Goal: Task Accomplishment & Management: Use online tool/utility

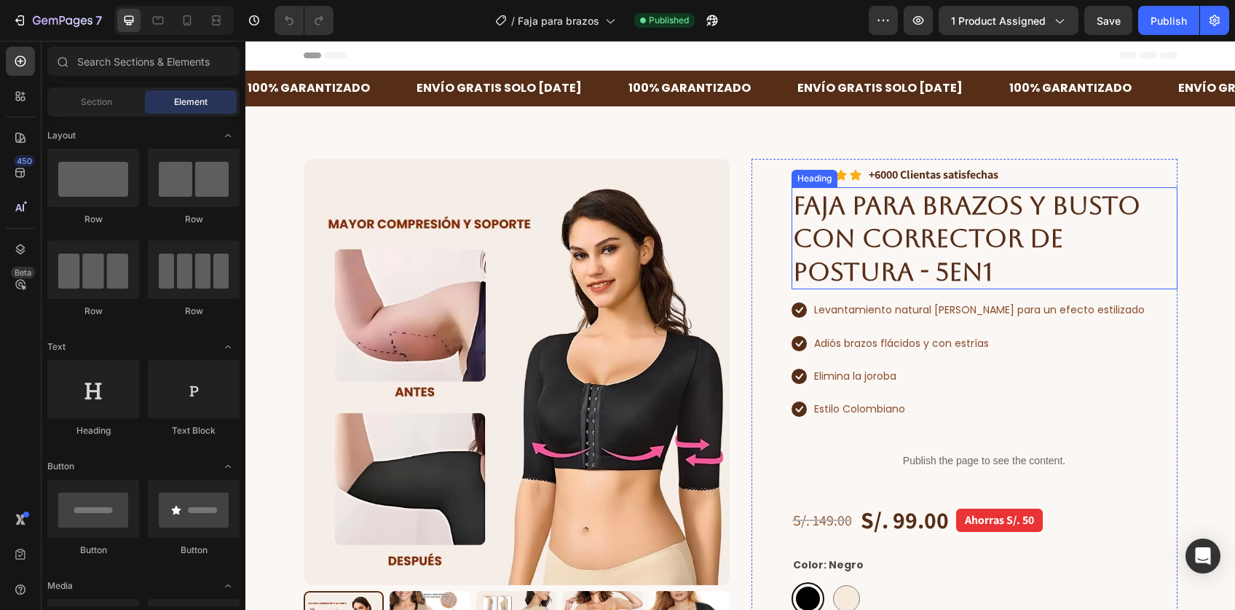
click at [856, 245] on strong "FAJA PARA BRAZOS Y BUSTO CON CORRECTOR DE POSTURA - 5en1" at bounding box center [966, 238] width 347 height 96
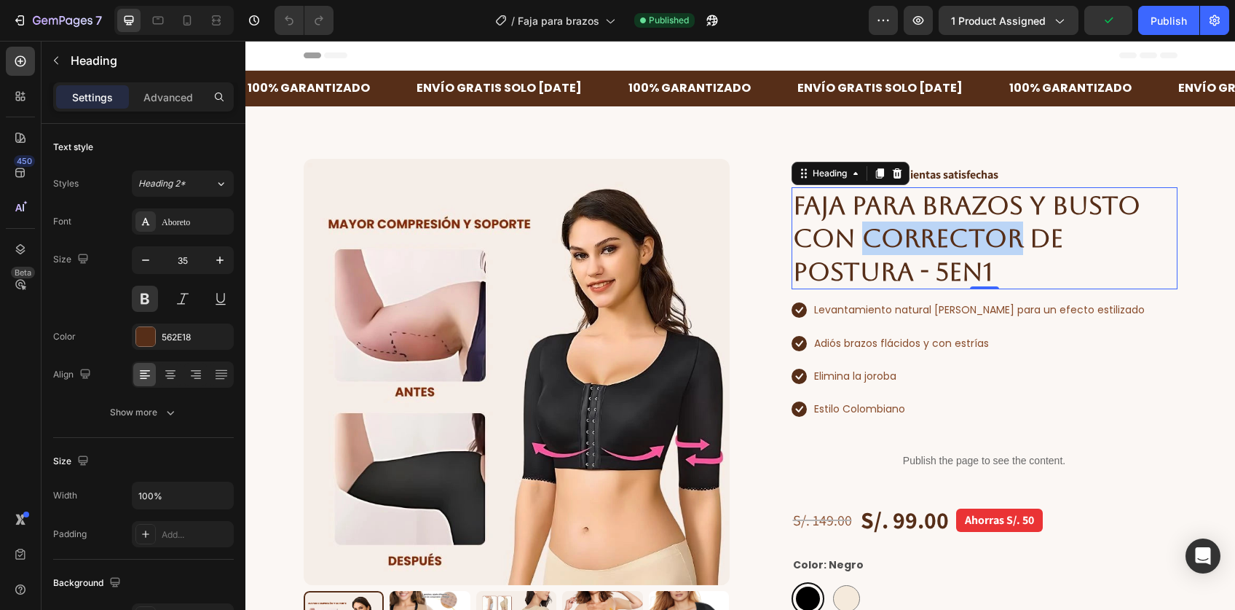
click at [928, 233] on strong "FAJA PARA BRAZOS Y BUSTO CON CORRECTOR DE POSTURA - 5en1" at bounding box center [966, 238] width 347 height 96
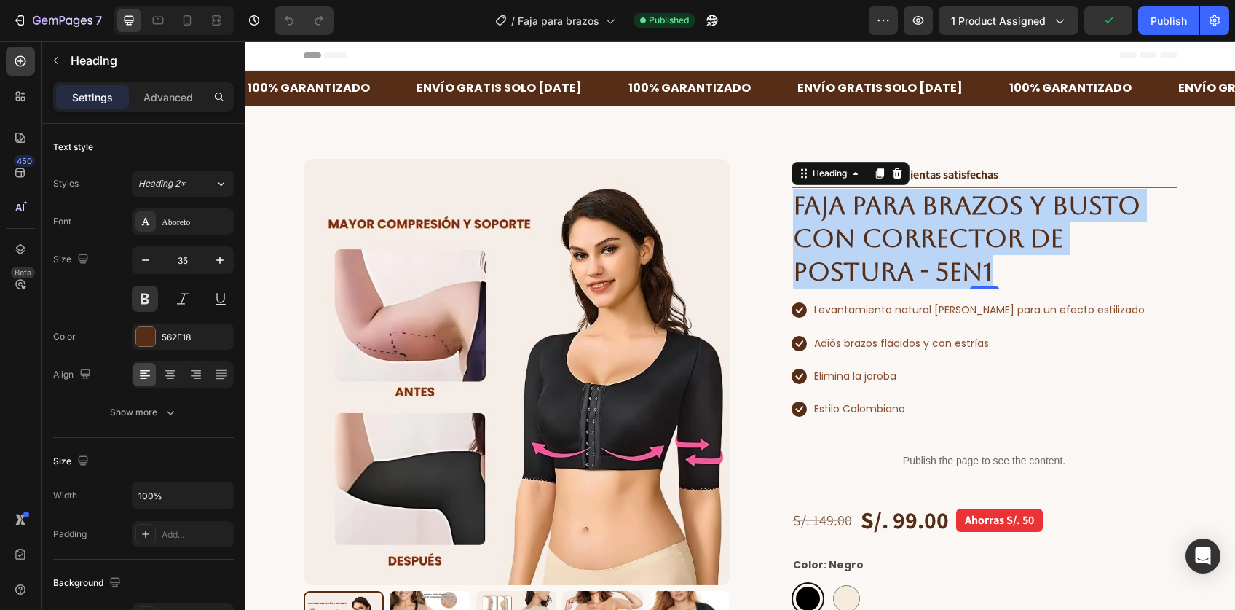
click at [928, 233] on strong "FAJA PARA BRAZOS Y BUSTO CON CORRECTOR DE POSTURA - 5en1" at bounding box center [966, 238] width 347 height 96
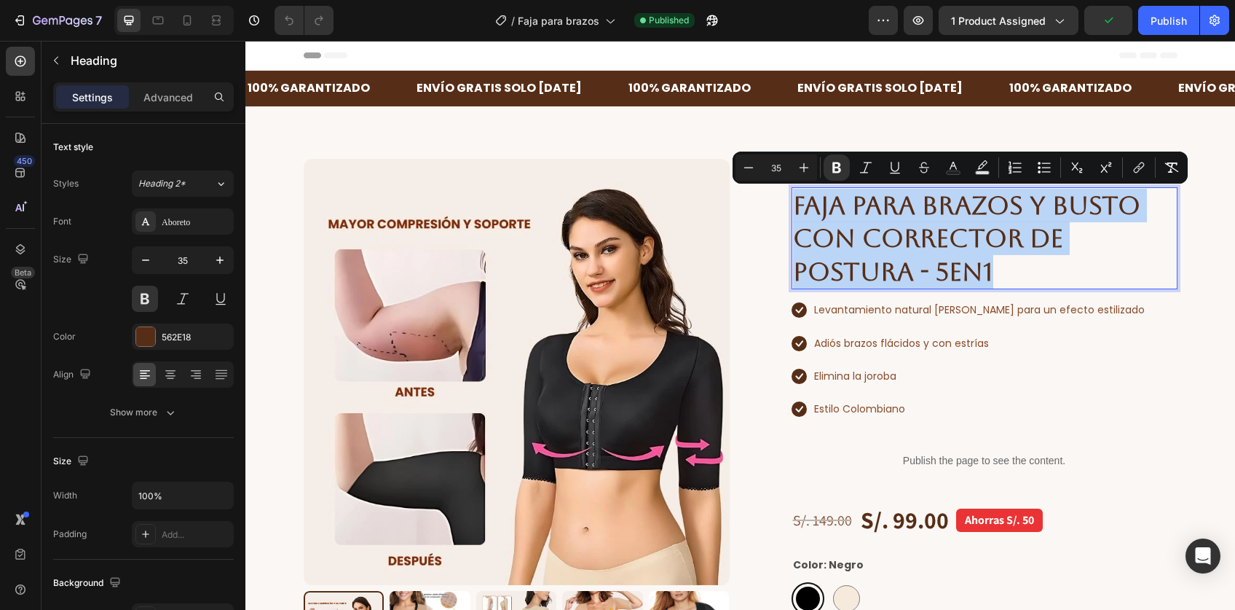
click at [1003, 268] on p "FAJA PARA BRAZOS Y BUSTO CON CORRECTOR DE POSTURA - 5en1" at bounding box center [984, 239] width 383 height 100
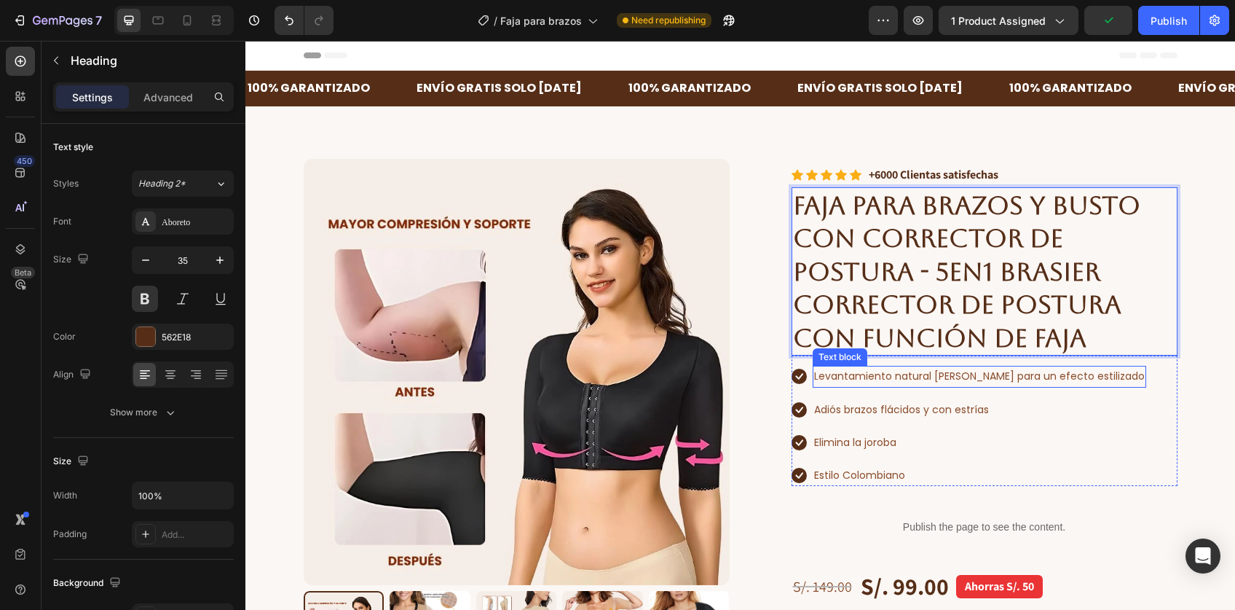
click at [953, 374] on p "Levantamiento natural [PERSON_NAME] para un efecto estilizado" at bounding box center [979, 376] width 331 height 18
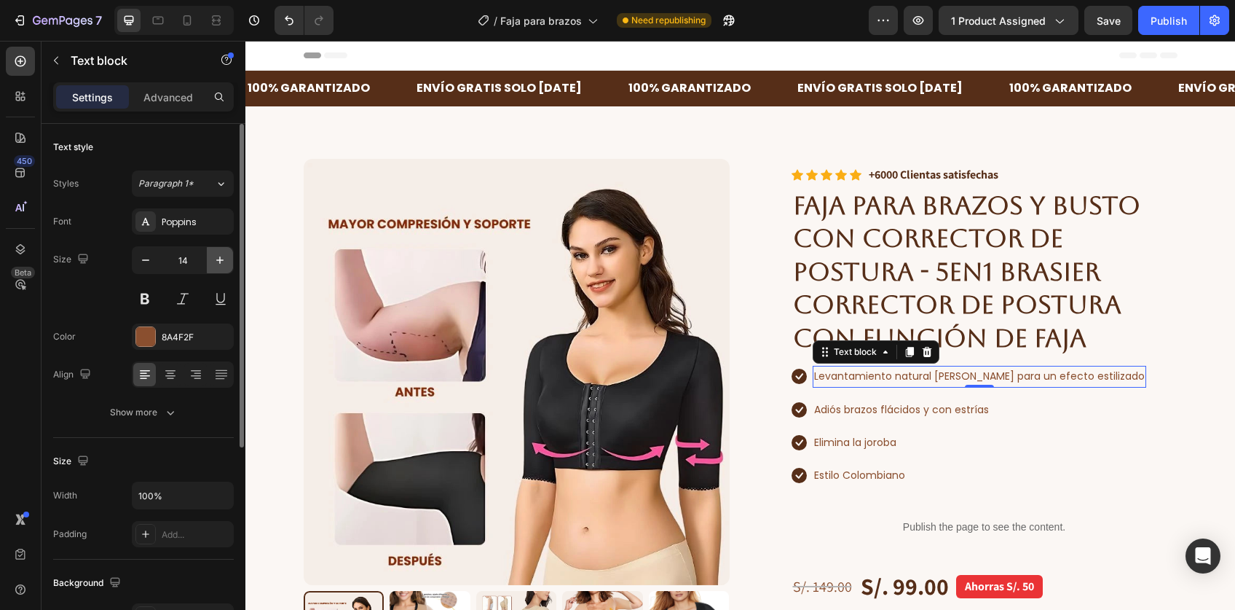
click at [221, 265] on icon "button" at bounding box center [220, 260] width 15 height 15
type input "16"
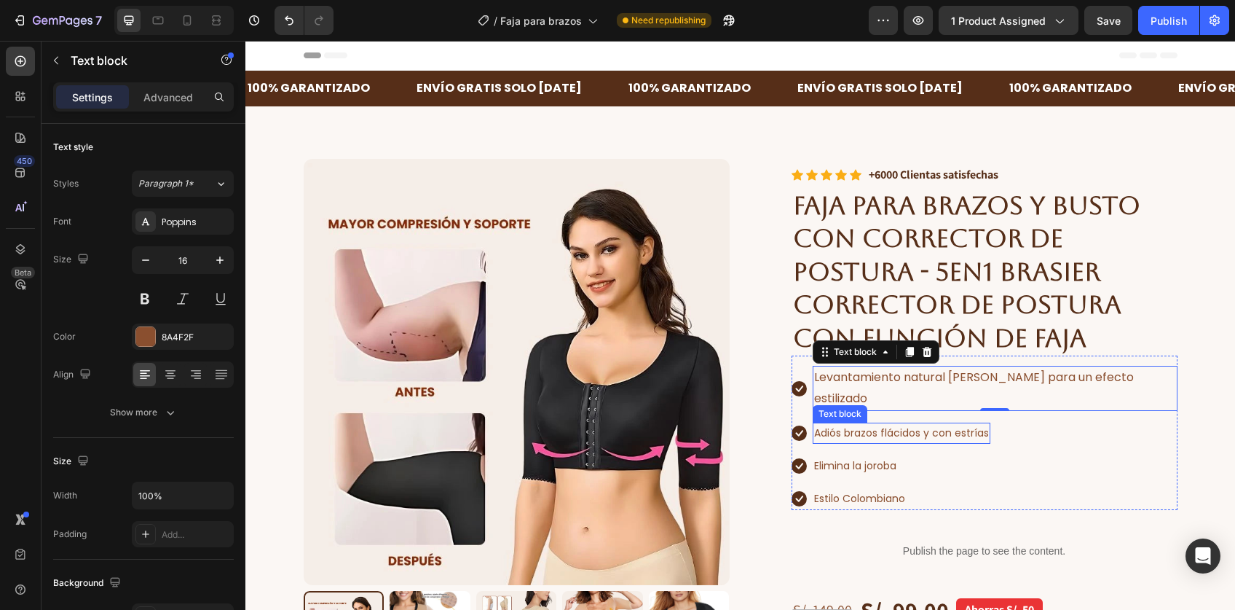
click at [828, 424] on p "Adiós brazos flácidos y con estrías" at bounding box center [901, 433] width 175 height 18
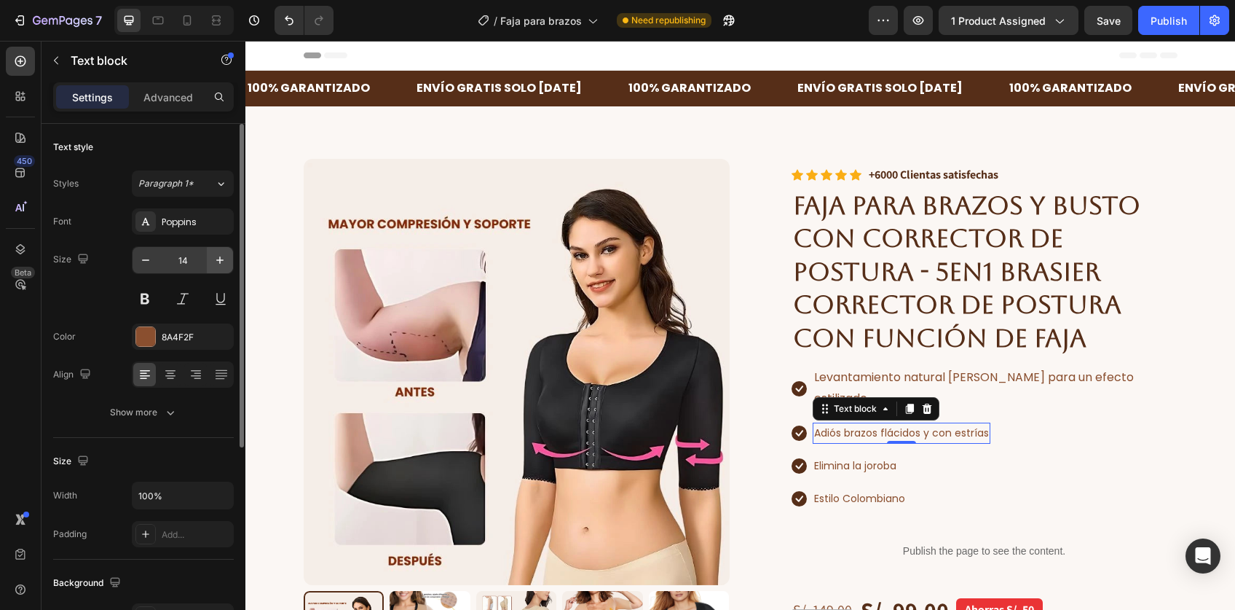
click at [216, 263] on icon "button" at bounding box center [220, 260] width 15 height 15
type input "16"
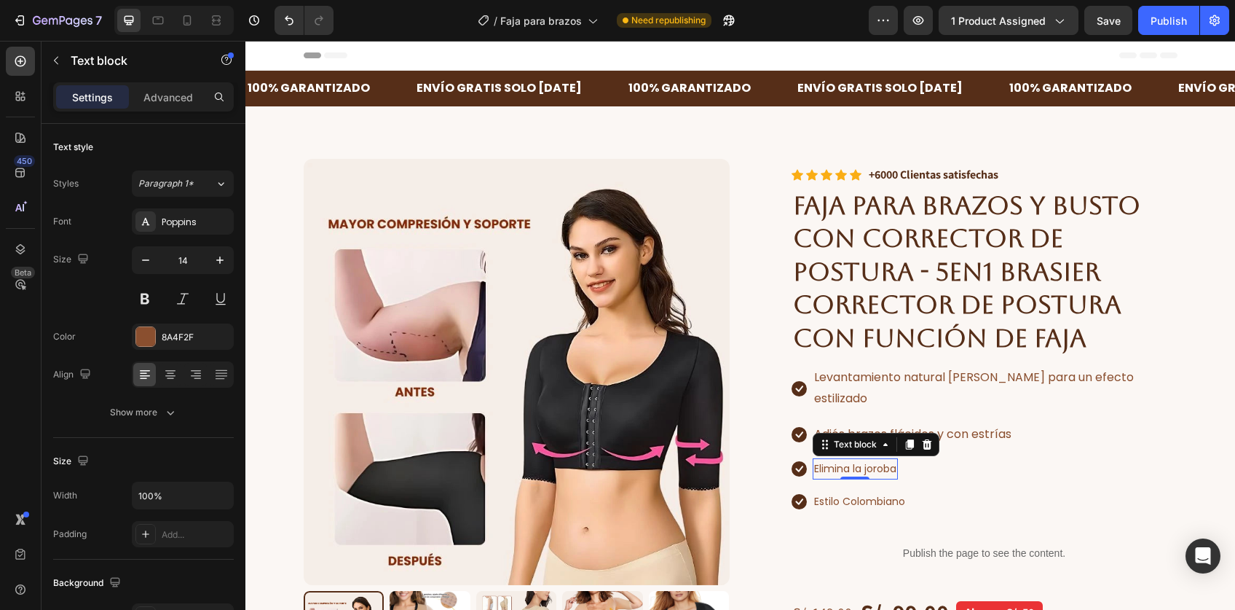
click at [828, 459] on p "Elimina la joroba" at bounding box center [855, 468] width 82 height 18
click at [216, 256] on icon "button" at bounding box center [220, 260] width 15 height 15
type input "16"
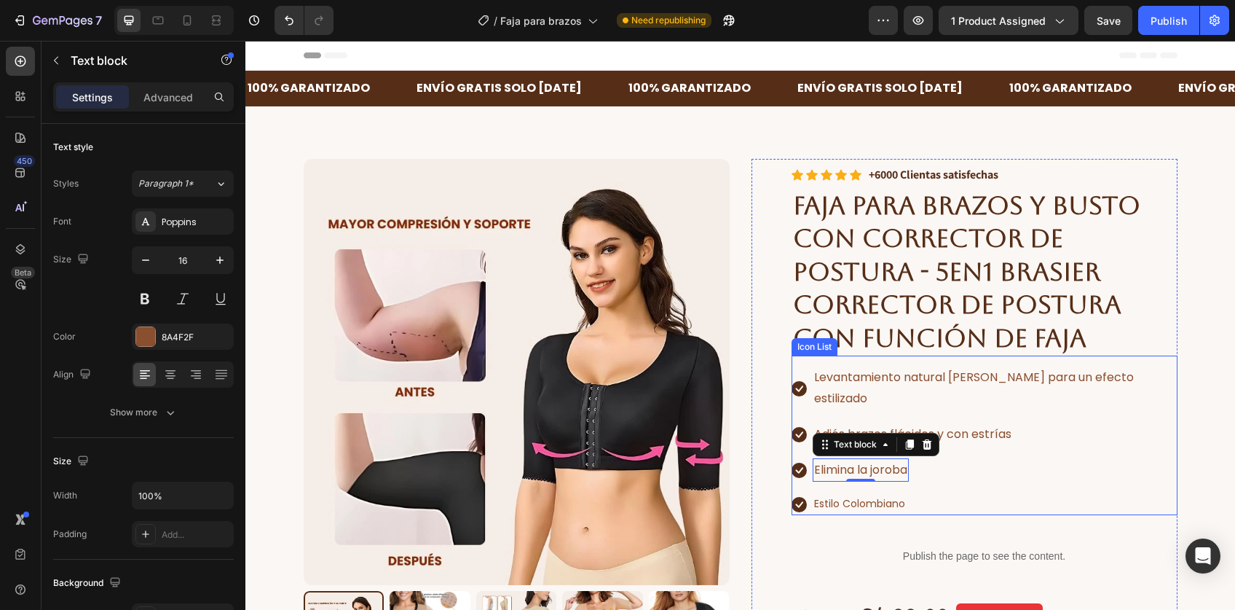
click at [843, 494] on p "Estilo Colombiano" at bounding box center [859, 503] width 91 height 18
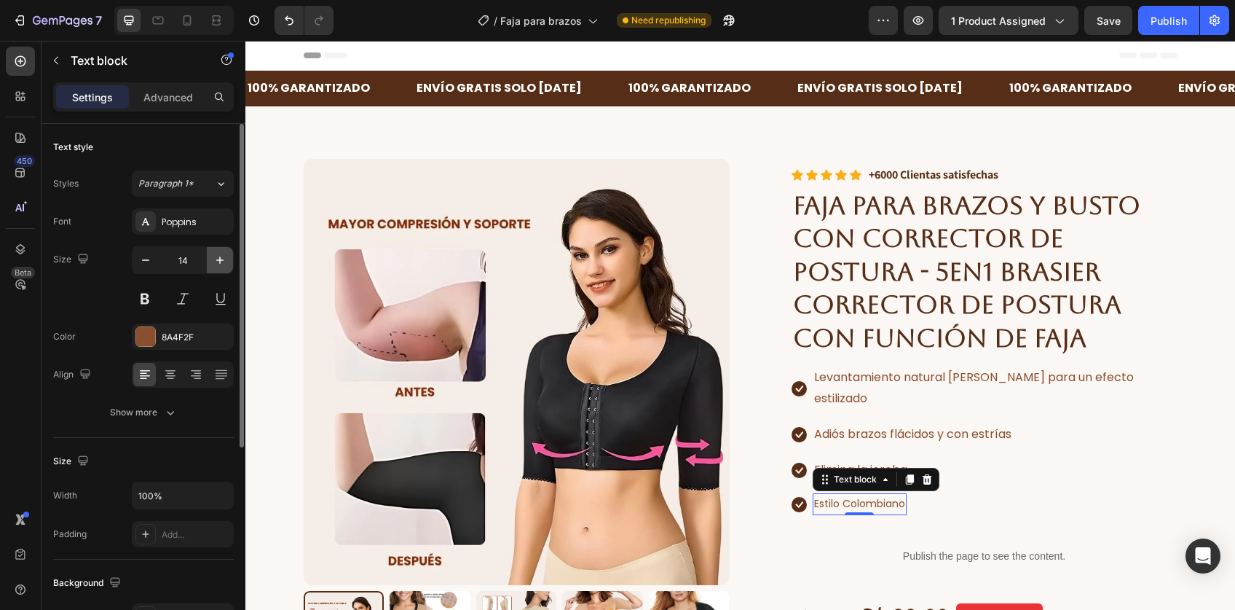
click at [221, 263] on icon "button" at bounding box center [220, 260] width 15 height 15
type input "16"
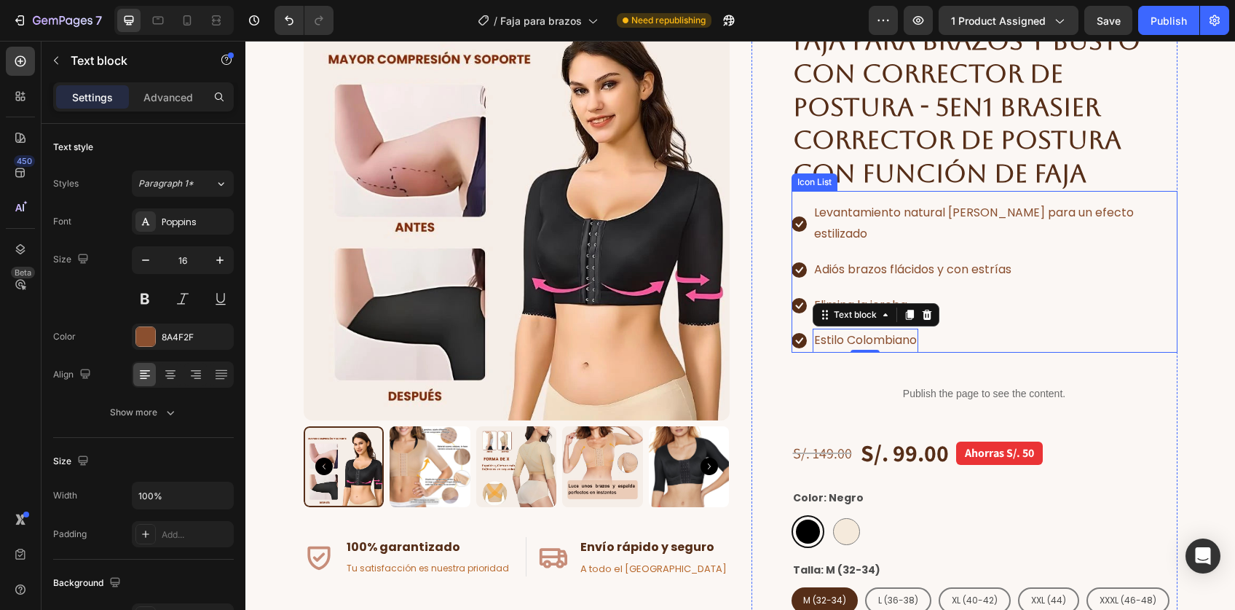
scroll to position [90, 0]
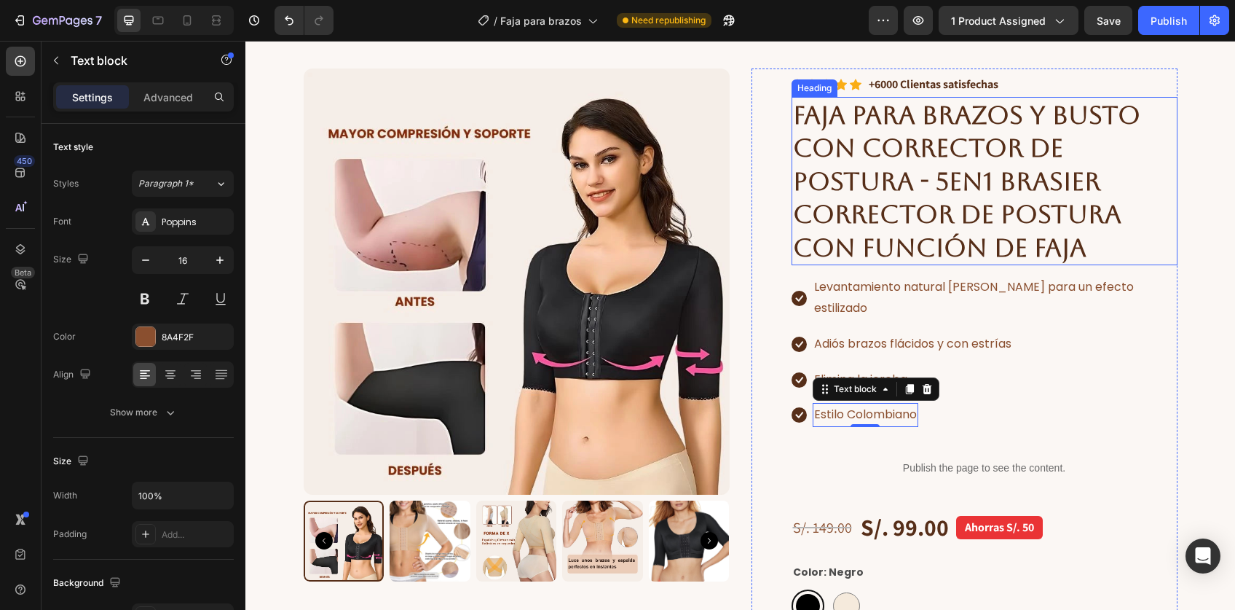
click at [948, 133] on strong "FAJA PARA BRAZOS Y BUSTO CON CORRECTOR DE POSTURA - 5en1 BRASIER CORRECTOR DE P…" at bounding box center [966, 181] width 347 height 162
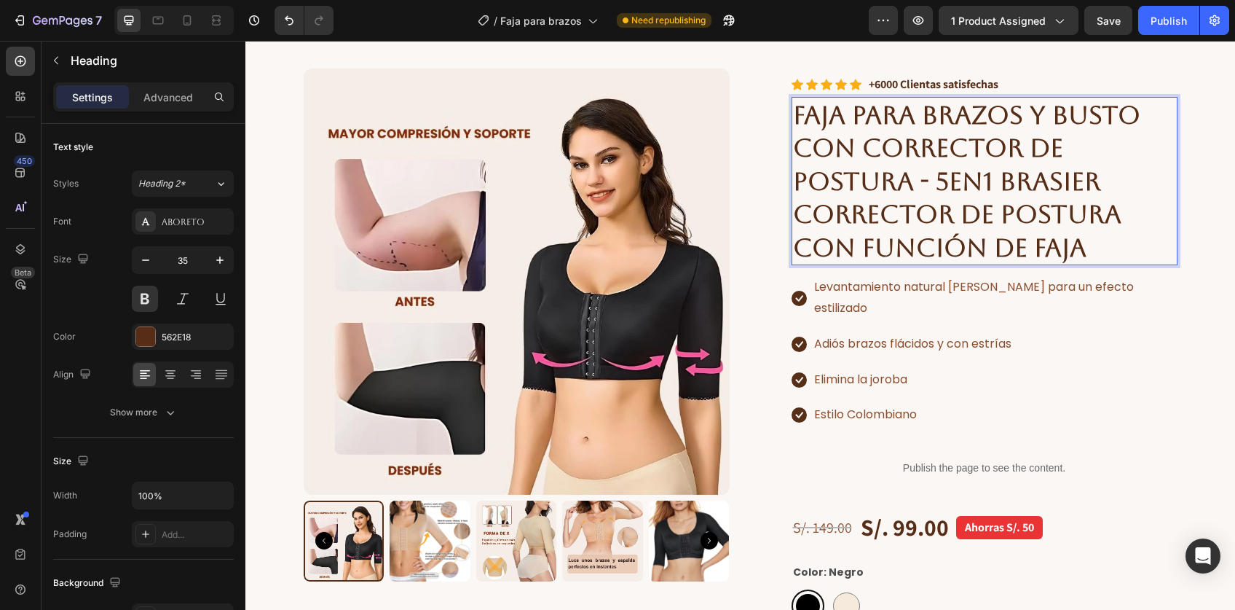
click at [990, 185] on strong "FAJA PARA BRAZOS Y BUSTO CON CORRECTOR DE POSTURA - 5en1 BRASIER CORRECTOR DE P…" at bounding box center [966, 181] width 347 height 162
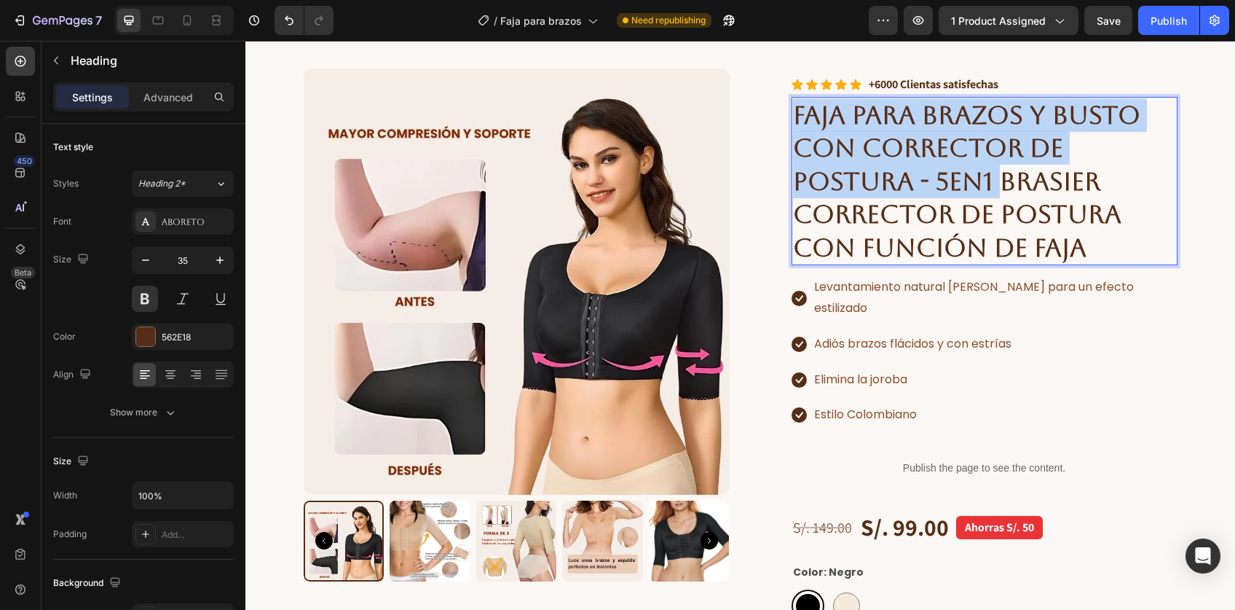
drag, startPoint x: 990, startPoint y: 178, endPoint x: 787, endPoint y: 101, distance: 217.3
click at [793, 101] on strong "FAJA PARA BRAZOS Y BUSTO CON CORRECTOR DE POSTURA - 5en1 BRASIER CORRECTOR DE P…" at bounding box center [966, 181] width 347 height 162
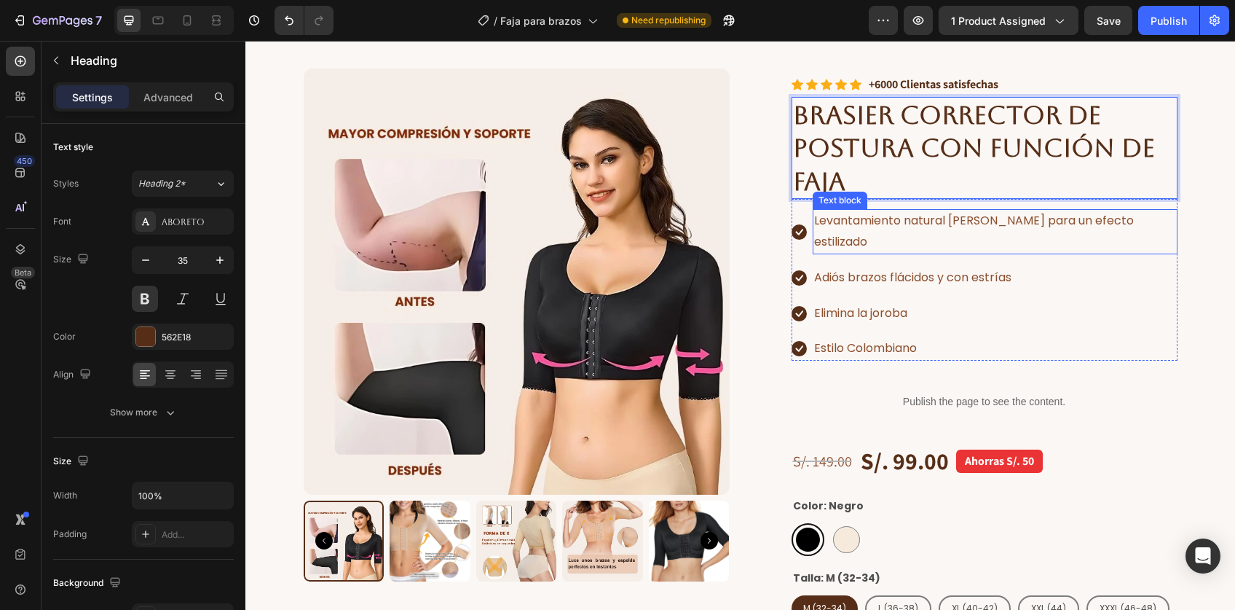
click at [862, 221] on p "Levantamiento natural [PERSON_NAME] para un efecto estilizado" at bounding box center [995, 231] width 362 height 42
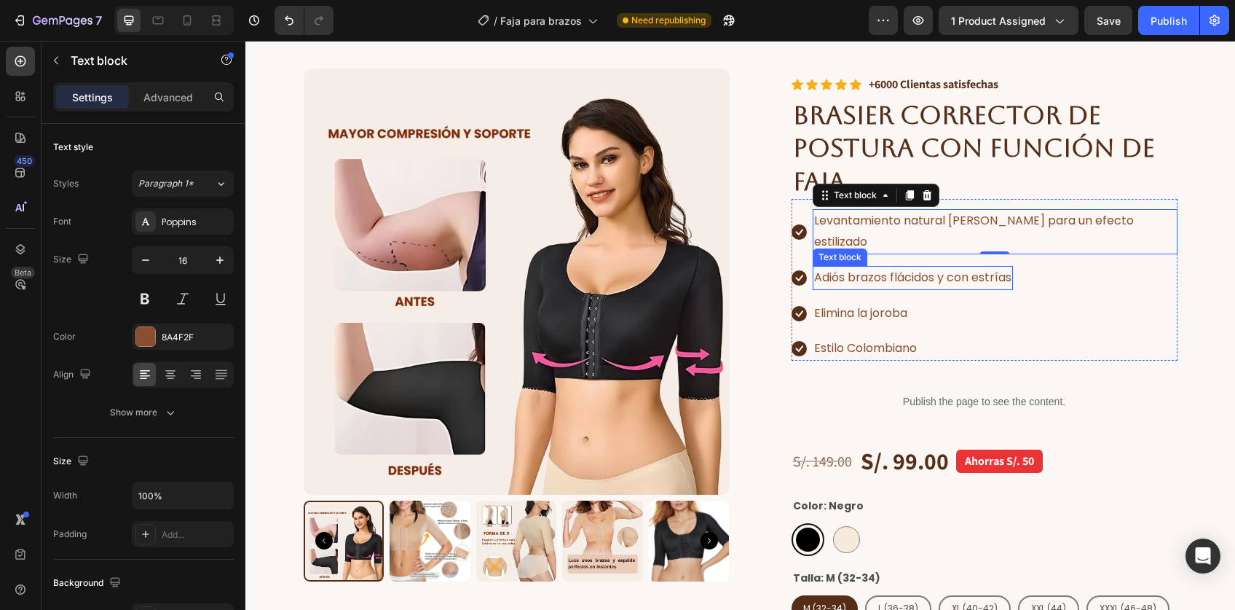
click at [857, 267] on p "Adiós brazos flácidos y con estrías" at bounding box center [912, 277] width 197 height 21
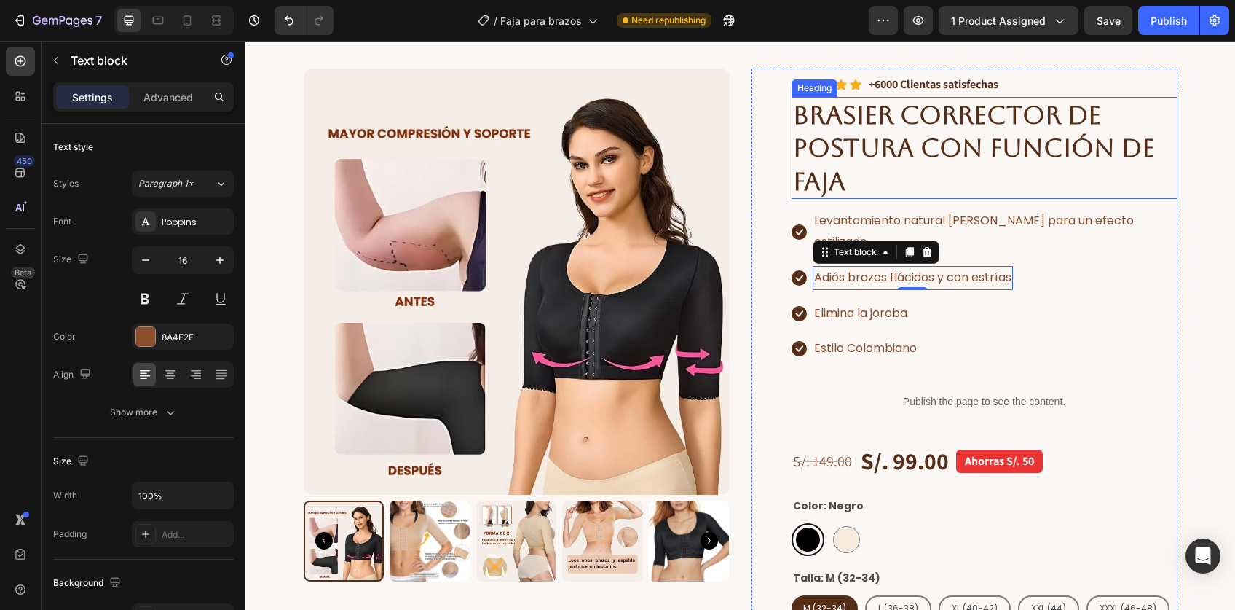
click at [901, 169] on p "⁠⁠⁠⁠⁠⁠⁠ BRASIER CORRECTOR DE POSTURA CON FUNCIÓN DE FAJA" at bounding box center [984, 148] width 383 height 100
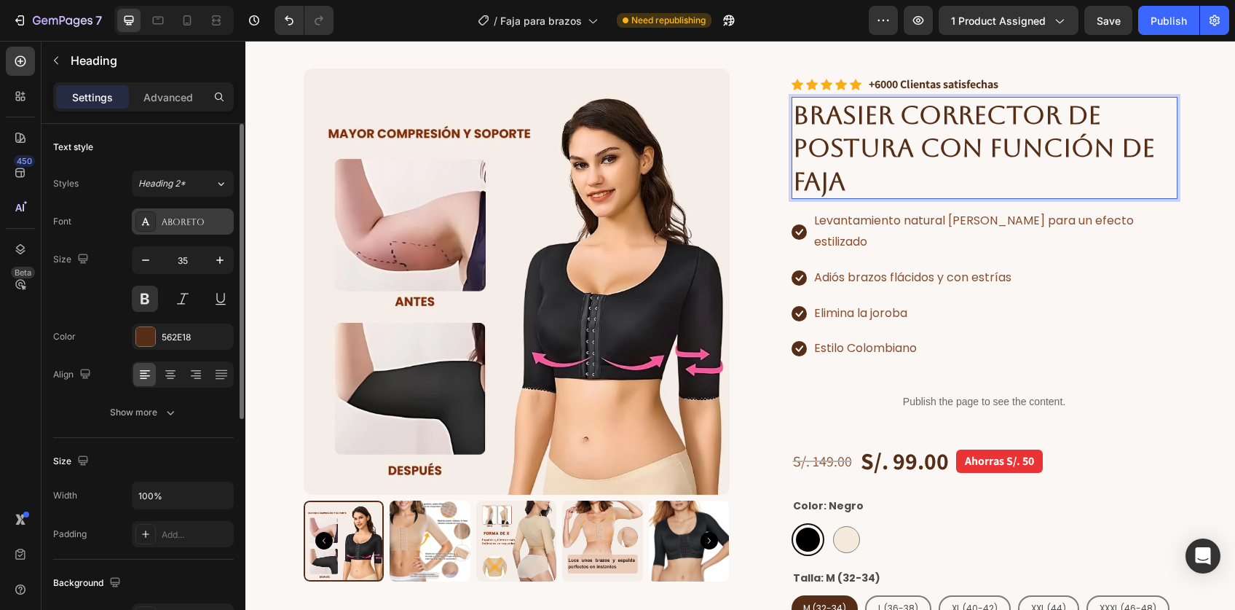
click at [190, 217] on div "Aboreto" at bounding box center [196, 222] width 68 height 13
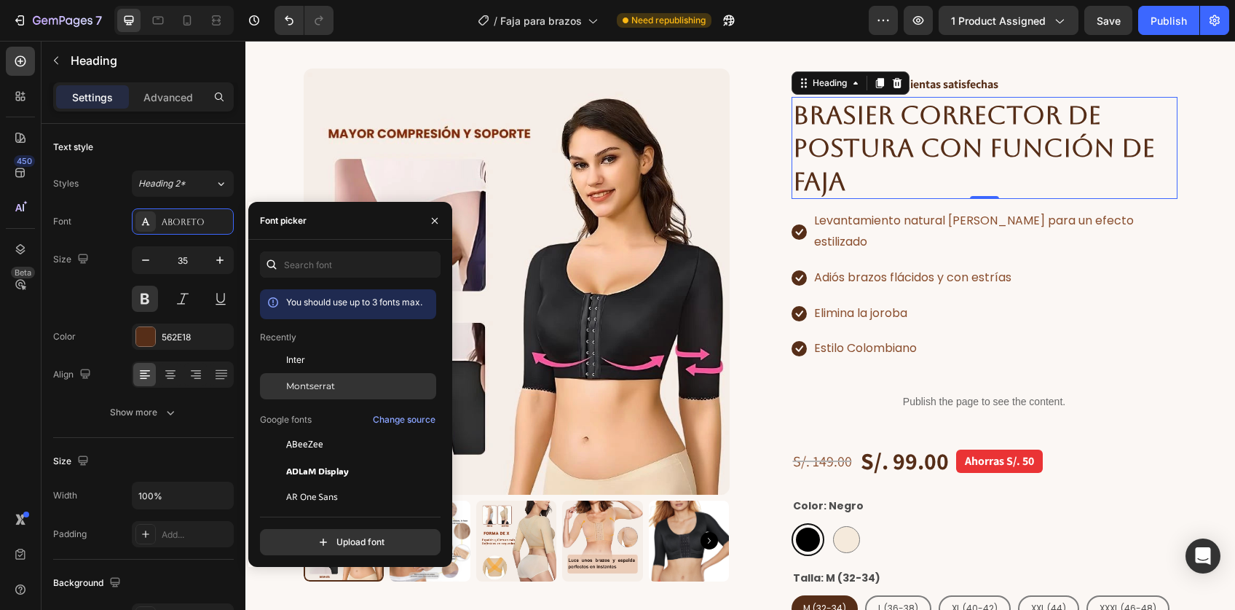
click at [298, 536] on div "Montserrat" at bounding box center [348, 549] width 176 height 26
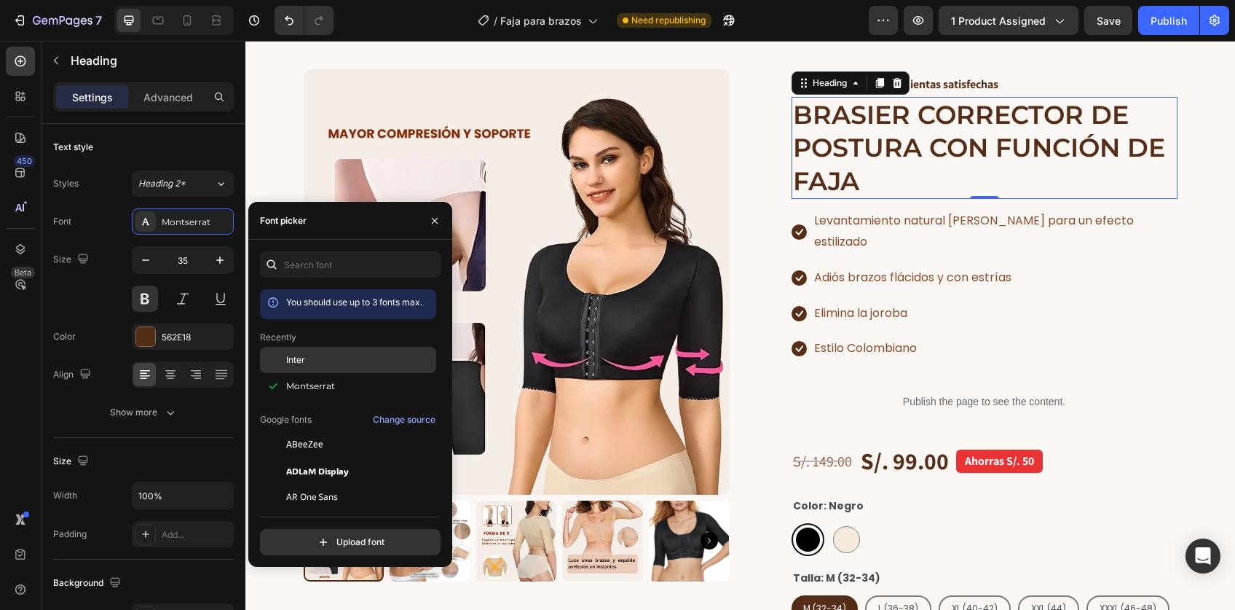
click at [317, 355] on div "Inter" at bounding box center [359, 359] width 147 height 13
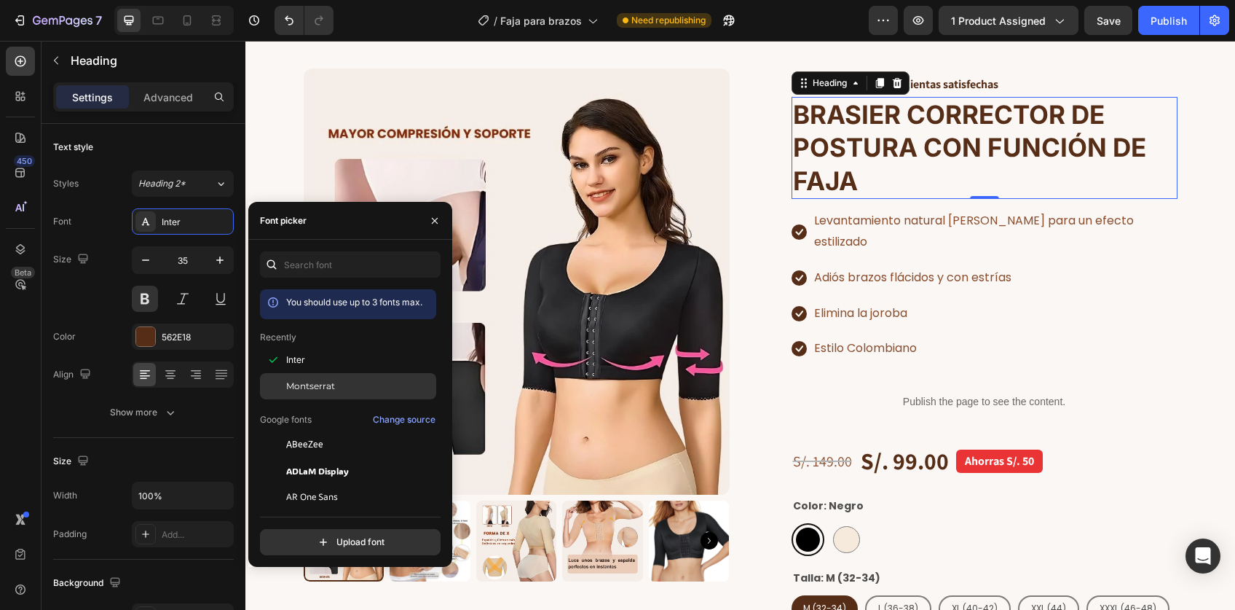
click at [315, 380] on span "Montserrat" at bounding box center [310, 385] width 49 height 13
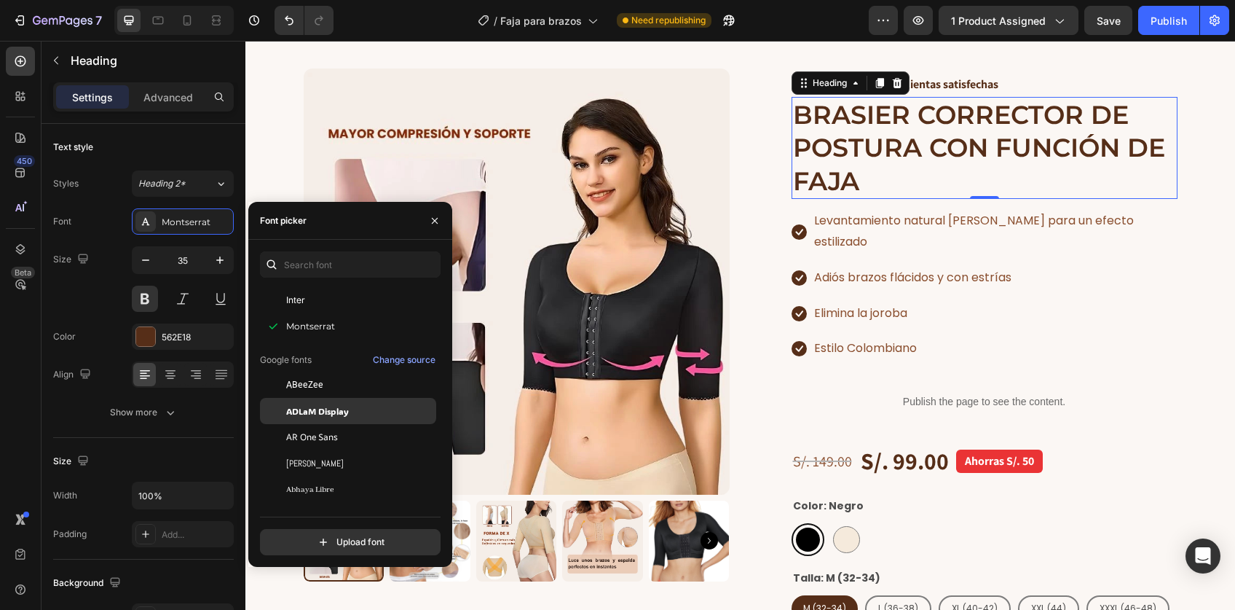
scroll to position [149, 0]
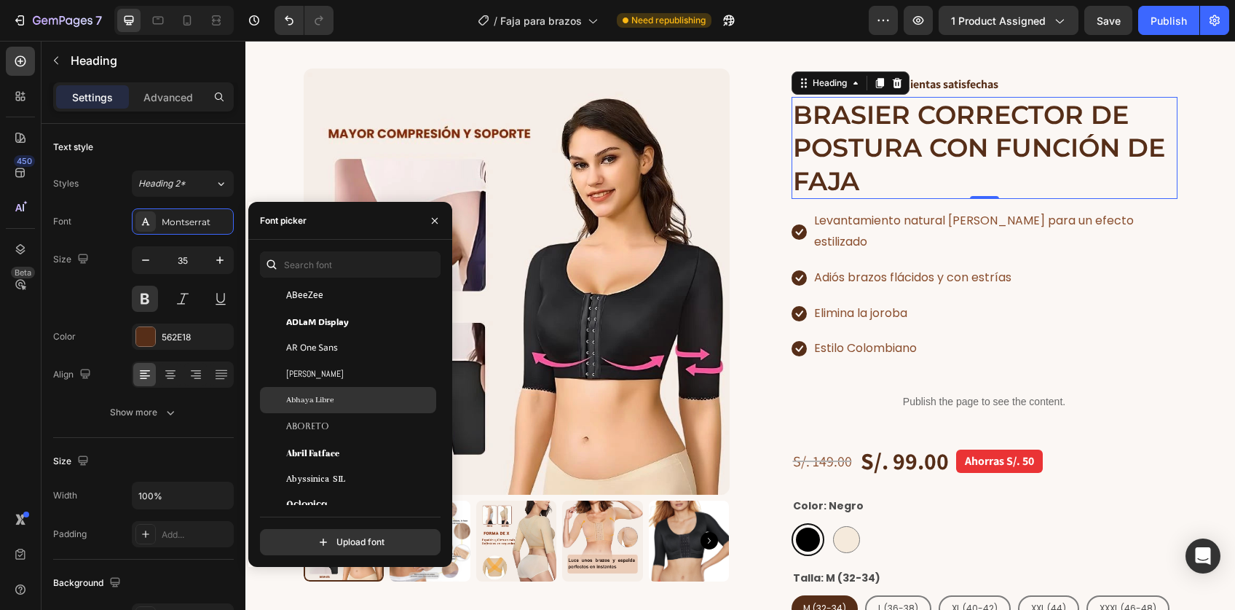
click at [324, 399] on span "Abhaya Libre" at bounding box center [309, 399] width 47 height 13
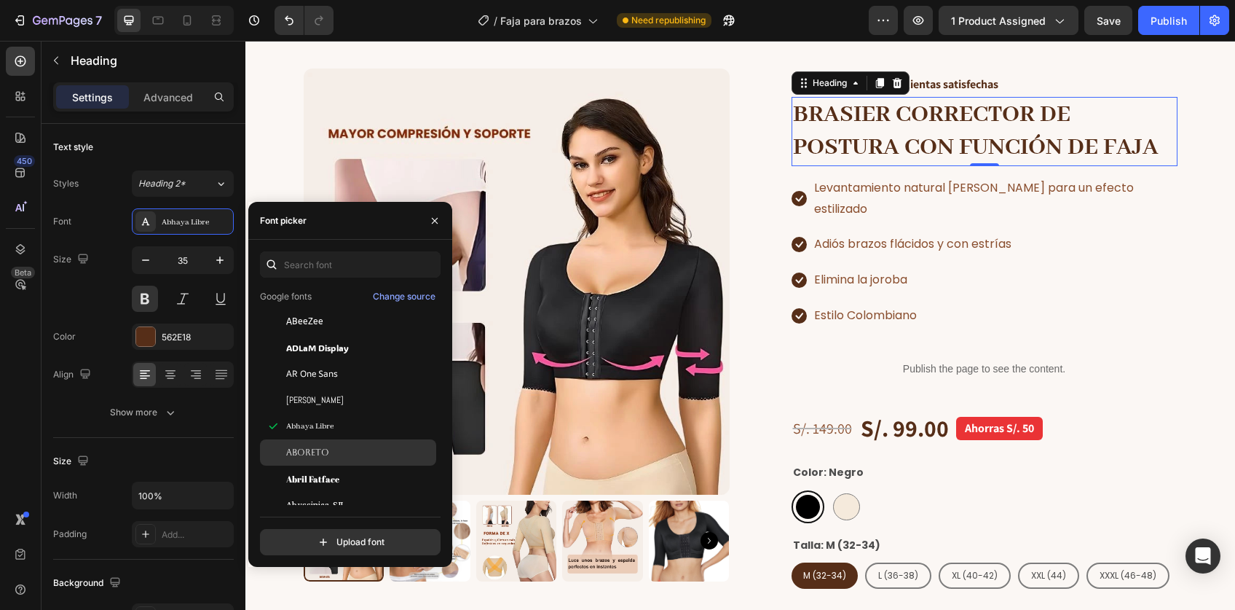
click at [321, 460] on div "Aboreto" at bounding box center [348, 452] width 176 height 26
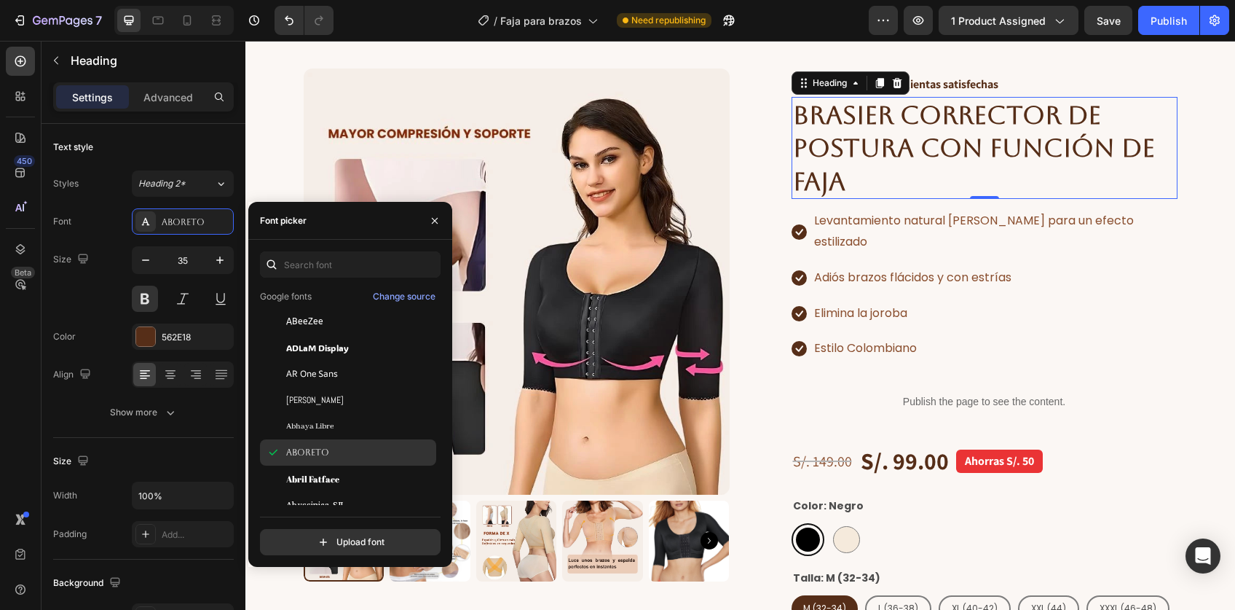
scroll to position [216, 0]
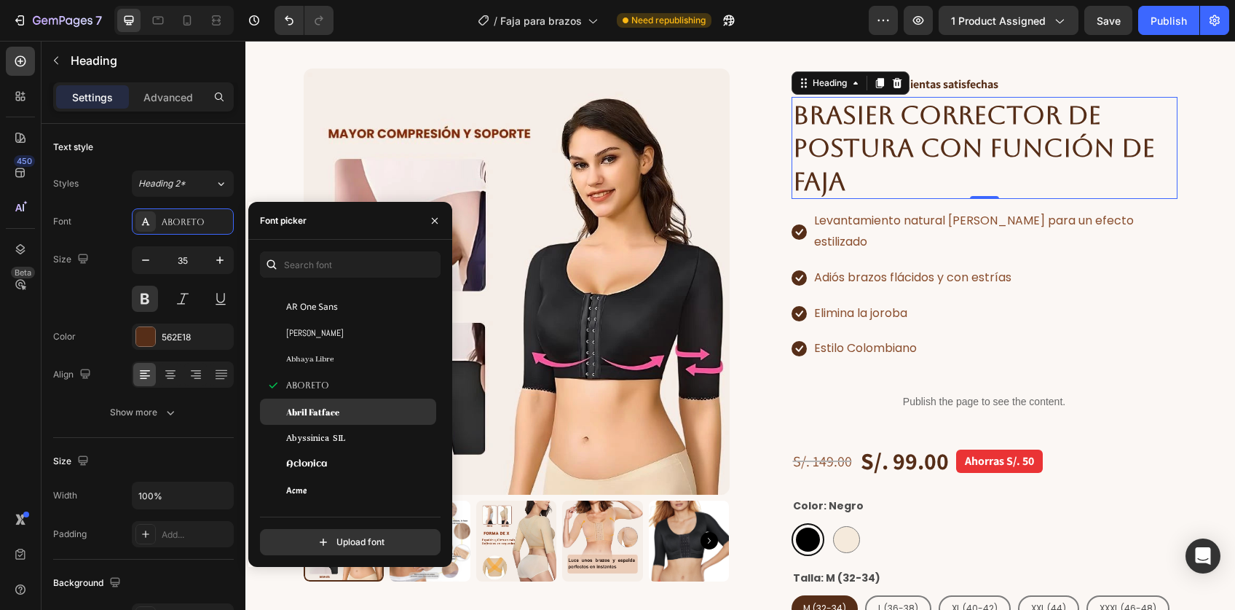
click at [332, 406] on span "Abril Fatface" at bounding box center [312, 411] width 53 height 13
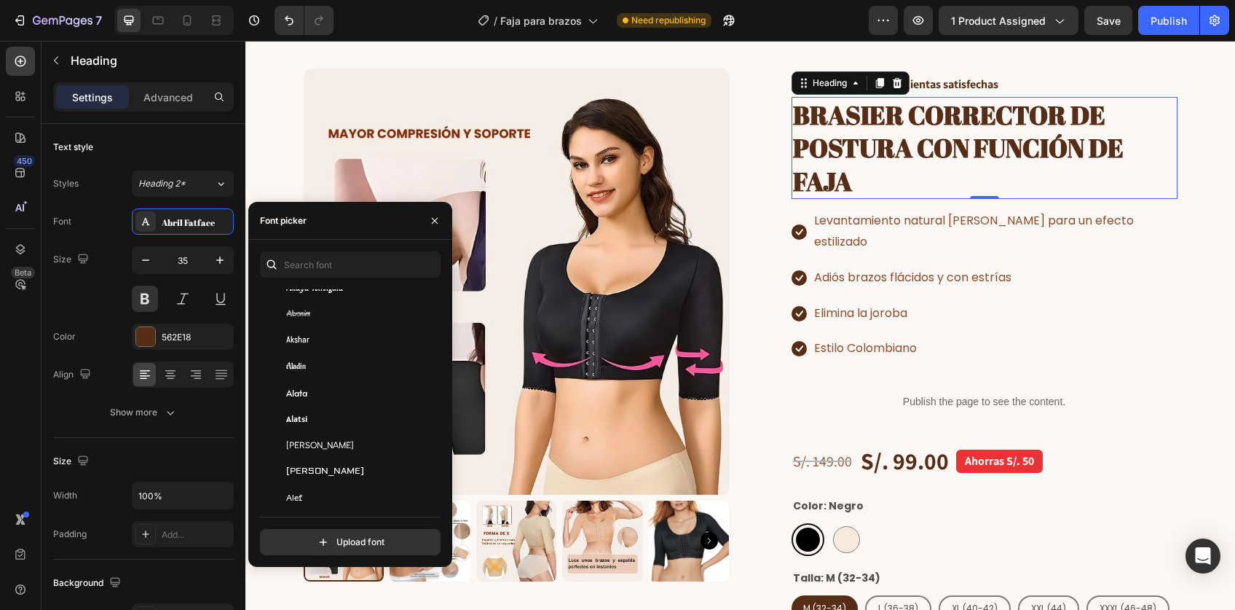
scroll to position [762, 0]
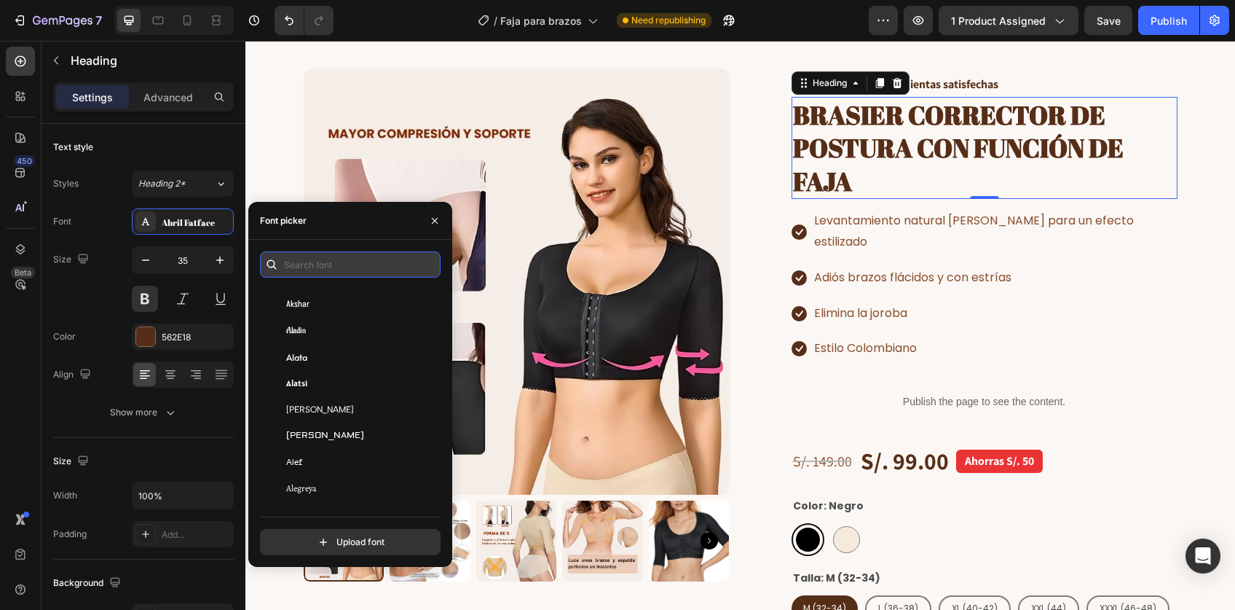
click at [304, 257] on input "text" at bounding box center [350, 264] width 181 height 26
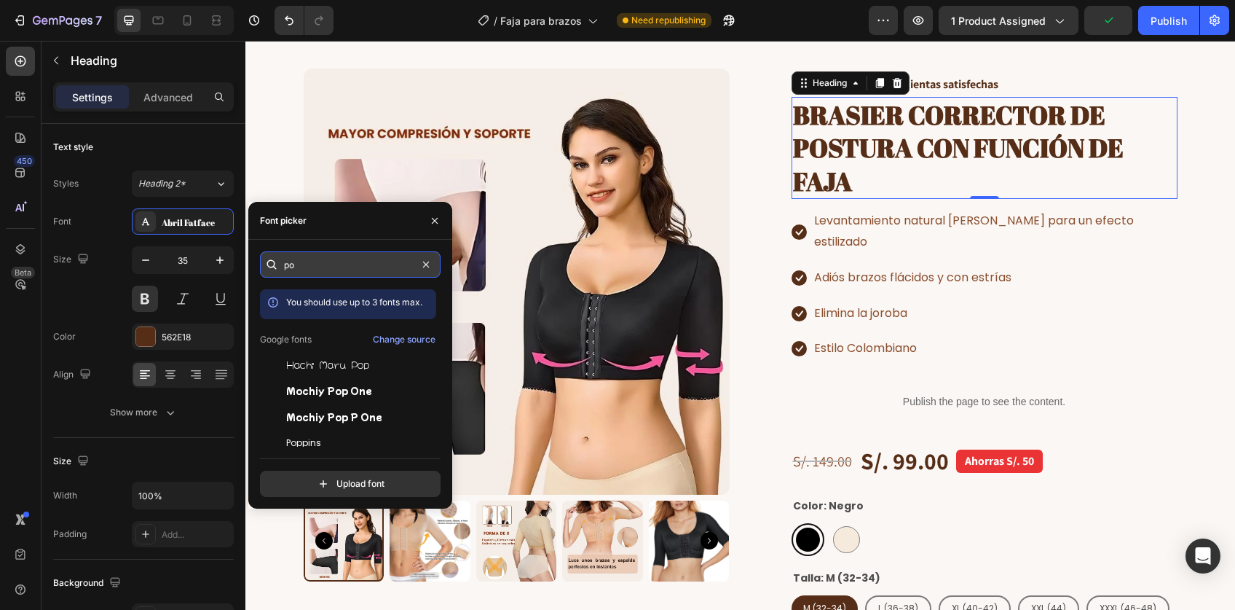
type input "p"
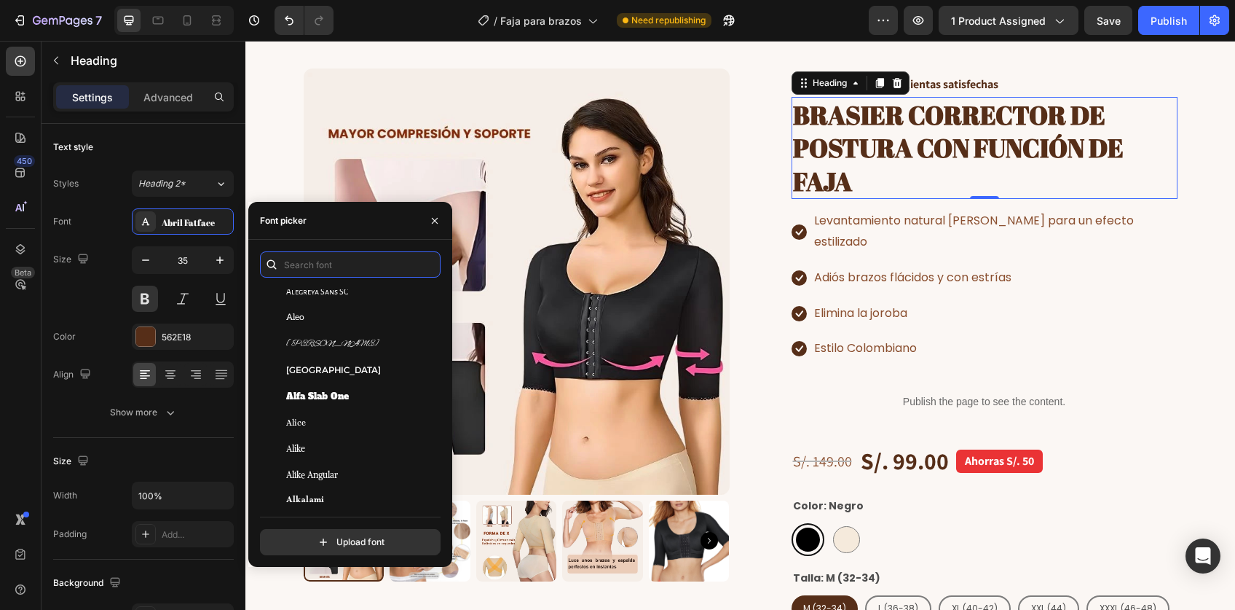
scroll to position [1046, 0]
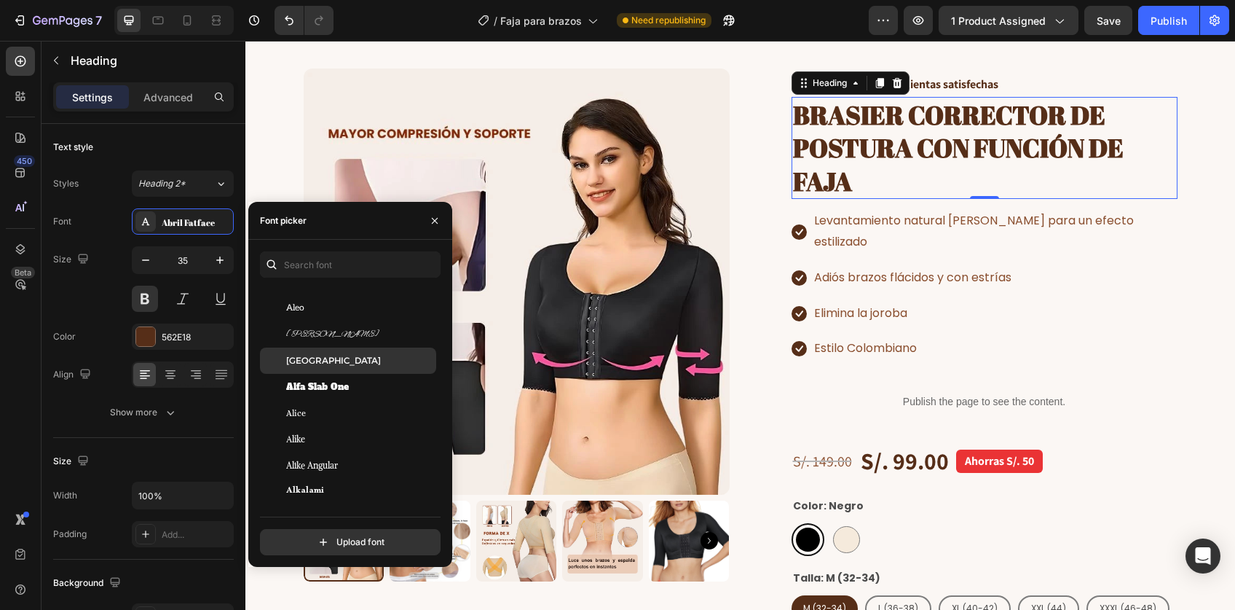
click at [312, 361] on span "Alexandria" at bounding box center [333, 360] width 95 height 13
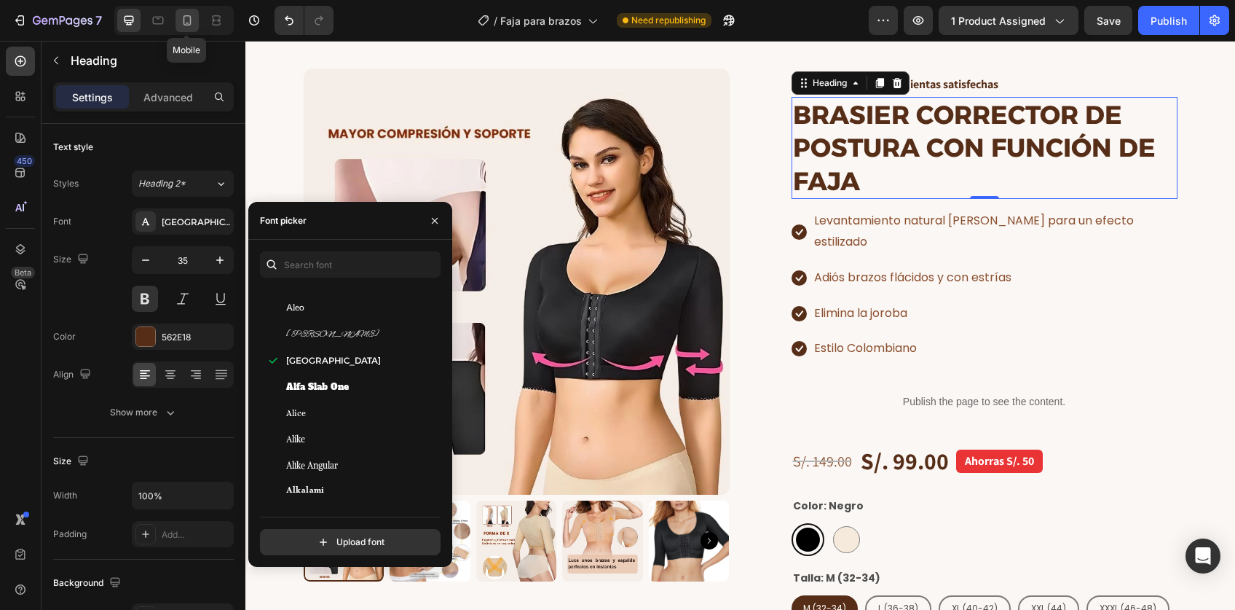
click at [194, 23] on icon at bounding box center [187, 20] width 15 height 15
type input "25"
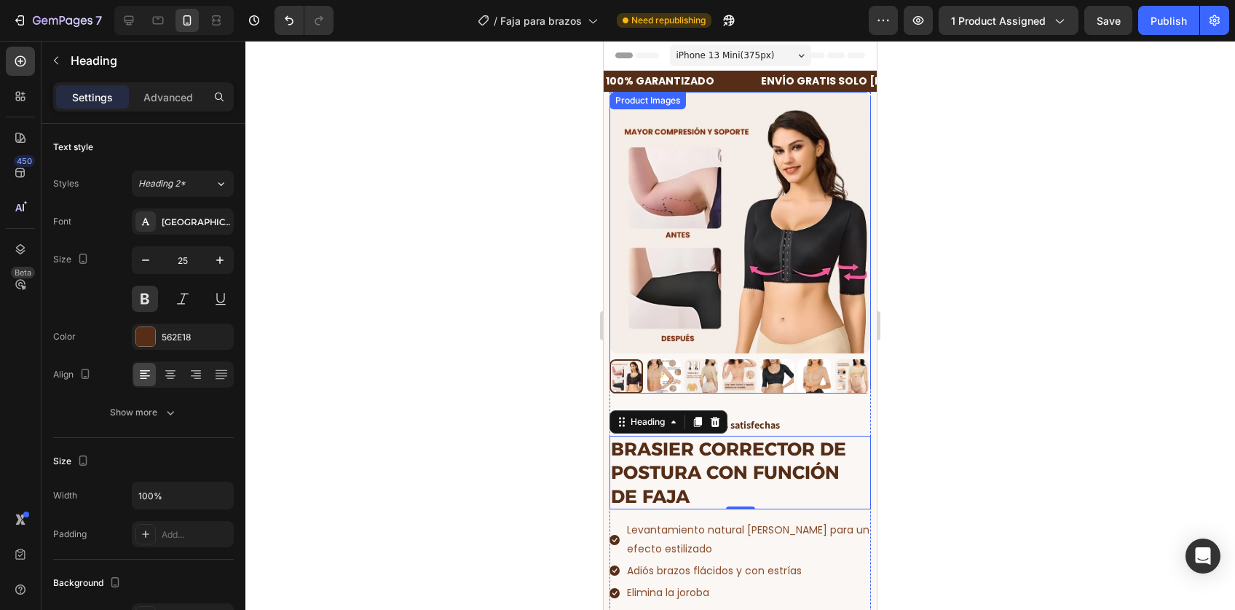
click at [735, 299] on img at bounding box center [740, 222] width 261 height 261
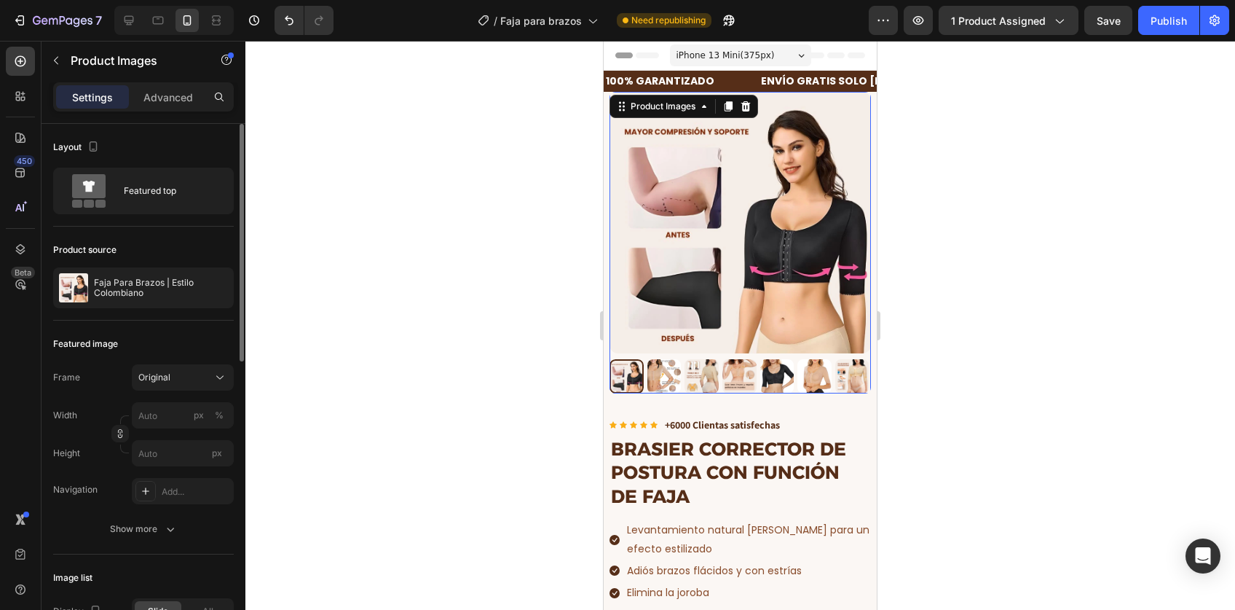
scroll to position [4, 0]
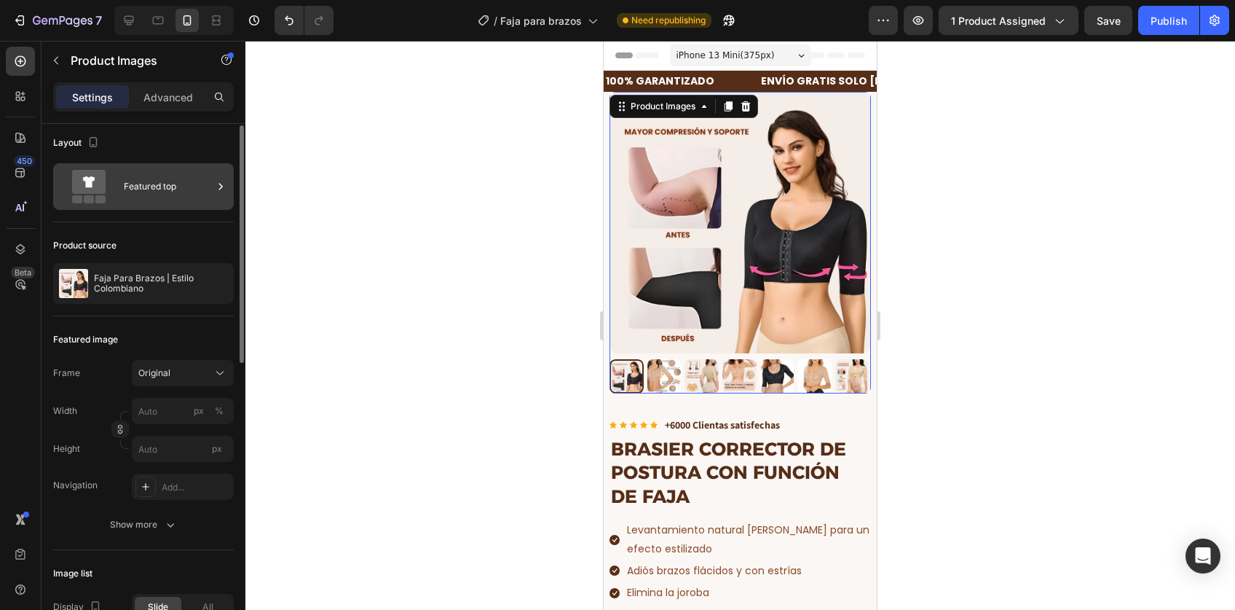
click at [158, 192] on div "Featured top" at bounding box center [168, 186] width 89 height 33
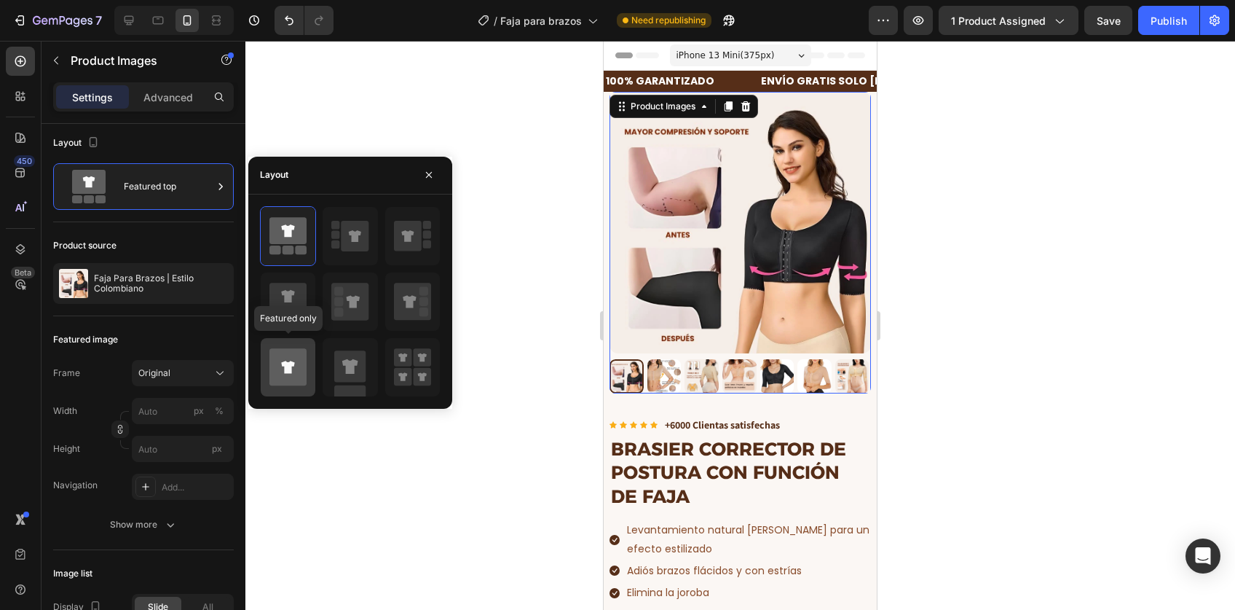
click at [296, 362] on icon at bounding box center [287, 366] width 37 height 37
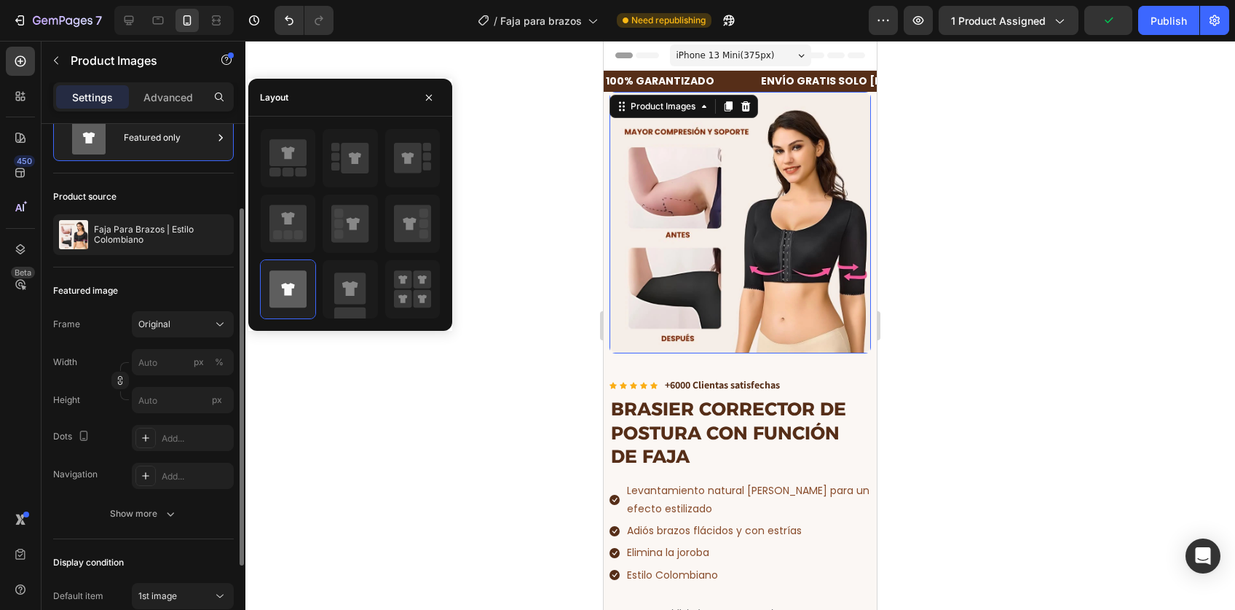
scroll to position [111, 0]
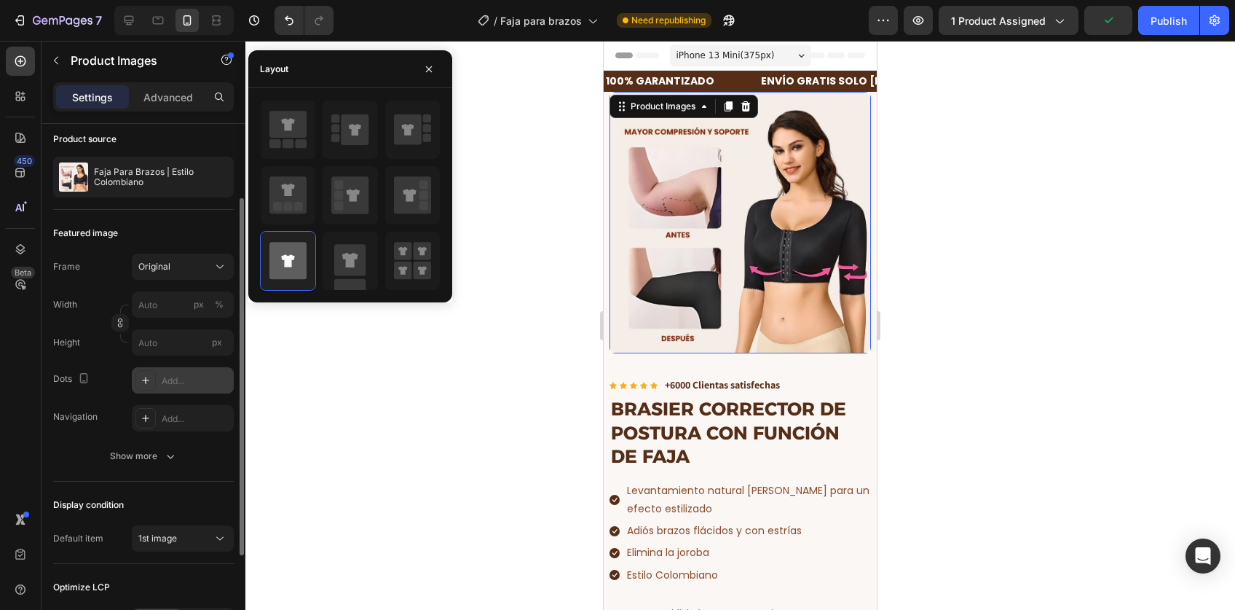
click at [159, 377] on div "Add..." at bounding box center [183, 380] width 102 height 26
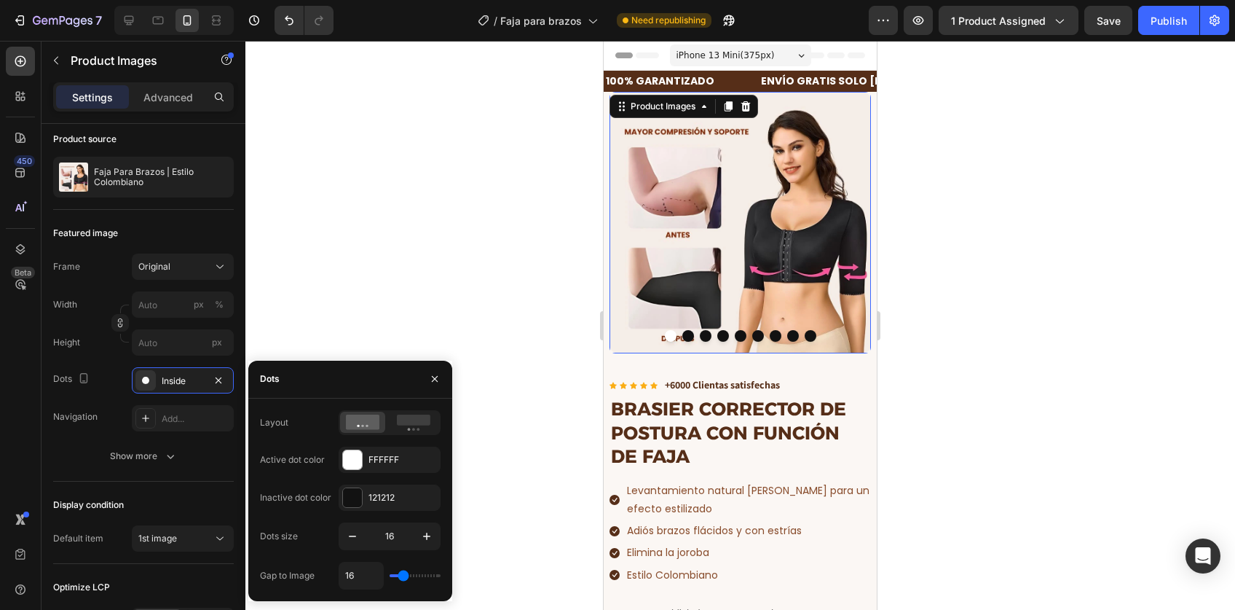
click at [411, 434] on div "Layout Active dot color FFFFFF Inactive dot color 121212 Dots size 16 Gap to Im…" at bounding box center [350, 499] width 181 height 179
click at [412, 425] on icon at bounding box center [413, 422] width 33 height 16
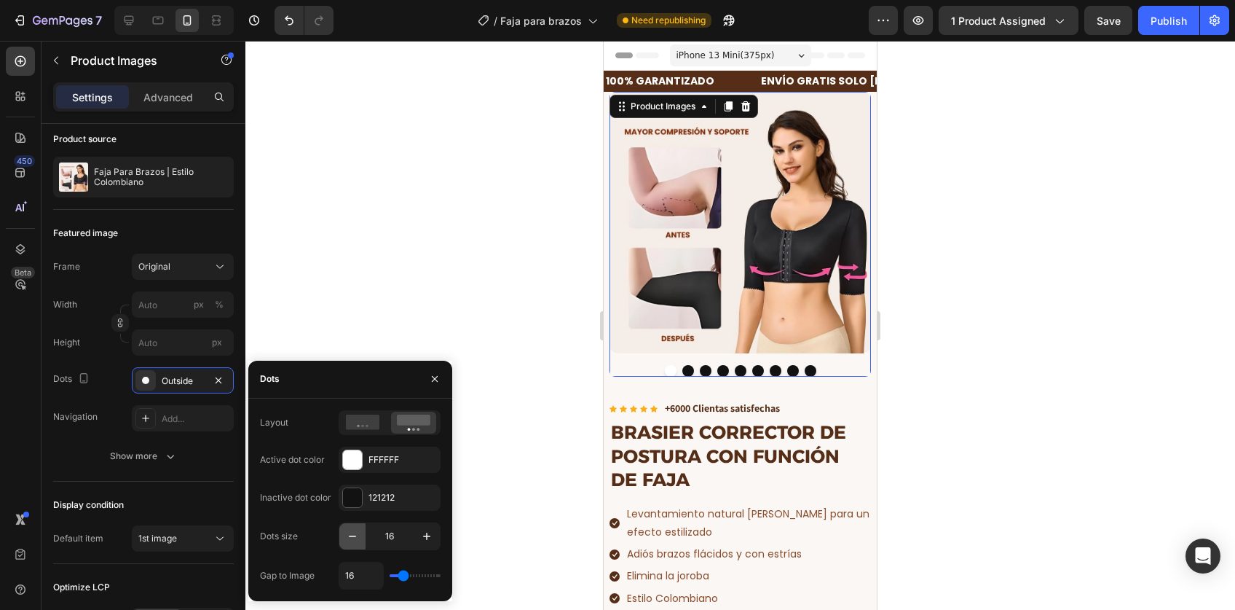
click at [352, 535] on icon "button" at bounding box center [352, 536] width 15 height 15
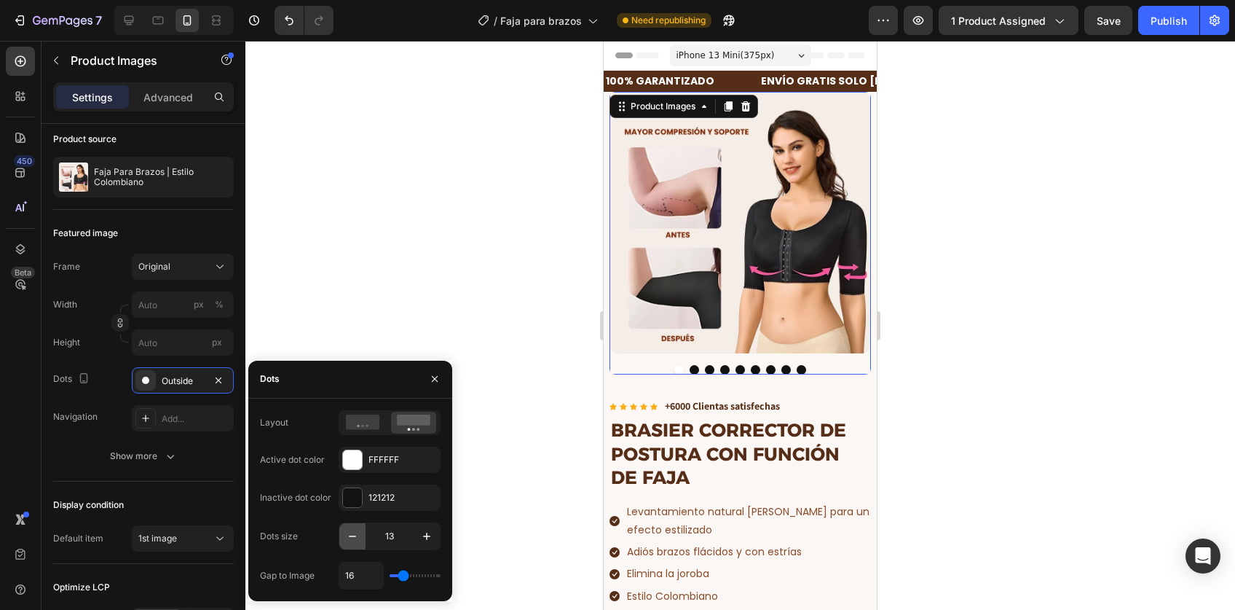
click at [352, 535] on icon "button" at bounding box center [352, 536] width 15 height 15
type input "10"
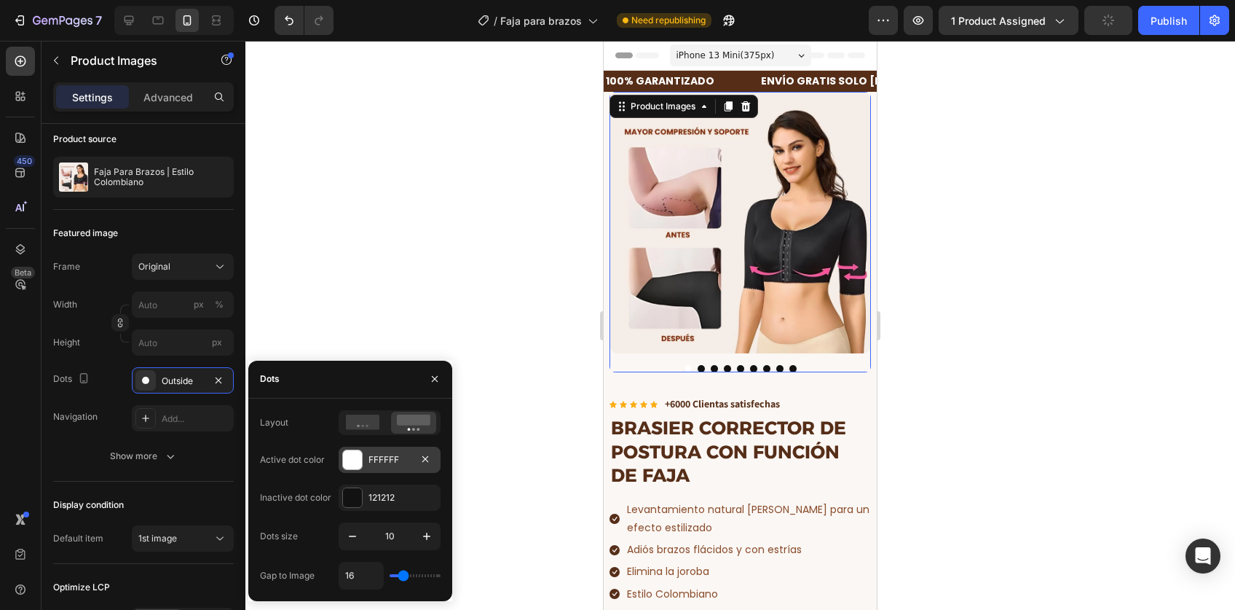
click at [355, 464] on div at bounding box center [352, 459] width 19 height 19
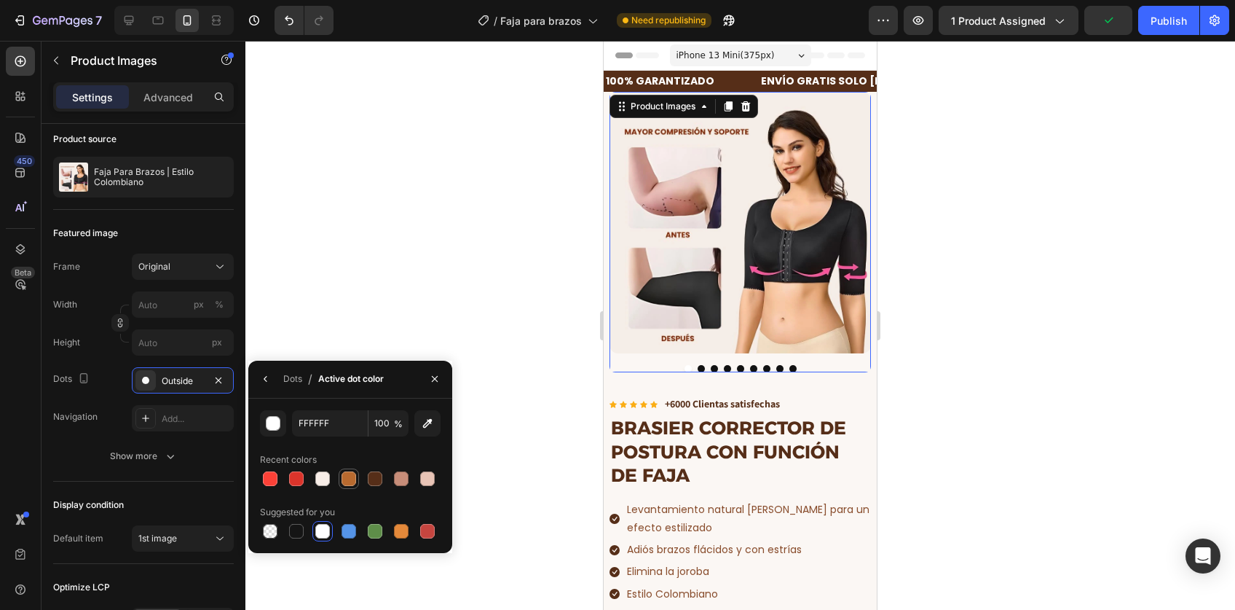
click at [352, 481] on div at bounding box center [349, 478] width 15 height 15
type input "B86A2F"
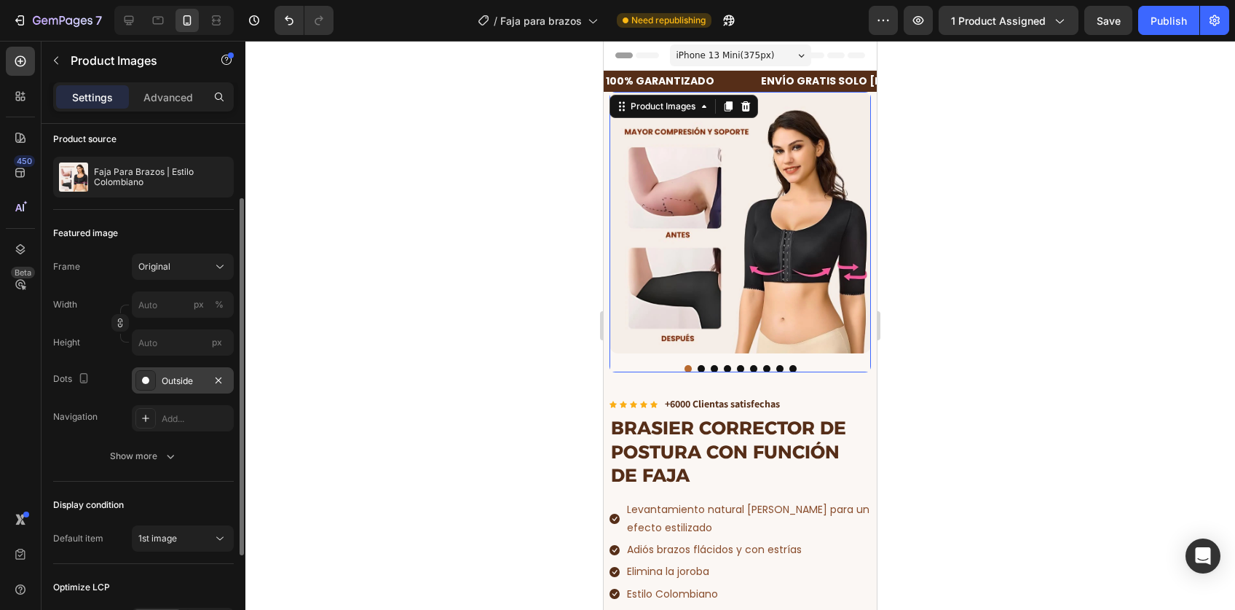
click at [200, 383] on div "Outside" at bounding box center [183, 380] width 42 height 13
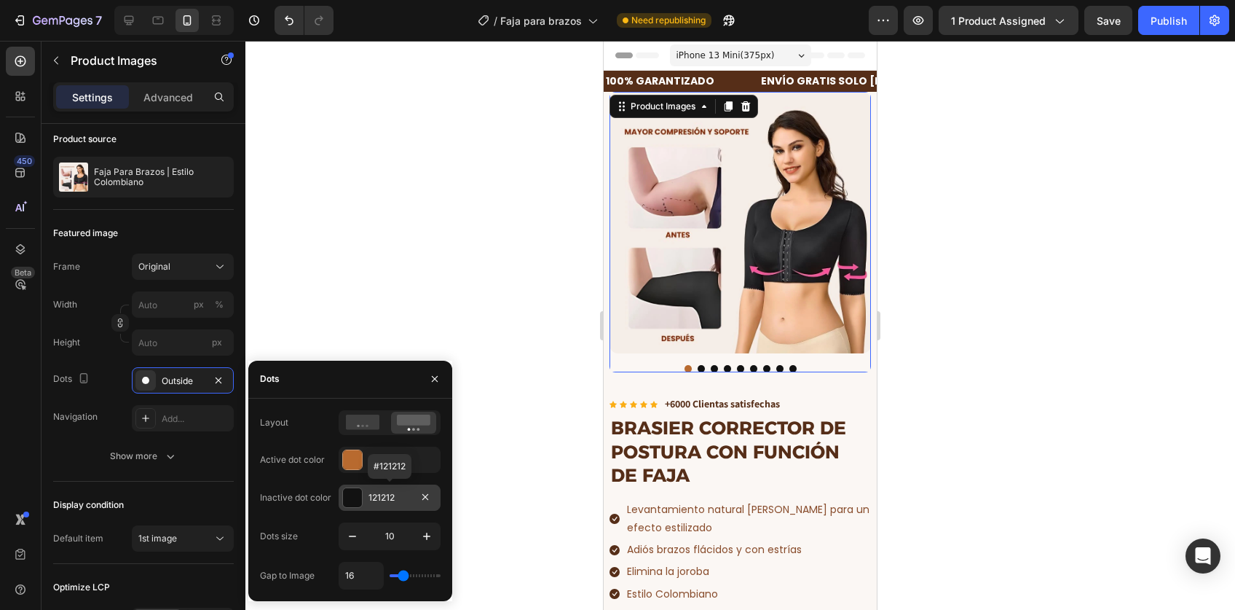
click at [357, 499] on div at bounding box center [352, 497] width 19 height 19
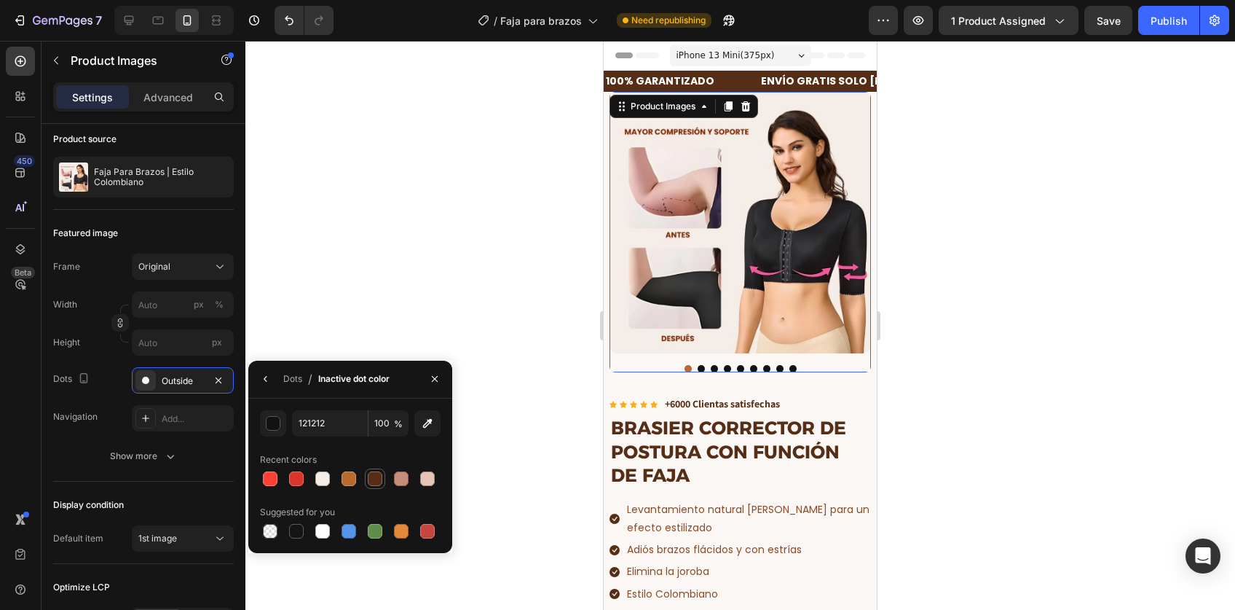
click at [373, 483] on div at bounding box center [375, 478] width 15 height 15
type input "562E18"
click at [272, 414] on button "button" at bounding box center [273, 423] width 26 height 26
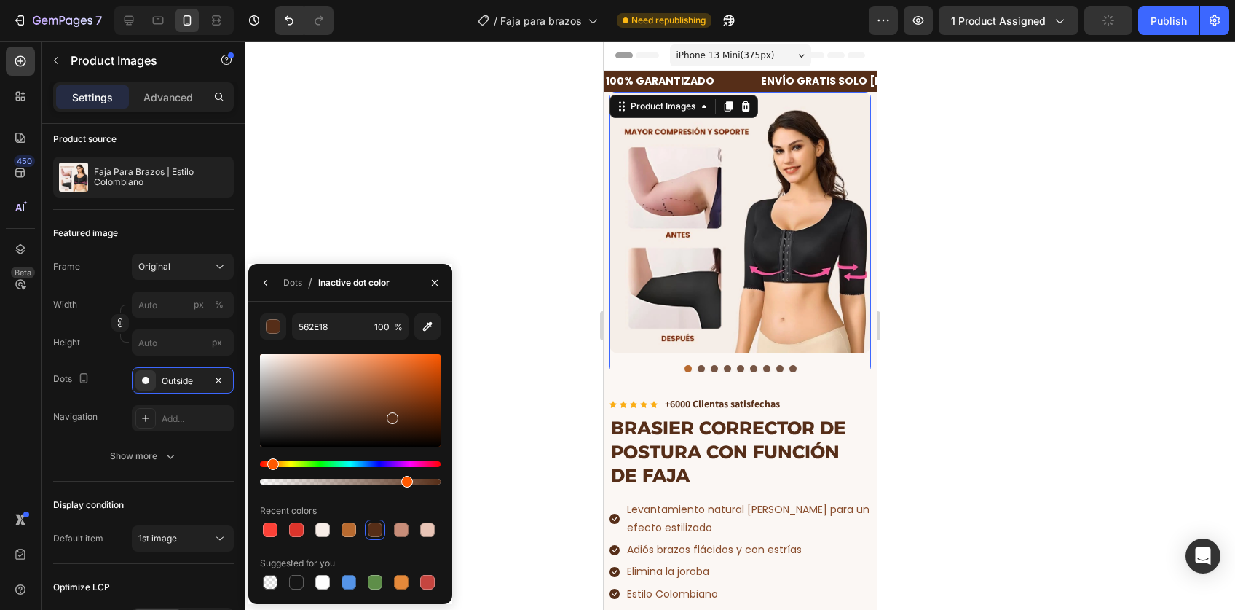
drag, startPoint x: 434, startPoint y: 480, endPoint x: 400, endPoint y: 480, distance: 34.2
click at [401, 480] on div at bounding box center [407, 482] width 12 height 12
drag, startPoint x: 406, startPoint y: 483, endPoint x: 392, endPoint y: 483, distance: 13.8
click at [392, 483] on div at bounding box center [395, 482] width 12 height 12
drag, startPoint x: 392, startPoint y: 483, endPoint x: 370, endPoint y: 482, distance: 21.9
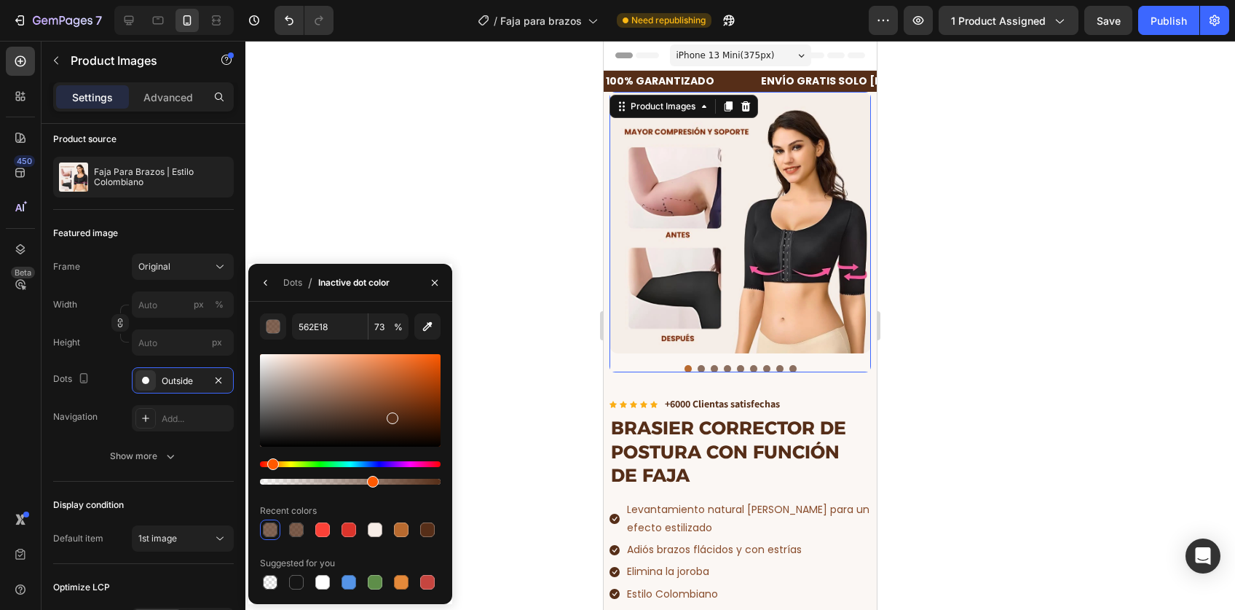
click at [370, 482] on div at bounding box center [373, 482] width 12 height 12
click at [373, 481] on div at bounding box center [377, 482] width 12 height 12
type input "63"
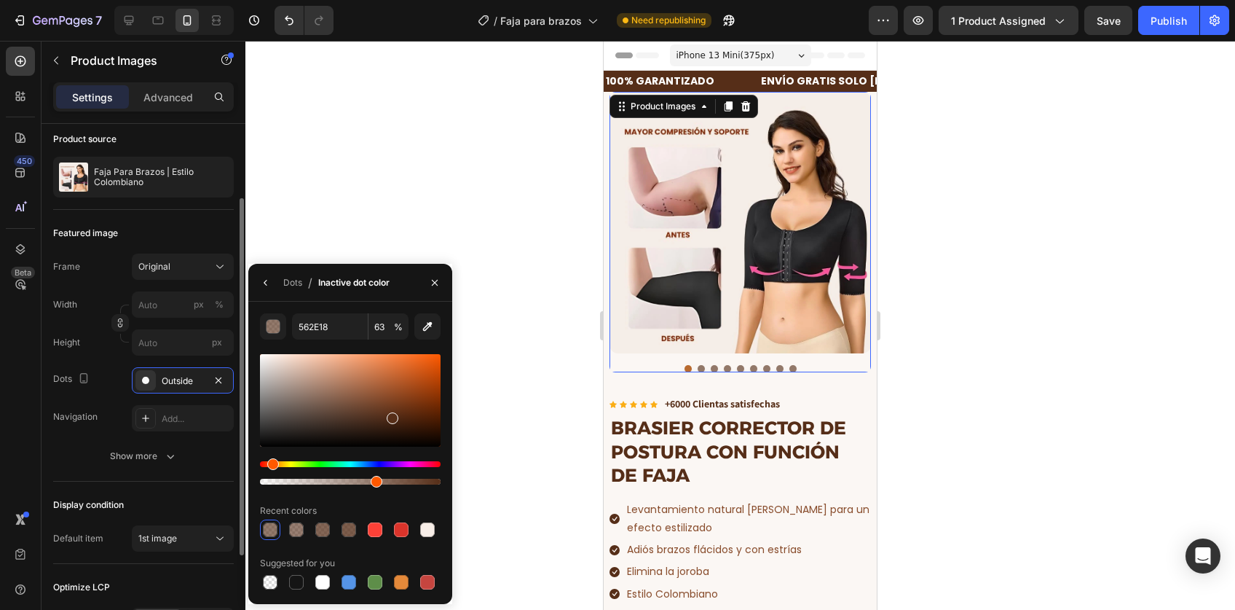
click at [111, 394] on div "Frame Original Width px % Height px Dots Outside Navigation Add..." at bounding box center [143, 342] width 181 height 178
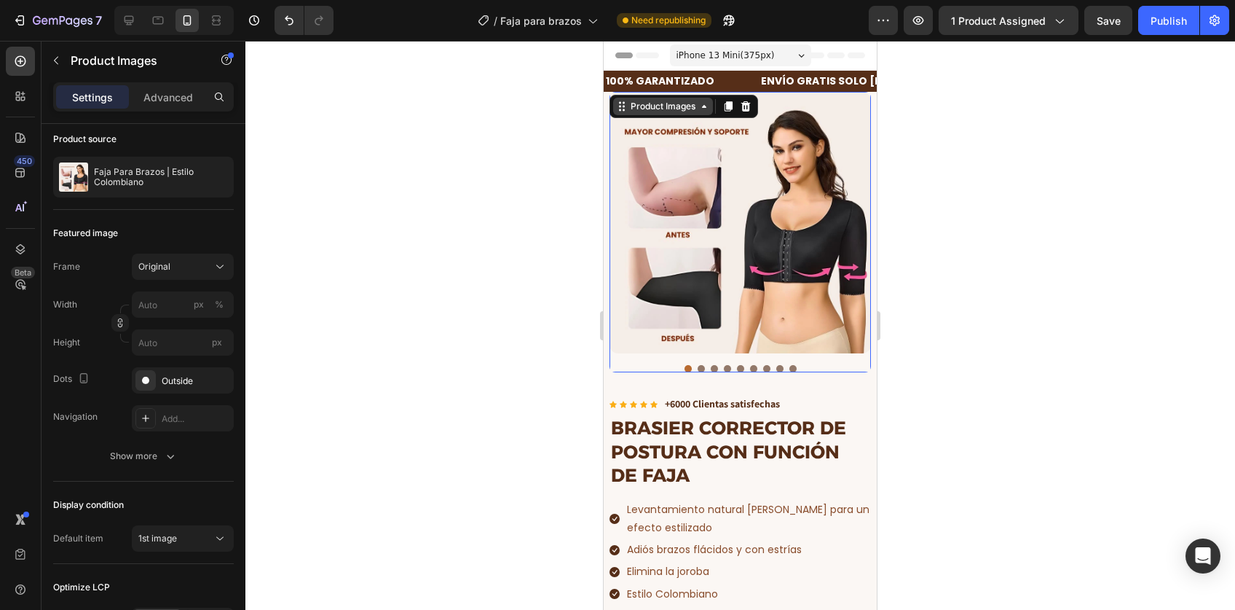
click at [628, 103] on div "Product Images" at bounding box center [663, 106] width 71 height 13
click at [154, 83] on div "Settings Advanced" at bounding box center [143, 96] width 181 height 29
click at [804, 309] on img at bounding box center [740, 222] width 261 height 261
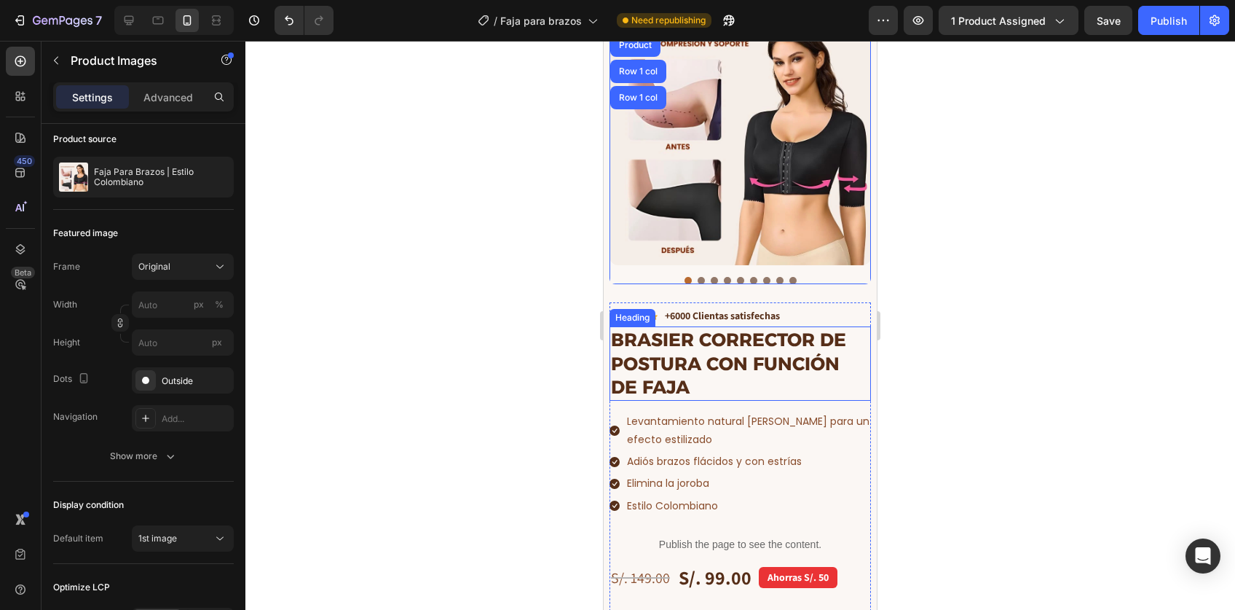
scroll to position [97, 0]
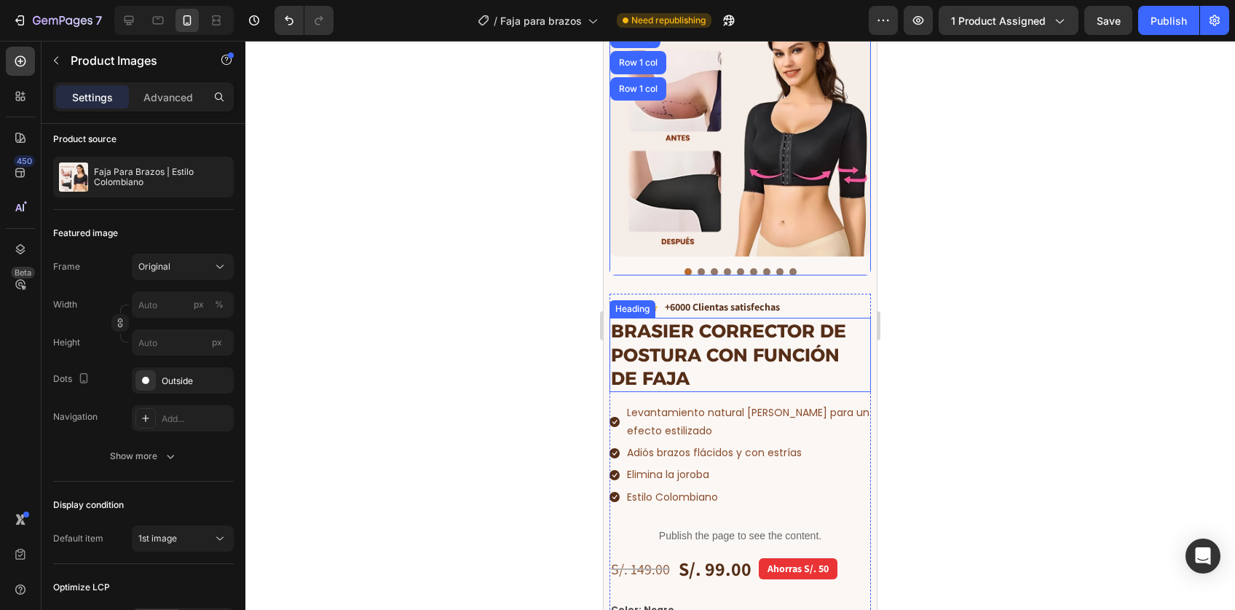
click at [708, 352] on p "⁠⁠⁠⁠⁠⁠⁠ BRASIER CORRECTOR DE POSTURA CON FUNCIÓN DE FAJA" at bounding box center [740, 354] width 259 height 71
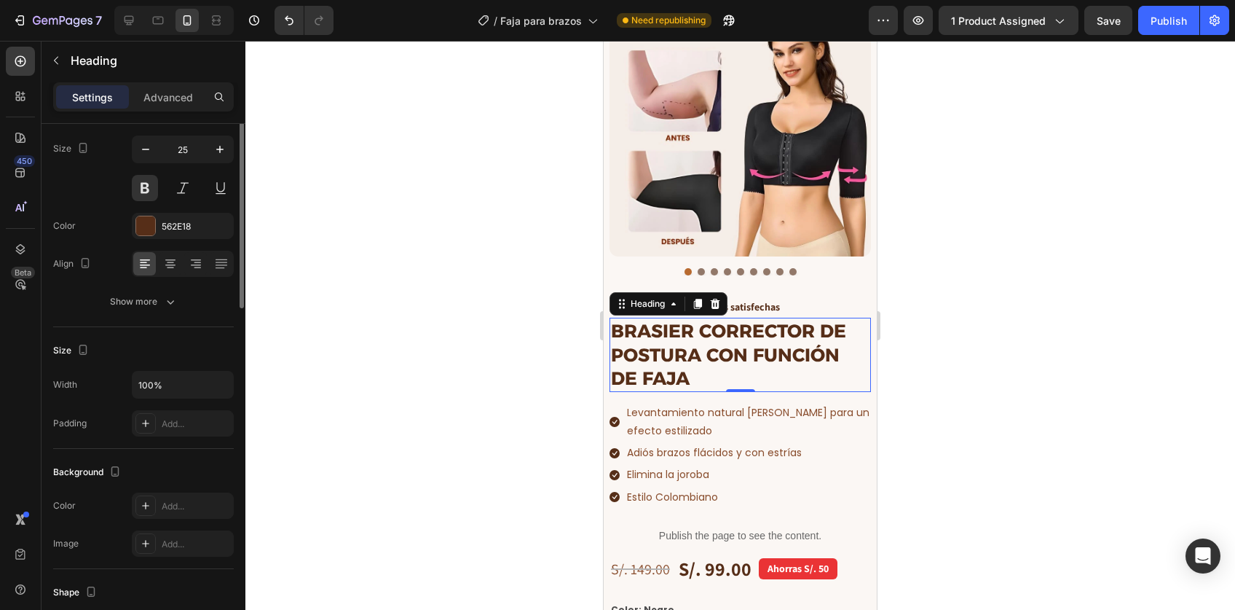
scroll to position [0, 0]
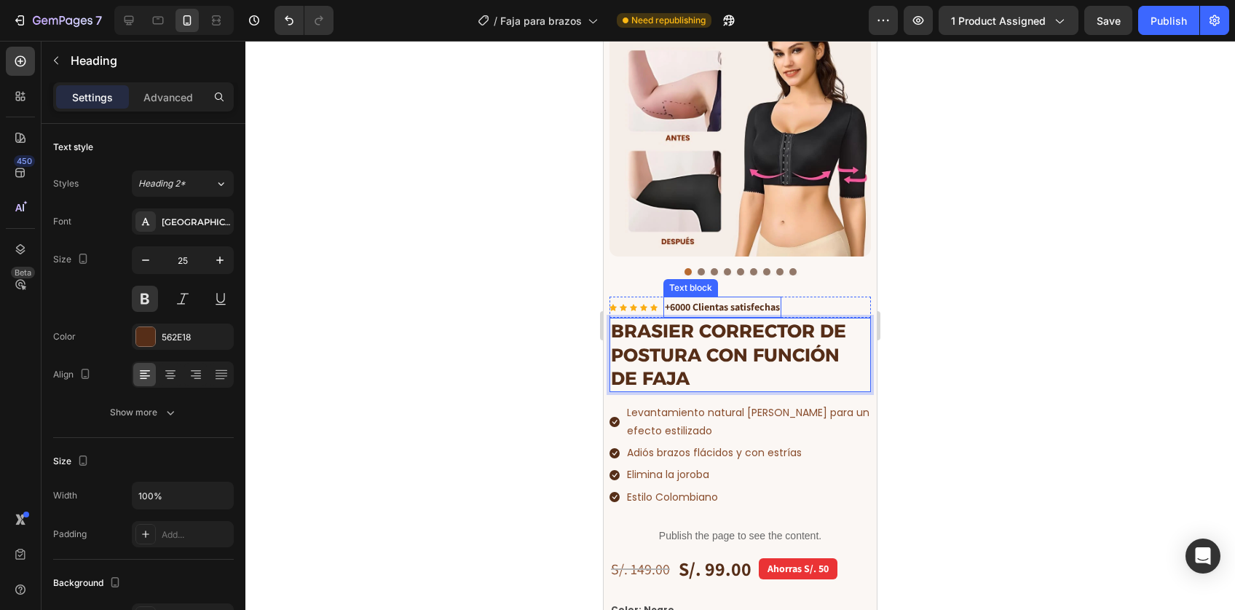
click at [748, 298] on p "+6000 Clientas satisfechas" at bounding box center [722, 307] width 115 height 18
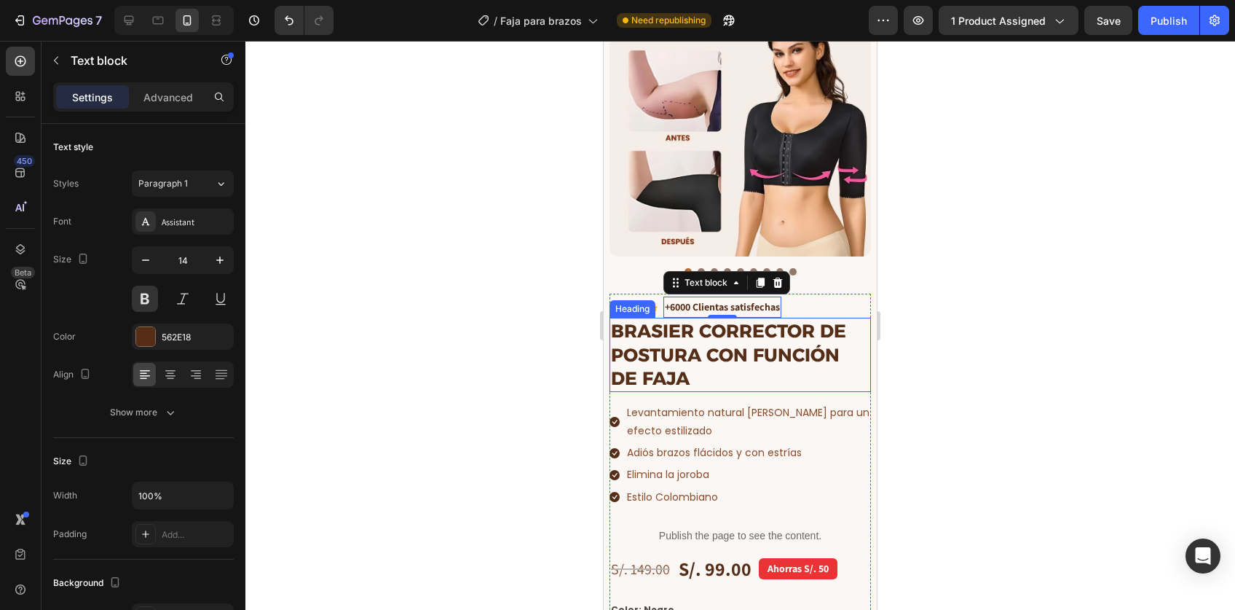
click at [742, 357] on p "⁠⁠⁠⁠⁠⁠⁠ BRASIER CORRECTOR DE POSTURA CON FUNCIÓN DE FAJA" at bounding box center [740, 354] width 259 height 71
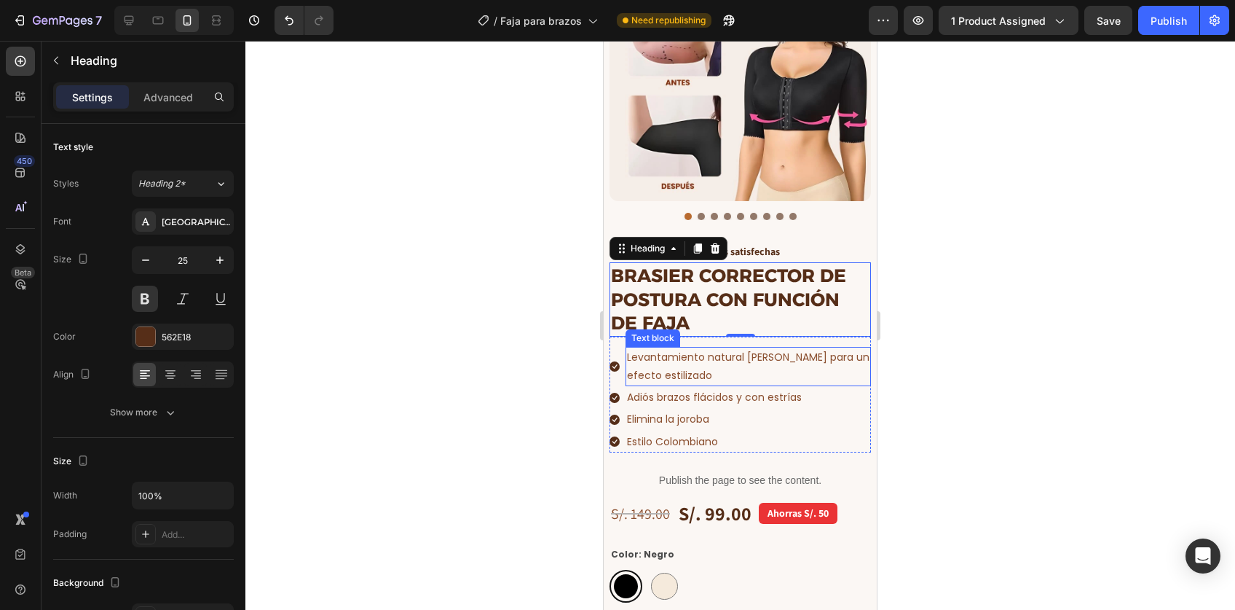
scroll to position [169, 0]
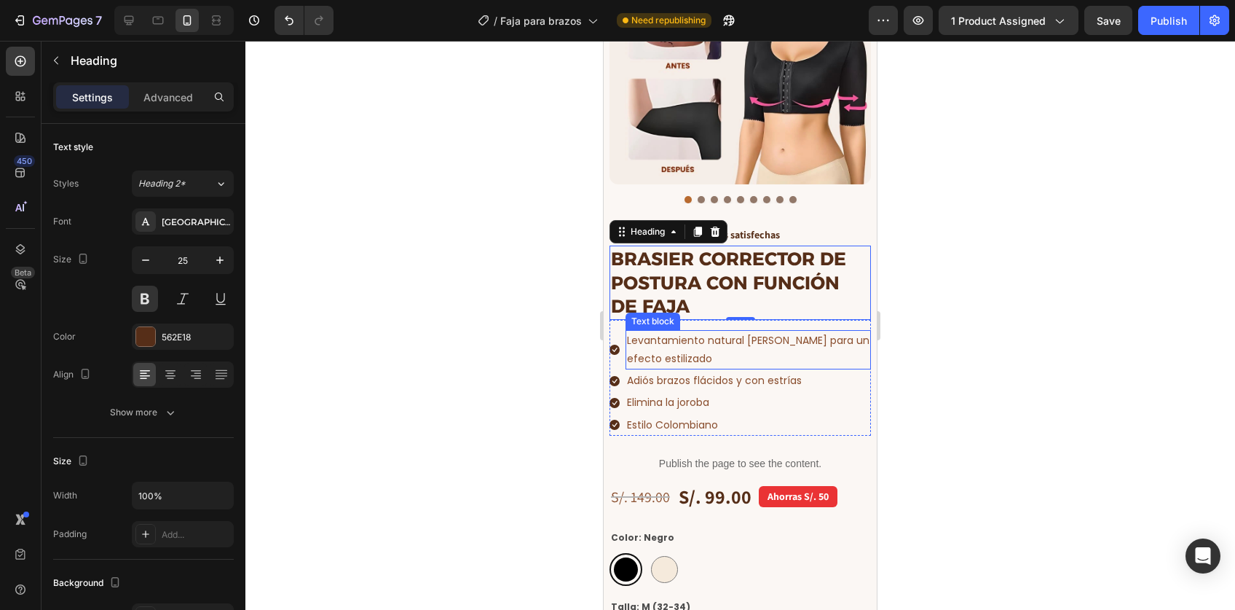
click at [717, 331] on p "Levantamiento natural [PERSON_NAME] para un efecto estilizado" at bounding box center [748, 349] width 242 height 36
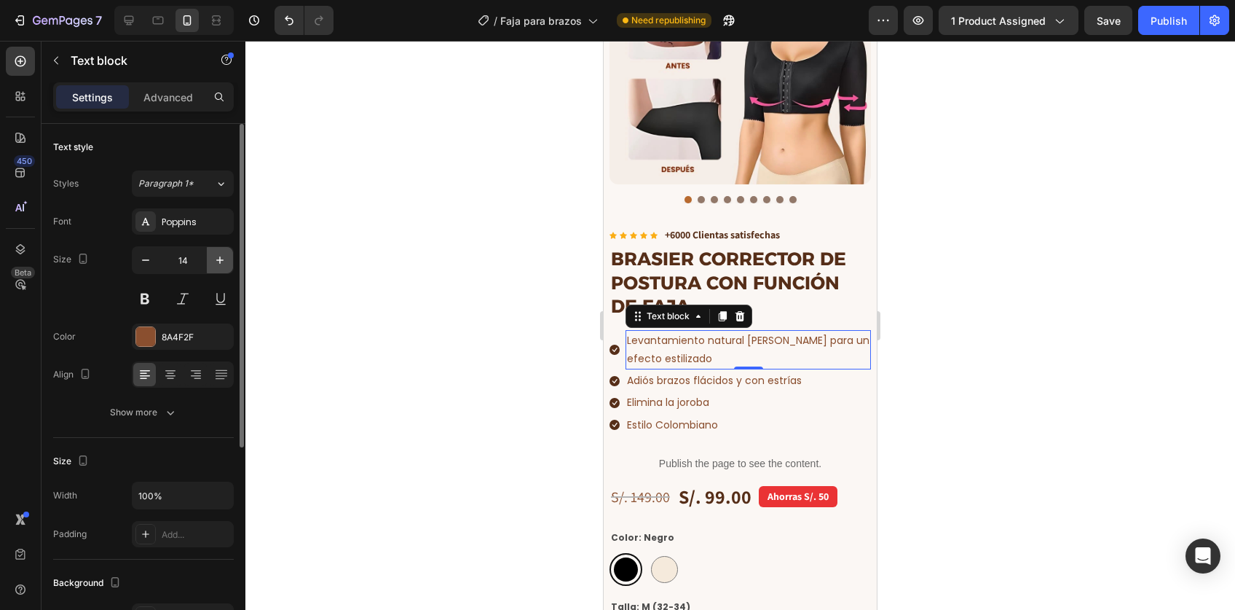
click at [227, 254] on button "button" at bounding box center [220, 260] width 26 height 26
type input "16"
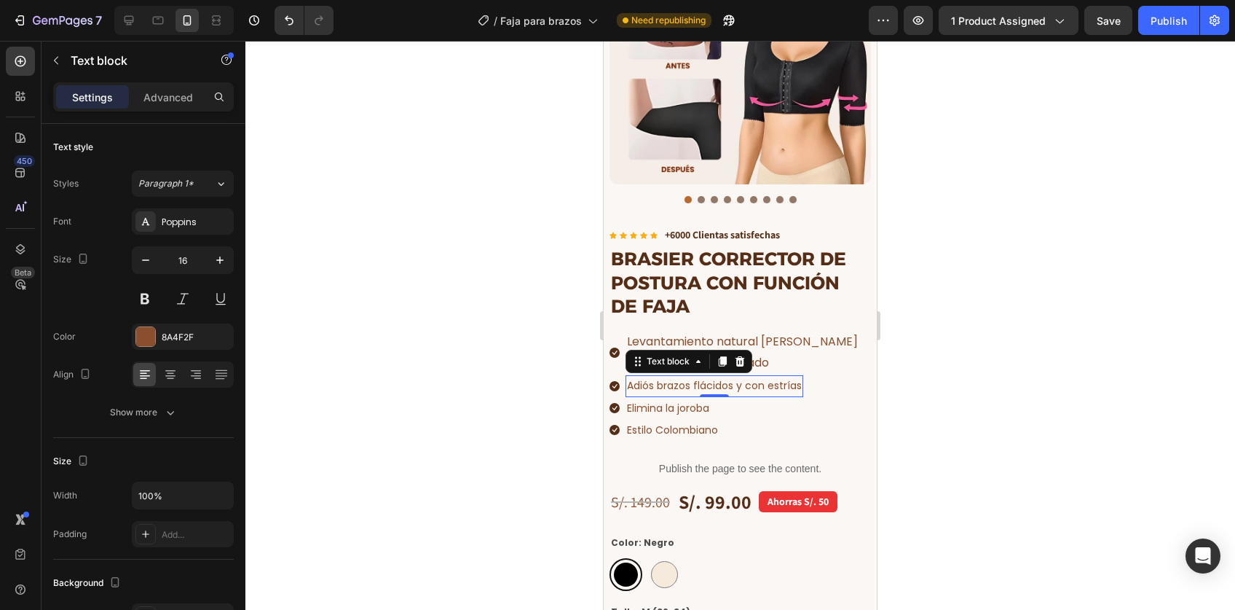
click at [645, 376] on p "Adiós brazos flácidos y con estrías" at bounding box center [714, 385] width 175 height 18
click at [224, 264] on icon "button" at bounding box center [220, 260] width 15 height 15
type input "16"
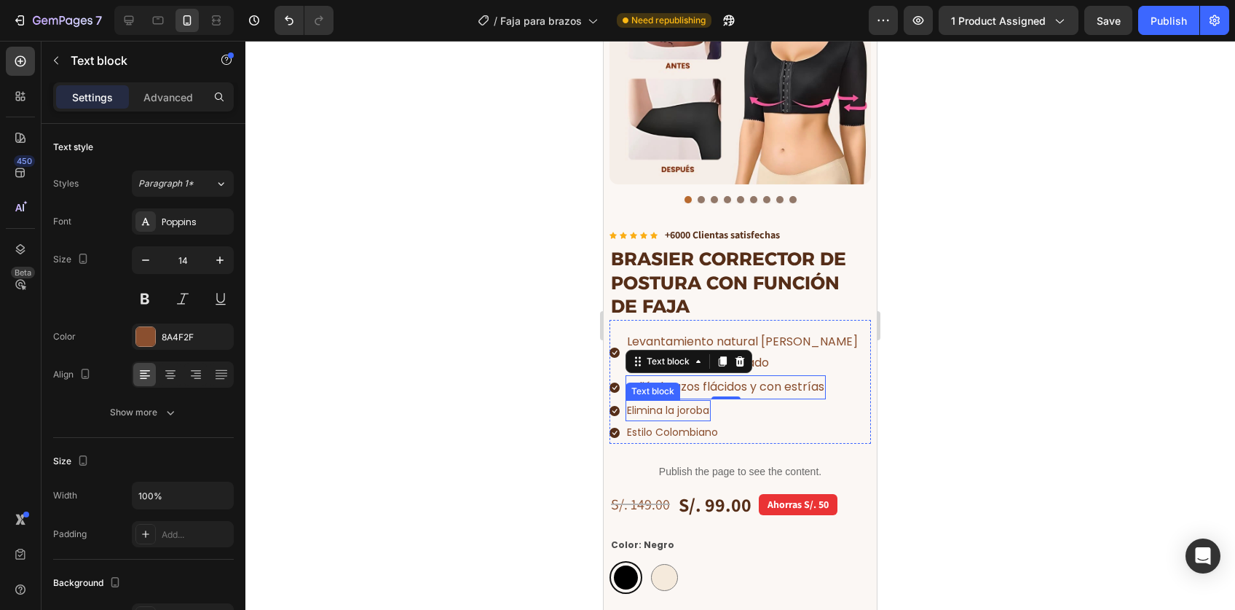
click at [681, 401] on p "Elimina la joroba" at bounding box center [668, 410] width 82 height 18
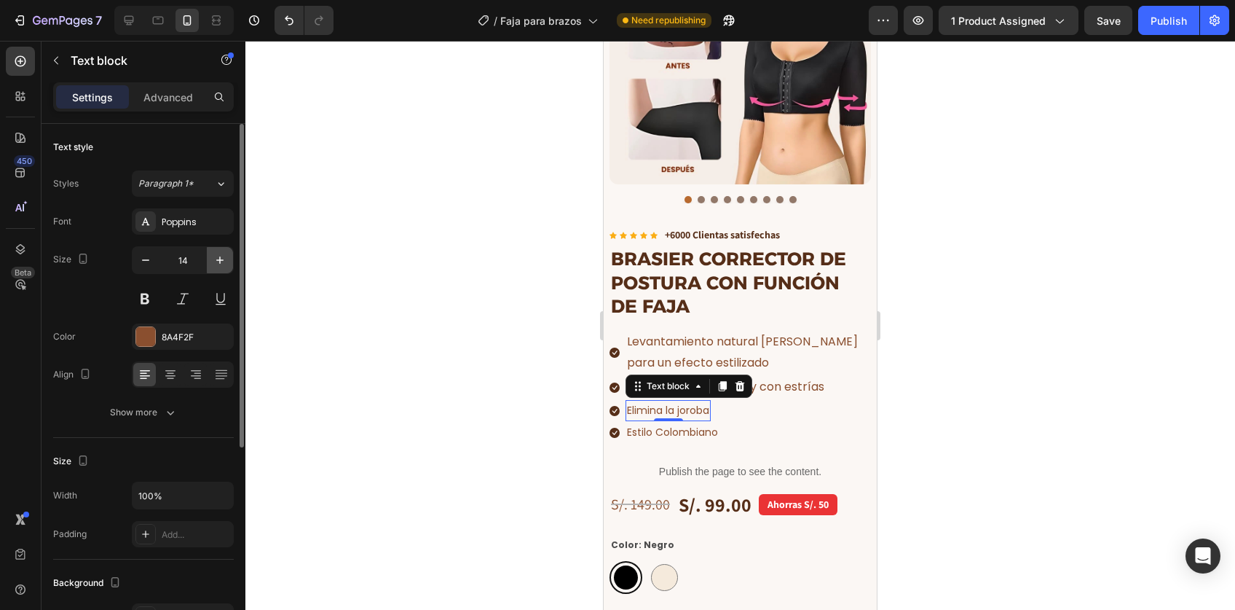
click at [215, 264] on icon "button" at bounding box center [220, 260] width 15 height 15
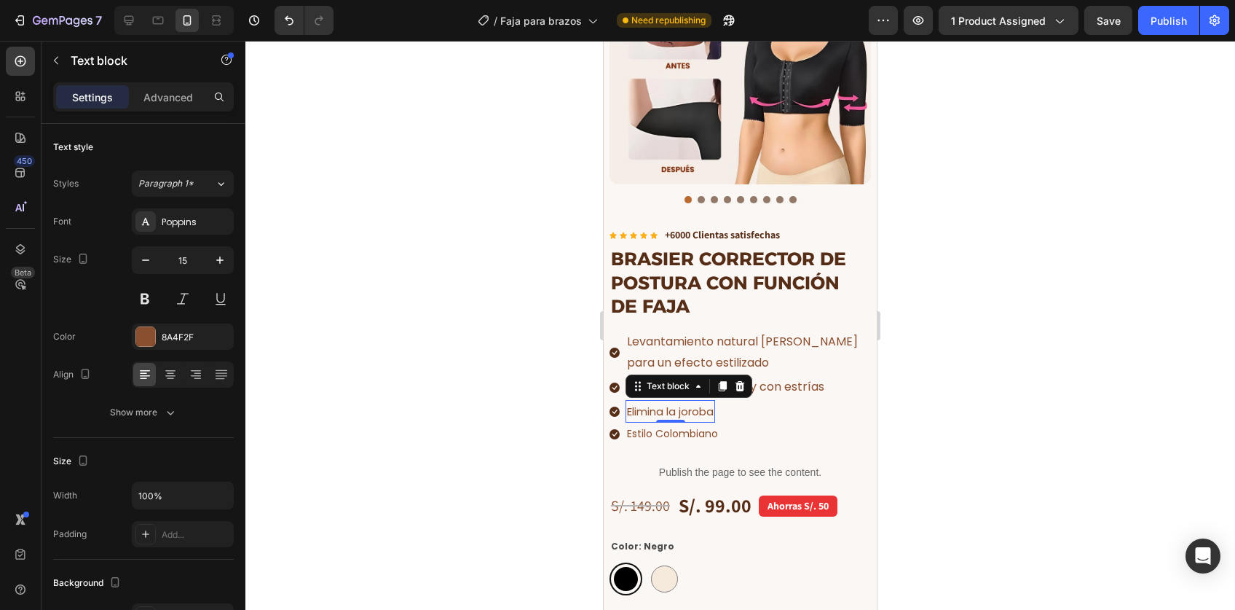
type input "16"
drag, startPoint x: 652, startPoint y: 419, endPoint x: 881, endPoint y: 406, distance: 229.8
click at [652, 426] on p "Estilo Colombiano" at bounding box center [672, 435] width 91 height 18
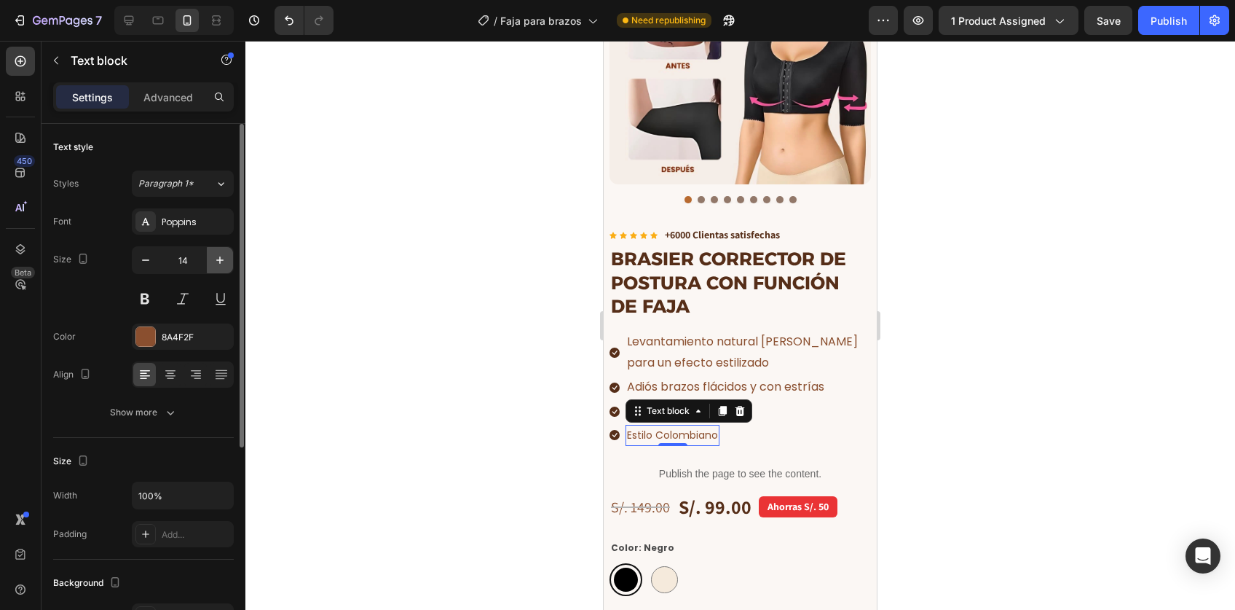
click at [218, 264] on icon "button" at bounding box center [220, 260] width 15 height 15
type input "16"
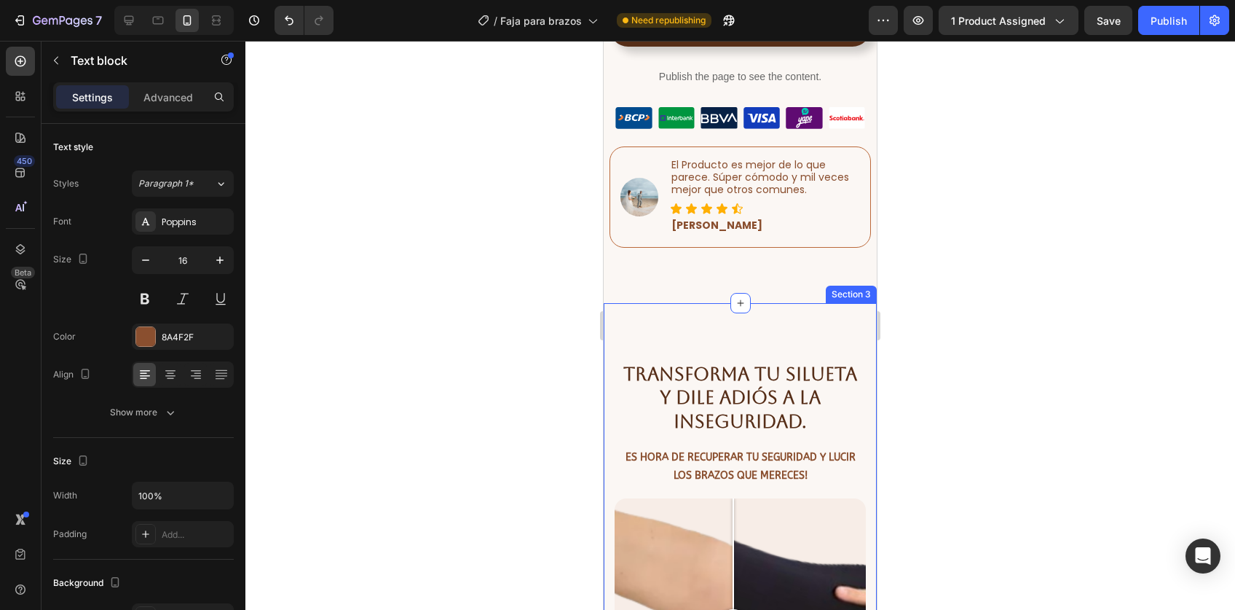
scroll to position [982, 0]
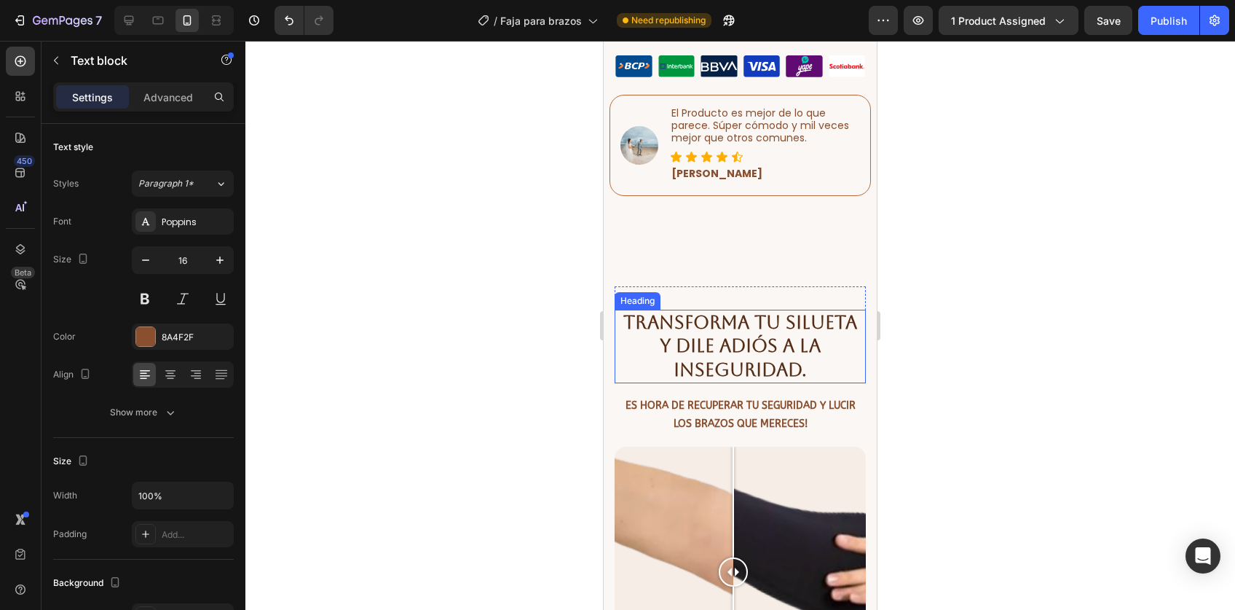
click at [717, 315] on h2 "Transforma tu silueta y dile adiós a la inseguridad." at bounding box center [740, 346] width 251 height 74
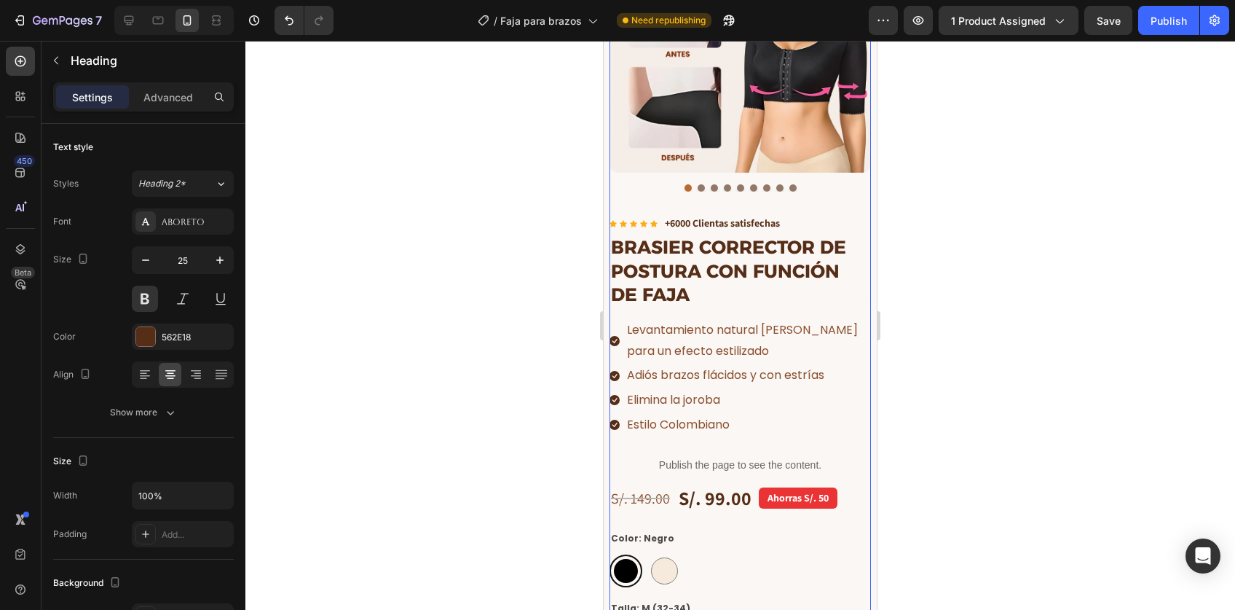
scroll to position [176, 0]
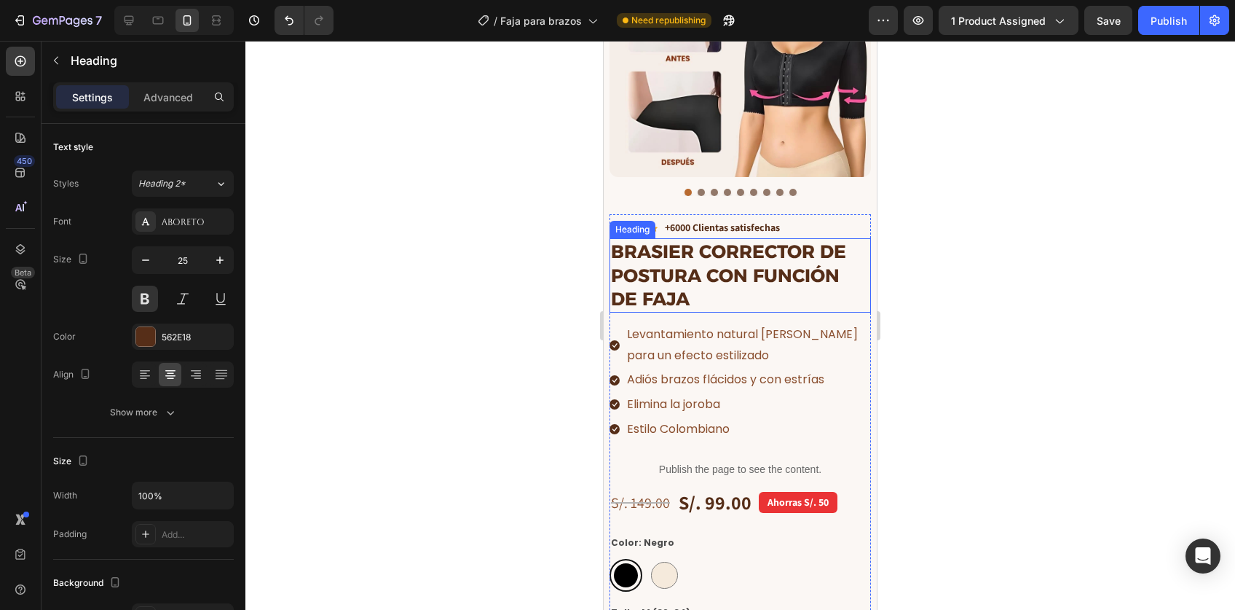
click at [687, 253] on strong "BRASIER CORRECTOR DE POSTURA CON FUNCIÓN DE FAJA" at bounding box center [728, 274] width 235 height 69
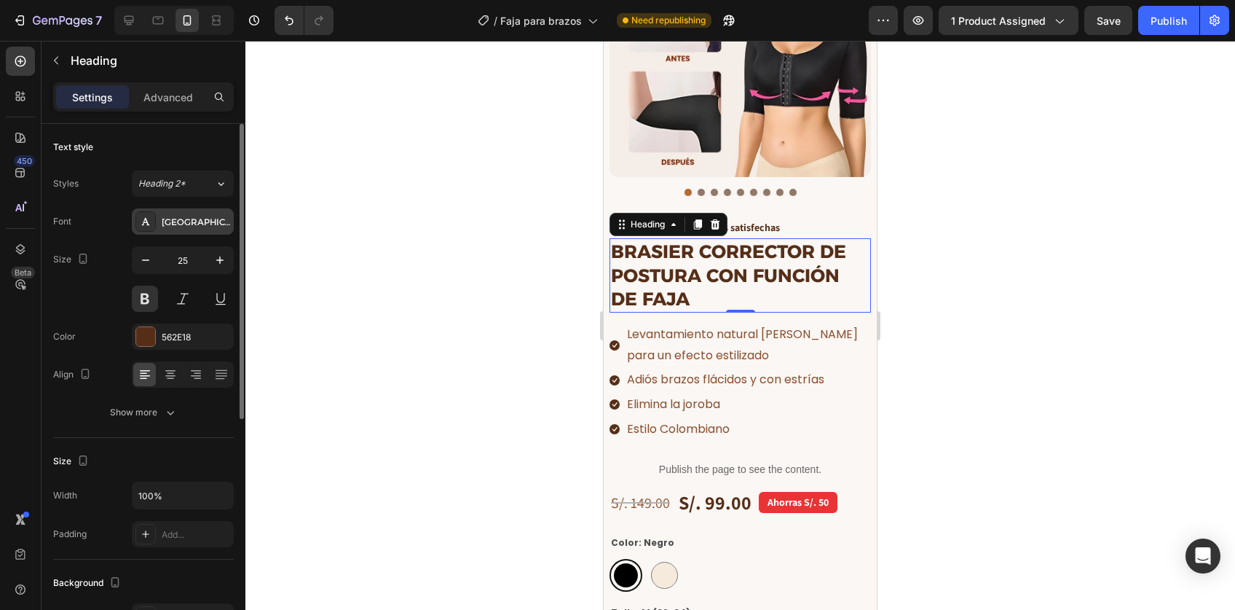
click at [170, 217] on div "Alexandria" at bounding box center [196, 222] width 68 height 13
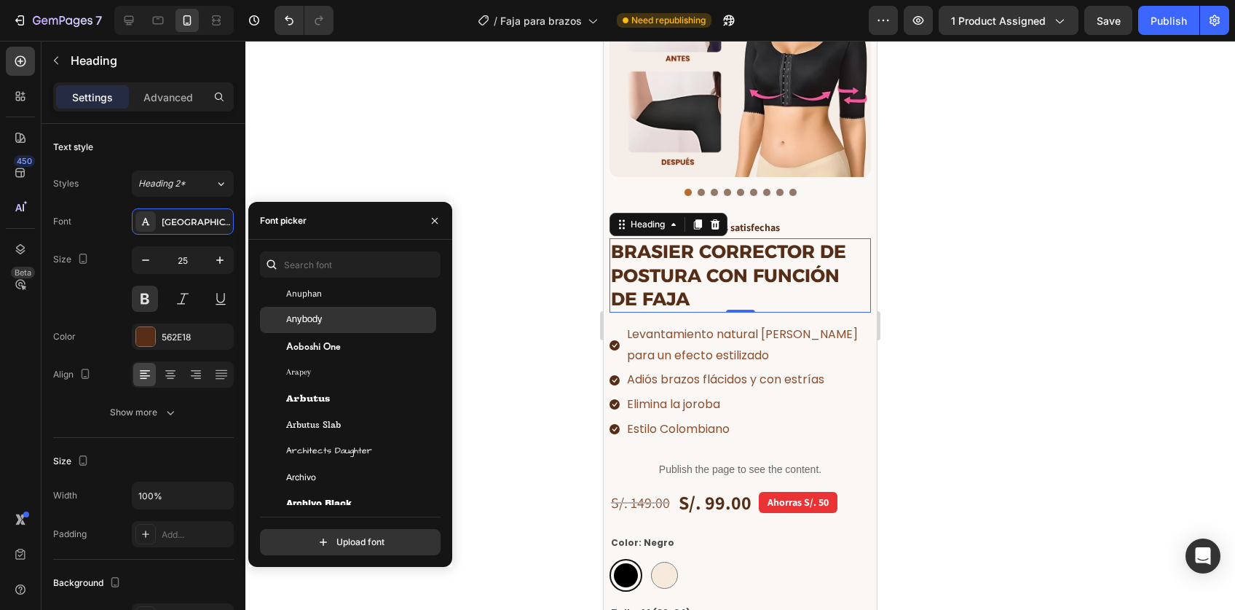
scroll to position [2576, 0]
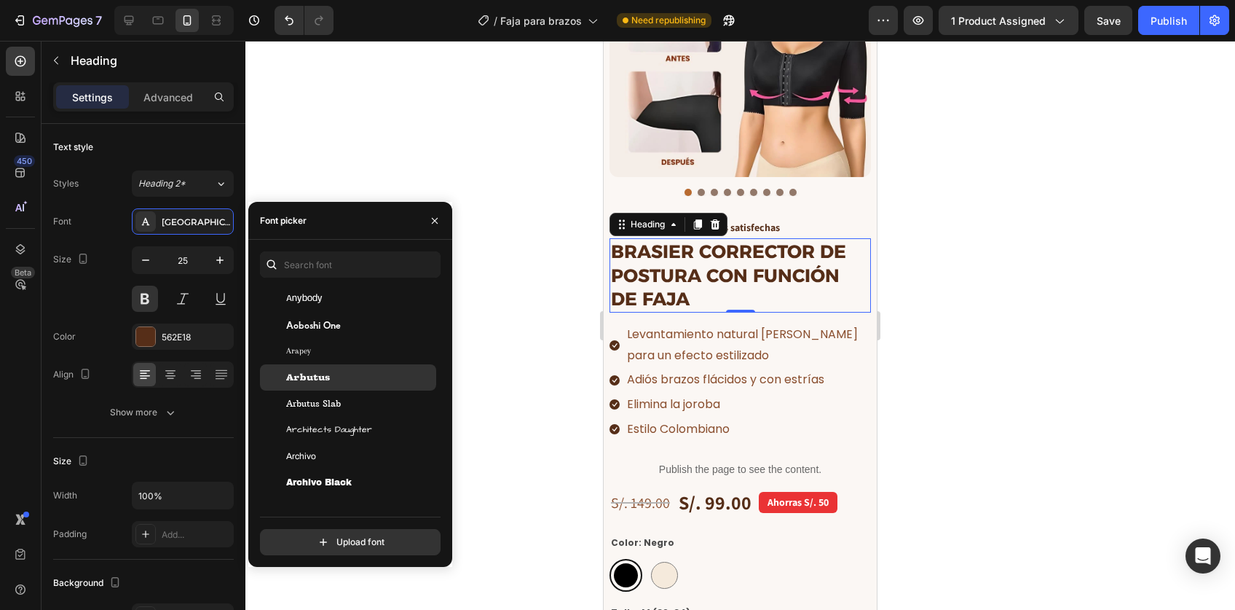
click at [338, 382] on div "Arbutus" at bounding box center [359, 377] width 147 height 13
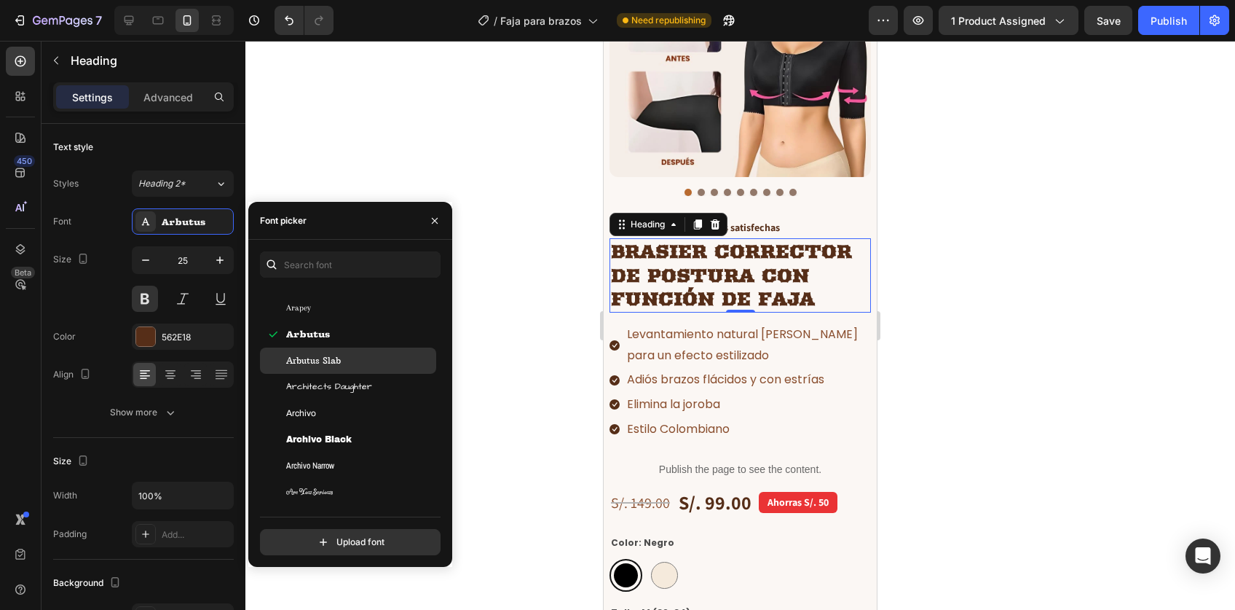
scroll to position [2628, 0]
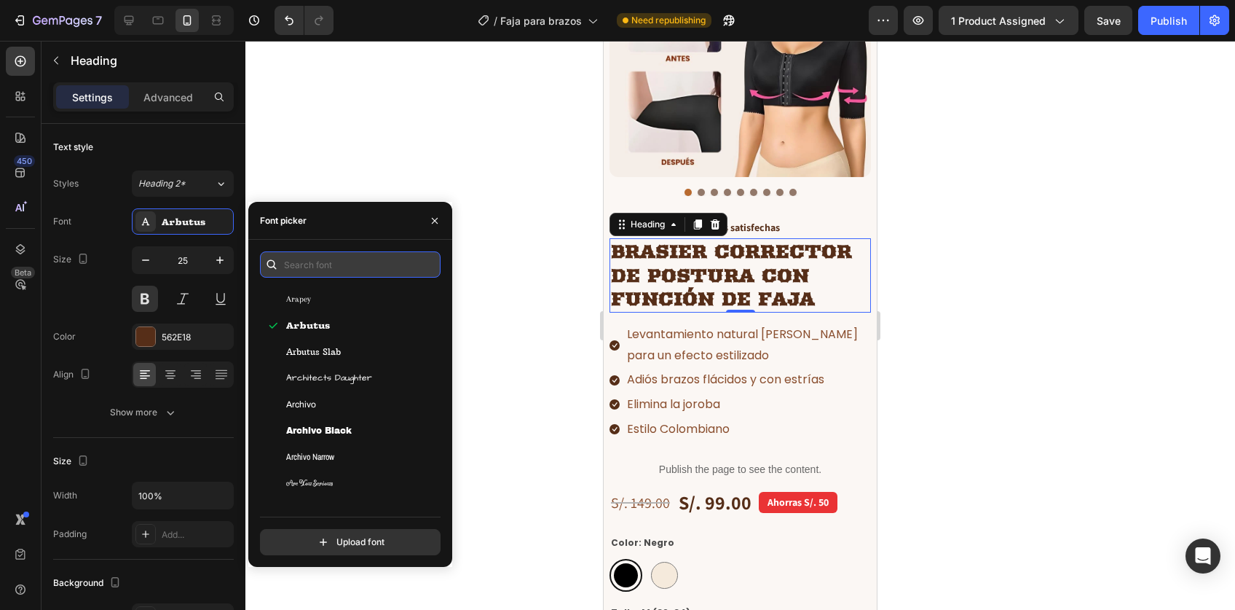
click at [317, 264] on input "text" at bounding box center [350, 264] width 181 height 26
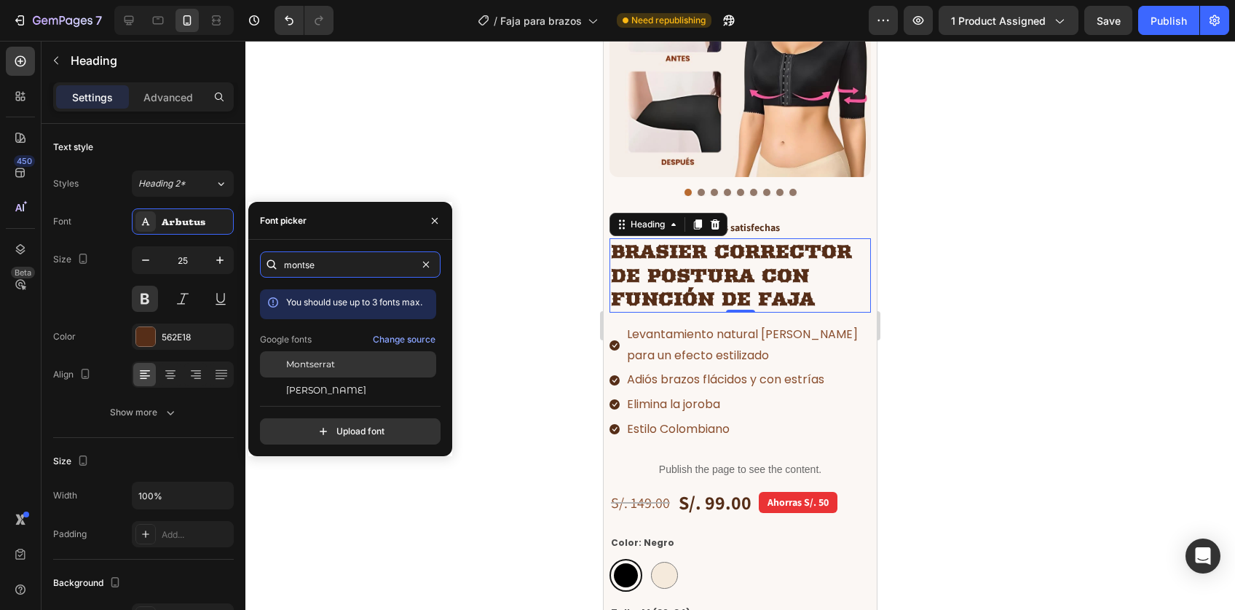
type input "montse"
click at [326, 361] on span "Montserrat" at bounding box center [310, 364] width 49 height 13
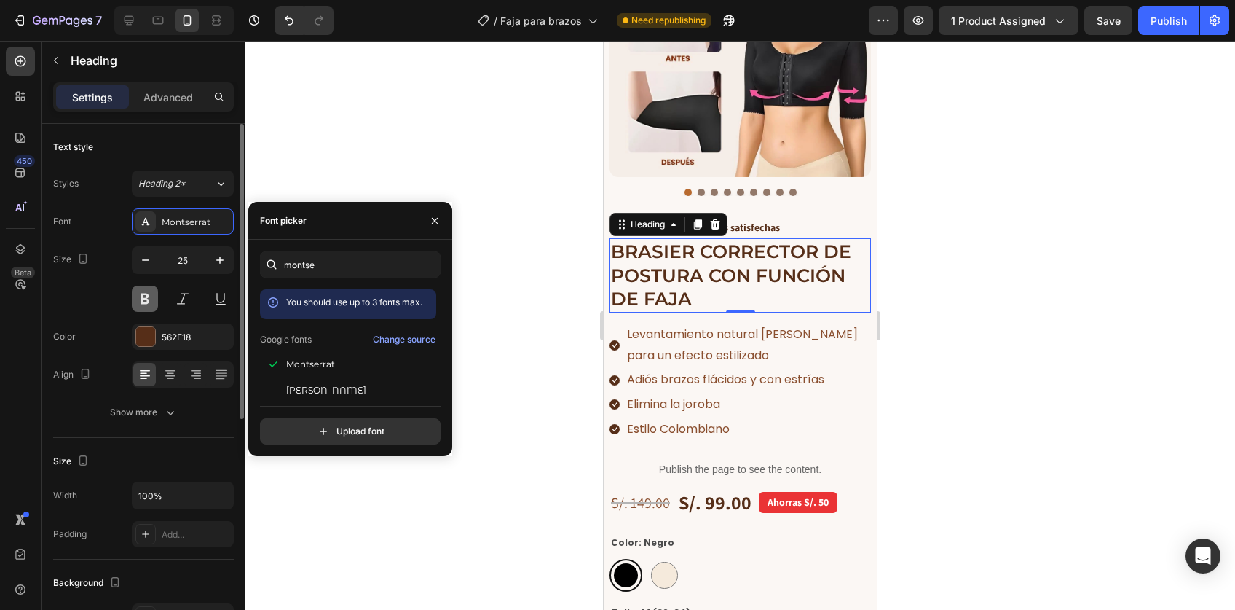
click at [142, 295] on button at bounding box center [145, 298] width 26 height 26
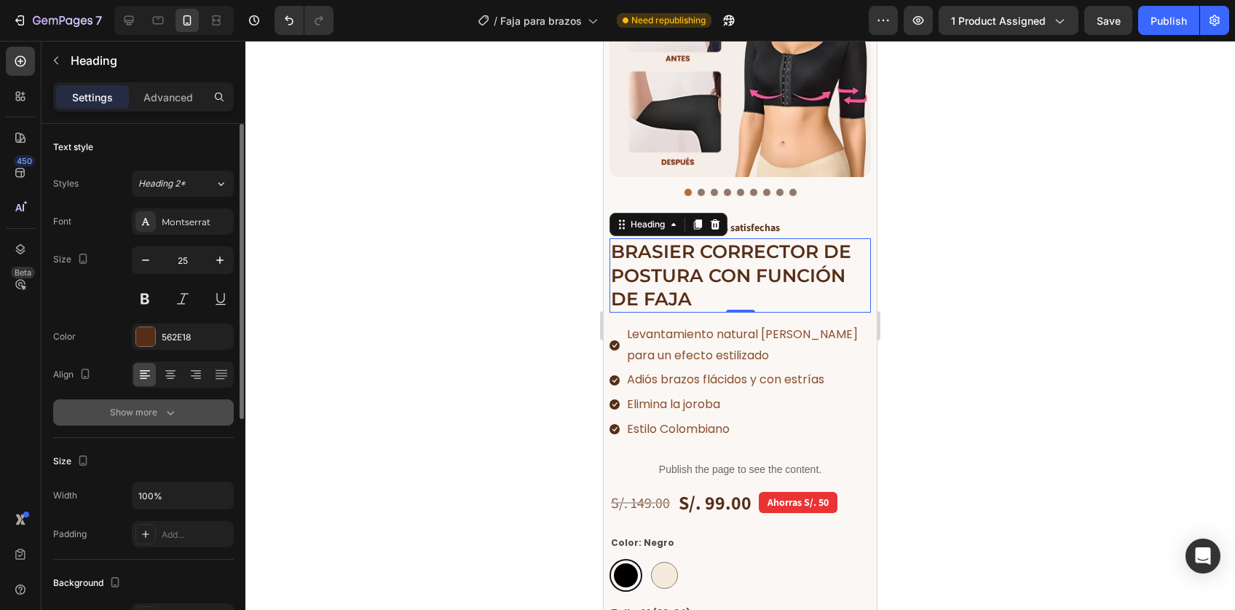
click at [157, 409] on div "Show more" at bounding box center [144, 412] width 68 height 15
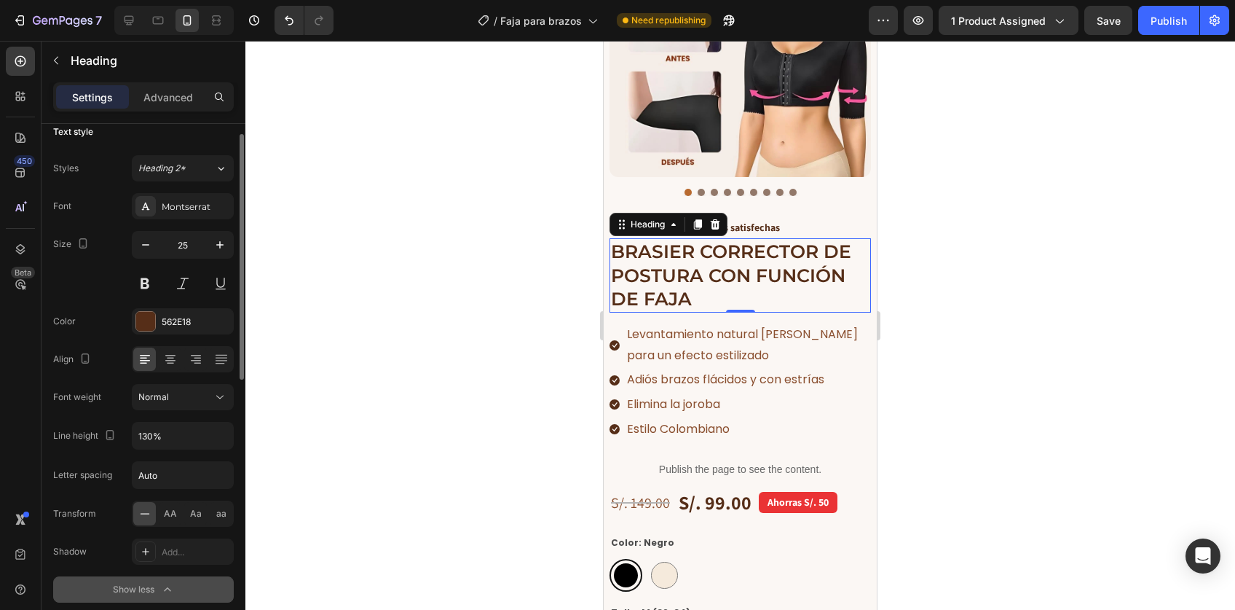
scroll to position [23, 0]
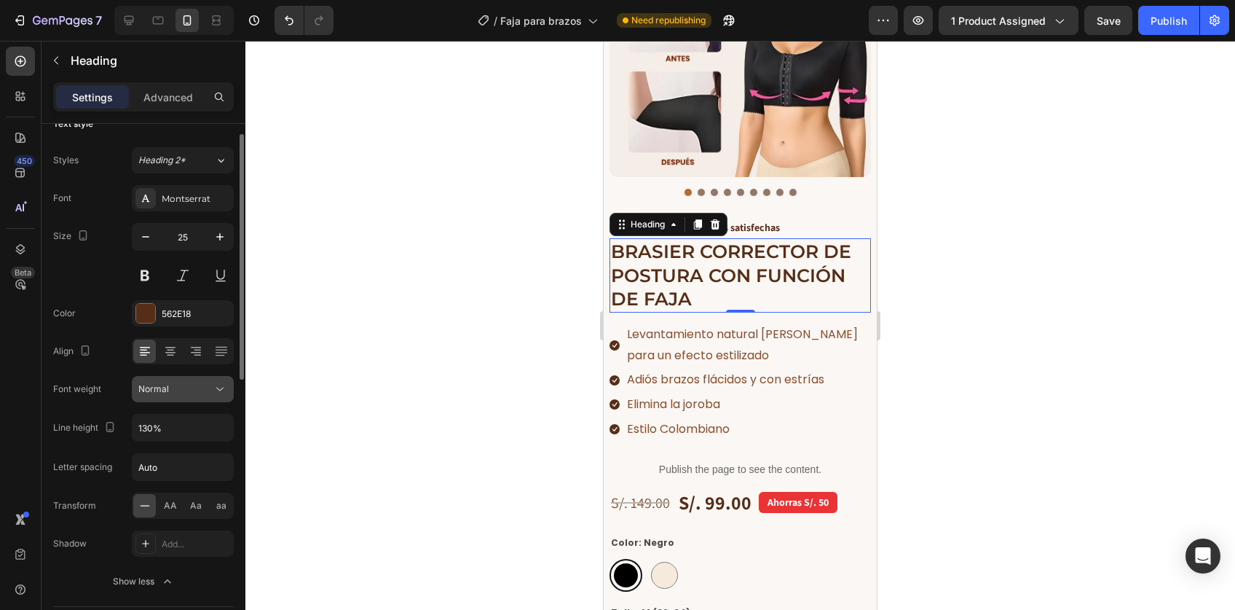
click at [159, 390] on span "Normal" at bounding box center [153, 388] width 31 height 11
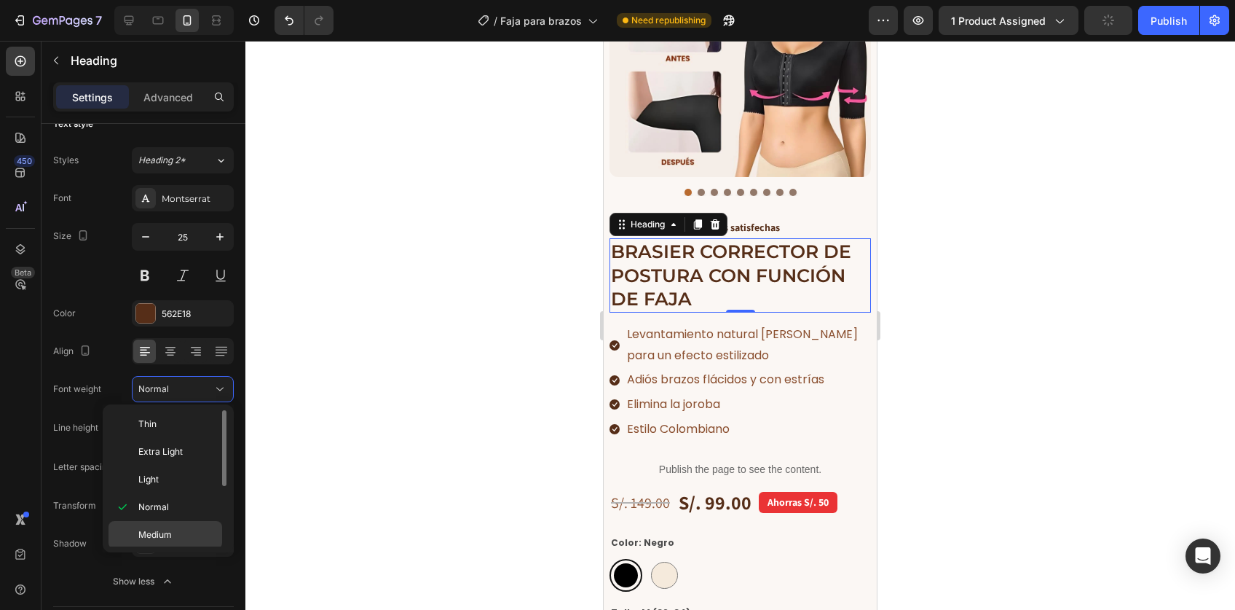
click at [162, 533] on span "Medium" at bounding box center [154, 534] width 33 height 13
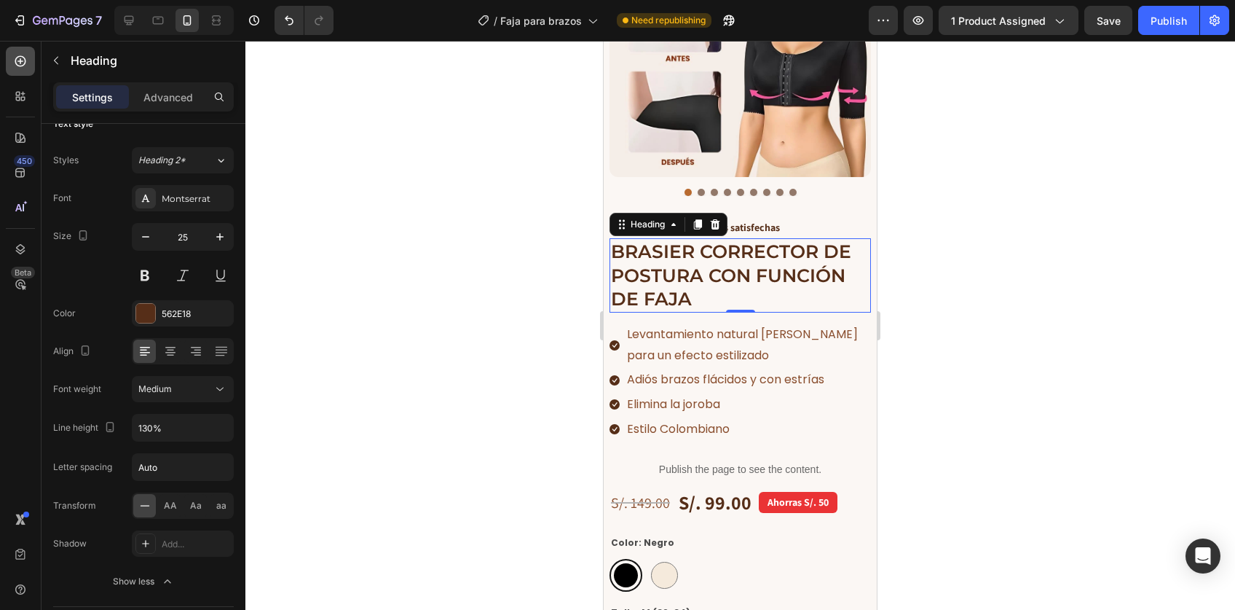
click at [21, 60] on icon at bounding box center [20, 61] width 15 height 15
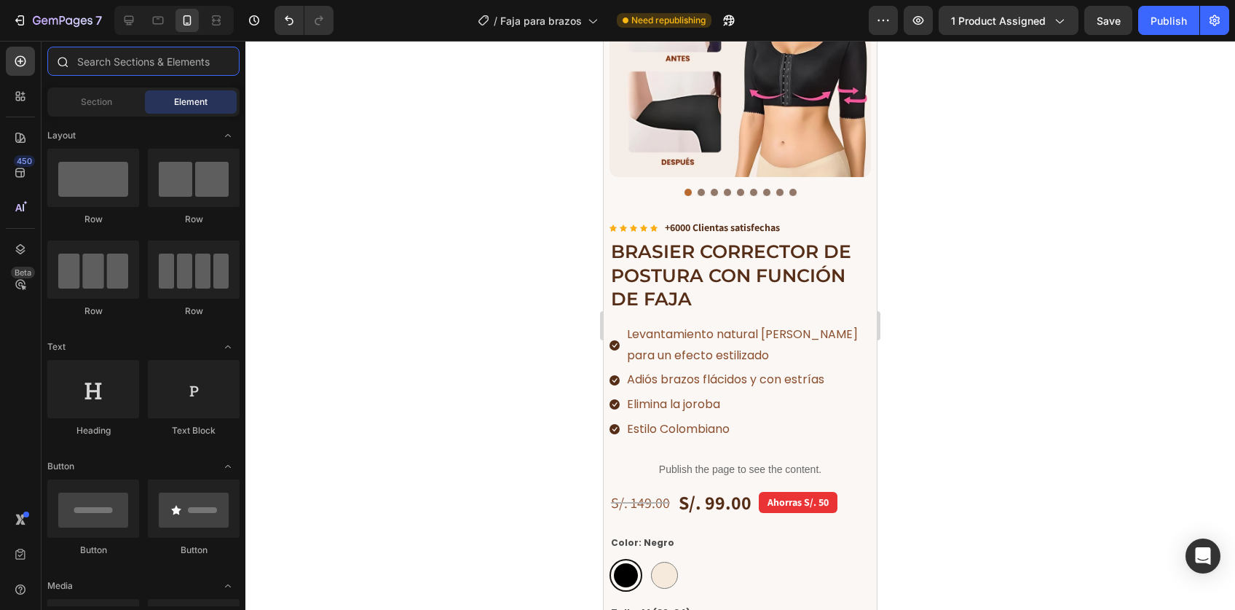
click at [138, 60] on input "text" at bounding box center [143, 61] width 192 height 29
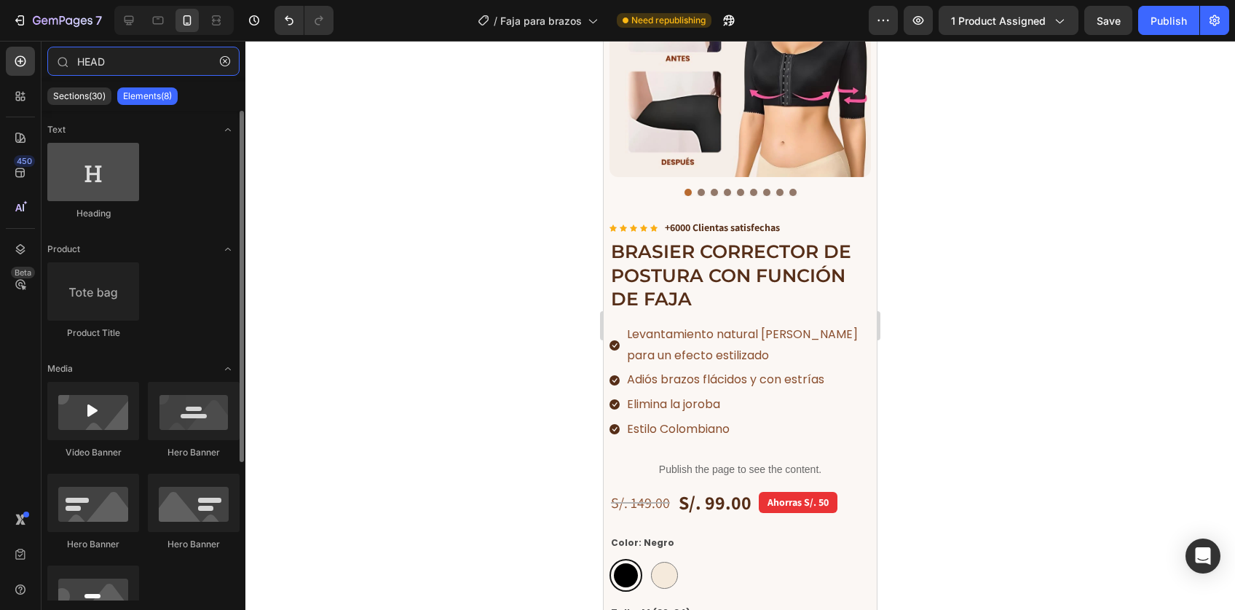
type input "HEAD"
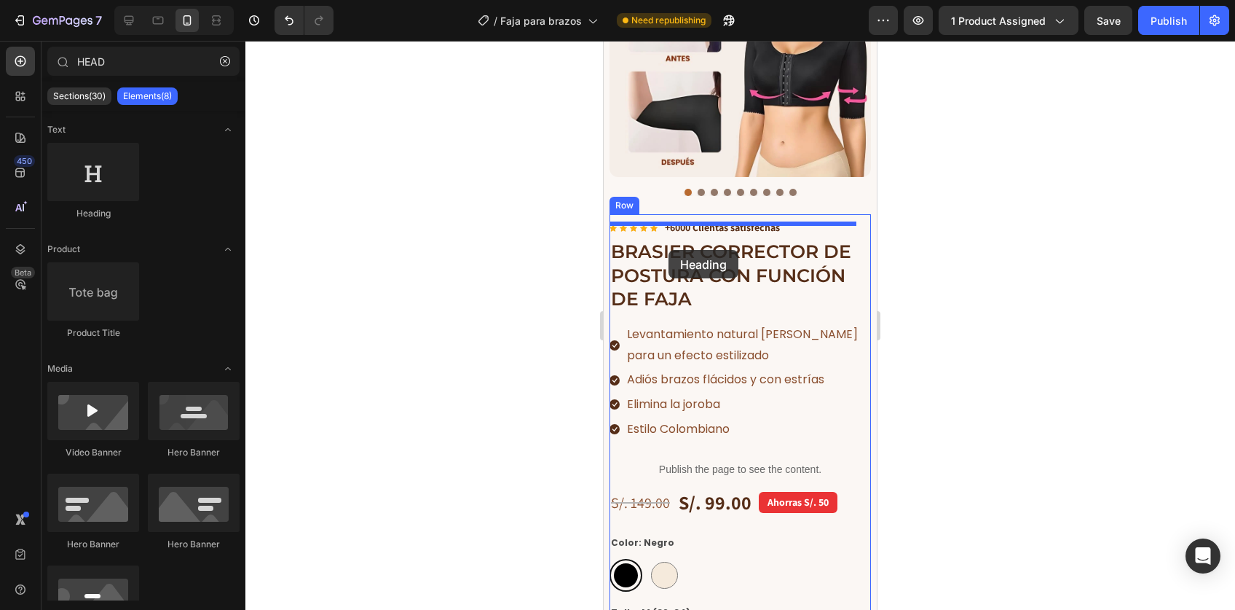
drag, startPoint x: 698, startPoint y: 200, endPoint x: 668, endPoint y: 250, distance: 57.8
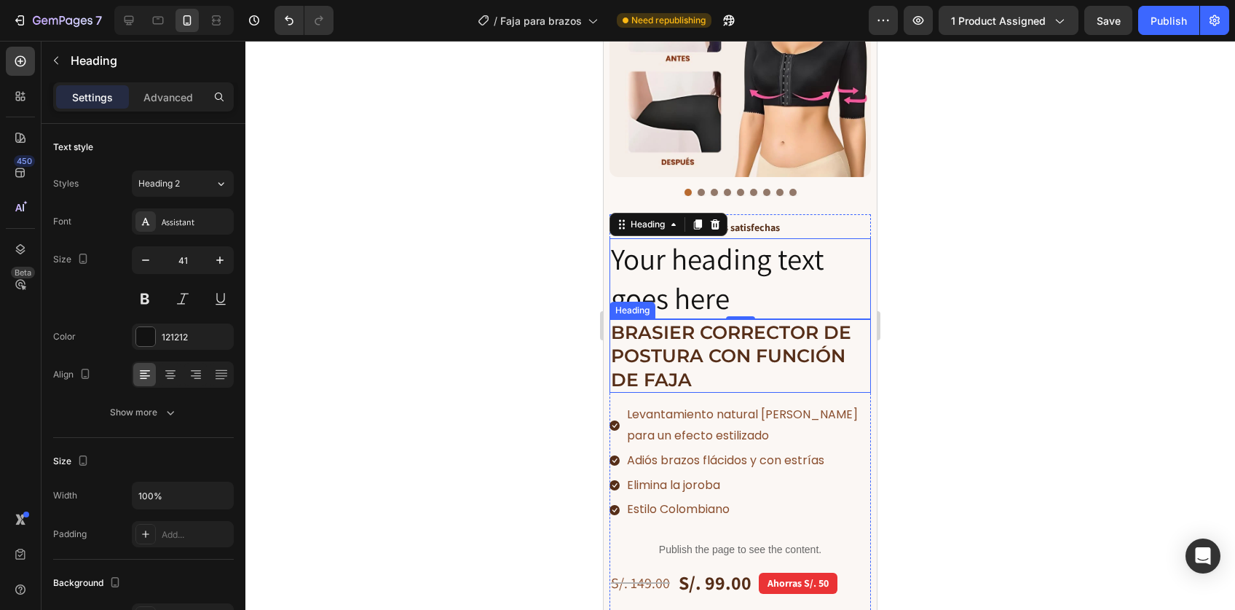
click at [660, 321] on strong "BRASIER CORRECTOR DE POSTURA CON FUNCIÓN DE FAJA" at bounding box center [731, 355] width 240 height 69
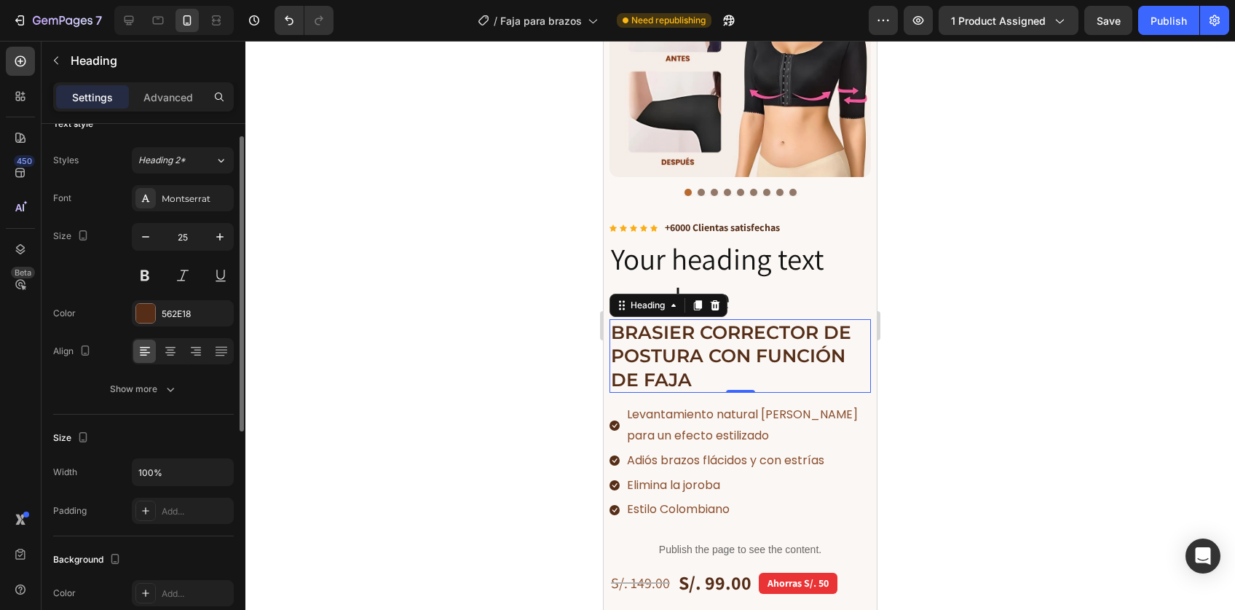
click at [660, 321] on strong "BRASIER CORRECTOR DE POSTURA CON FUNCIÓN DE FAJA" at bounding box center [731, 355] width 240 height 69
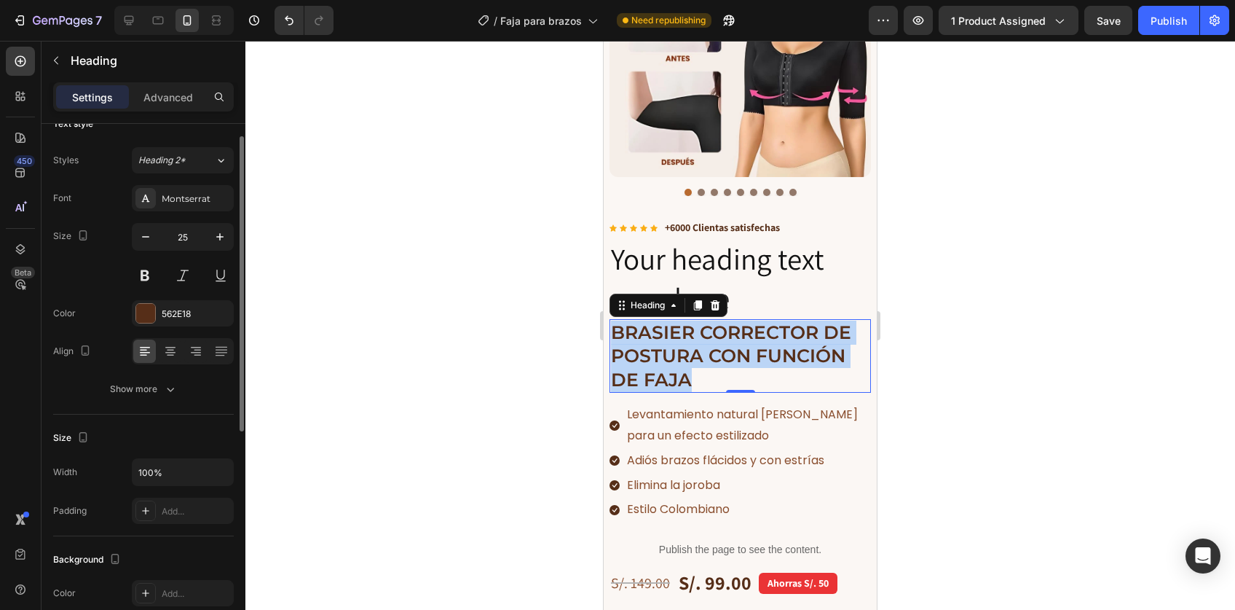
click at [660, 321] on strong "BRASIER CORRECTOR DE POSTURA CON FUNCIÓN DE FAJA" at bounding box center [731, 355] width 240 height 69
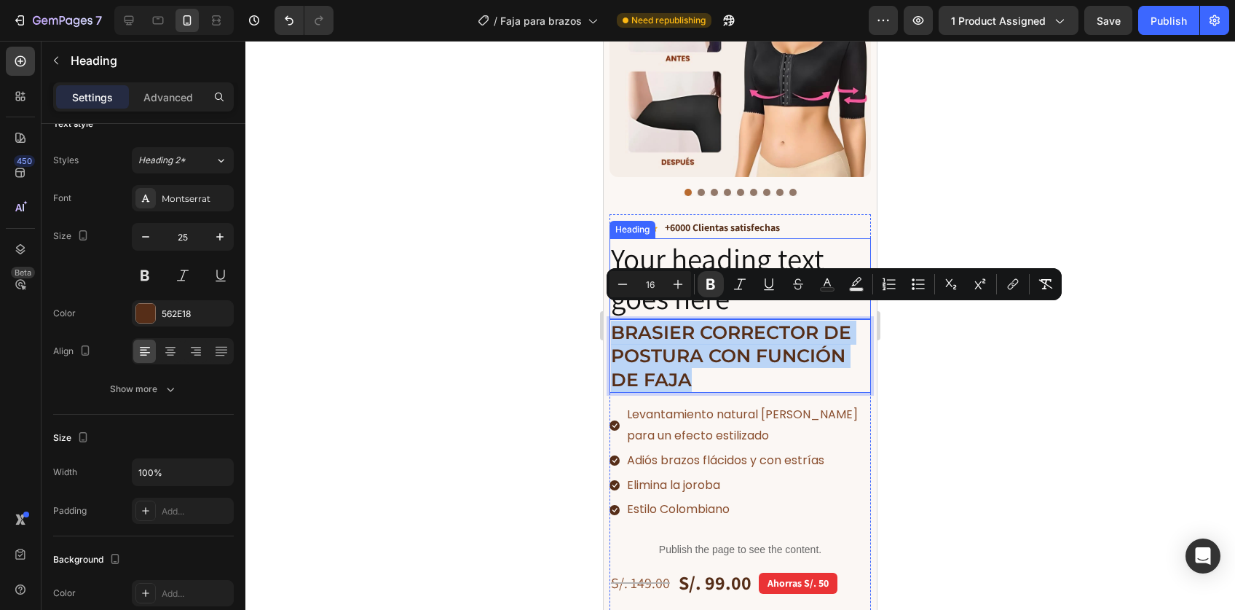
click at [654, 249] on h2 "Your heading text goes here" at bounding box center [740, 278] width 261 height 81
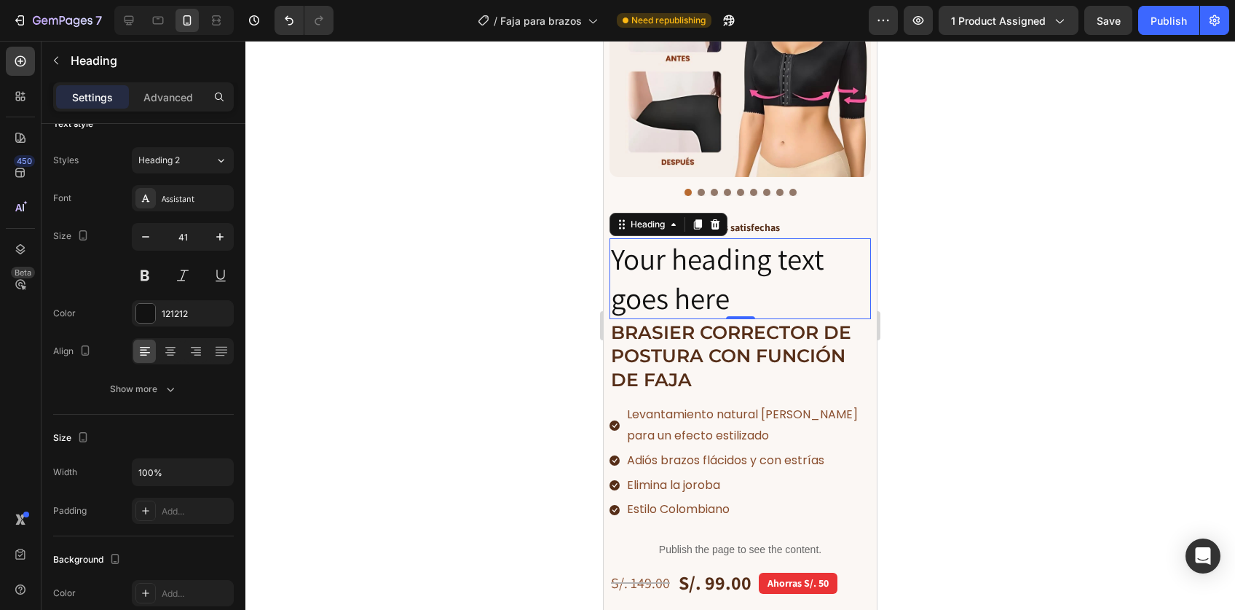
click at [654, 249] on h2 "Your heading text goes here" at bounding box center [740, 278] width 261 height 81
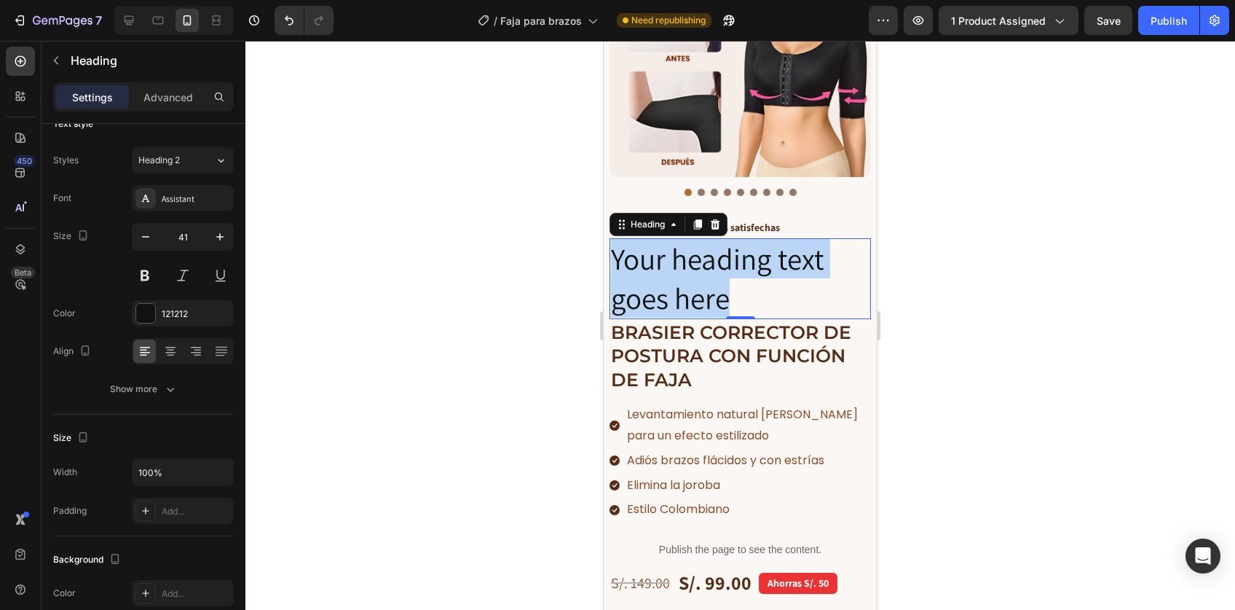
click at [654, 249] on p "Your heading text goes here" at bounding box center [740, 279] width 259 height 78
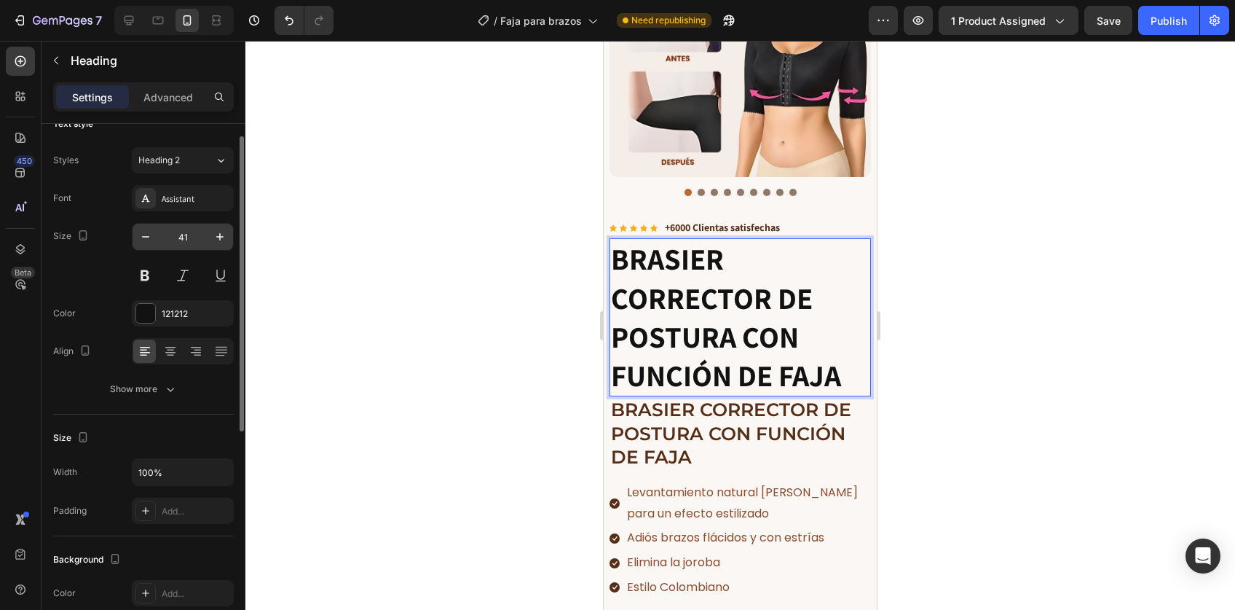
click at [182, 241] on input "41" at bounding box center [183, 237] width 48 height 26
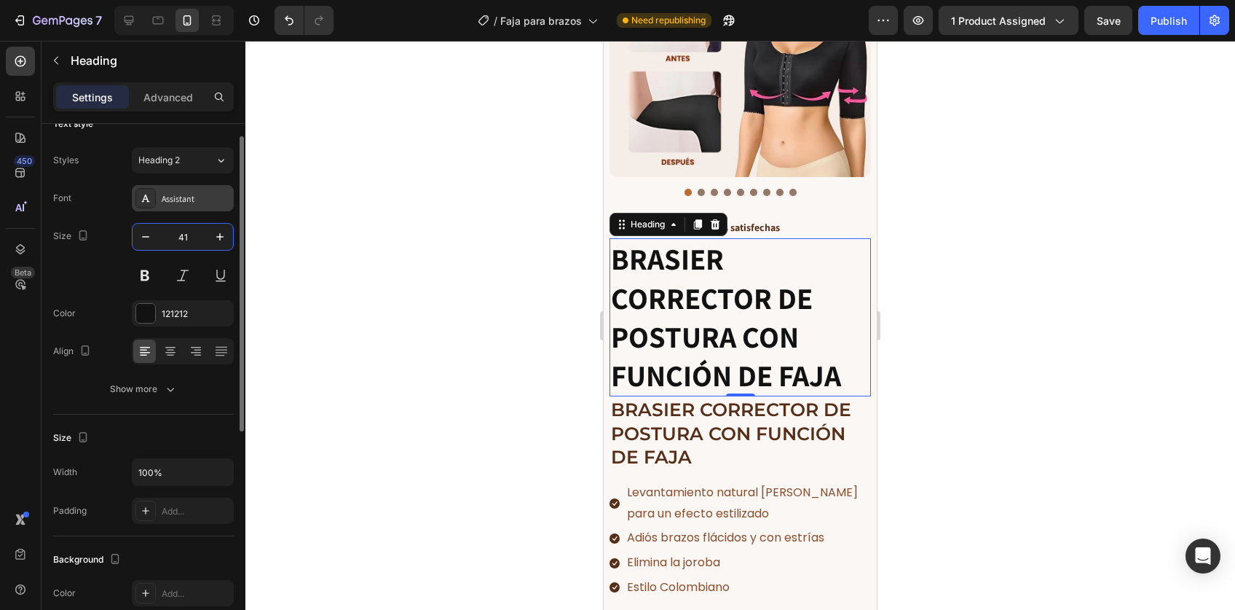
click at [181, 207] on div "Assistant" at bounding box center [183, 198] width 102 height 26
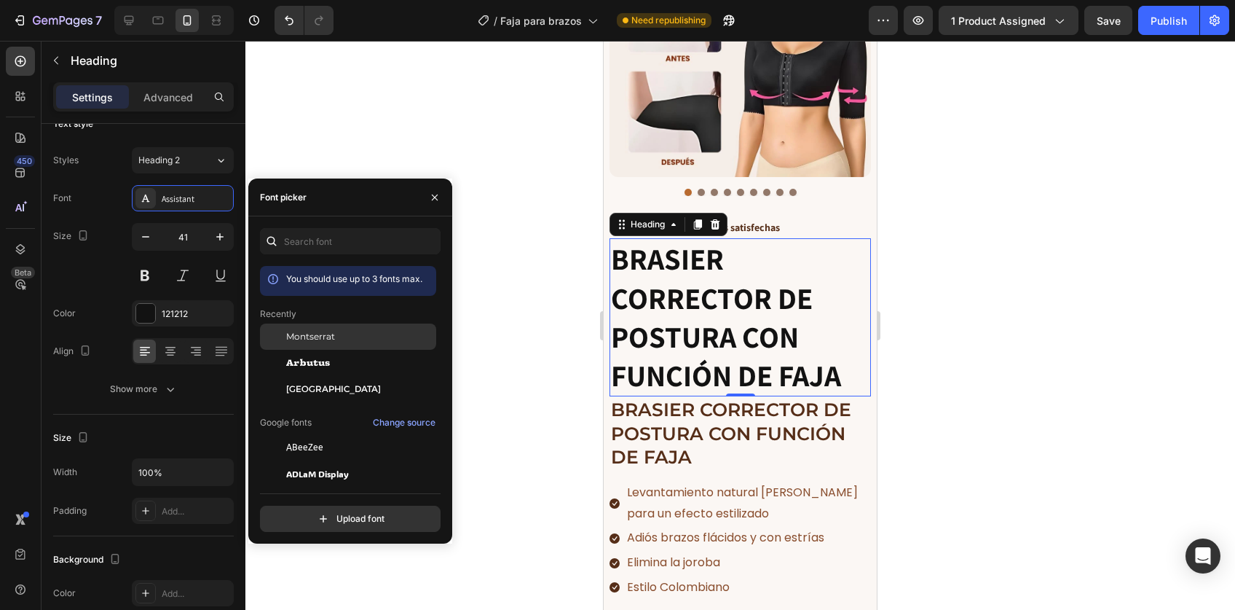
click at [318, 334] on span "Montserrat" at bounding box center [310, 336] width 49 height 13
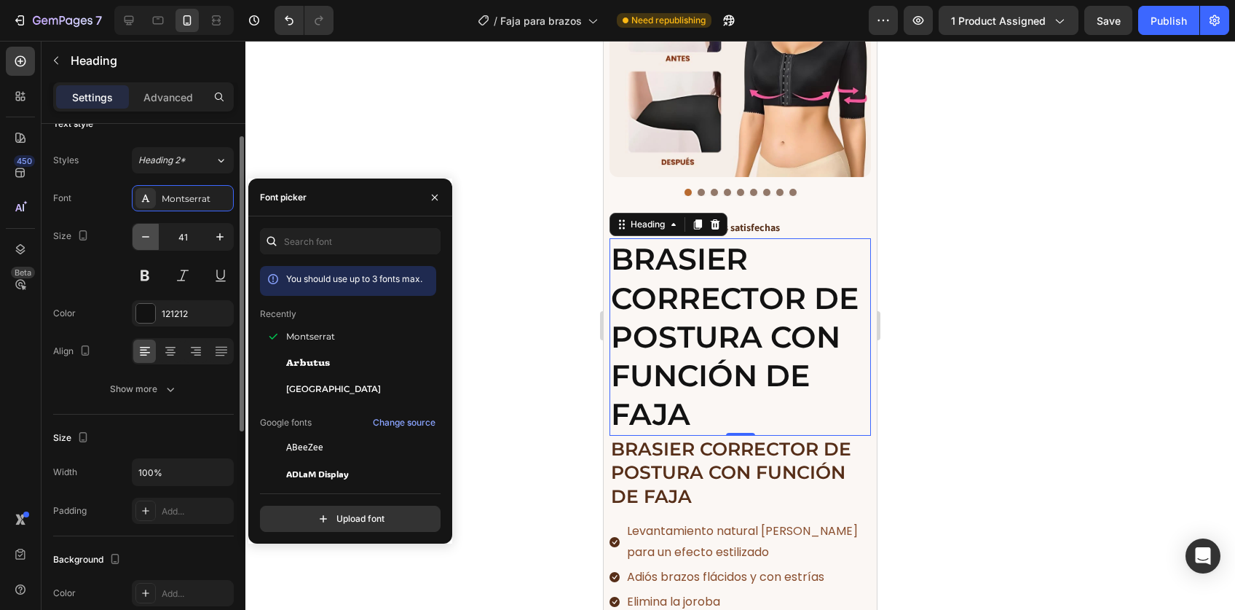
click at [149, 237] on icon "button" at bounding box center [145, 236] width 15 height 15
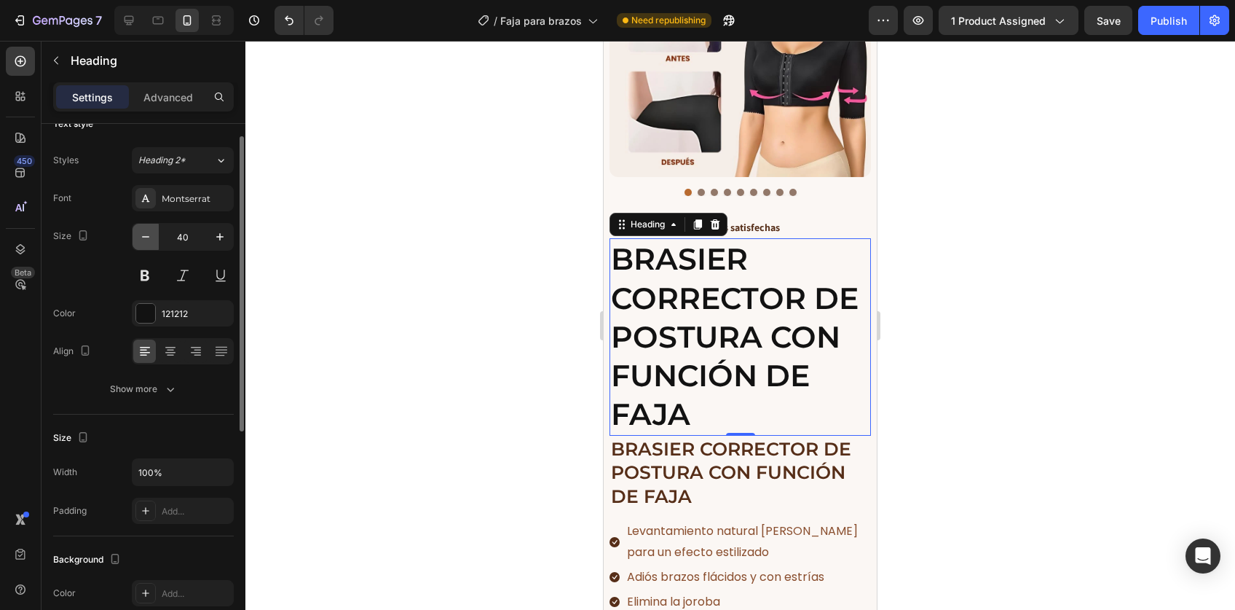
click at [149, 237] on icon "button" at bounding box center [145, 236] width 15 height 15
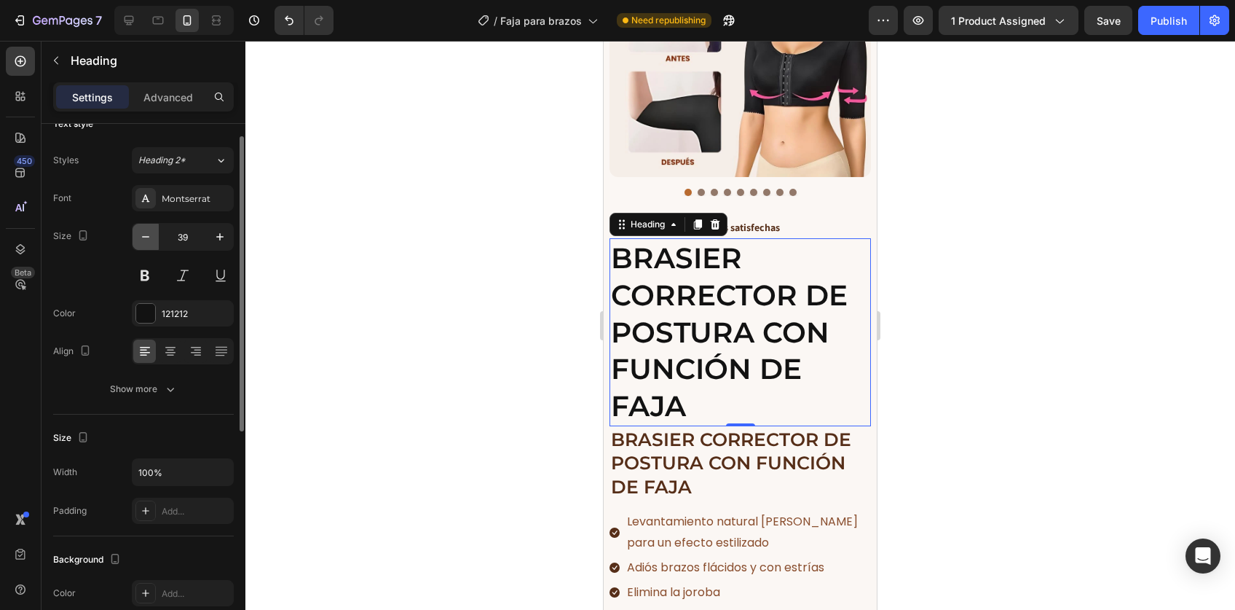
click at [148, 237] on icon "button" at bounding box center [145, 236] width 15 height 15
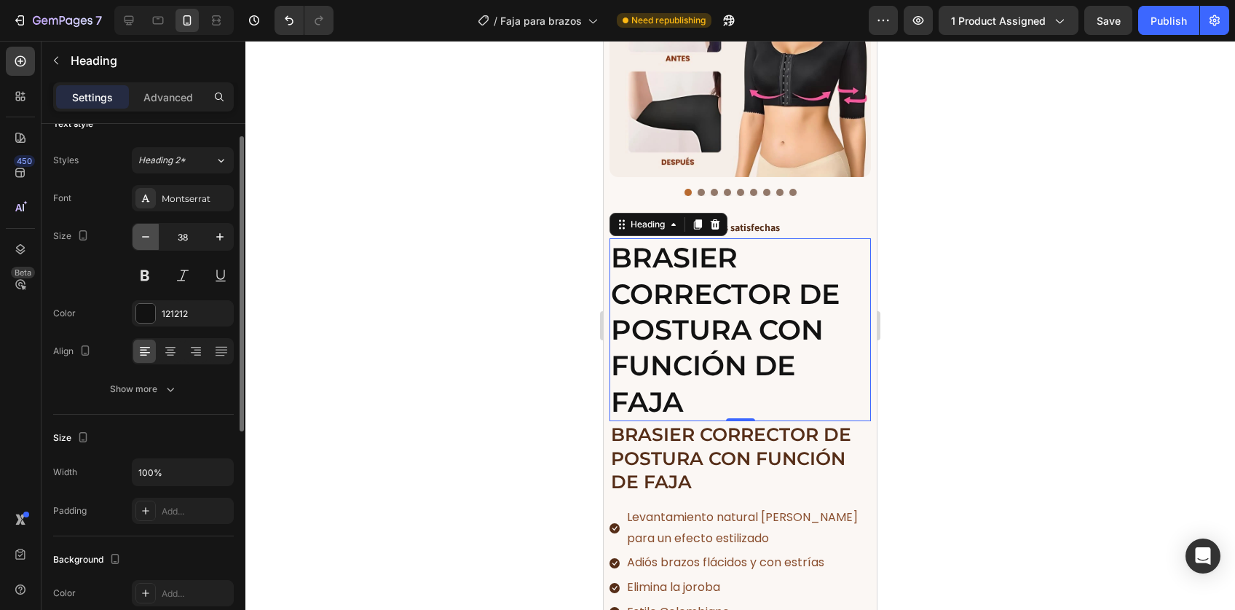
click at [148, 237] on icon "button" at bounding box center [145, 236] width 15 height 15
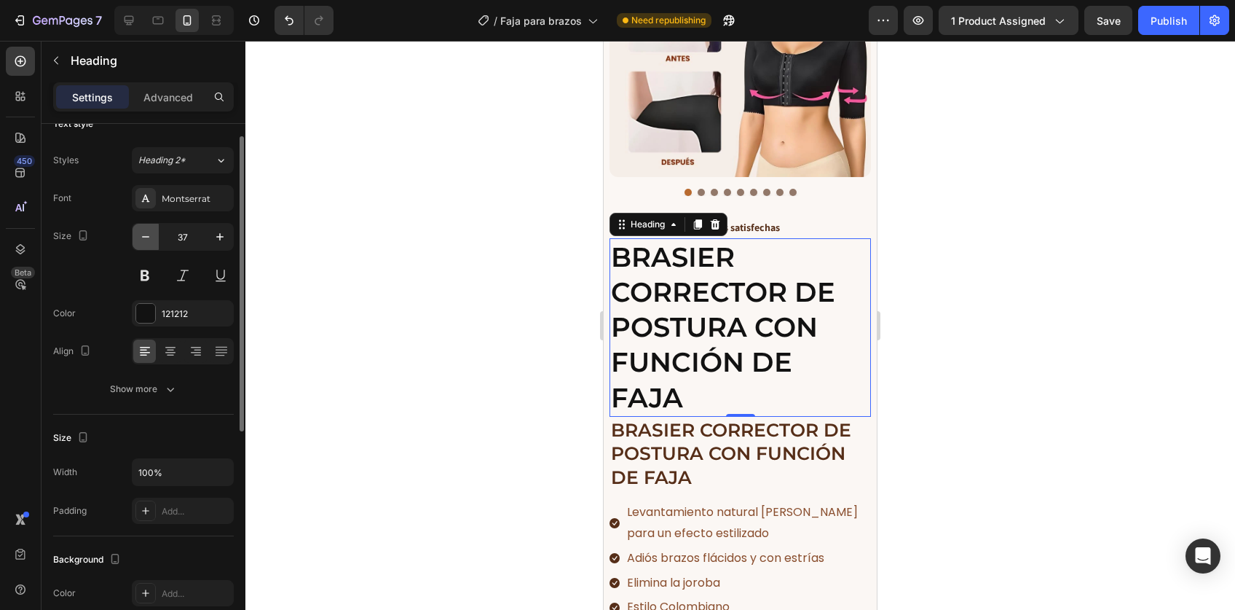
click at [148, 237] on icon "button" at bounding box center [145, 236] width 15 height 15
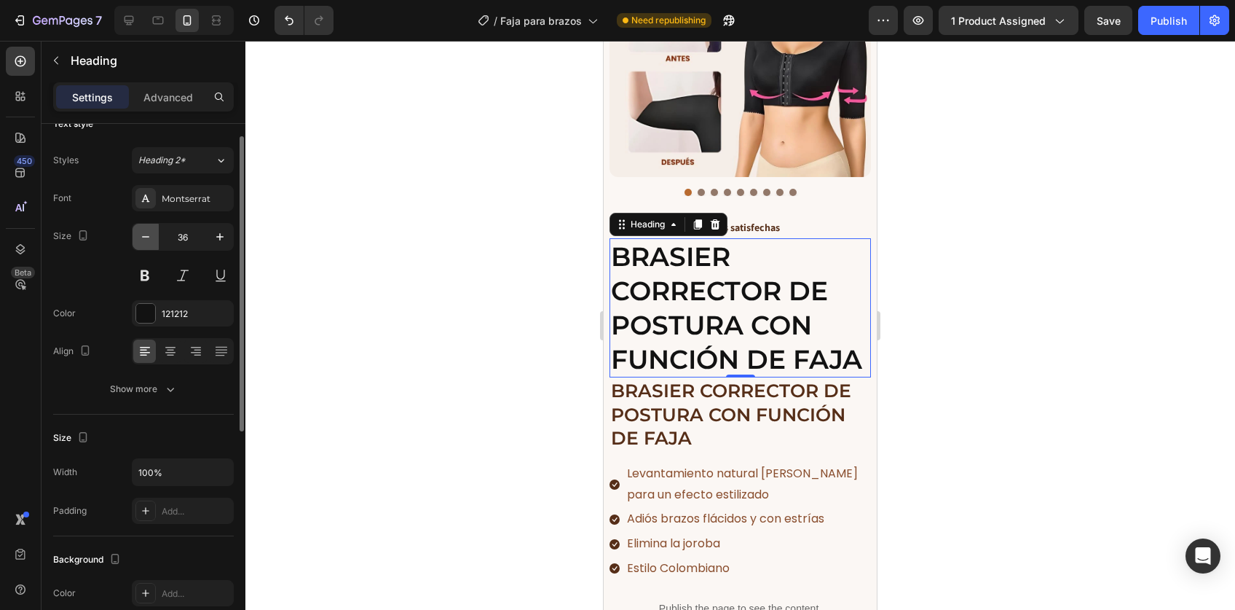
click at [148, 237] on icon "button" at bounding box center [145, 236] width 15 height 15
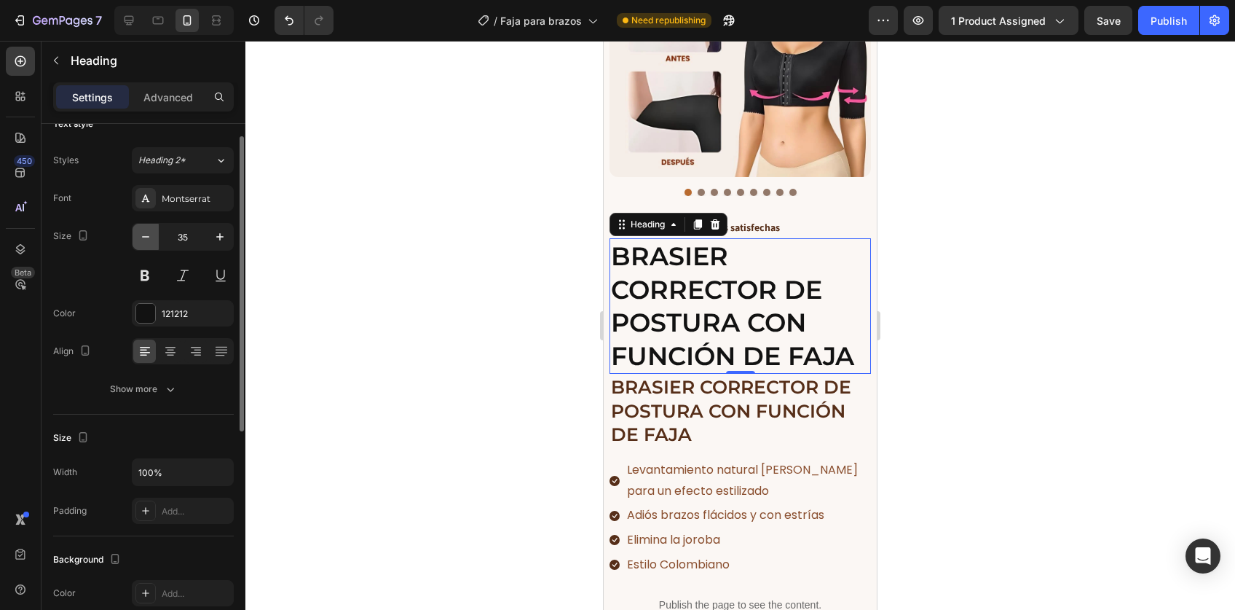
click at [148, 237] on icon "button" at bounding box center [145, 236] width 15 height 15
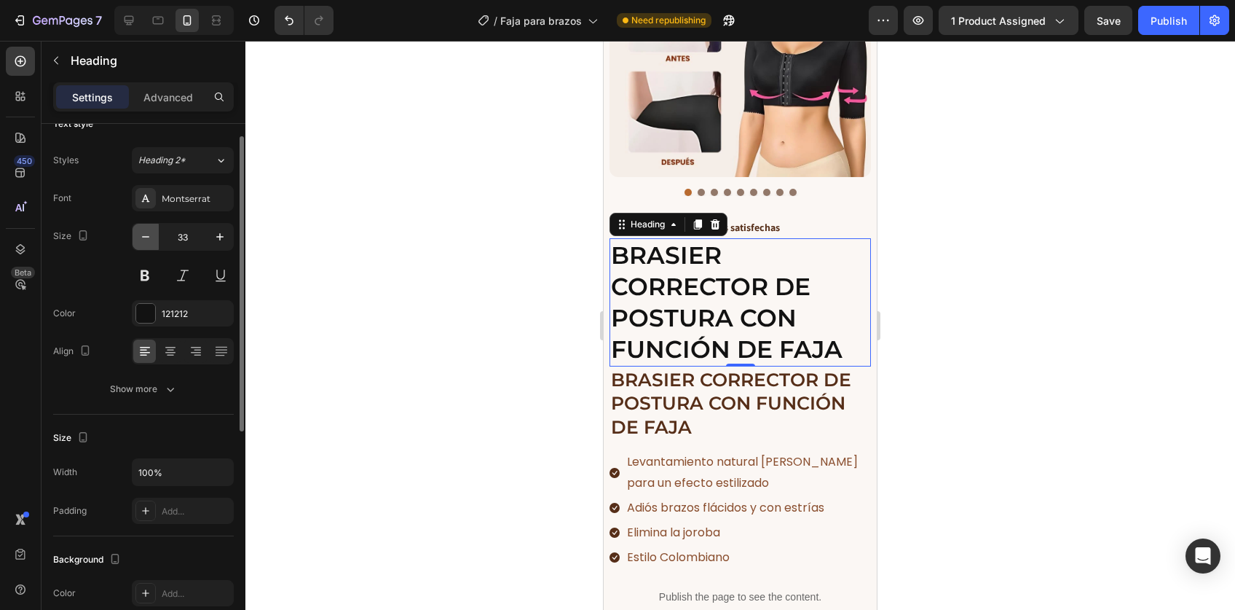
click at [148, 237] on icon "button" at bounding box center [145, 236] width 15 height 15
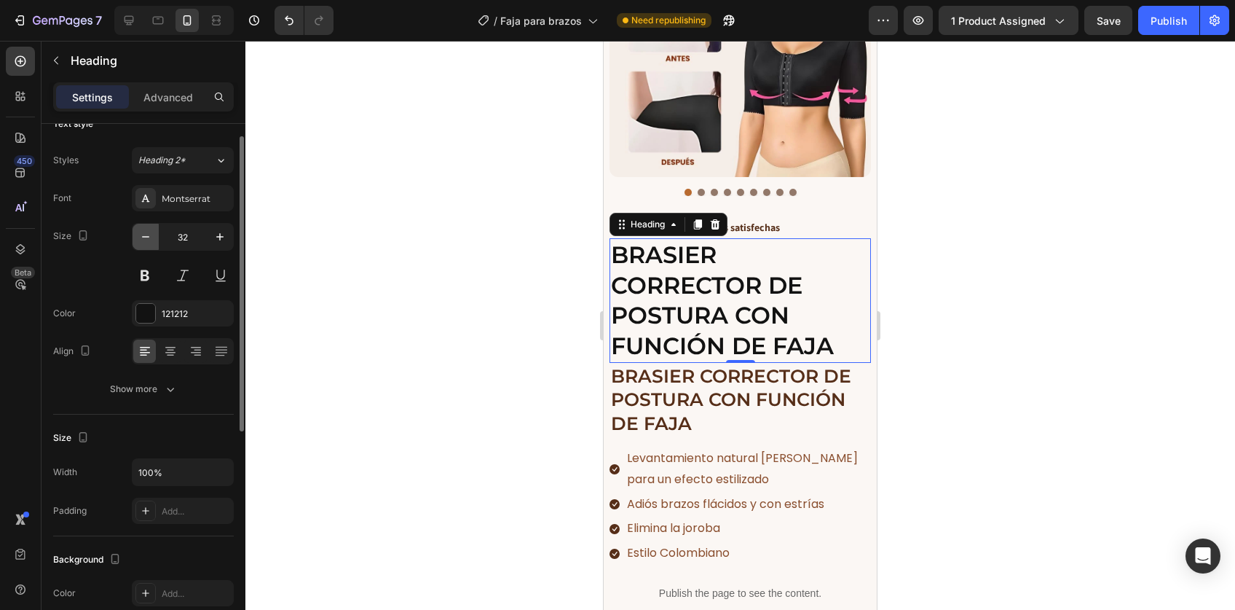
click at [148, 237] on icon "button" at bounding box center [145, 236] width 15 height 15
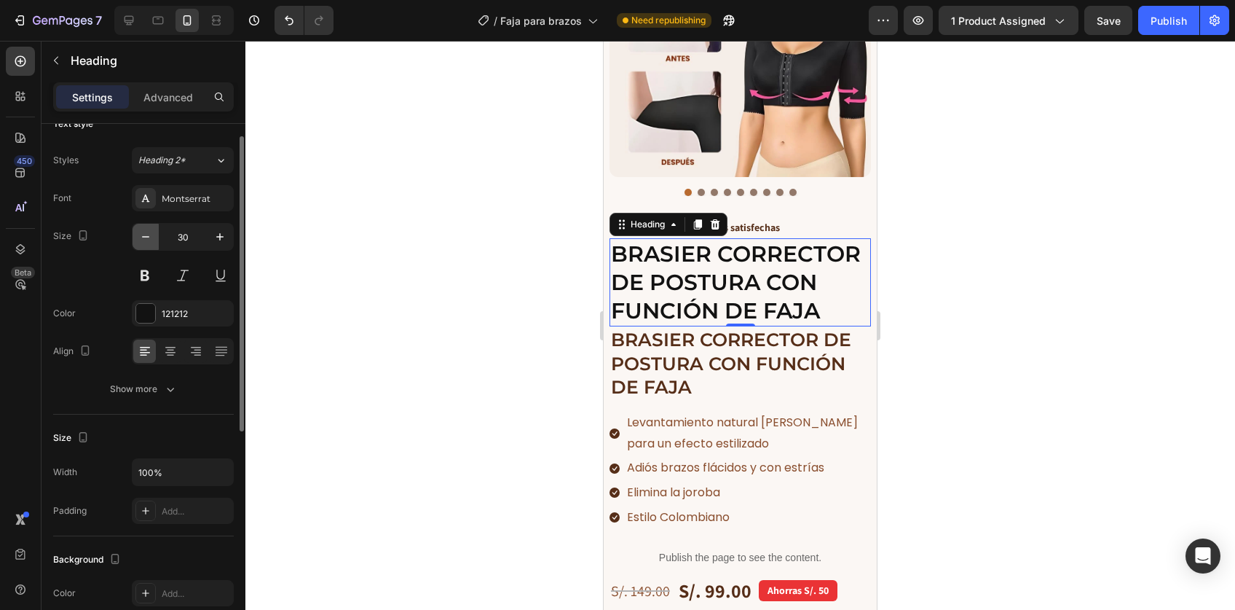
click at [148, 237] on icon "button" at bounding box center [145, 236] width 15 height 15
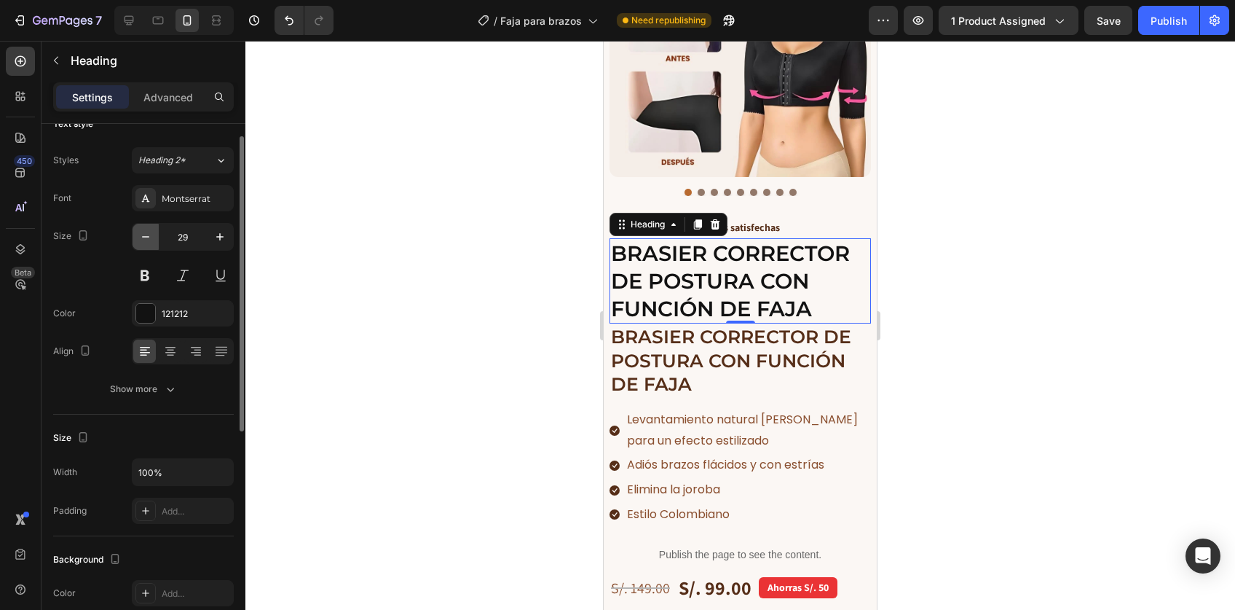
click at [148, 237] on icon "button" at bounding box center [145, 236] width 15 height 15
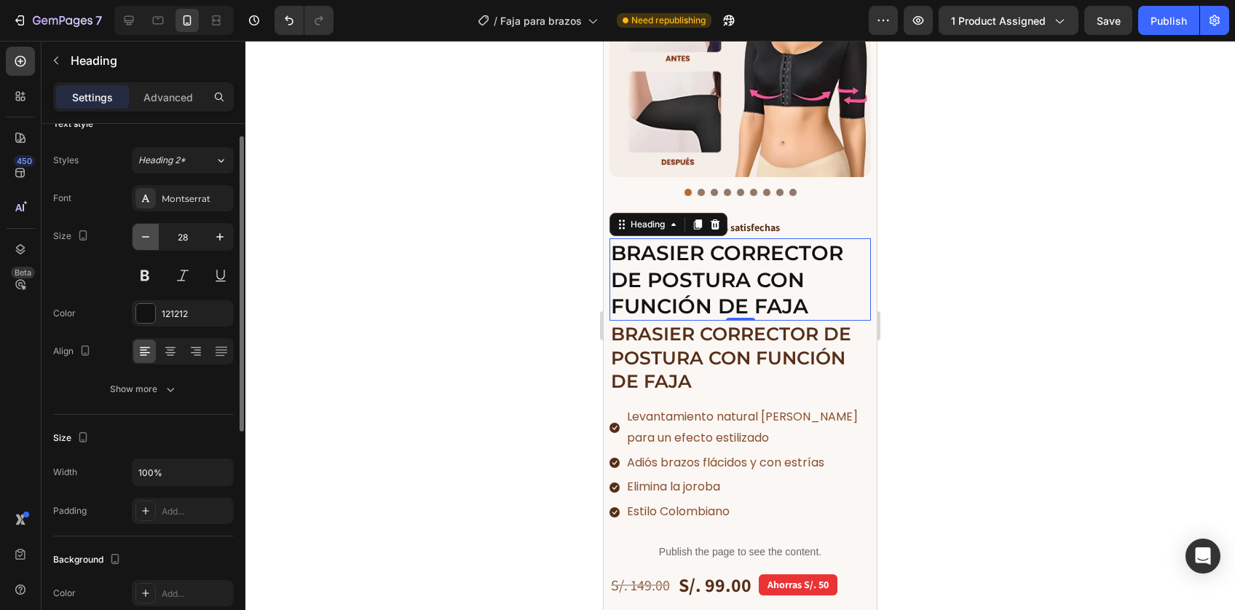
click at [148, 237] on icon "button" at bounding box center [145, 236] width 15 height 15
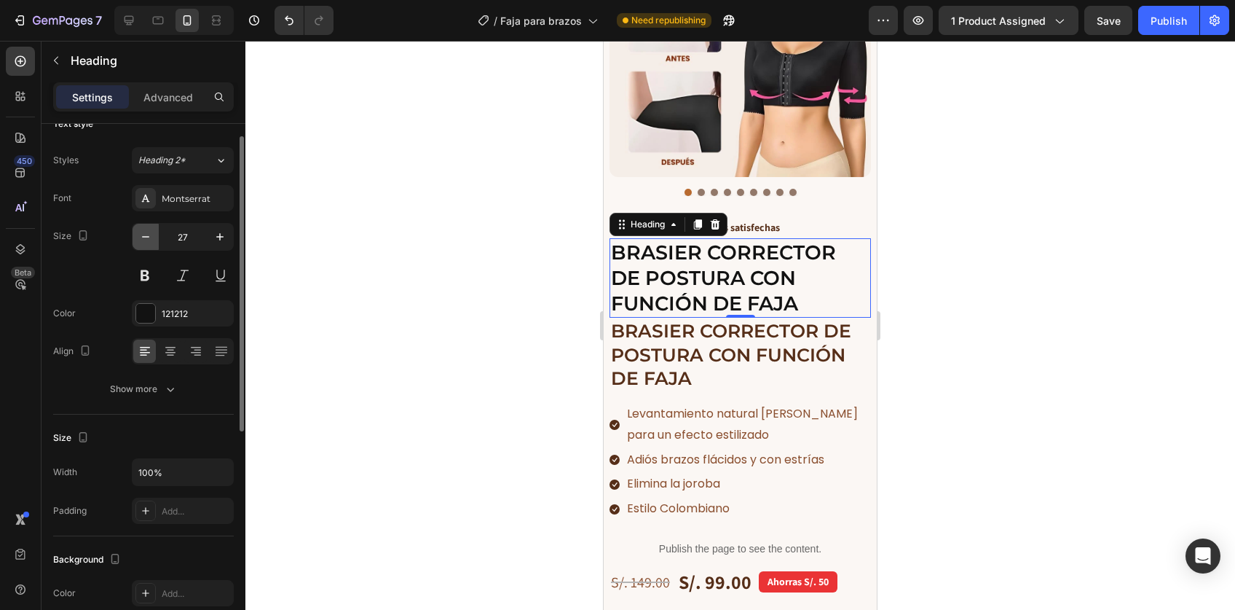
click at [148, 237] on icon "button" at bounding box center [145, 236] width 15 height 15
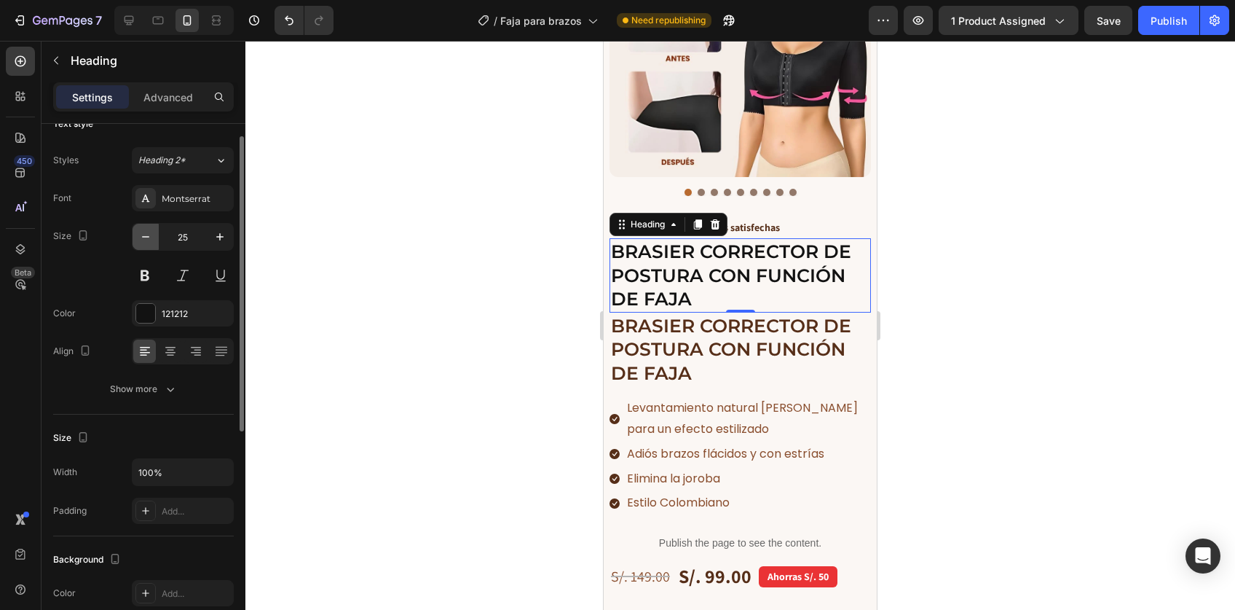
click at [148, 237] on icon "button" at bounding box center [145, 236] width 15 height 15
type input "24"
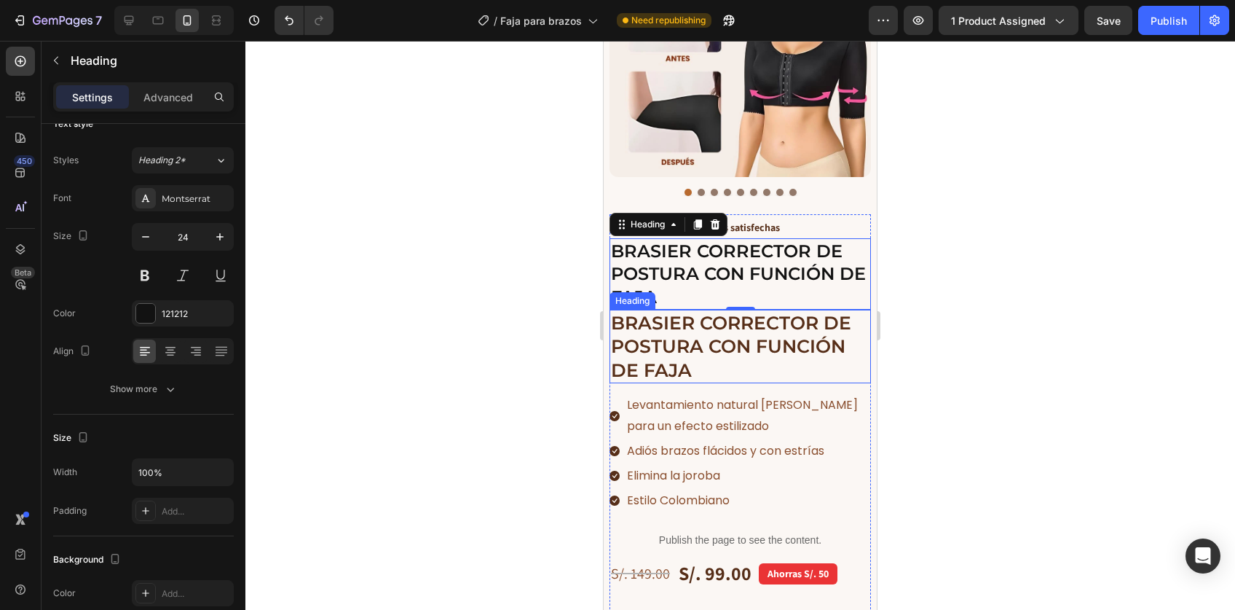
click at [704, 348] on p "⁠⁠⁠⁠⁠⁠⁠ BRASIER CORRECTOR DE POSTURA CON FUNCIÓN DE FAJA" at bounding box center [740, 346] width 259 height 71
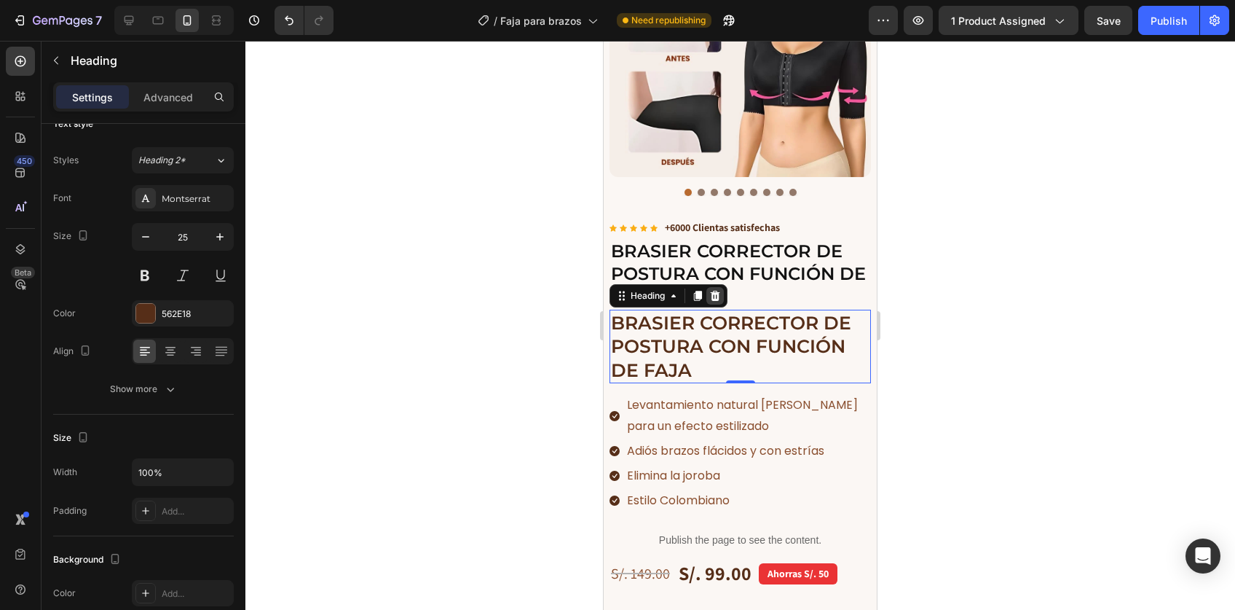
click at [714, 287] on div at bounding box center [714, 295] width 17 height 17
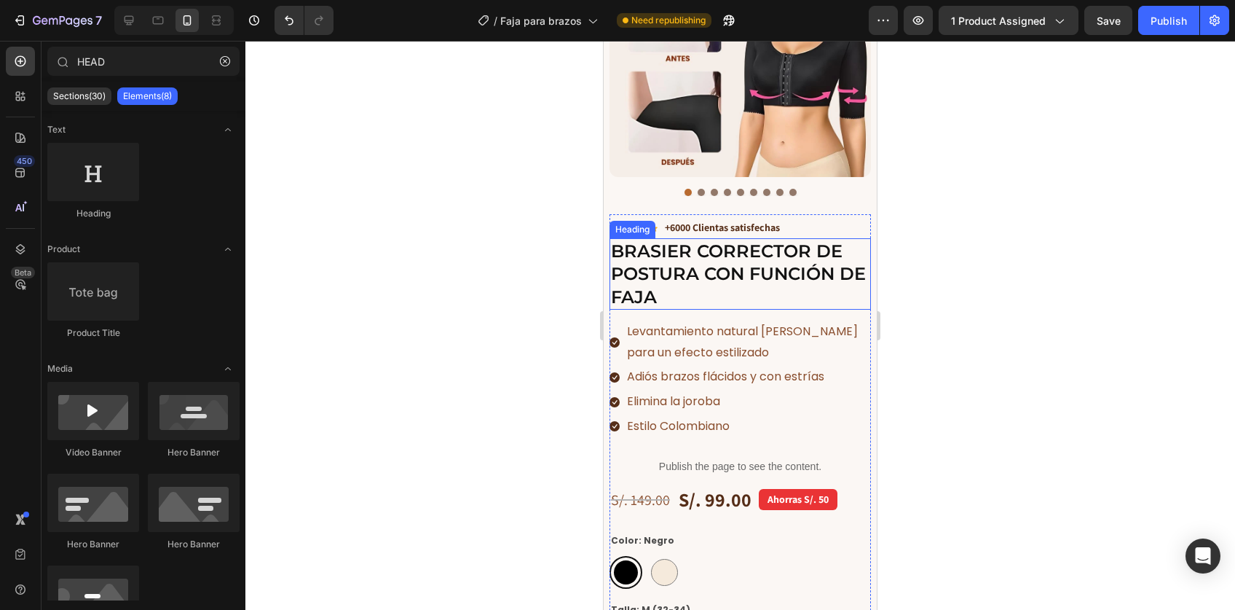
click at [698, 260] on strong "BRASIER CORRECTOR DE POSTURA CON FUNCIÓN DE FAJA" at bounding box center [738, 273] width 255 height 66
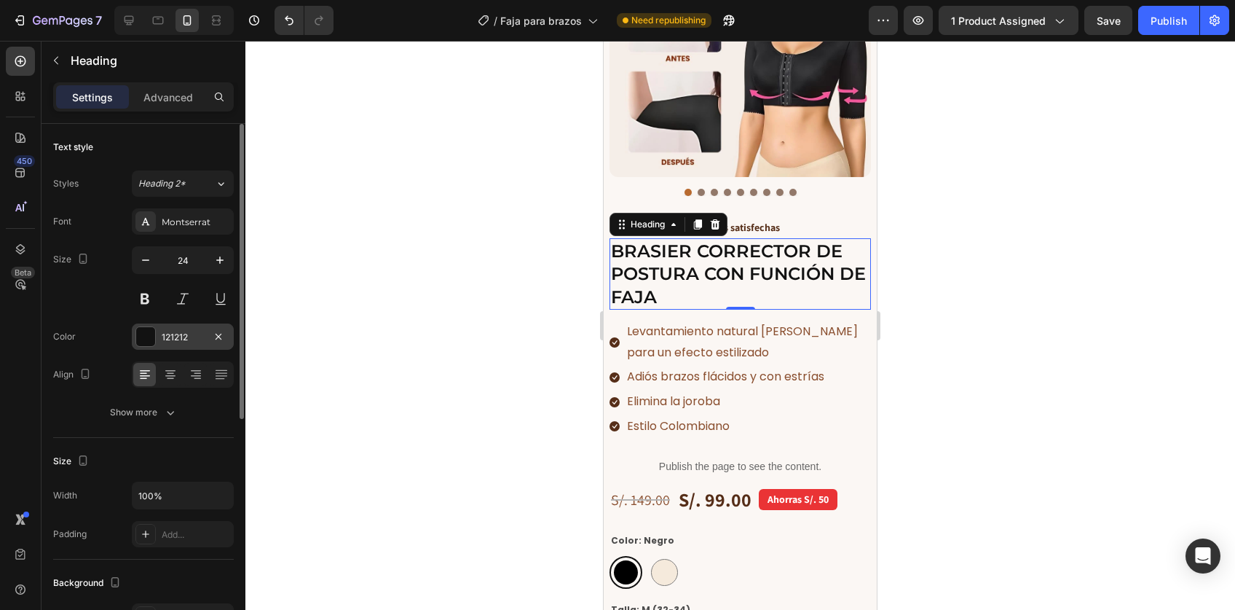
click at [154, 329] on div at bounding box center [145, 336] width 19 height 19
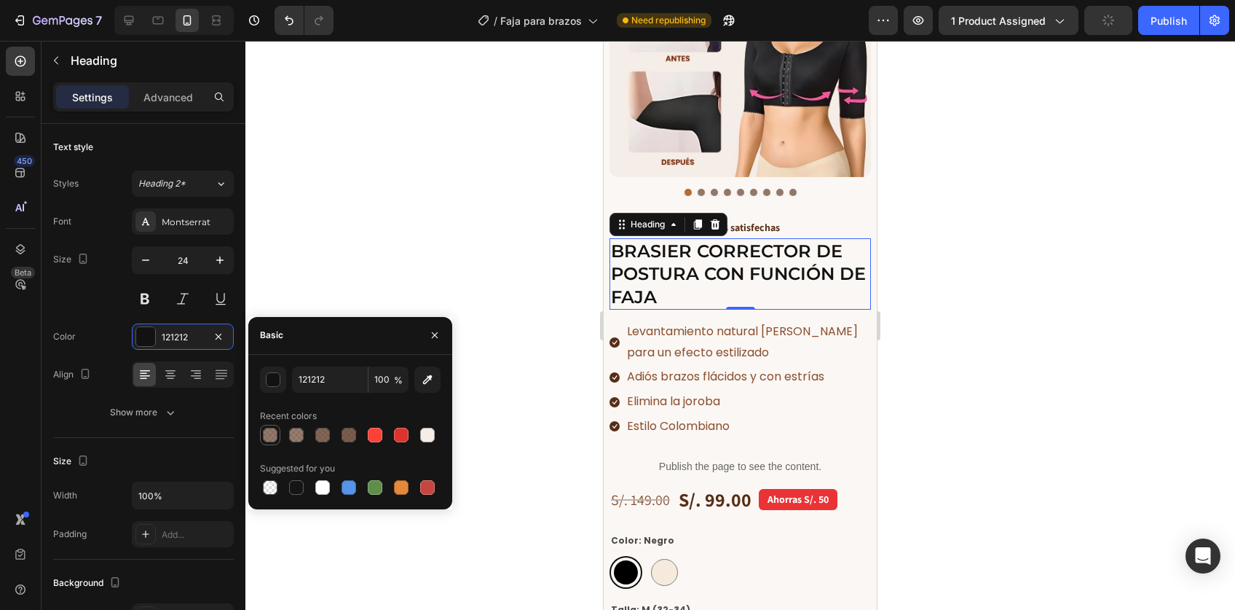
click at [270, 433] on div at bounding box center [270, 434] width 15 height 15
type input "562E18"
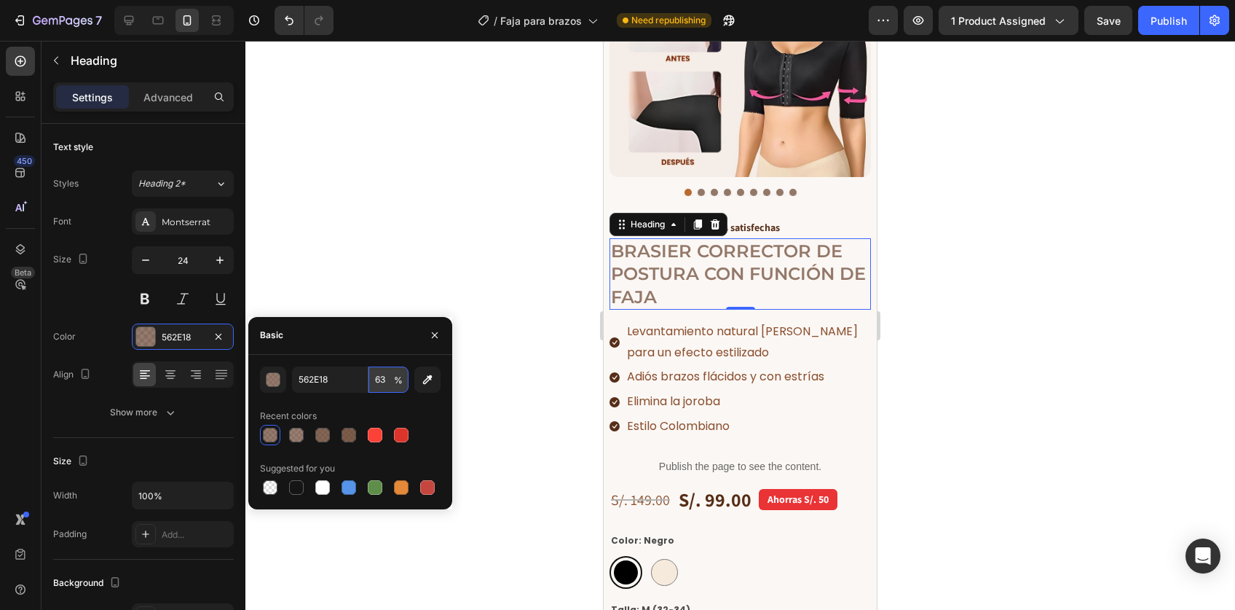
click at [388, 379] on input "63" at bounding box center [388, 379] width 40 height 26
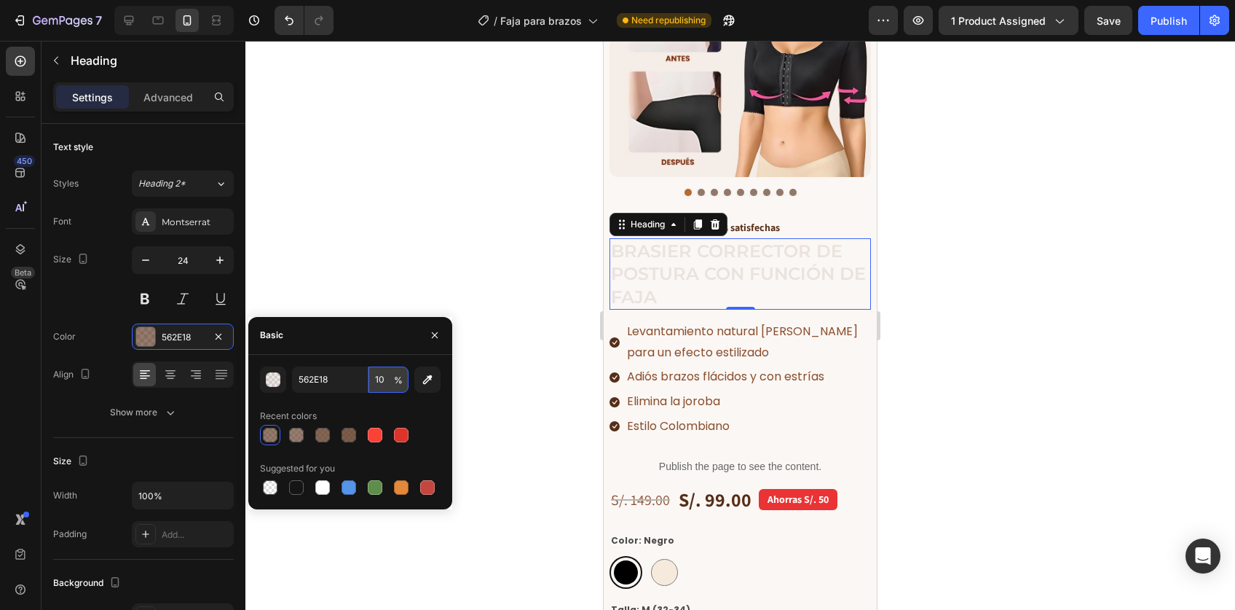
type input "100"
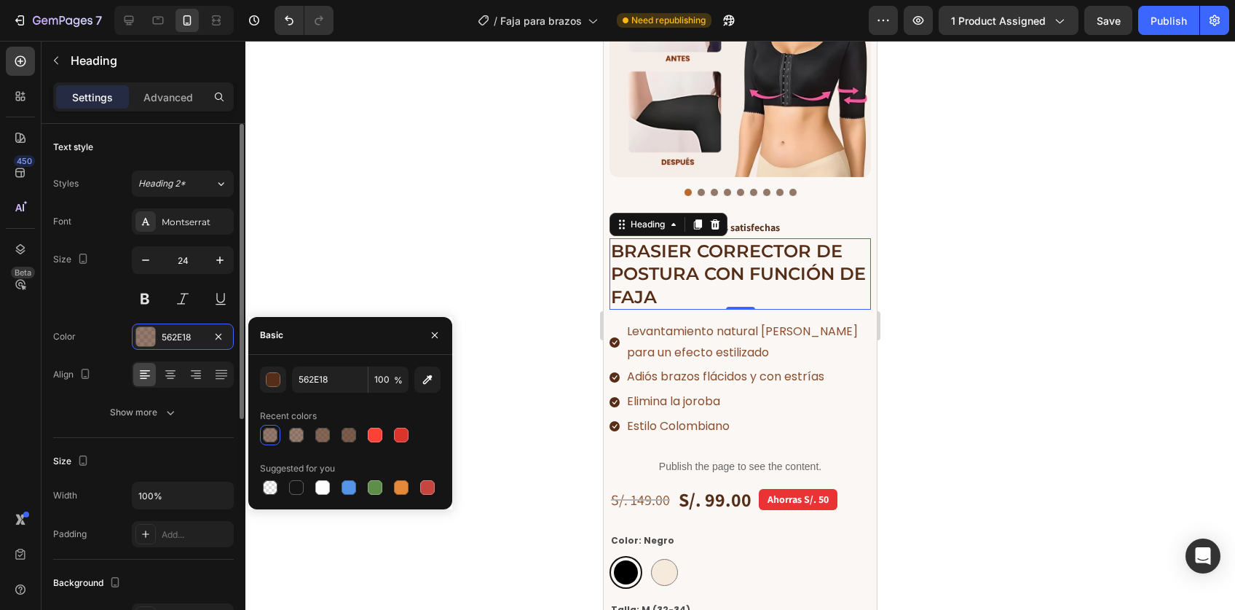
click at [116, 289] on div "Size 24" at bounding box center [143, 279] width 181 height 66
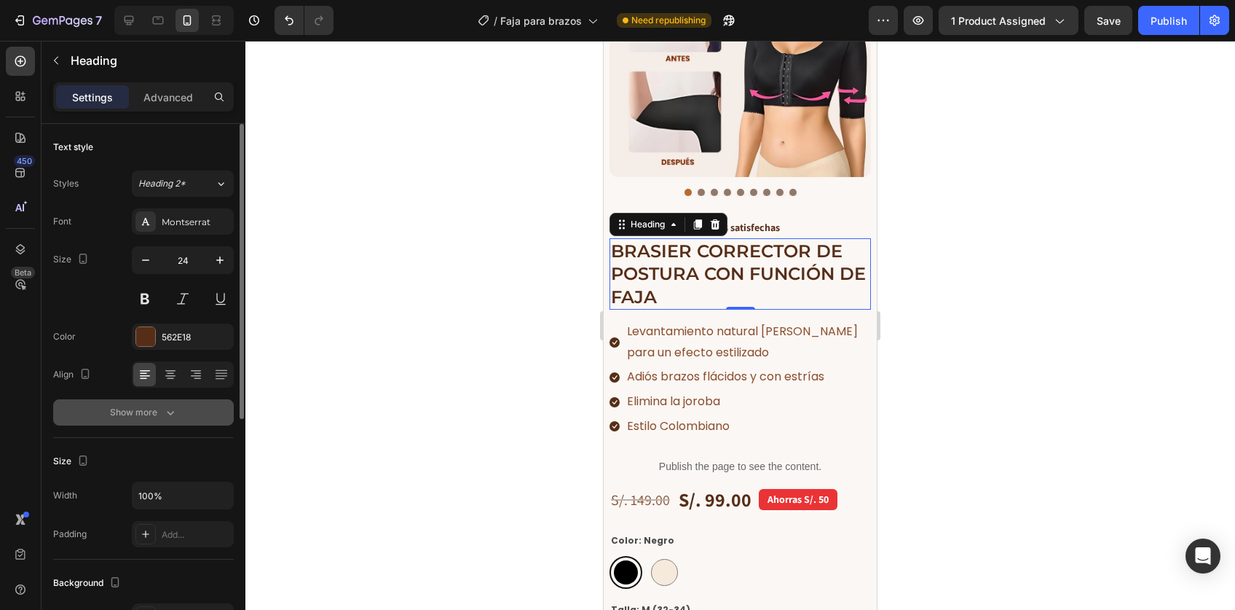
click at [158, 415] on div "Show more" at bounding box center [144, 412] width 68 height 15
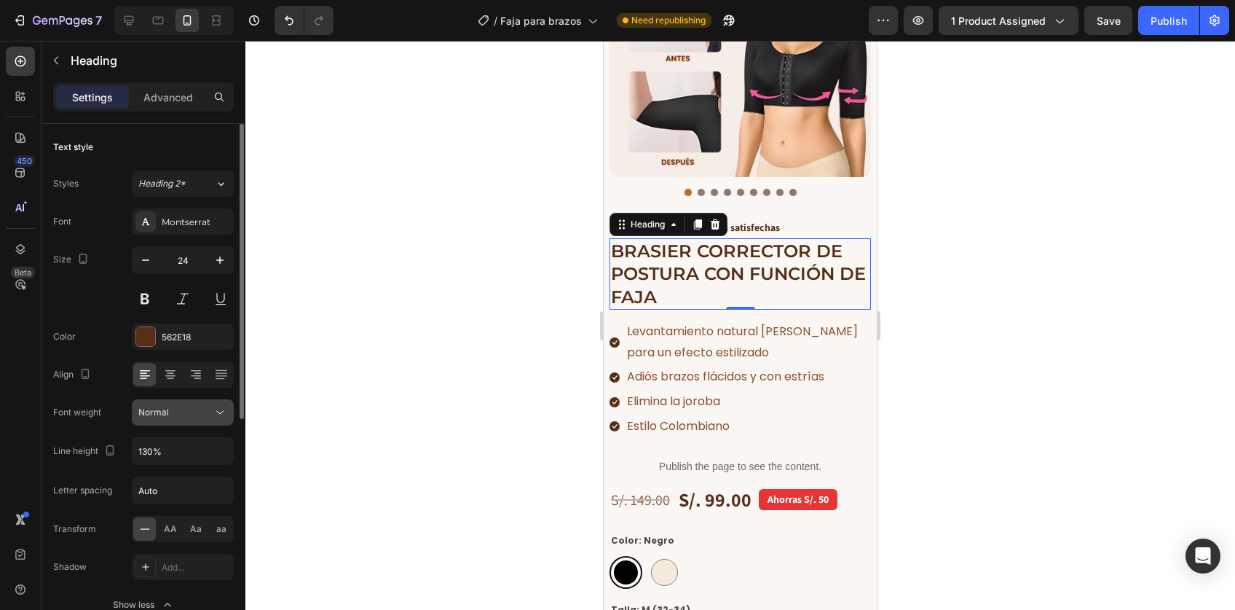
click at [182, 416] on div "Normal" at bounding box center [175, 412] width 74 height 13
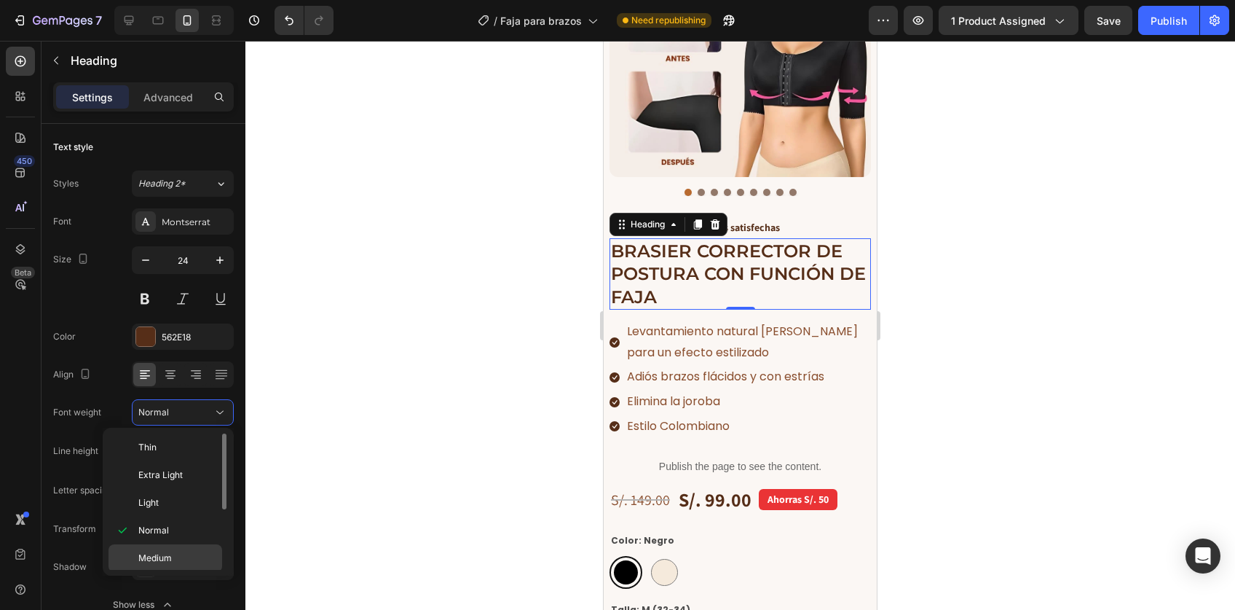
click at [170, 551] on span "Medium" at bounding box center [154, 557] width 33 height 13
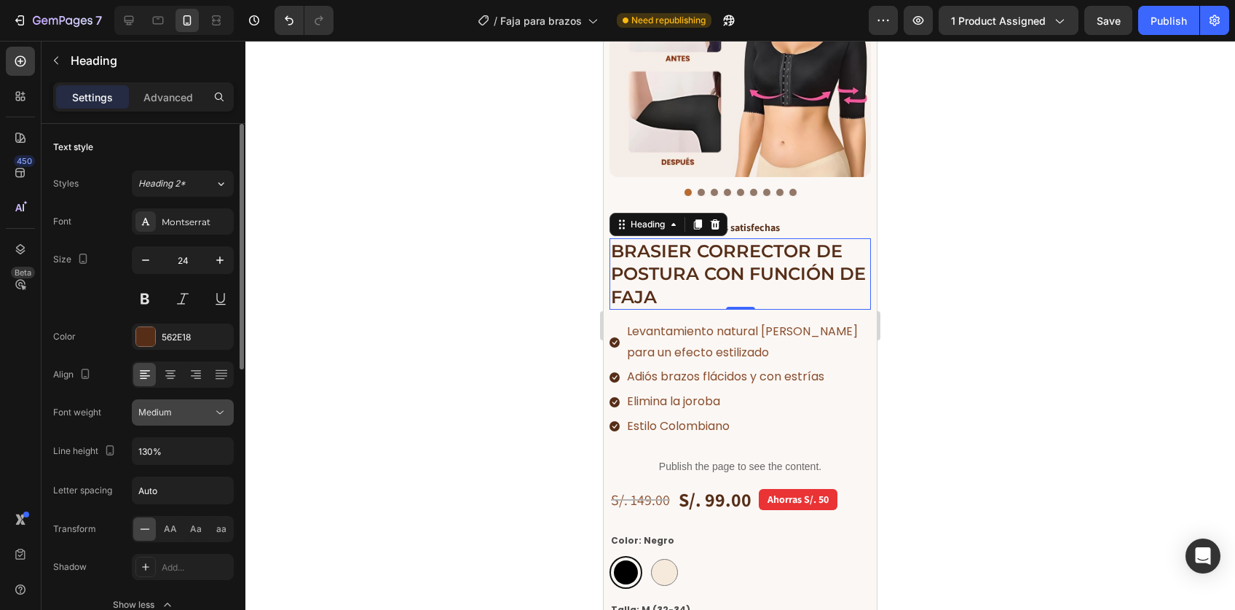
click at [178, 411] on div "Medium" at bounding box center [175, 412] width 74 height 13
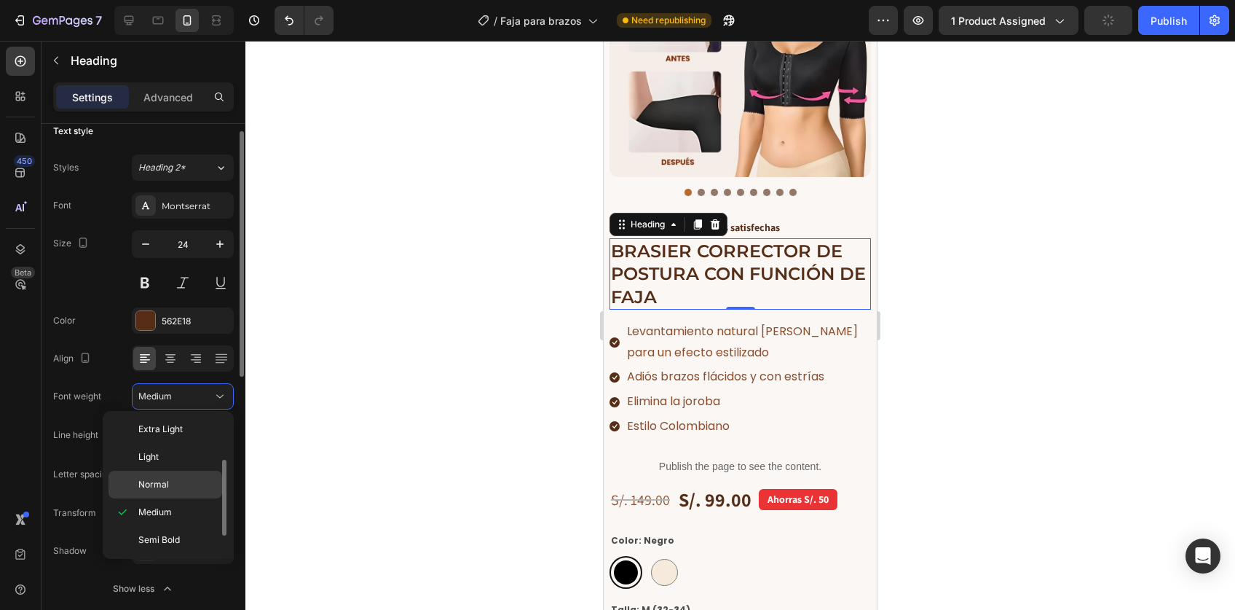
scroll to position [89, 0]
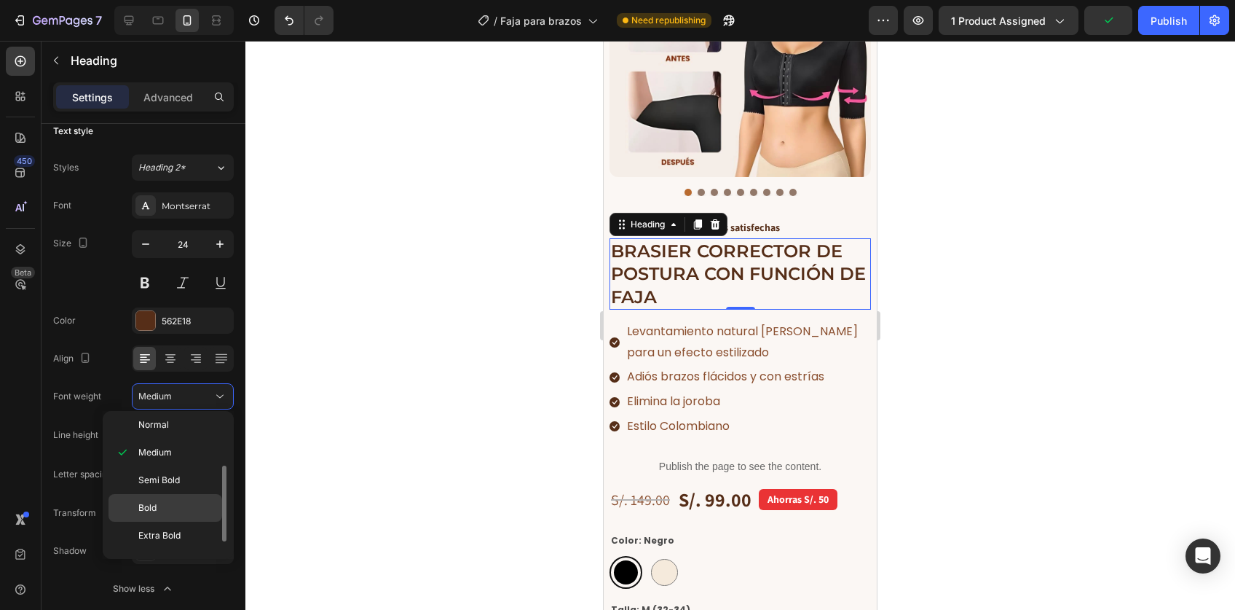
click at [157, 506] on p "Bold" at bounding box center [176, 507] width 77 height 13
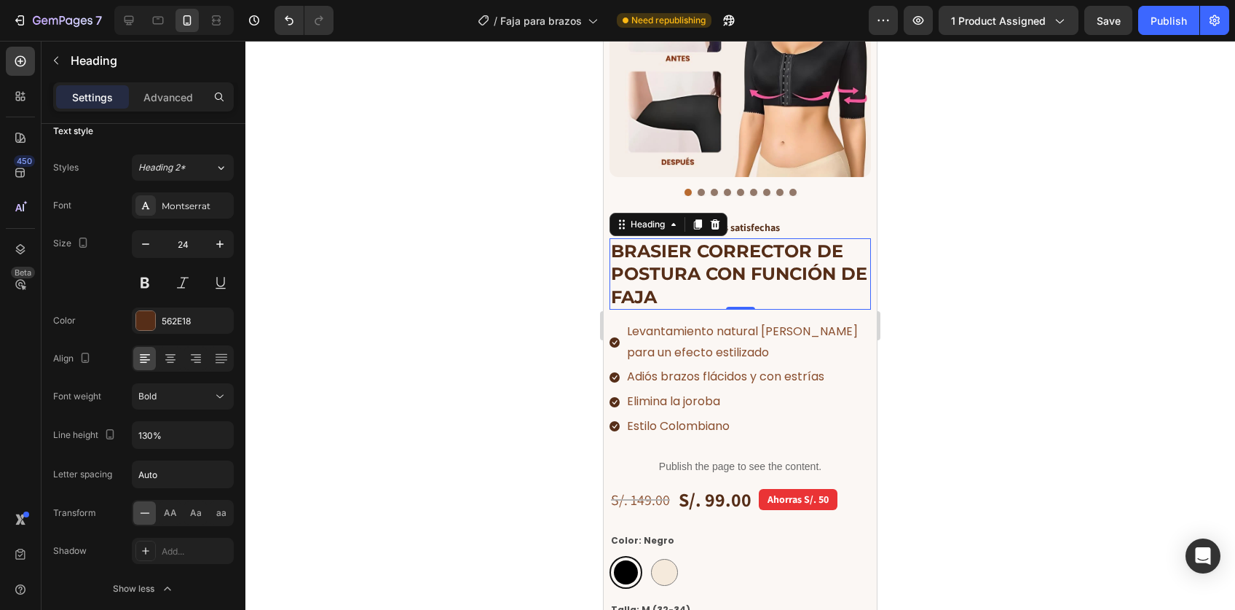
click at [923, 315] on div at bounding box center [740, 325] width 990 height 569
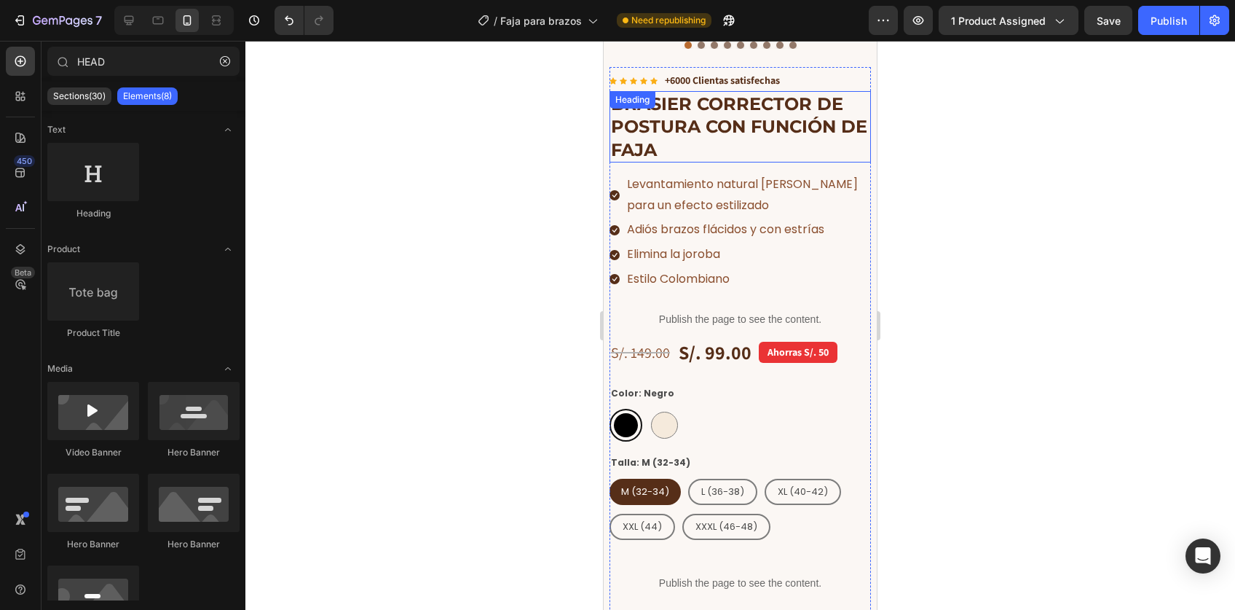
scroll to position [289, 0]
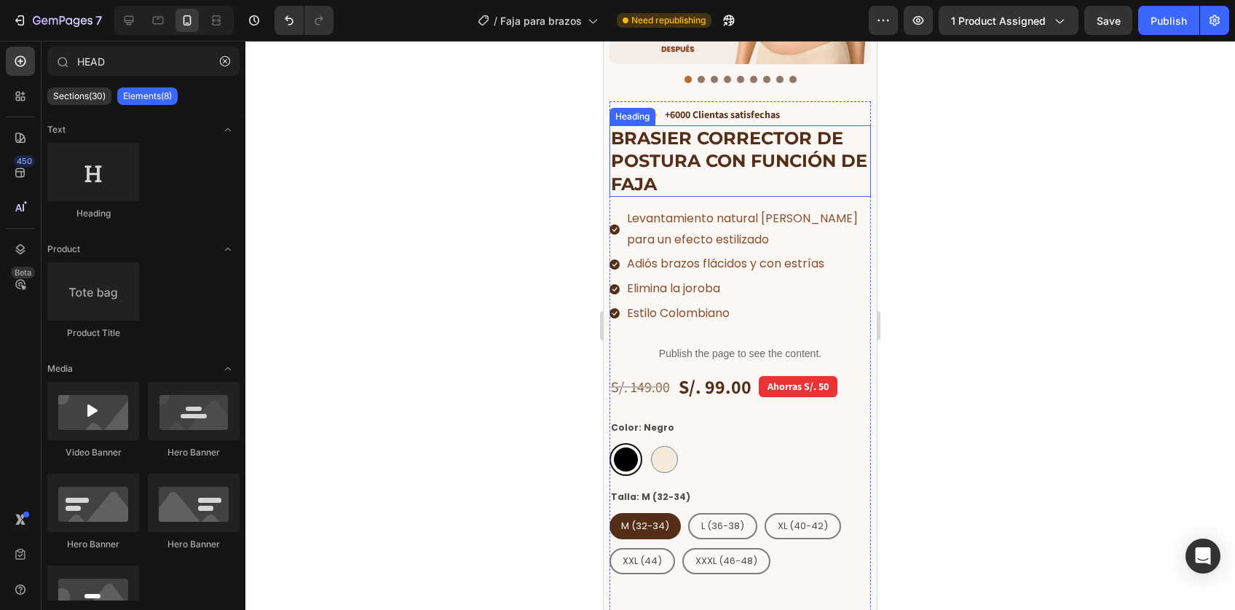
click at [709, 135] on strong "BRASIER CORRECTOR DE POSTURA CON FUNCIÓN DE FAJA" at bounding box center [739, 160] width 256 height 66
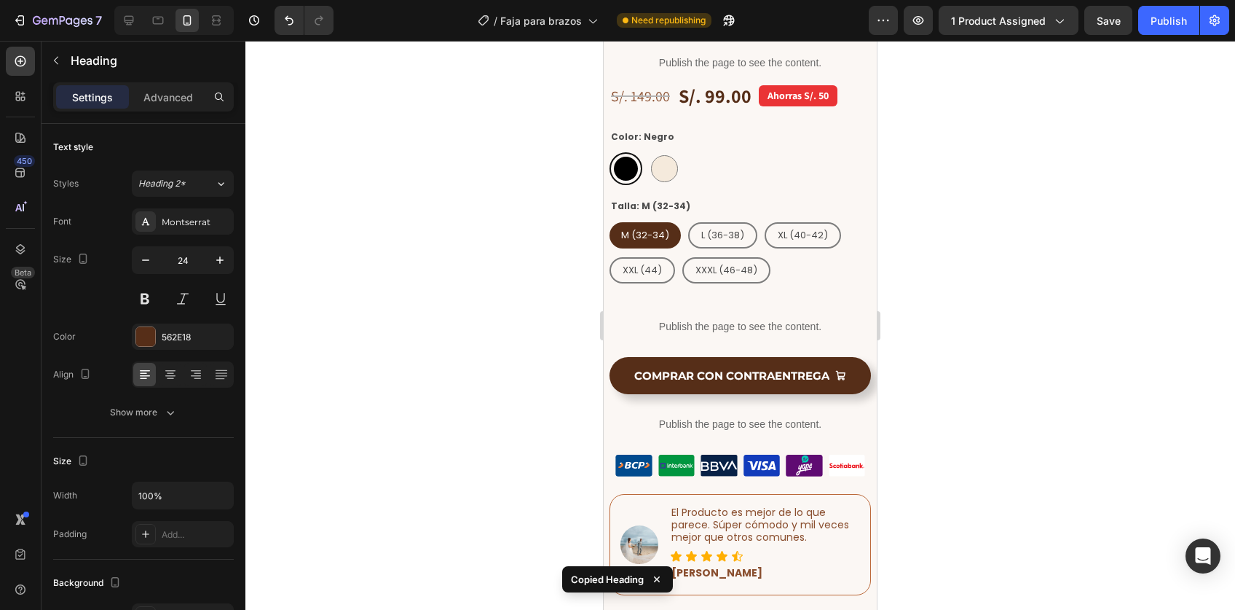
scroll to position [944, 0]
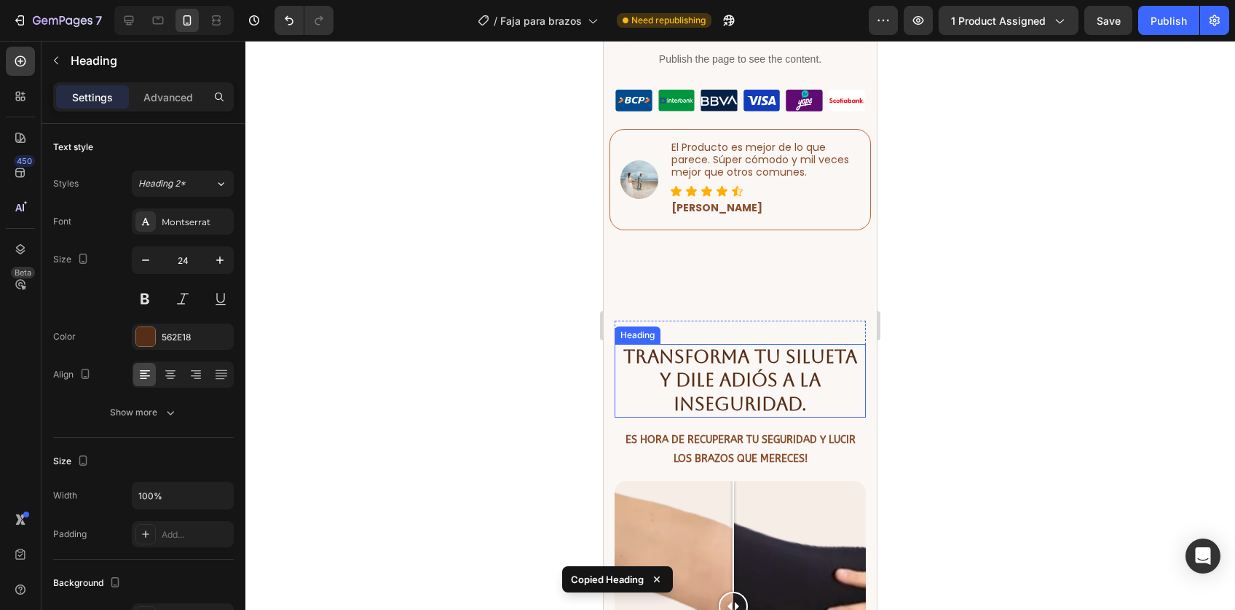
click at [743, 360] on h2 "Transforma tu silueta y dile adiós a la inseguridad." at bounding box center [740, 381] width 251 height 74
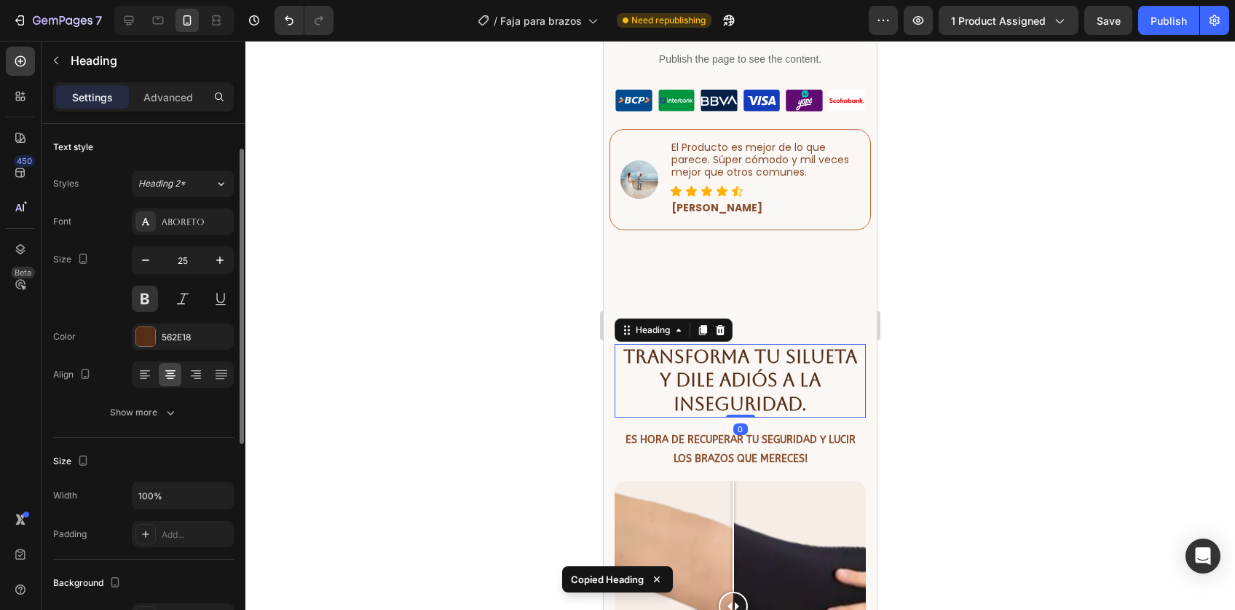
scroll to position [16, 0]
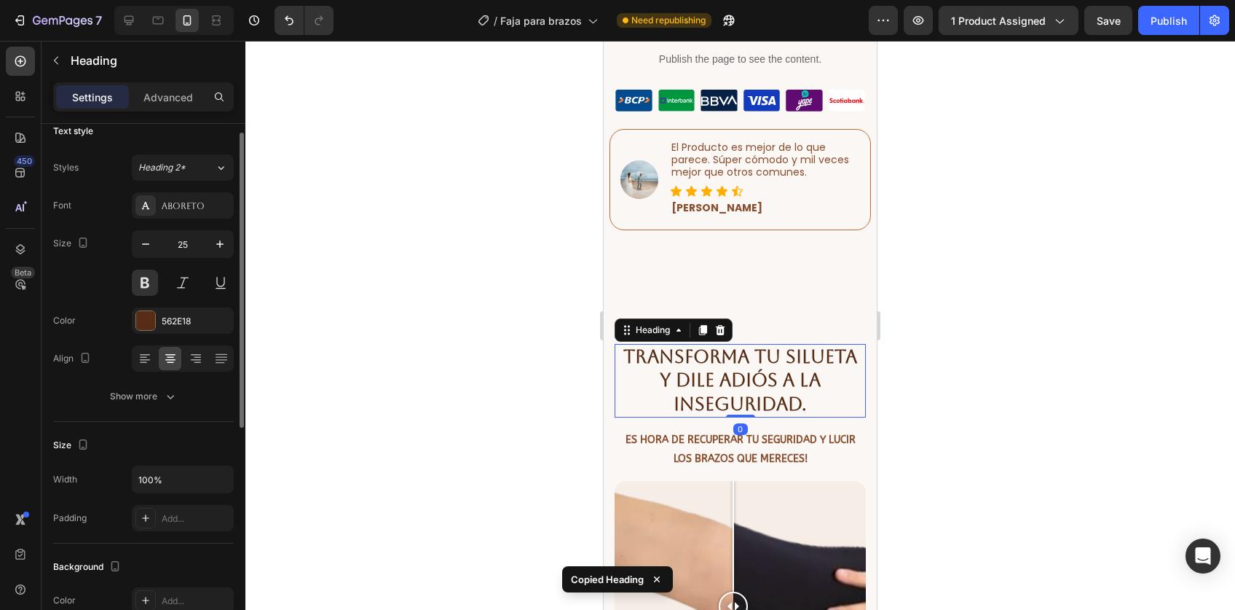
type input "24"
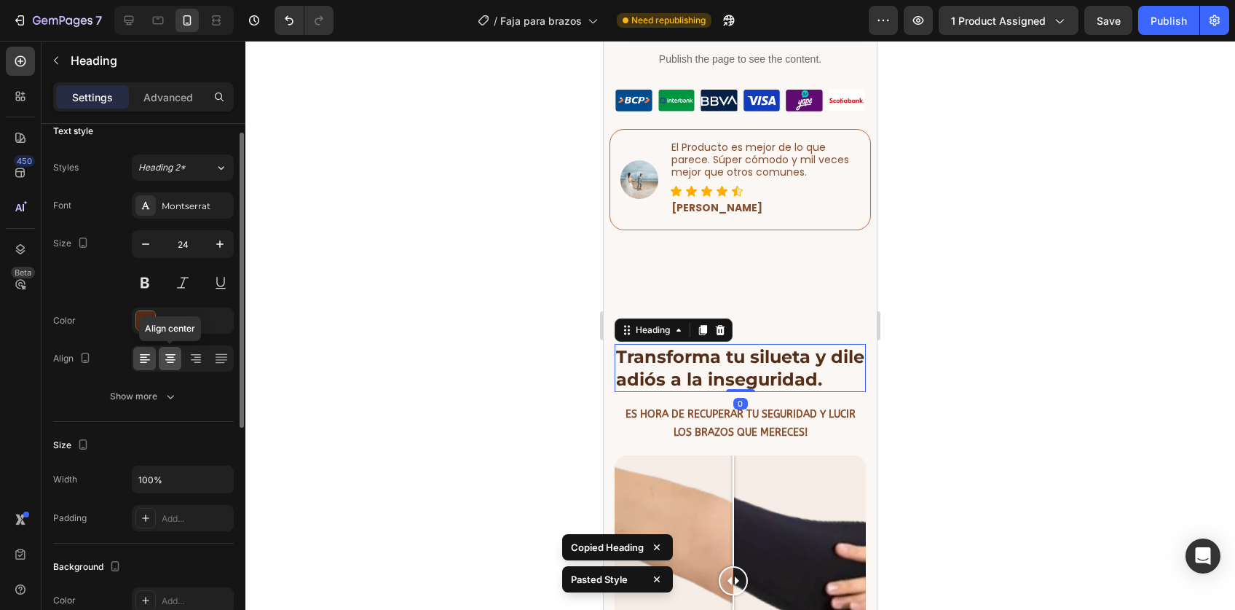
click at [167, 359] on icon at bounding box center [170, 358] width 15 height 15
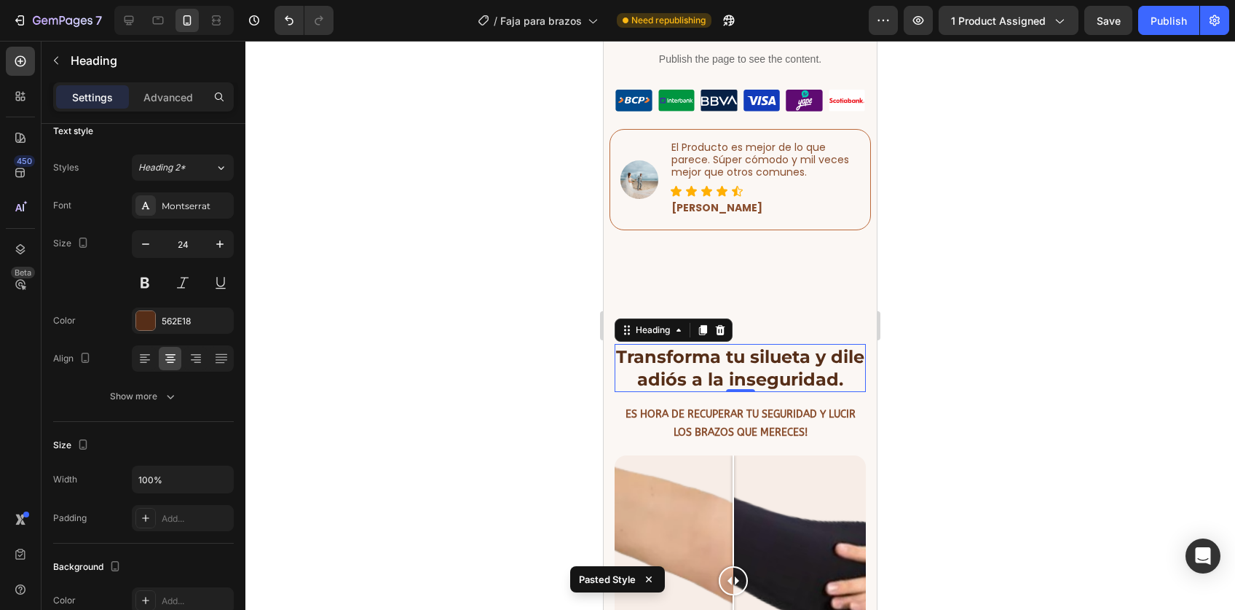
click at [994, 419] on div at bounding box center [740, 325] width 990 height 569
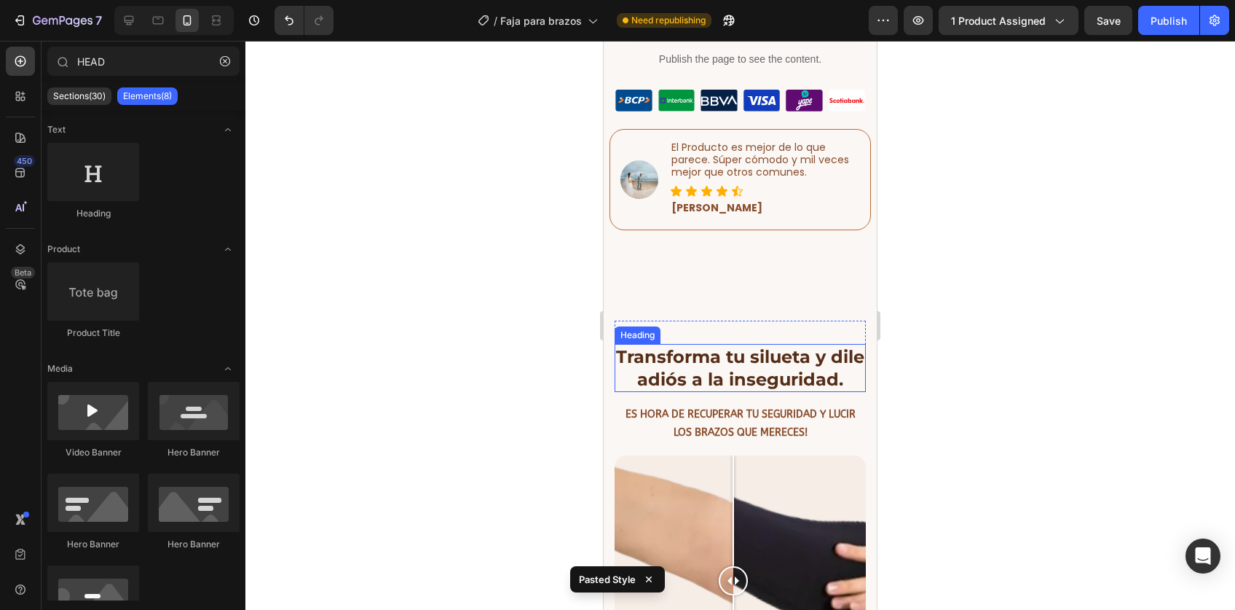
click at [740, 375] on h2 "Transforma tu silueta y dile adiós a la inseguridad." at bounding box center [740, 368] width 251 height 48
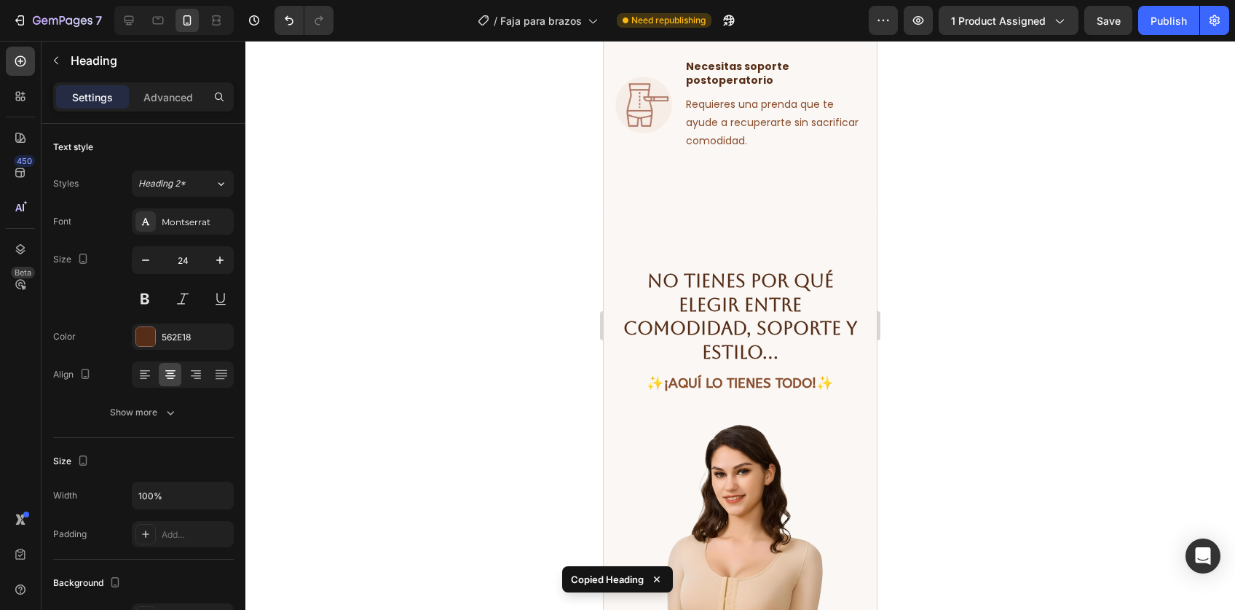
scroll to position [1865, 0]
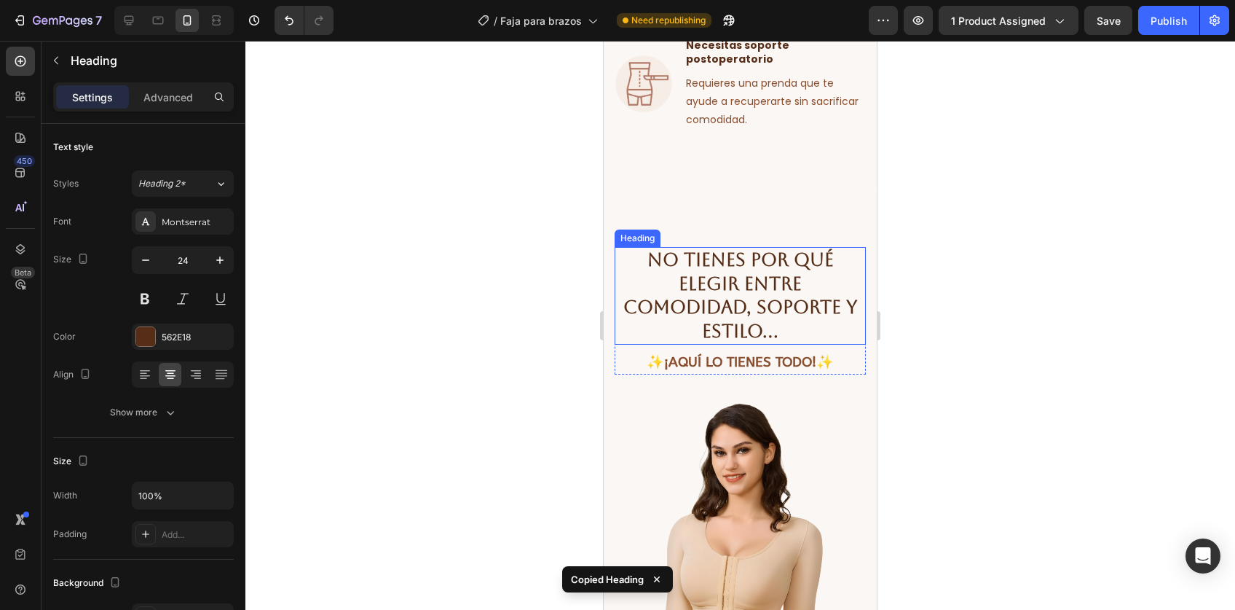
click at [733, 334] on h2 "no tienes por qué elegir entre comodidad, soporte y estilo…" at bounding box center [740, 296] width 251 height 98
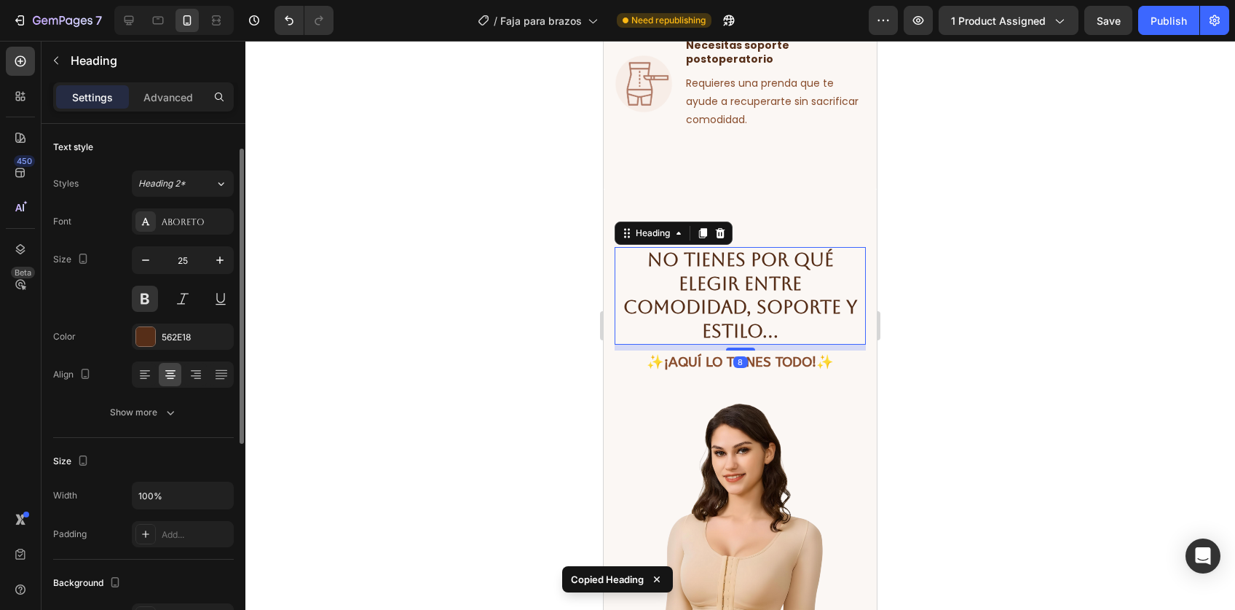
scroll to position [16, 0]
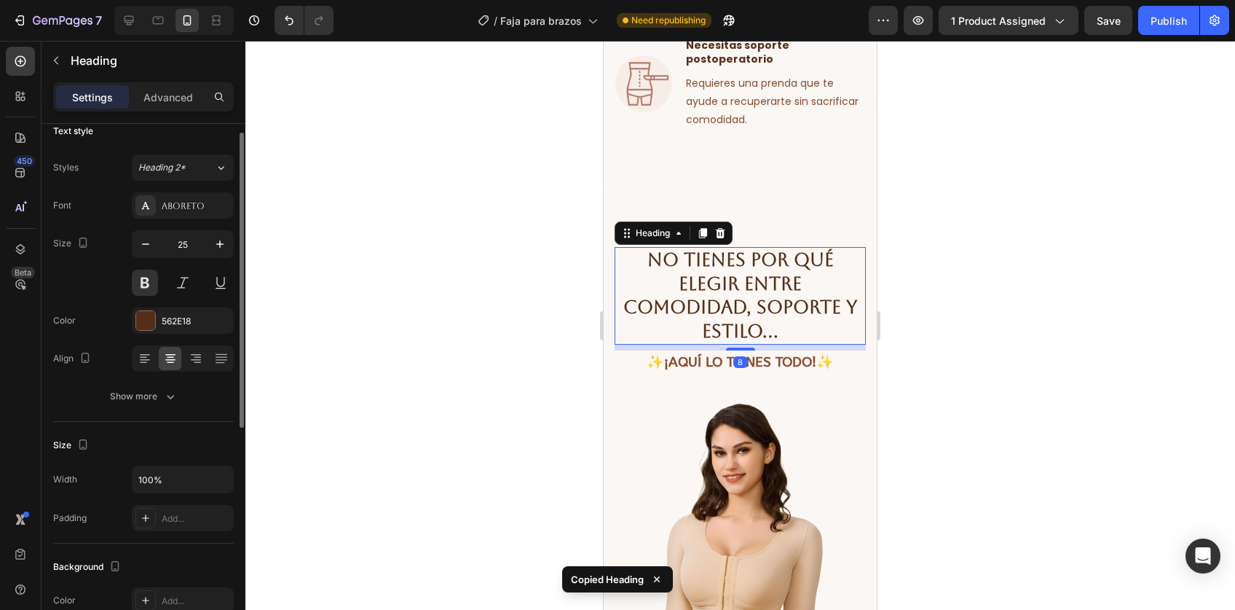
type input "24"
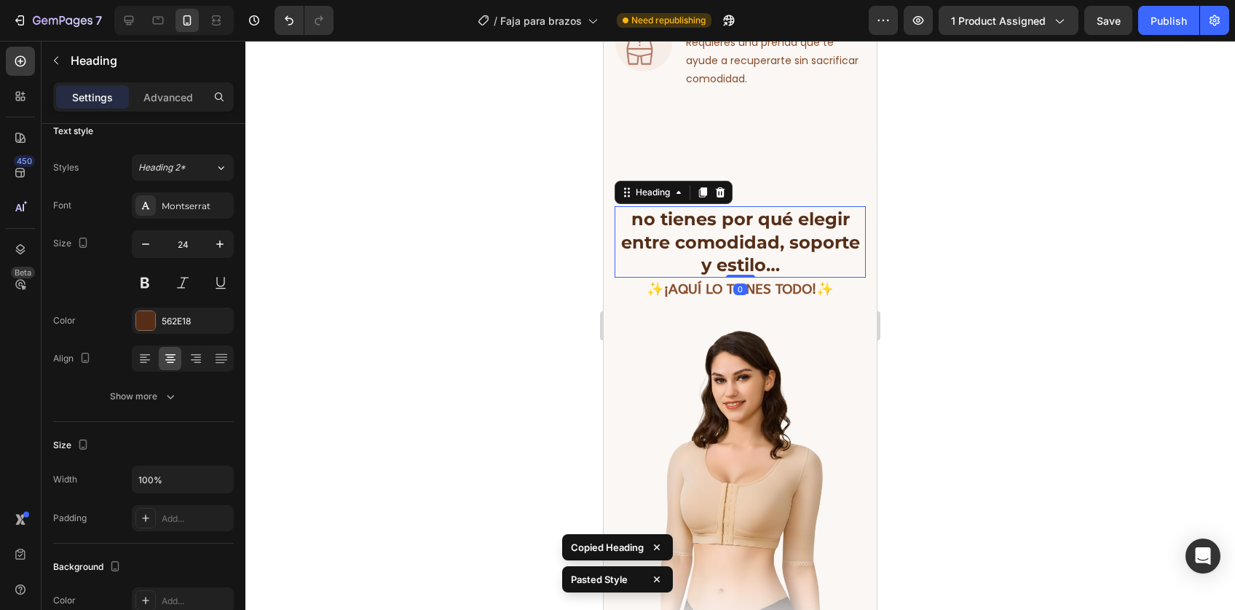
scroll to position [1912, 0]
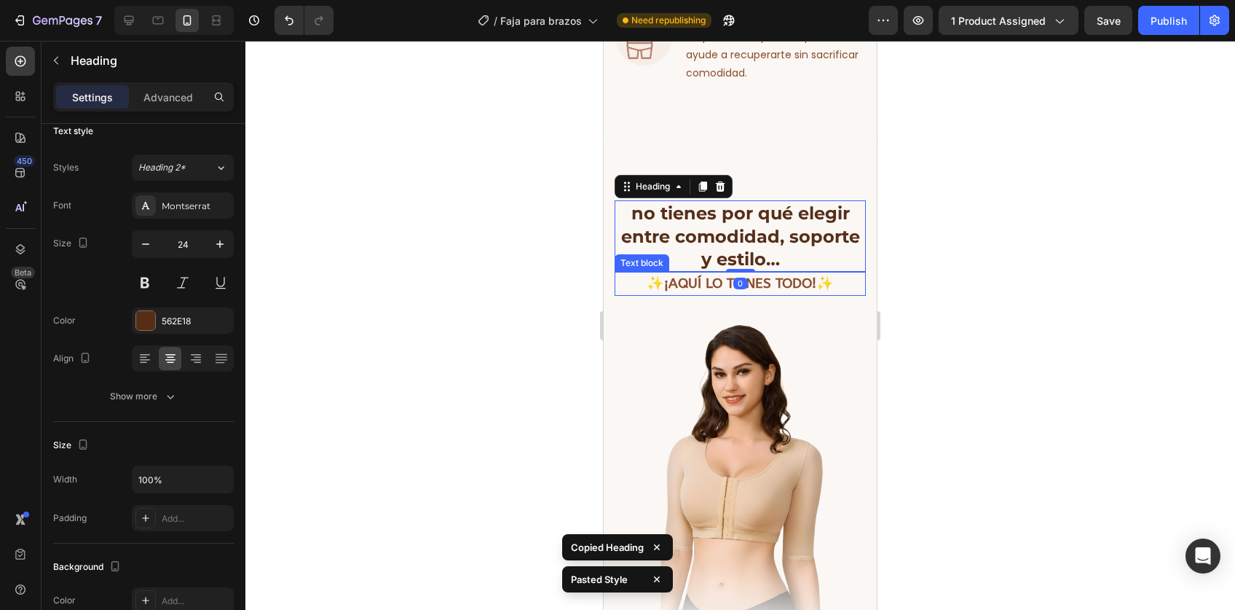
click at [760, 291] on p "✨¡Aquí lo tienes todo!✨" at bounding box center [740, 283] width 225 height 21
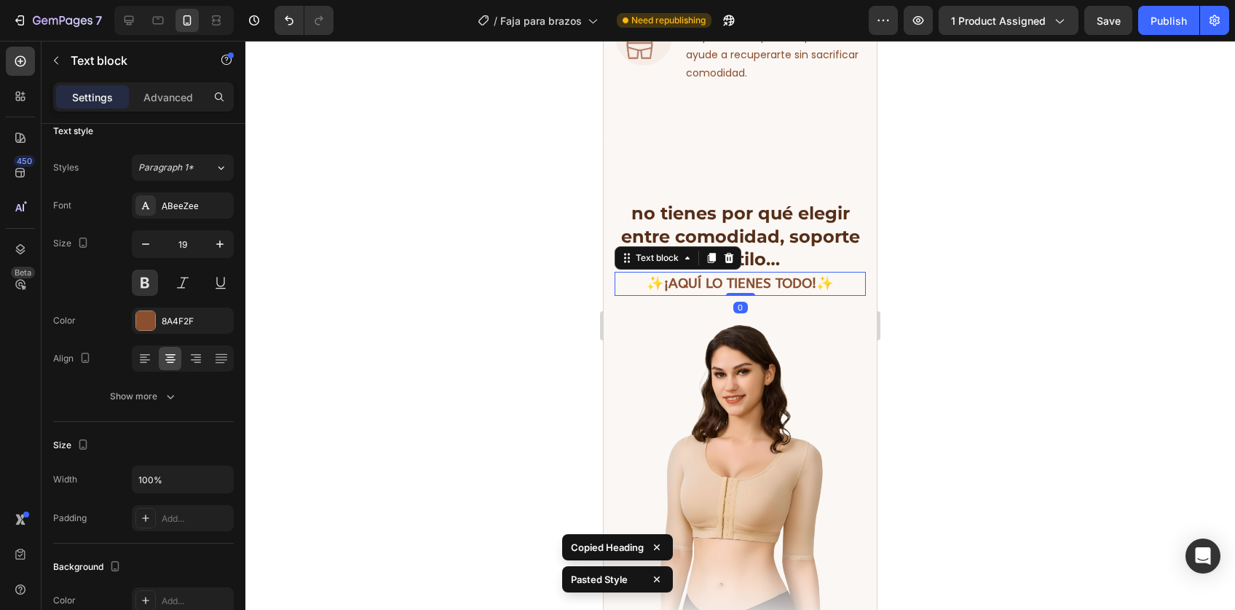
scroll to position [0, 0]
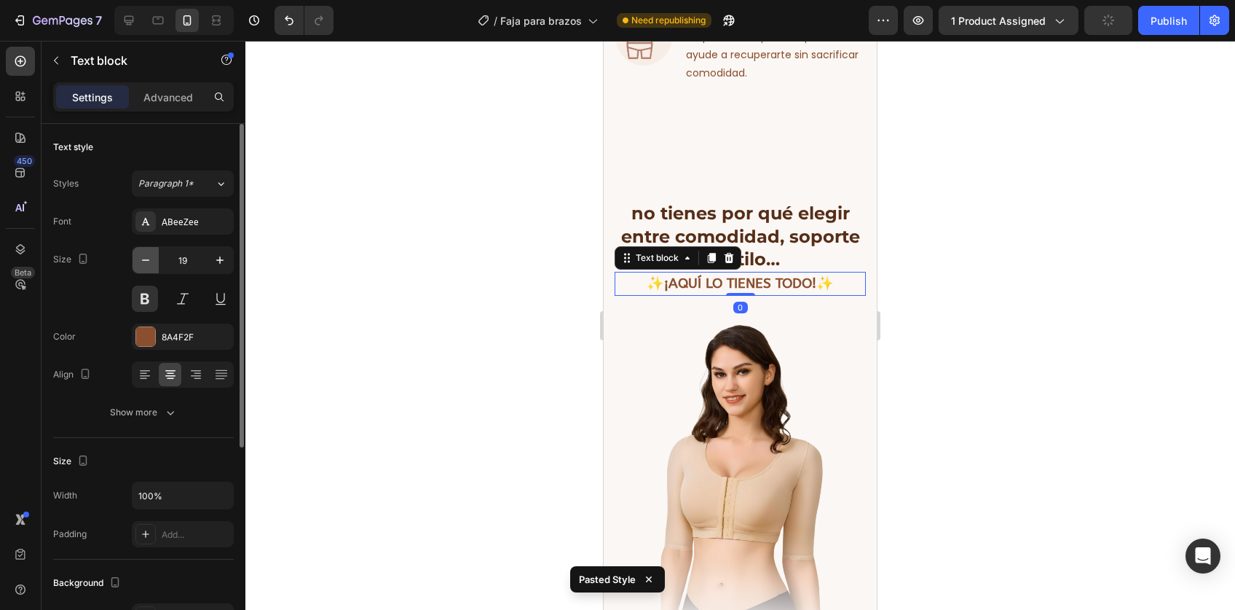
click at [153, 261] on button "button" at bounding box center [146, 260] width 26 height 26
type input "16"
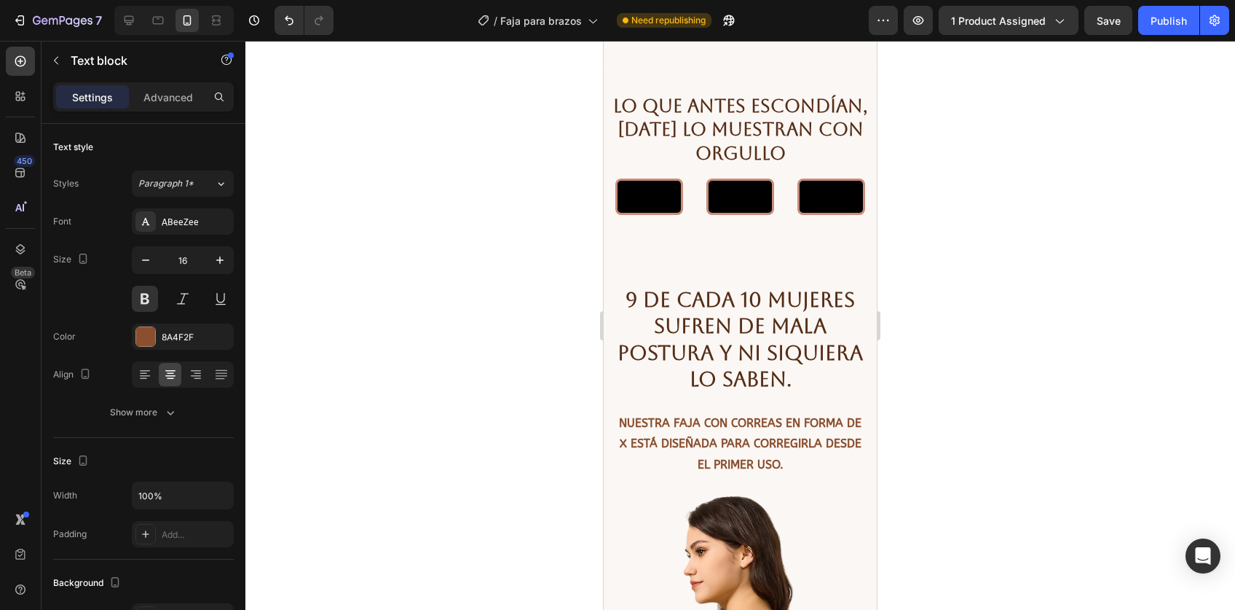
scroll to position [3246, 0]
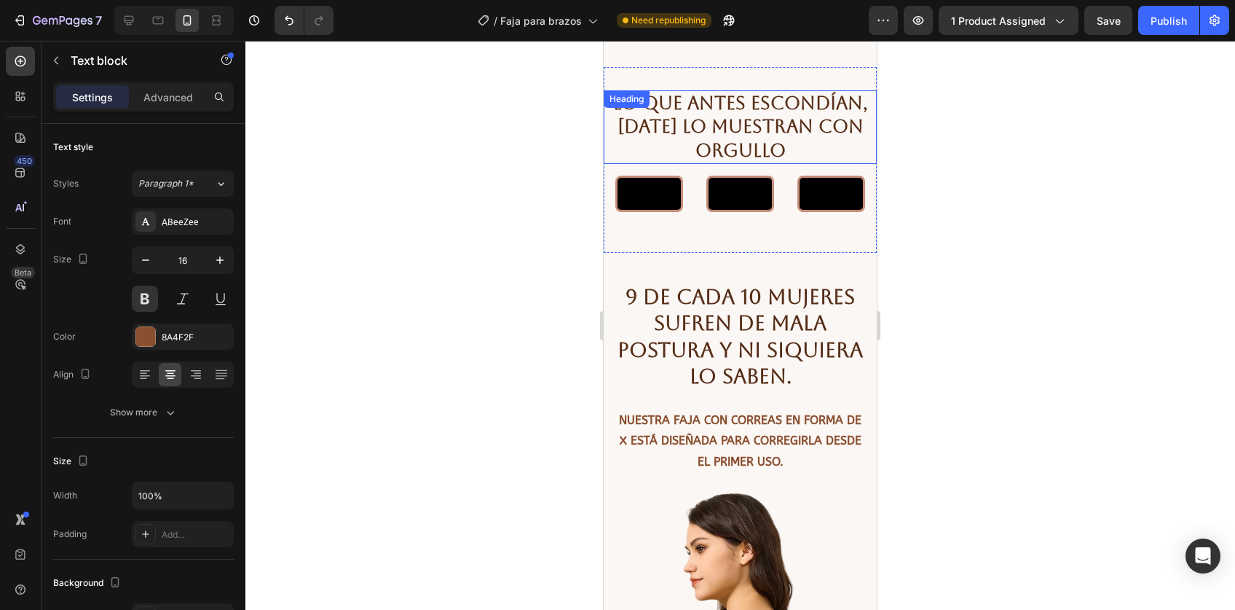
click at [709, 109] on strong "Lo que antes escondían, hoy lo muestran con orgullo" at bounding box center [740, 126] width 255 height 68
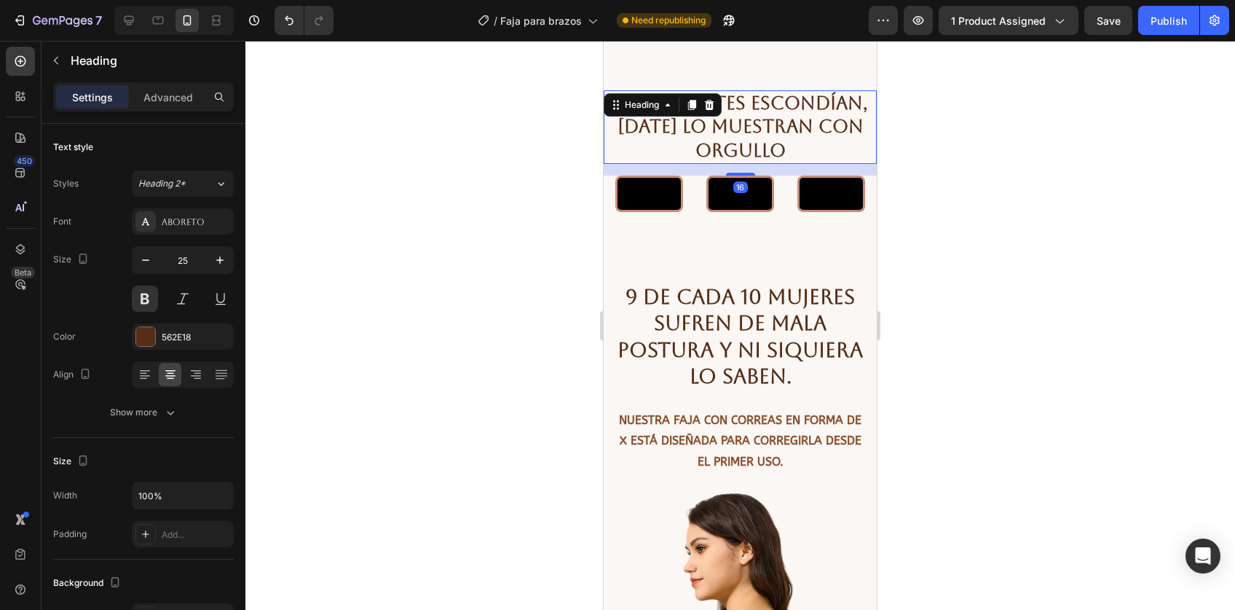
type input "24"
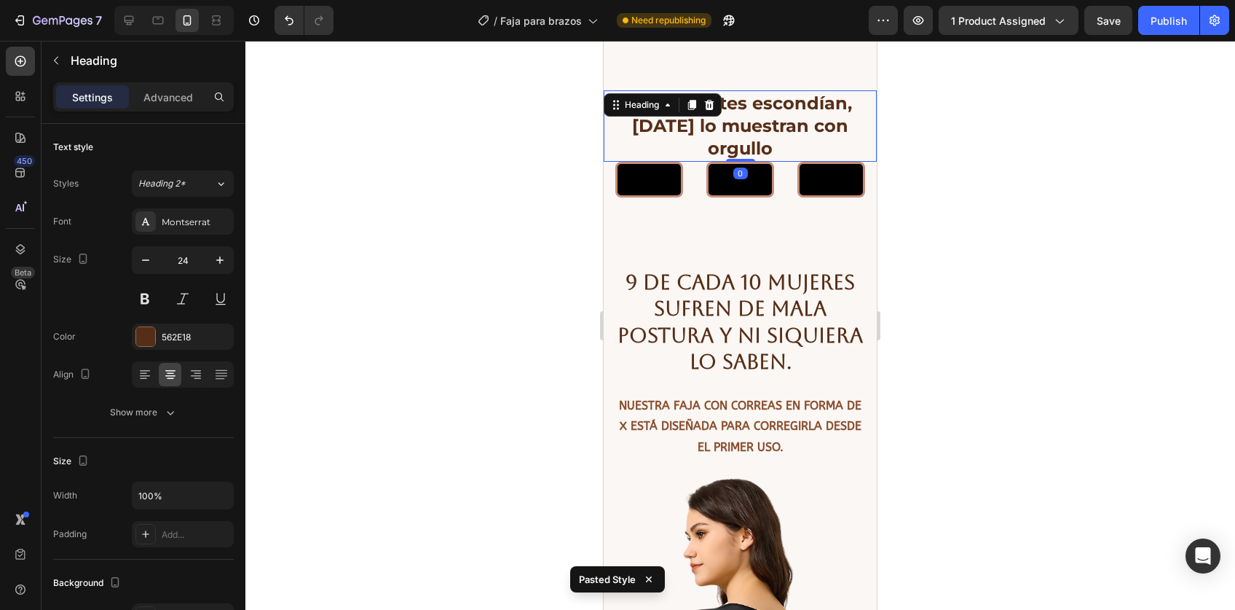
click at [929, 224] on div at bounding box center [740, 325] width 990 height 569
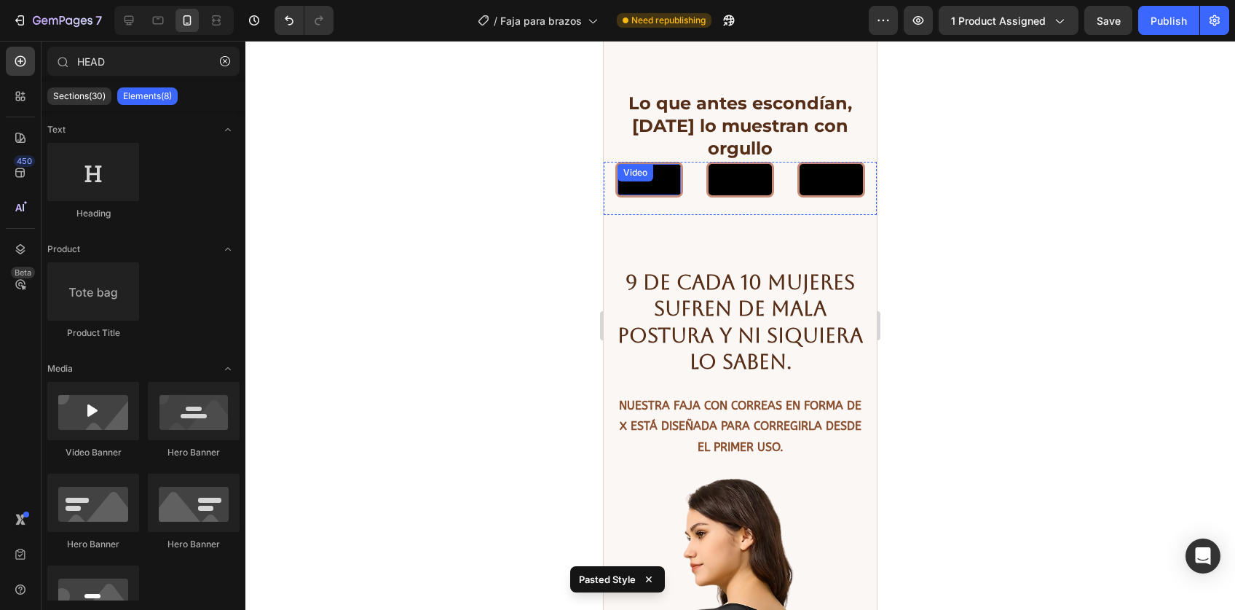
click at [663, 194] on video at bounding box center [649, 180] width 63 height 32
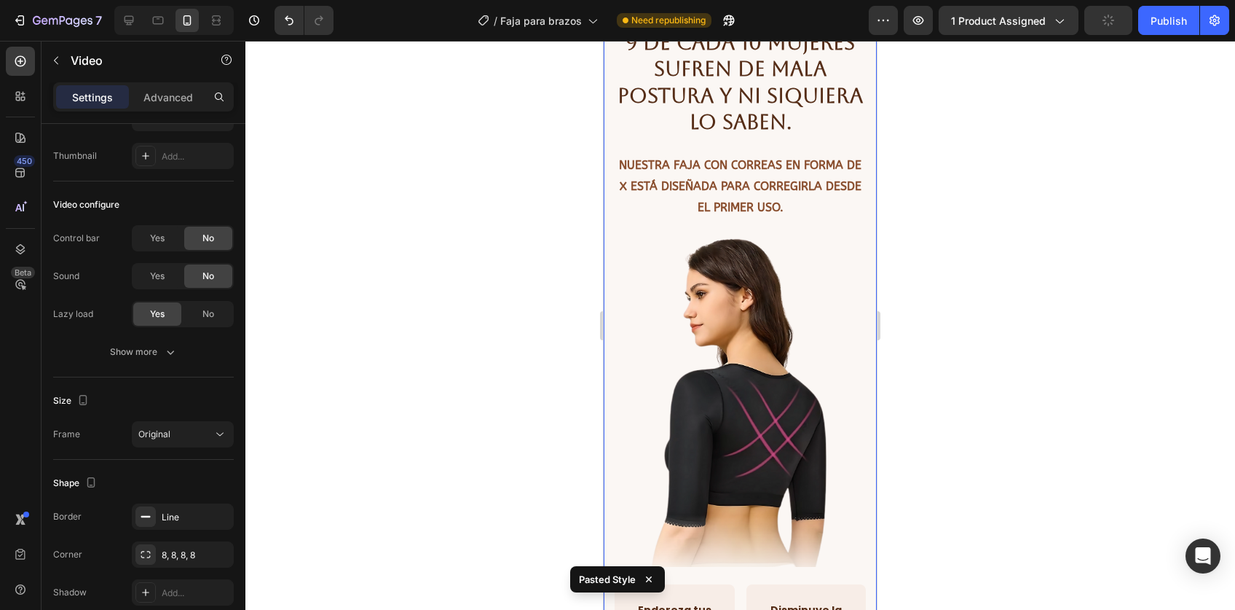
scroll to position [3482, 0]
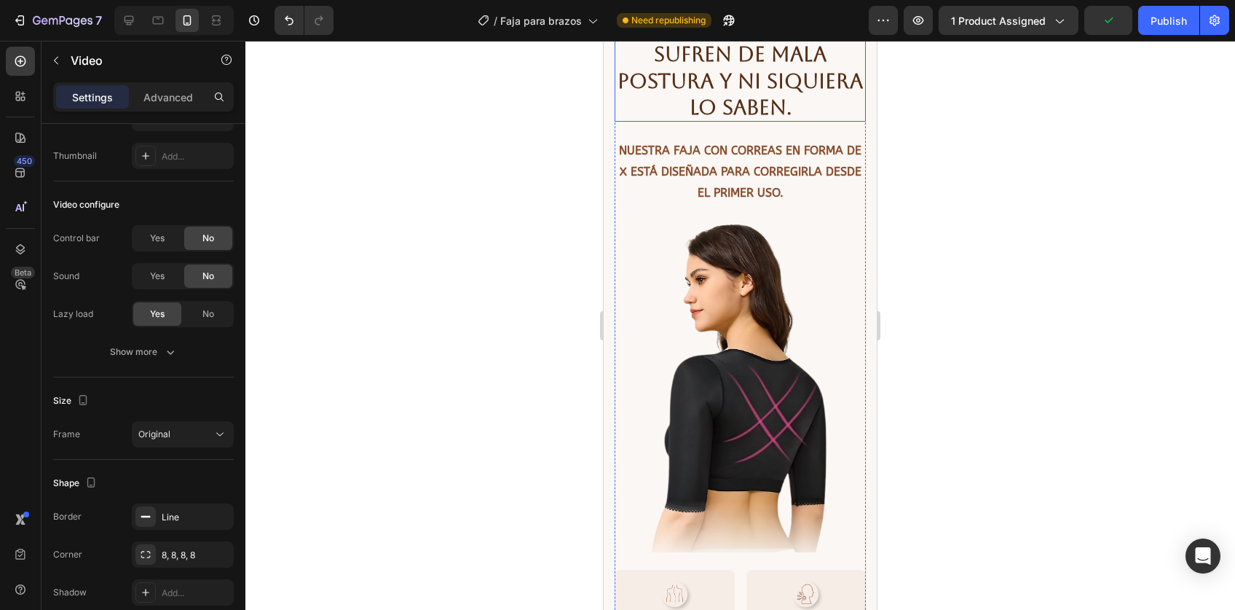
click at [706, 122] on h2 "9 de cada 10 mujeres sufren de mala postura y ni siquiera lo saben." at bounding box center [740, 67] width 251 height 109
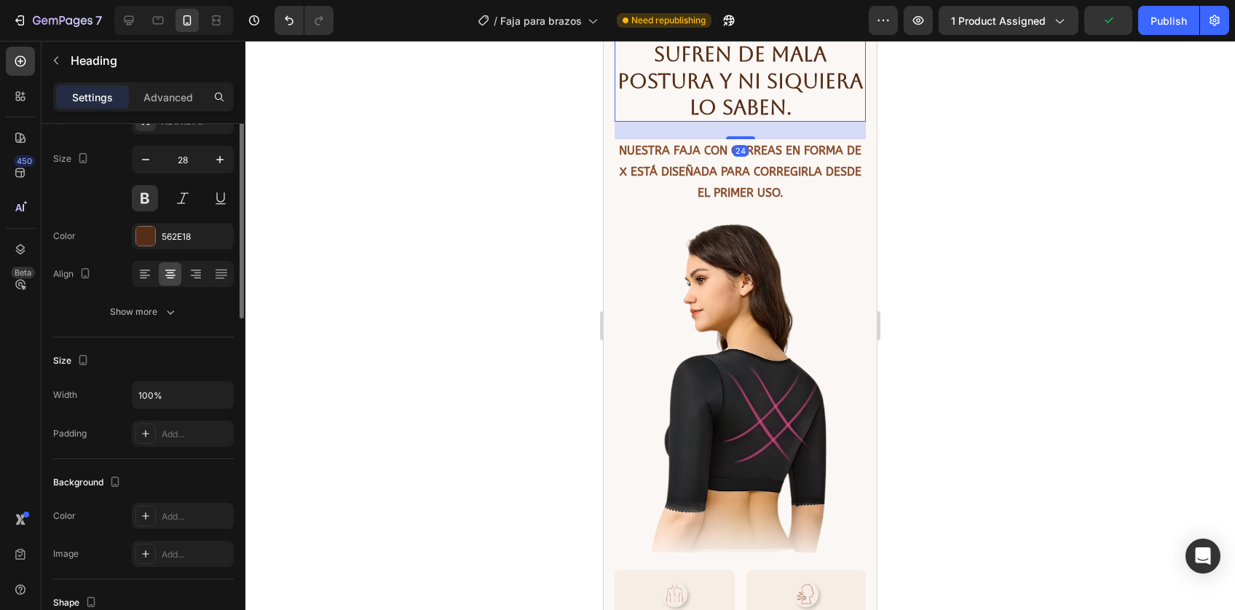
scroll to position [0, 0]
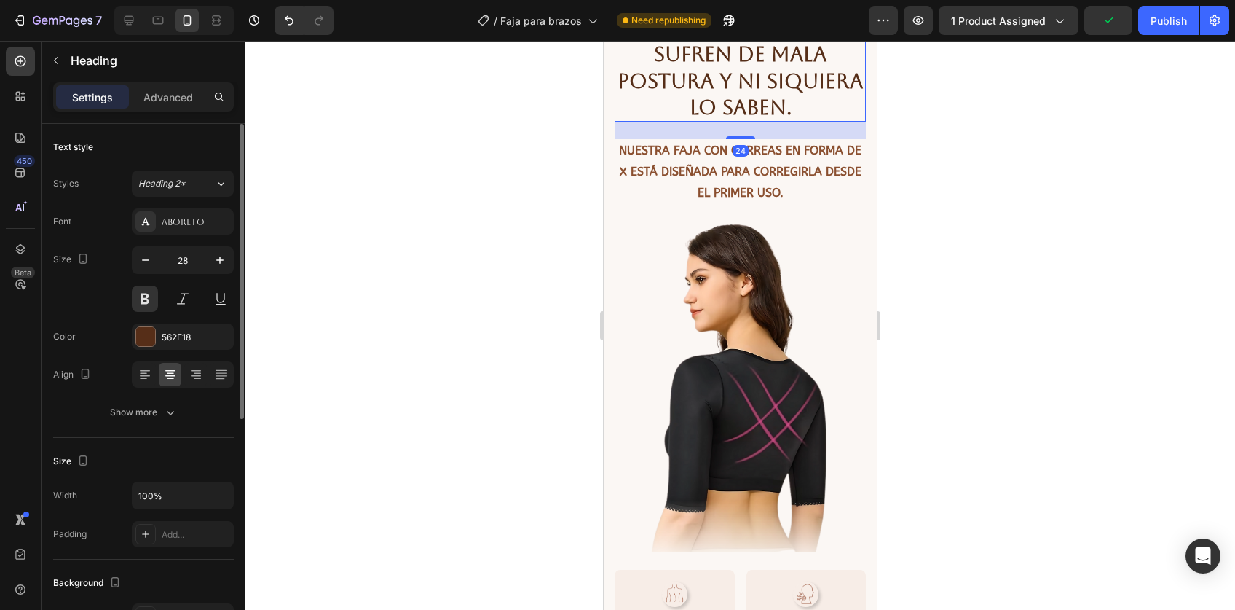
type input "24"
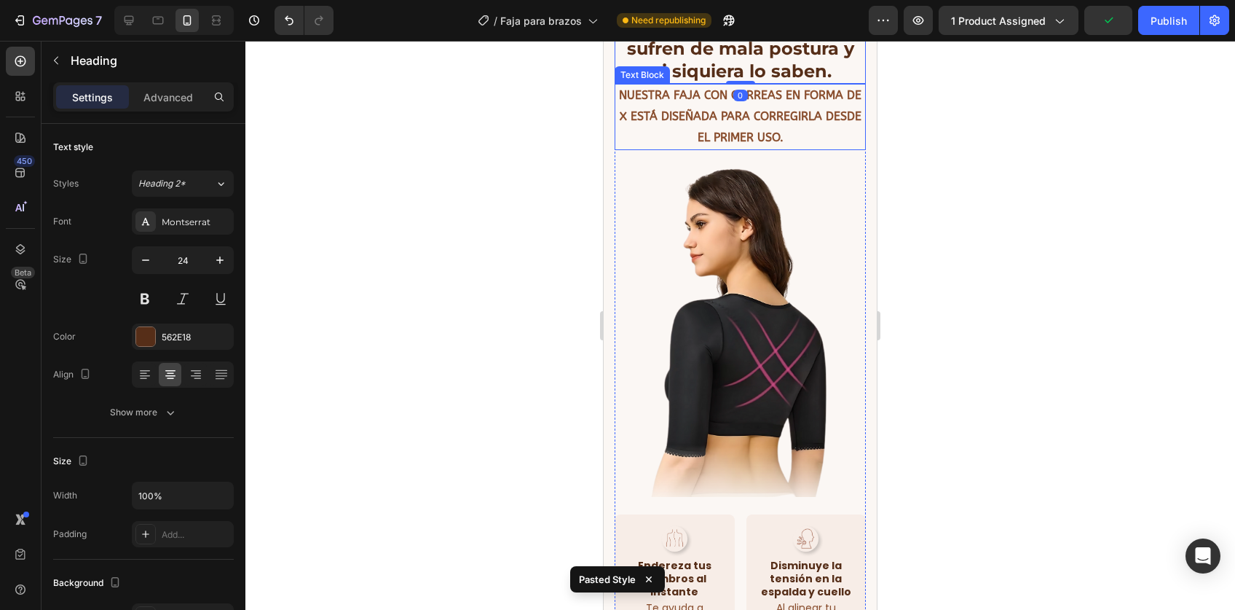
click at [709, 148] on p "nuestra faja con correas en forma de X está diseñada para corregirla desde el p…" at bounding box center [740, 116] width 248 height 63
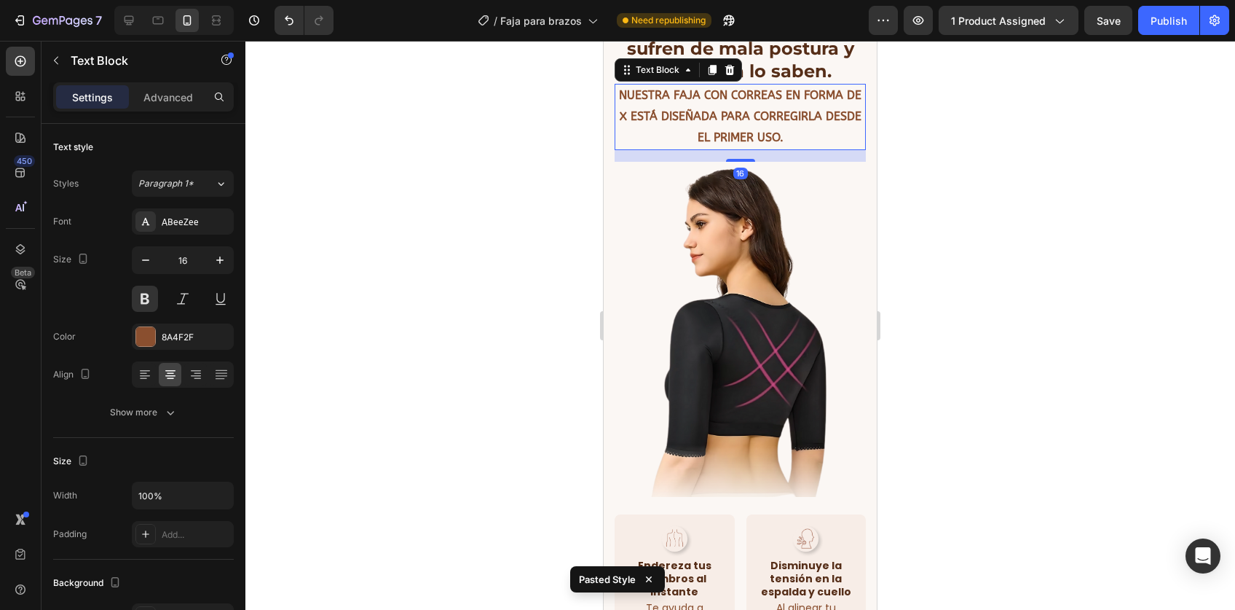
click at [941, 310] on div at bounding box center [740, 325] width 990 height 569
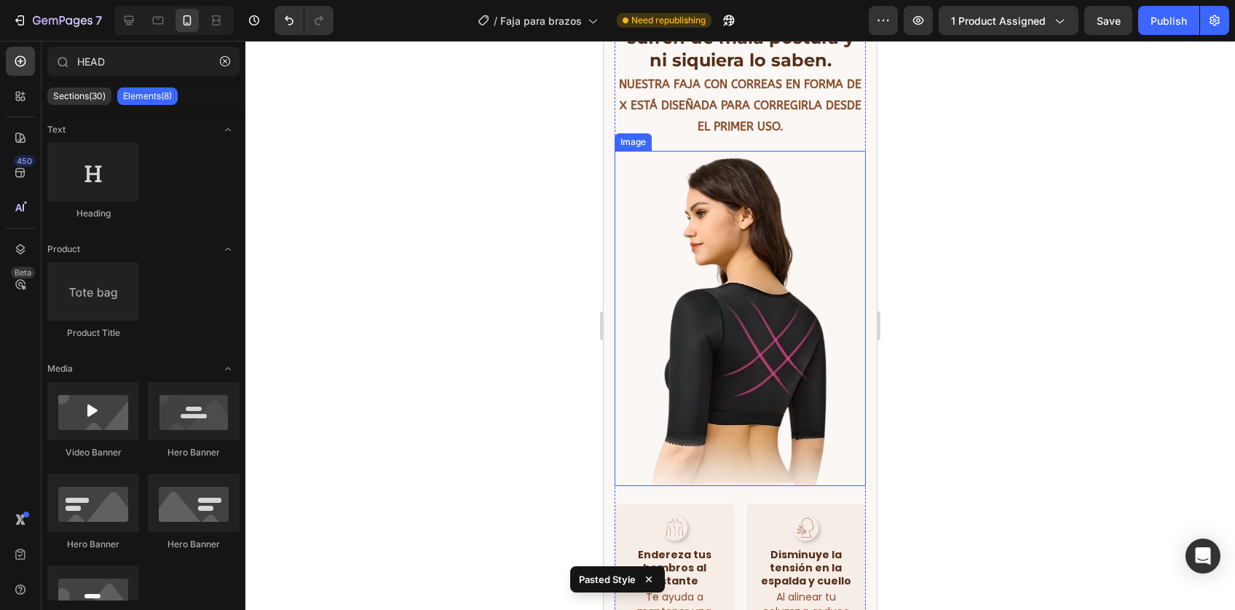
scroll to position [3494, 0]
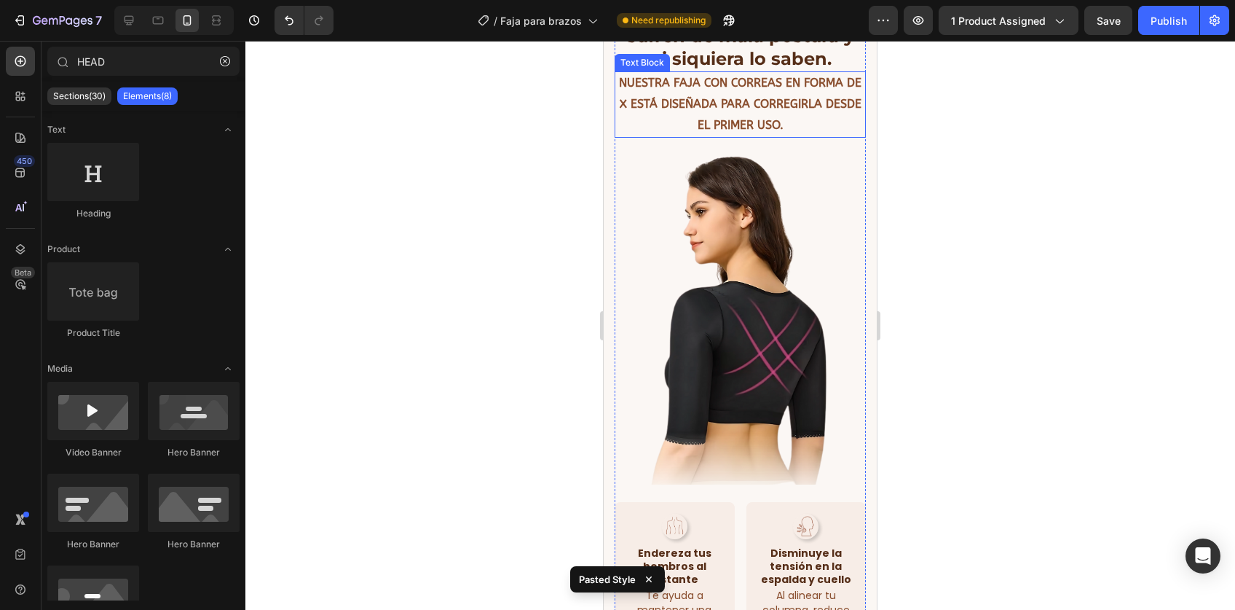
click at [702, 135] on p "nuestra faja con correas en forma de X está diseñada para corregirla desde el p…" at bounding box center [740, 104] width 248 height 63
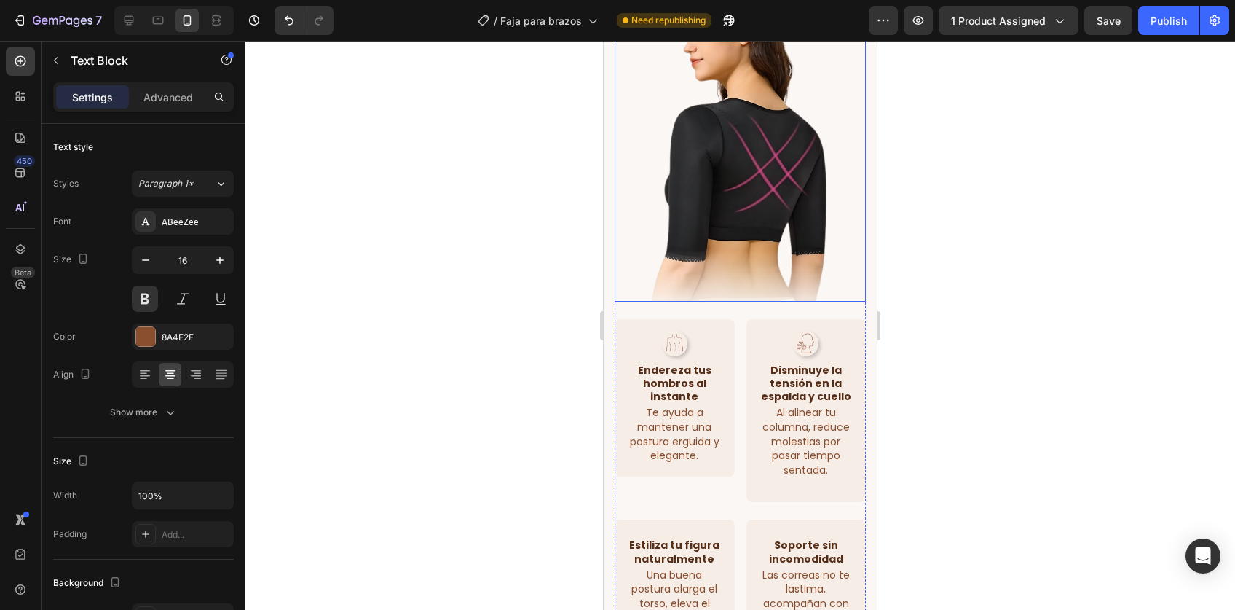
scroll to position [3797, 0]
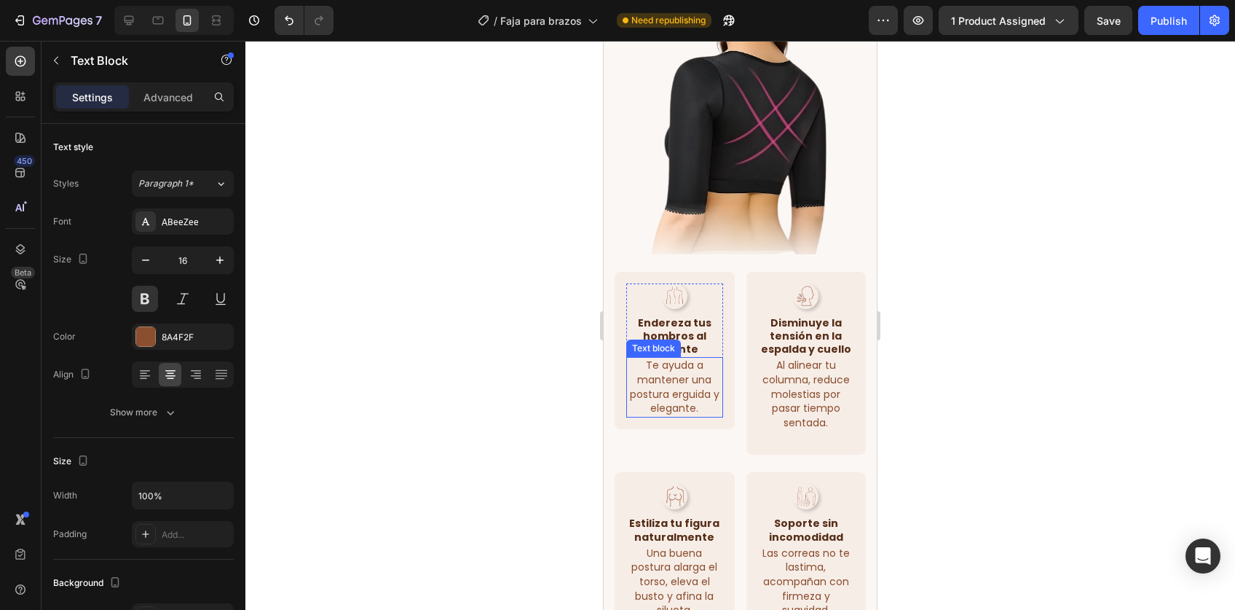
click at [677, 358] on p "Te ayuda a mantener una postura erguida y elegante." at bounding box center [675, 386] width 94 height 57
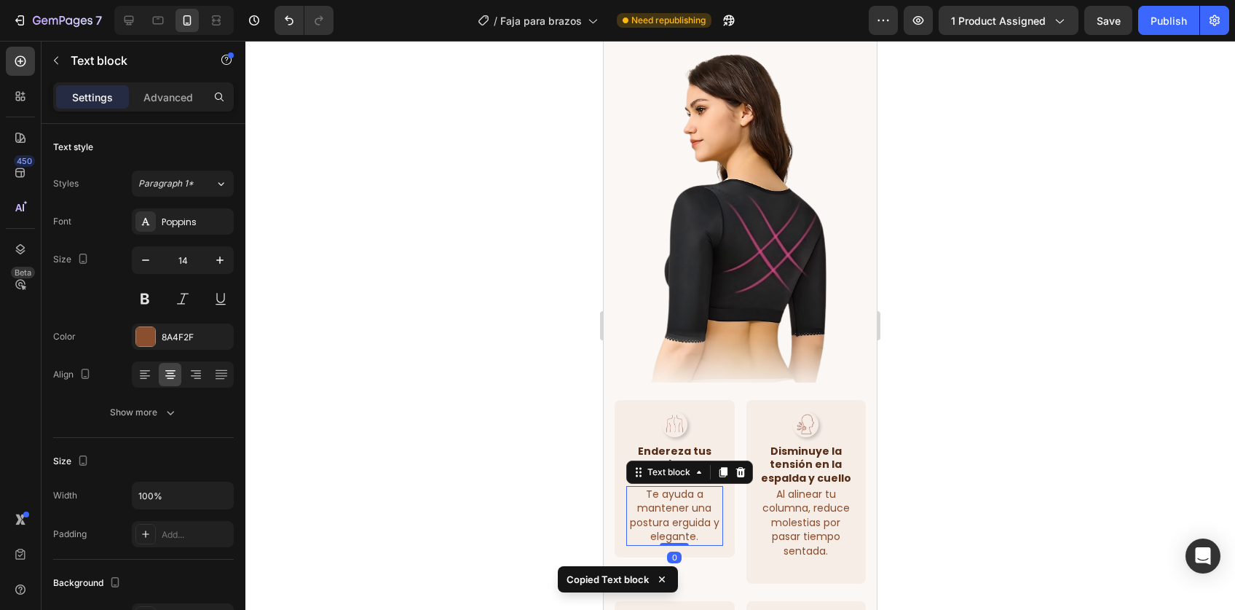
scroll to position [3305, 0]
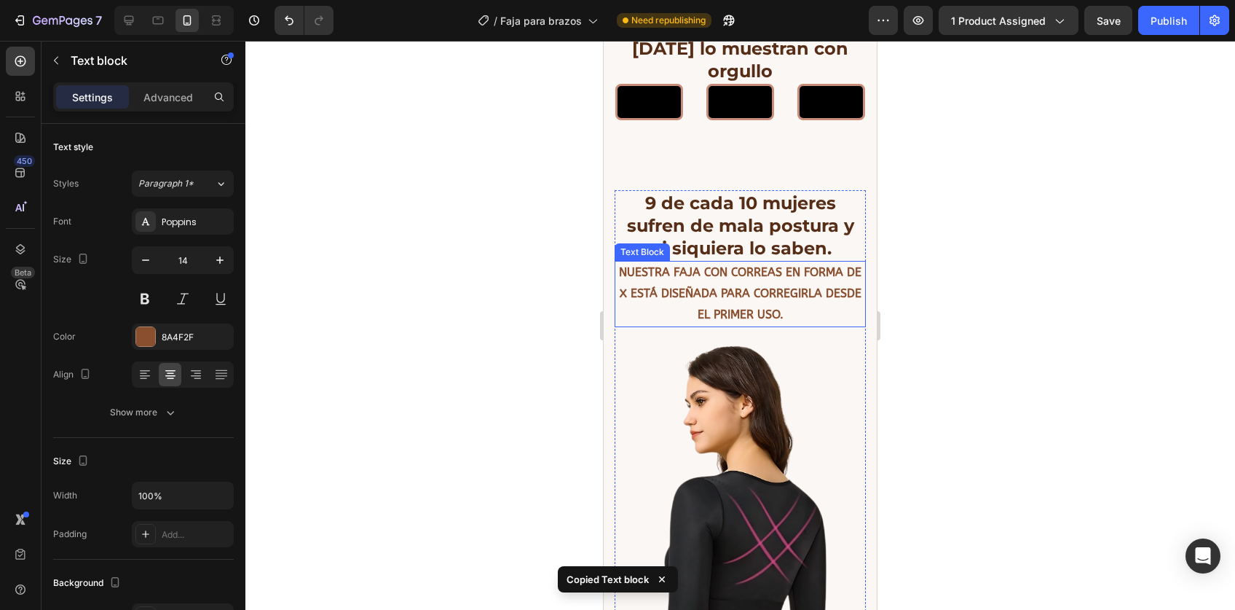
click at [695, 325] on p "nuestra faja con correas en forma de X está diseñada para corregirla desde el p…" at bounding box center [740, 293] width 248 height 63
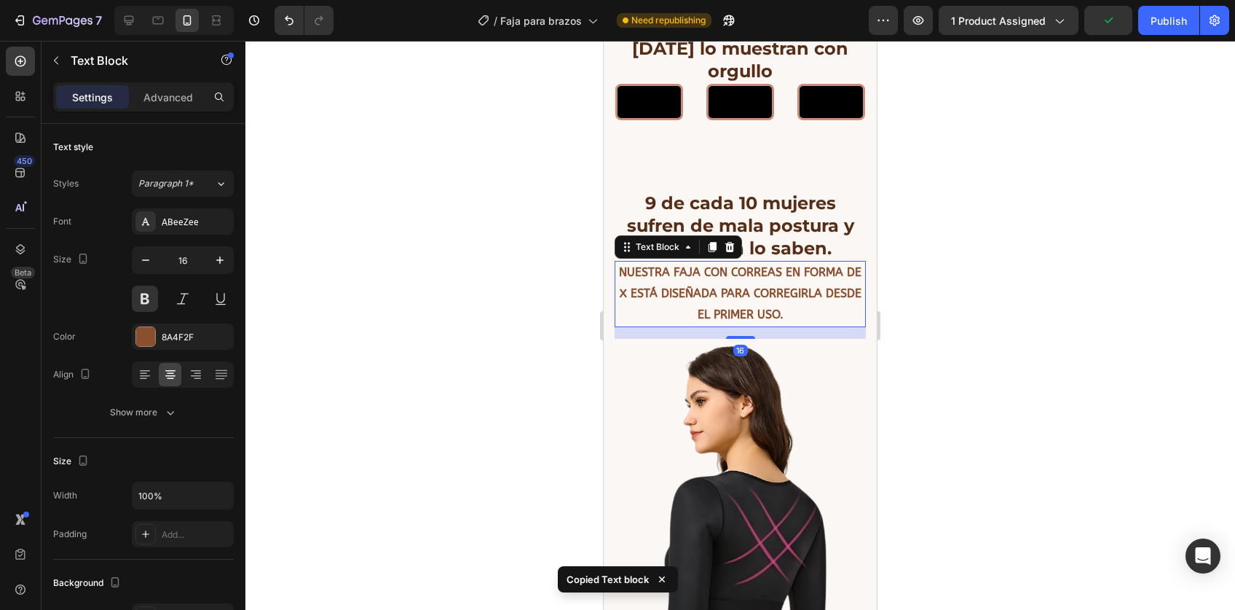
type input "14"
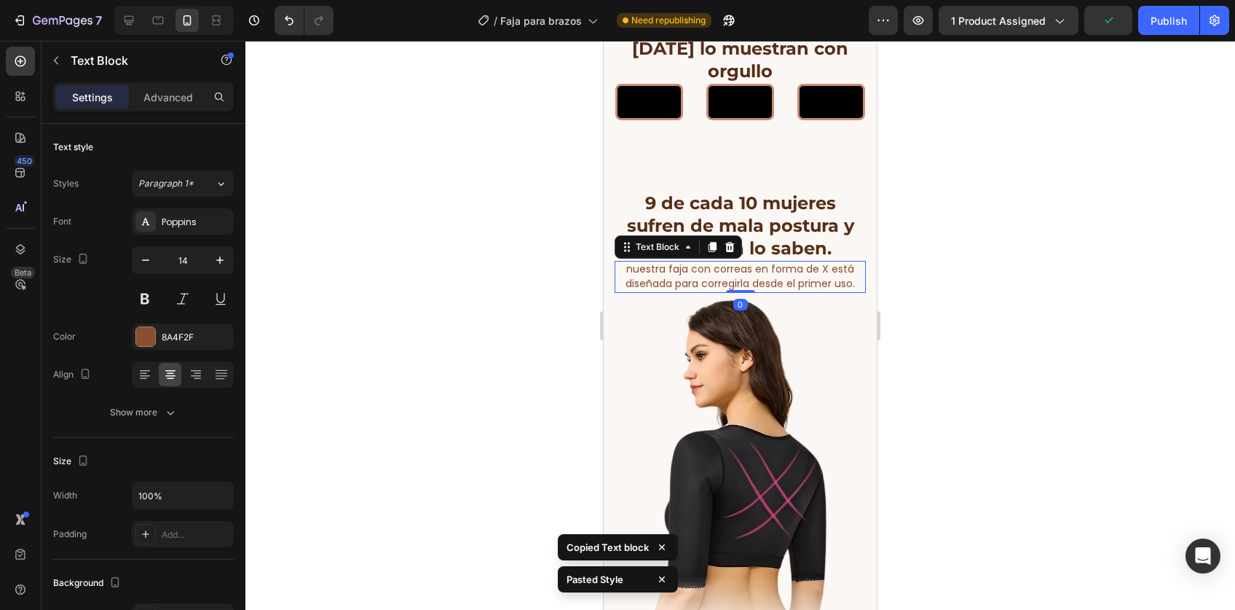
click at [981, 386] on div at bounding box center [740, 325] width 990 height 569
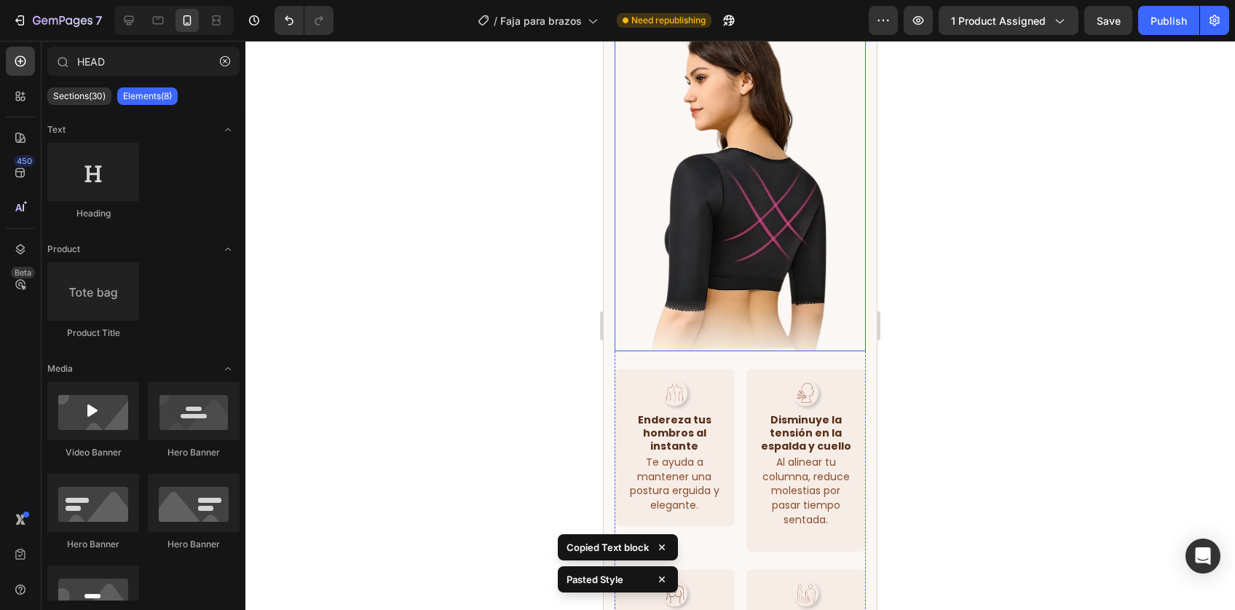
scroll to position [3452, 0]
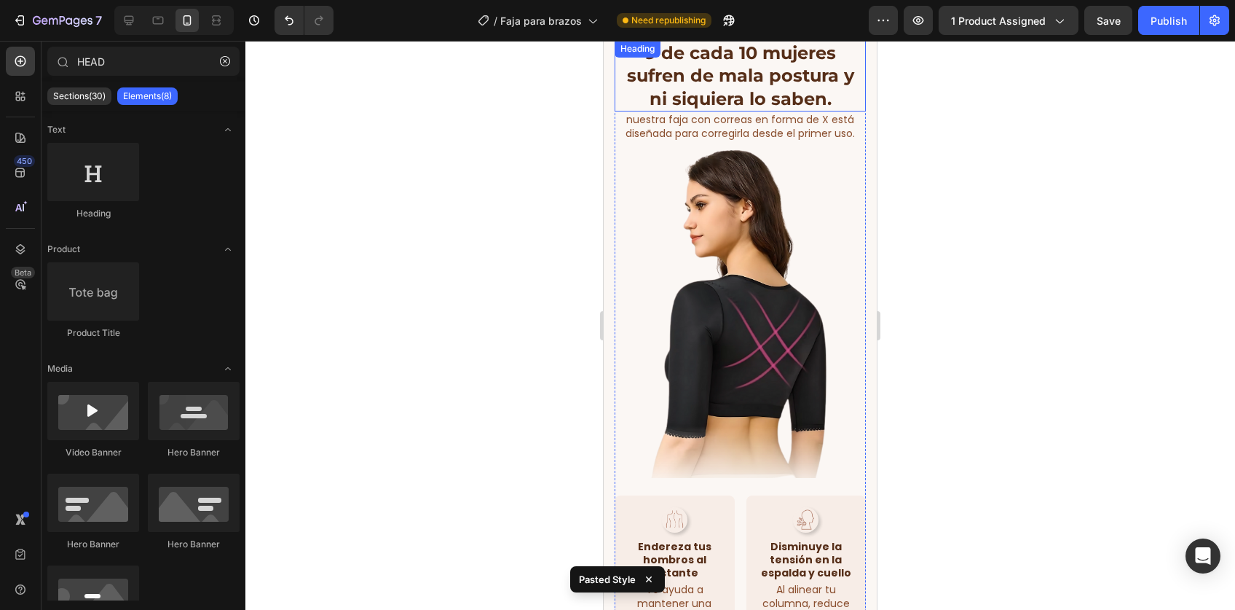
click at [710, 84] on strong "9 de cada 10 mujeres sufren de mala postura y ni siquiera lo saben." at bounding box center [740, 75] width 227 height 66
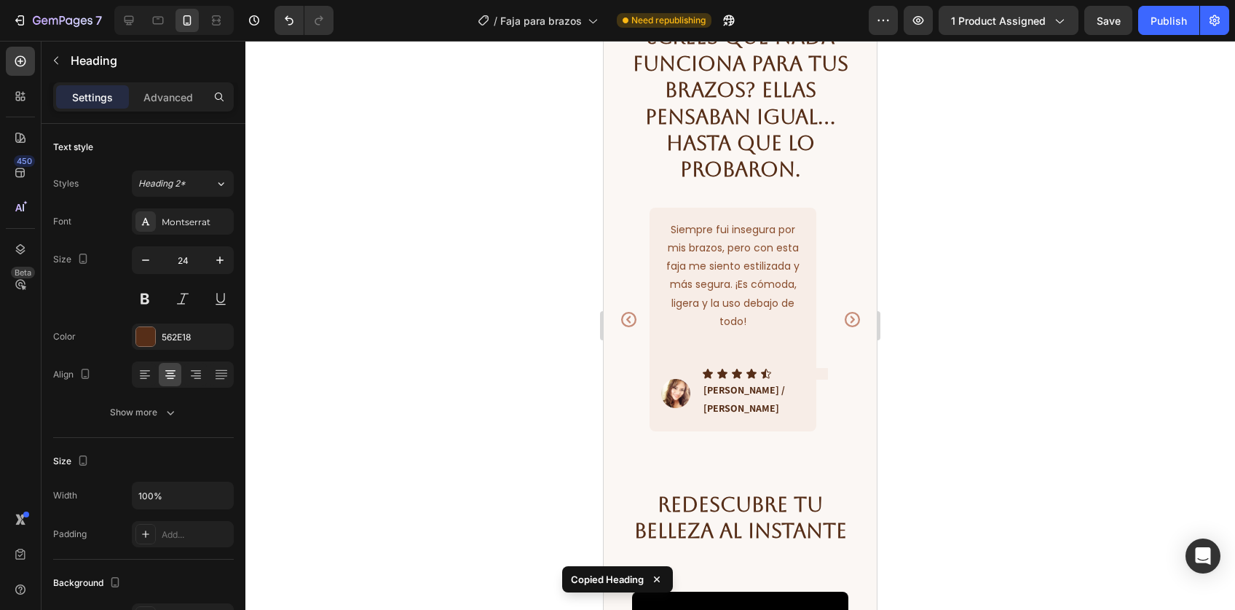
scroll to position [4401, 0]
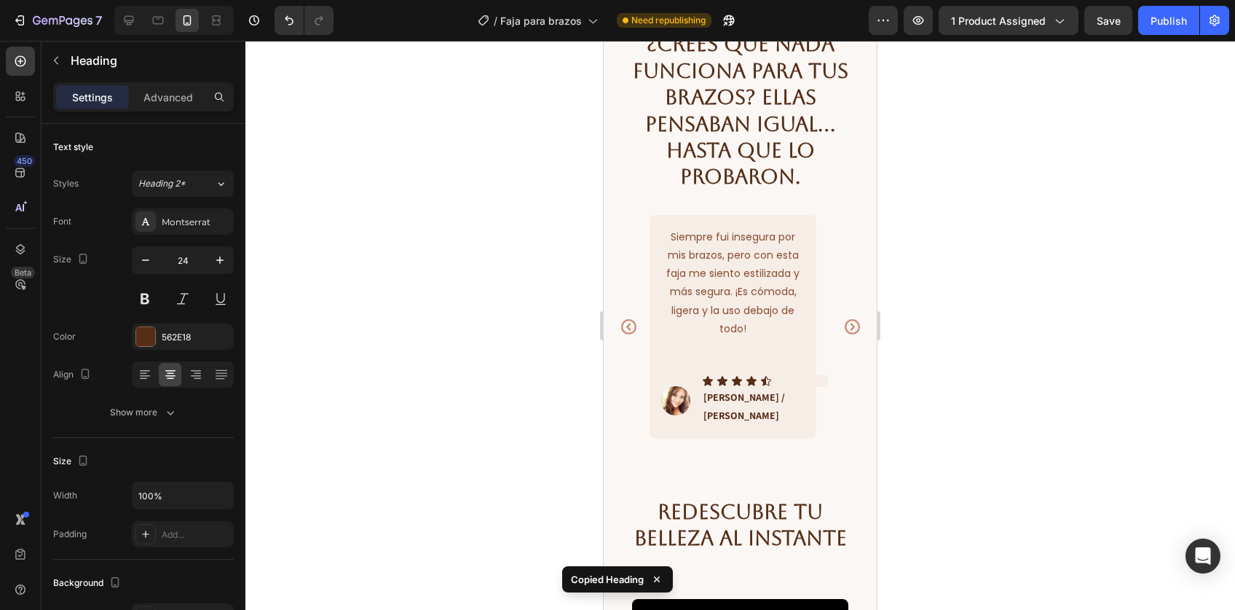
click at [726, 154] on h2 "¿Crees que nada funciona para tus brazos? Ellas pensaban igual… hasta que lo pr…" at bounding box center [740, 110] width 251 height 162
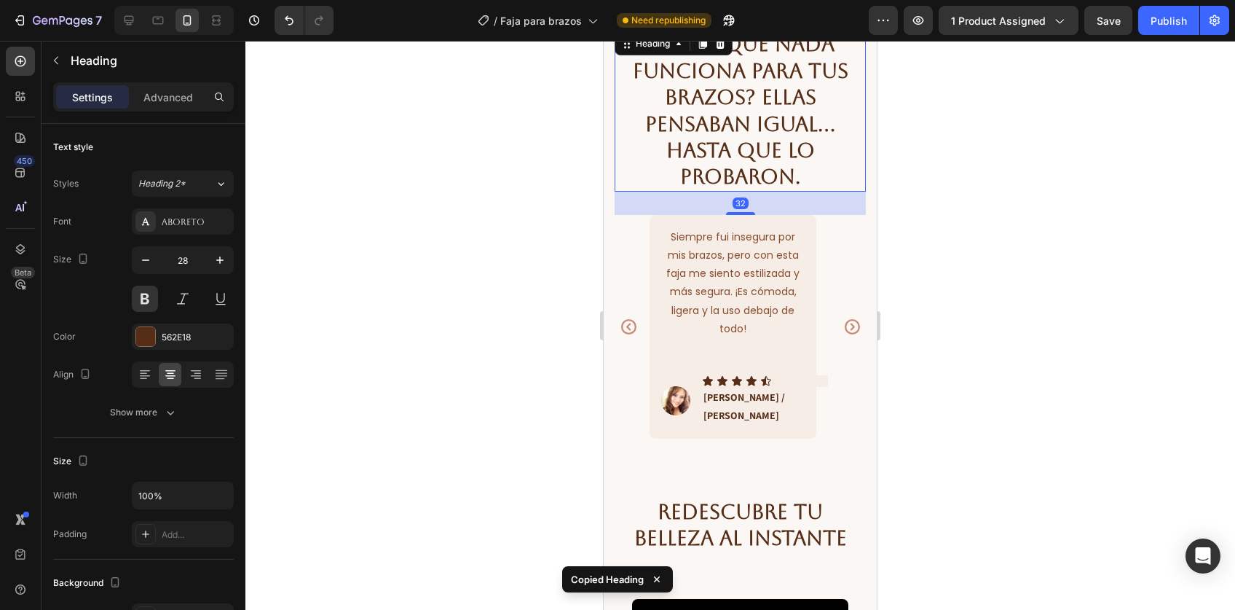
type input "24"
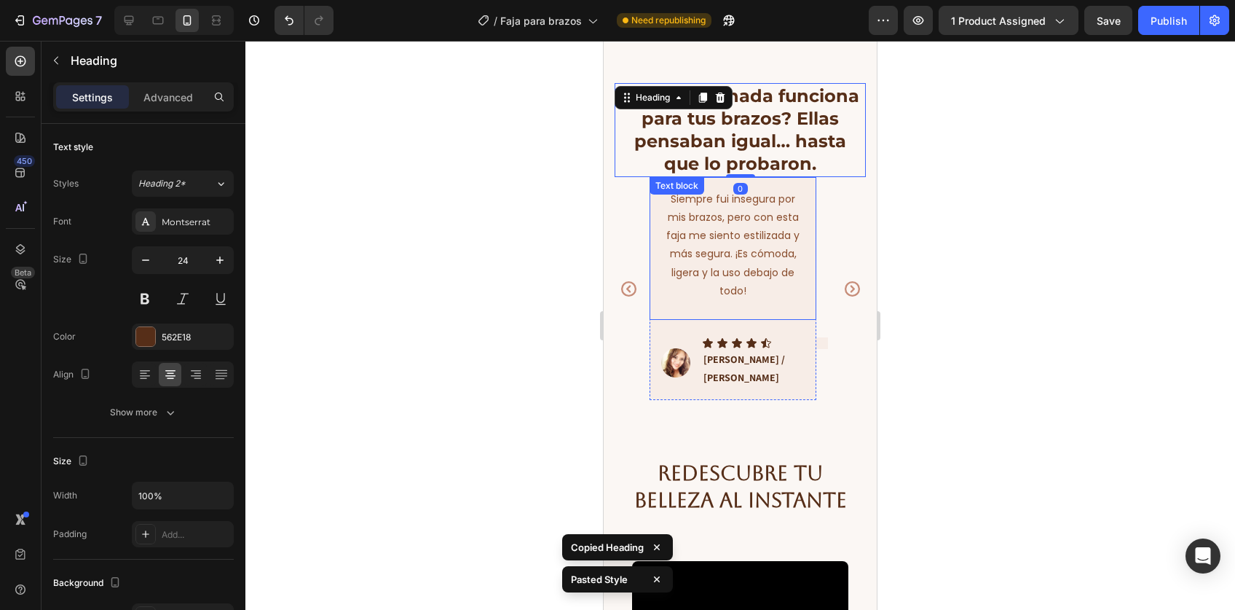
scroll to position [4310, 0]
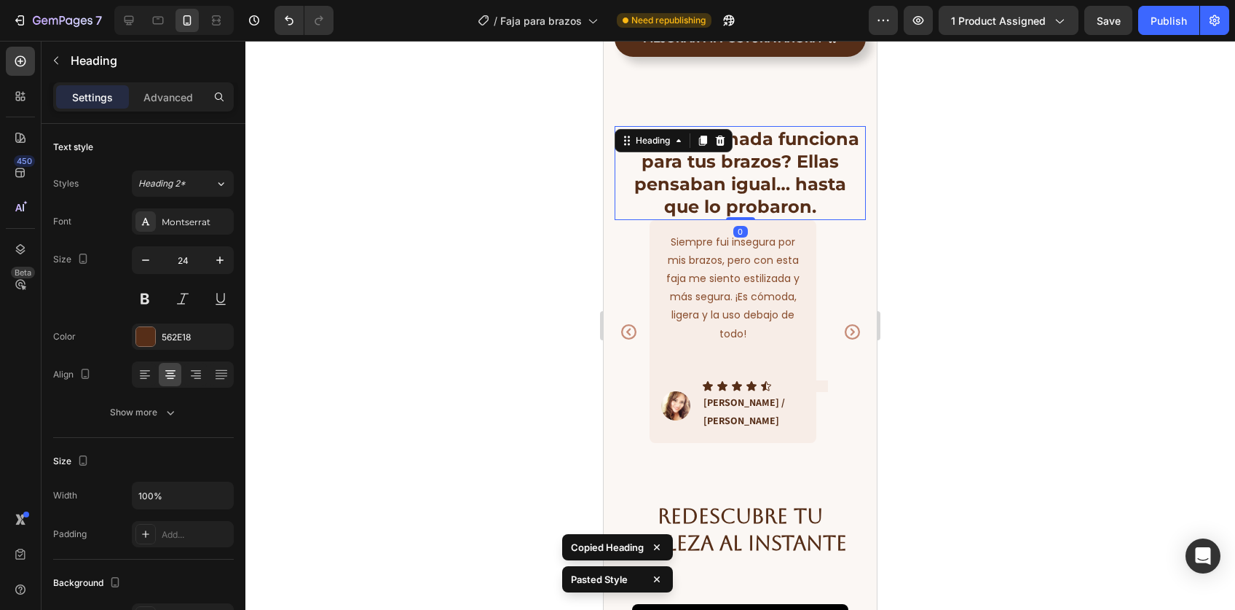
click at [977, 238] on div at bounding box center [740, 325] width 990 height 569
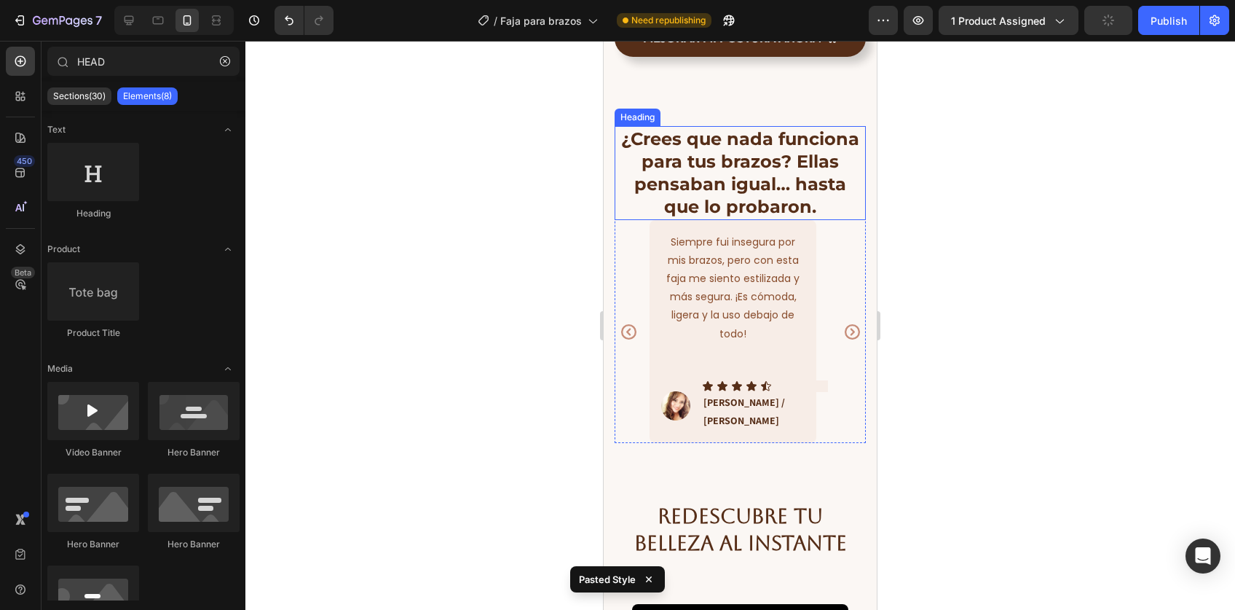
click at [728, 188] on h2 "¿Crees que nada funciona para tus brazos? Ellas pensaban igual… hasta que lo pr…" at bounding box center [740, 173] width 251 height 94
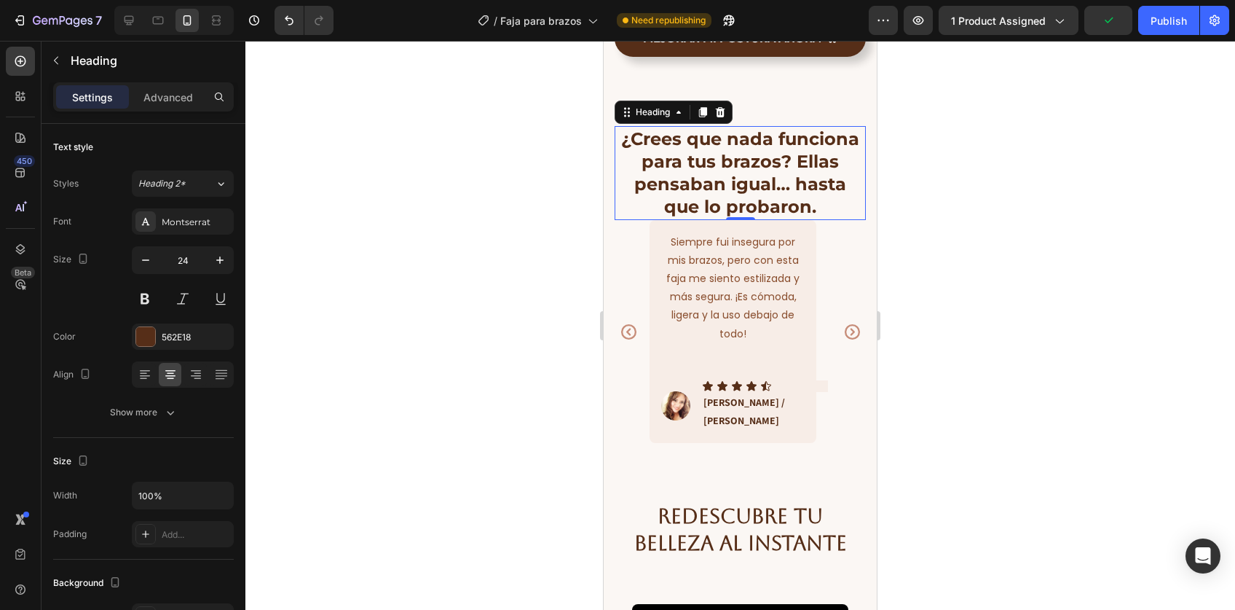
click at [702, 177] on h2 "¿Crees que nada funciona para tus brazos? Ellas pensaban igual… hasta que lo pr…" at bounding box center [740, 173] width 251 height 94
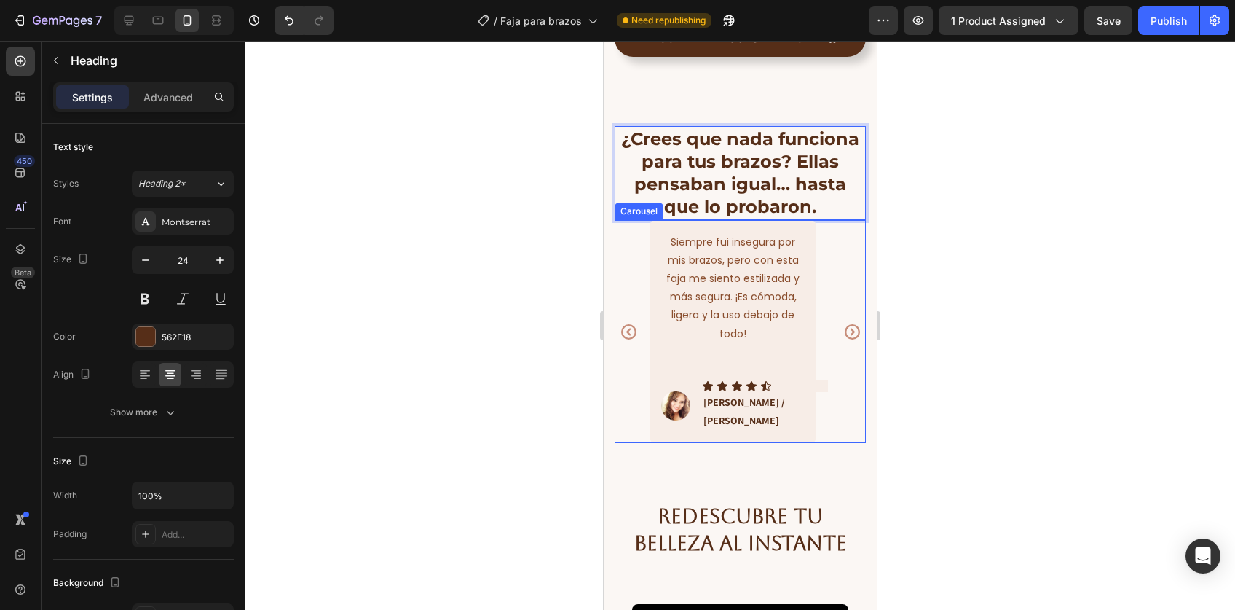
click at [937, 334] on div at bounding box center [740, 325] width 990 height 569
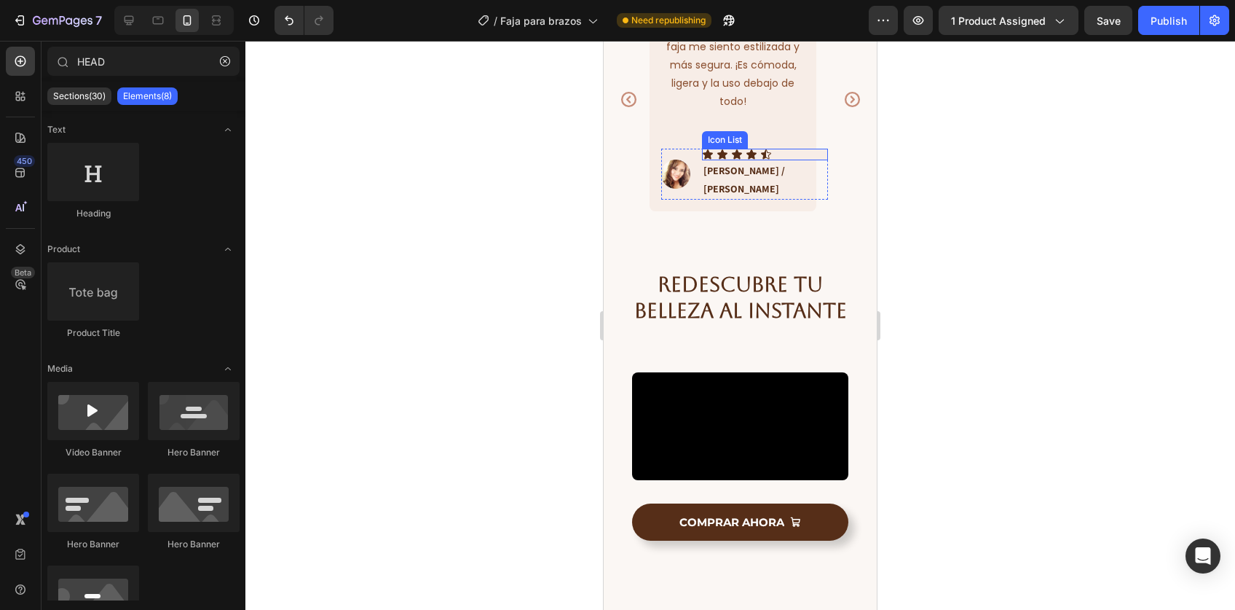
scroll to position [4649, 0]
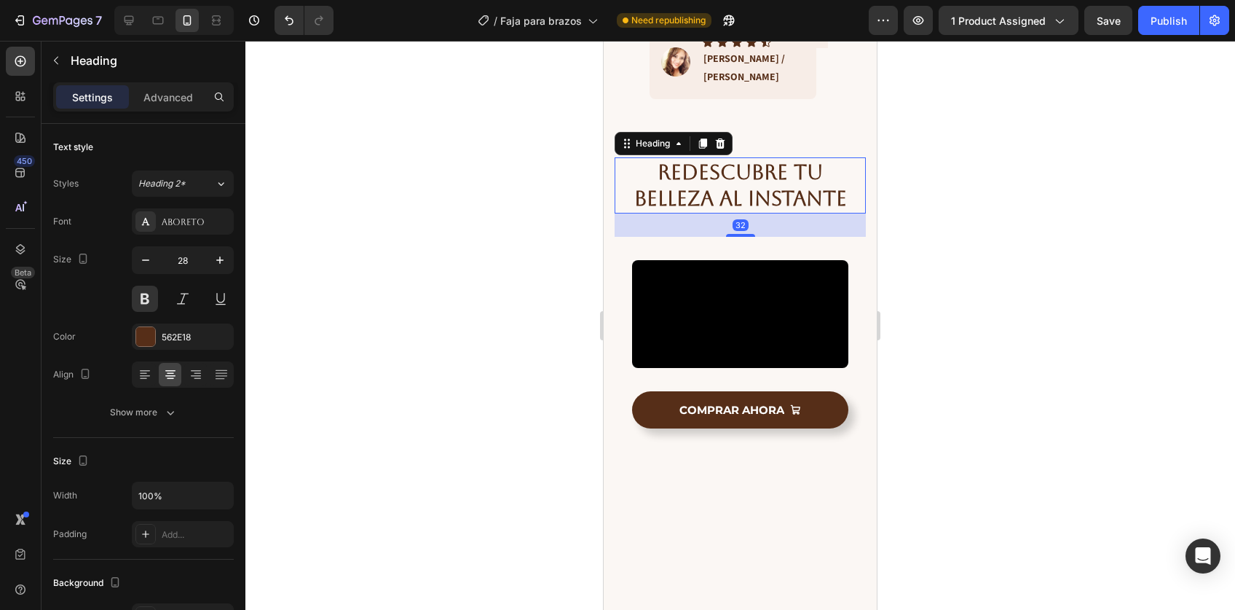
click at [717, 206] on h2 "REDESCUBRE TU BELLEZA AL INSTANTE" at bounding box center [740, 185] width 251 height 56
type input "24"
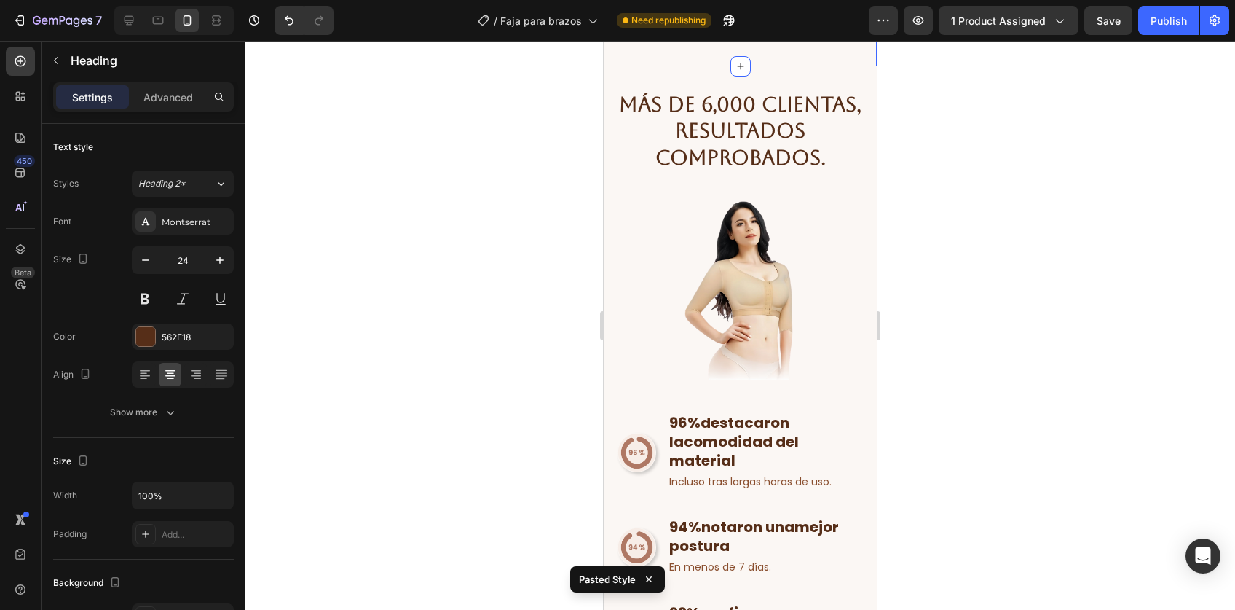
scroll to position [5028, 0]
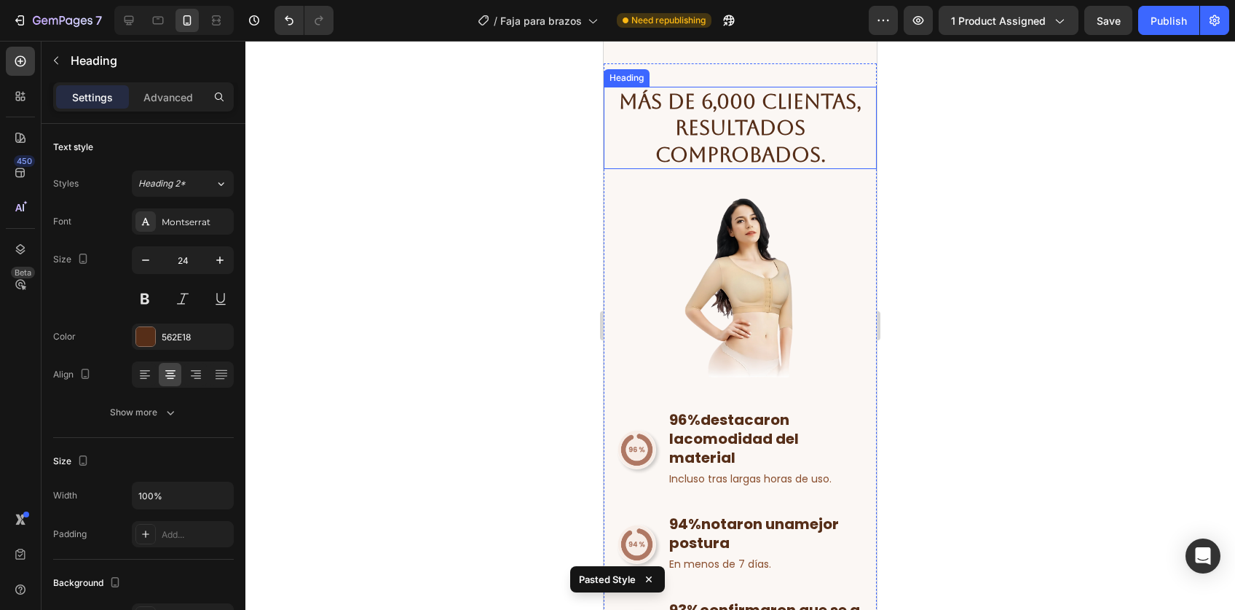
click at [737, 169] on h2 "Más de 6,000 clientas, resultados comprobados." at bounding box center [740, 128] width 273 height 82
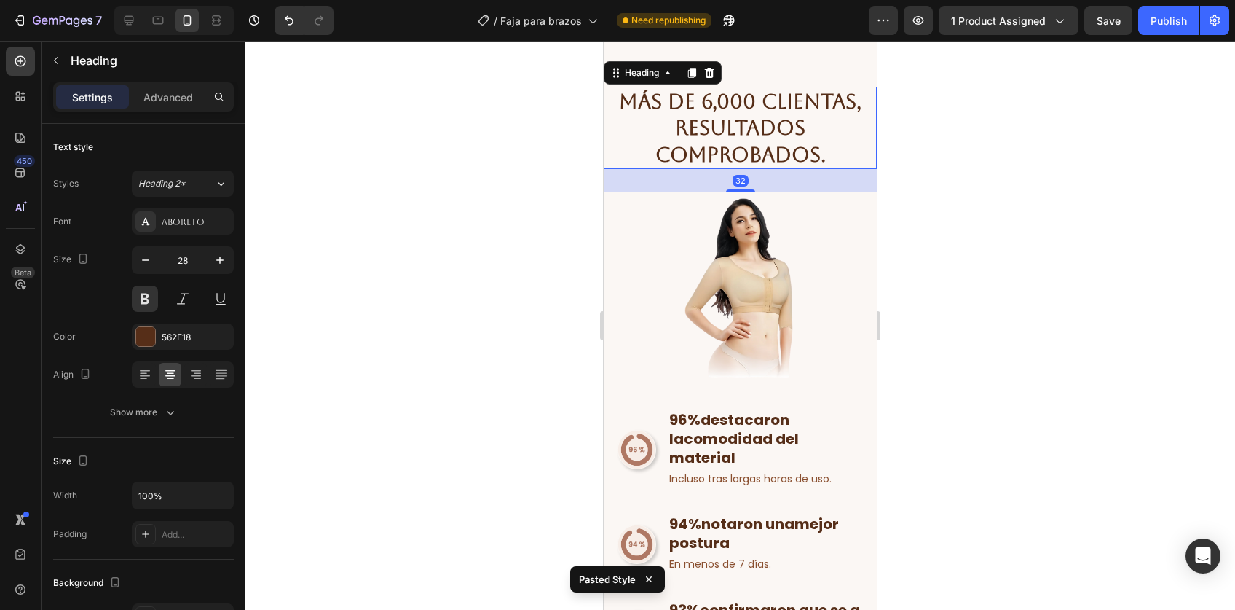
type input "24"
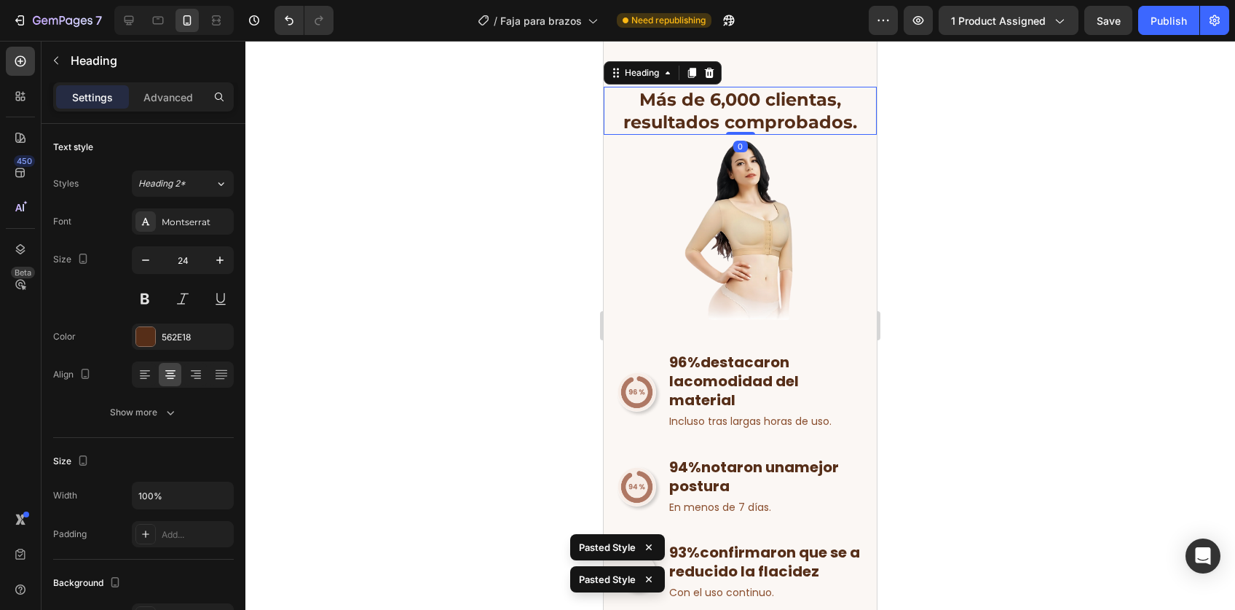
click at [1005, 301] on div at bounding box center [740, 325] width 990 height 569
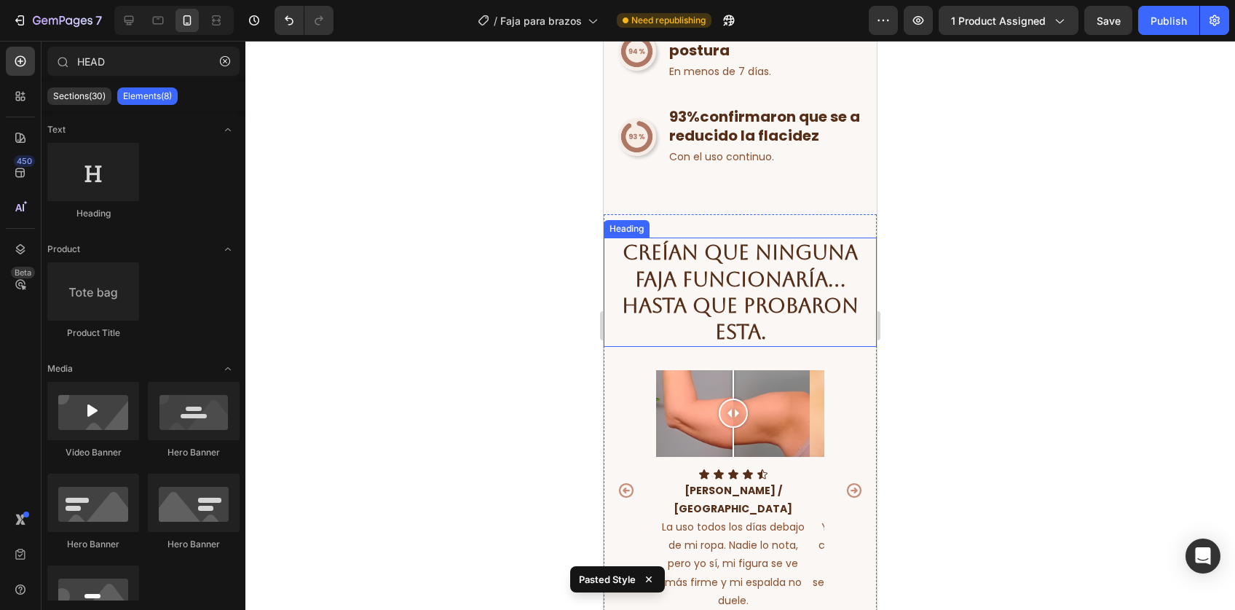
scroll to position [5625, 0]
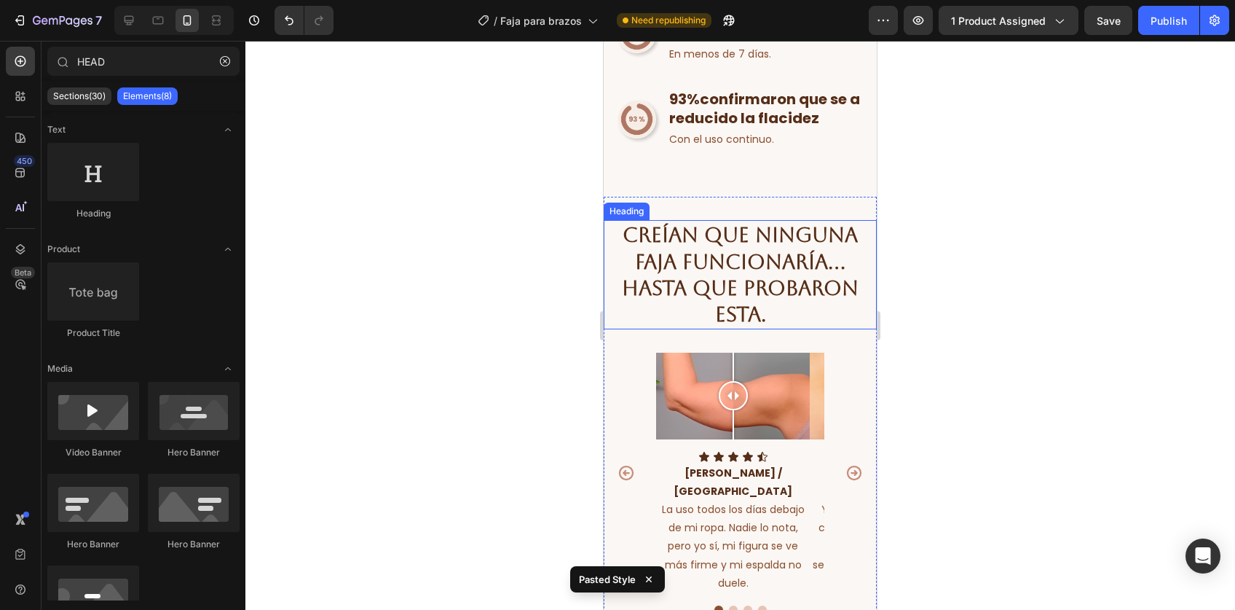
click at [713, 233] on h2 "Creían que ninguna faja funcionaría… hasta que probaron esta." at bounding box center [740, 274] width 273 height 109
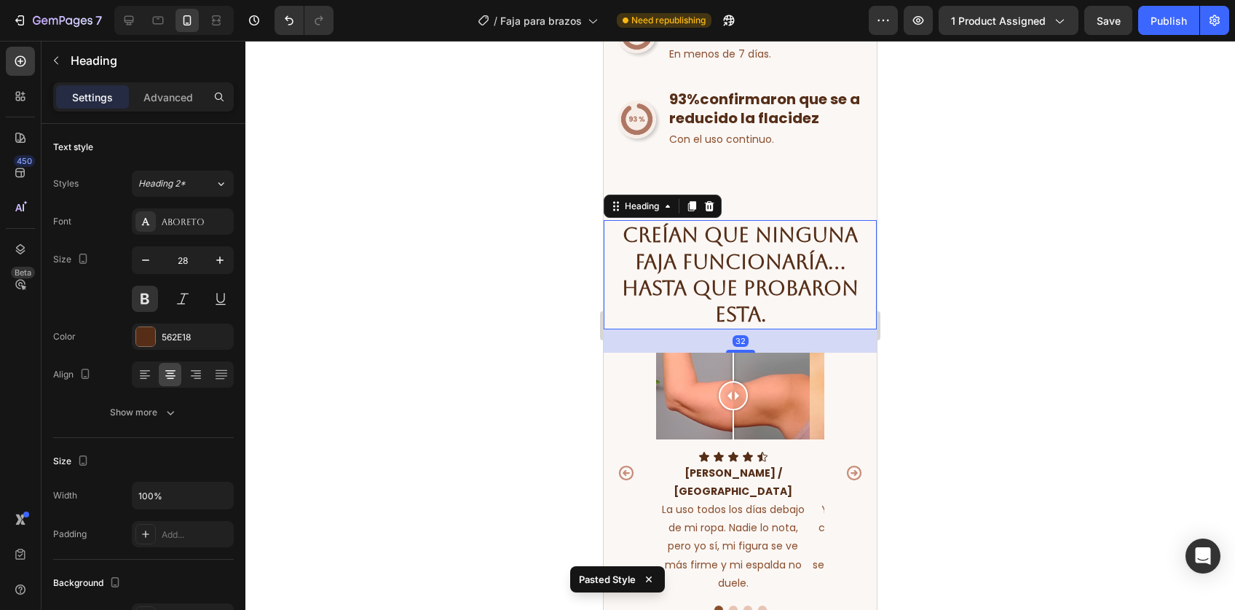
type input "24"
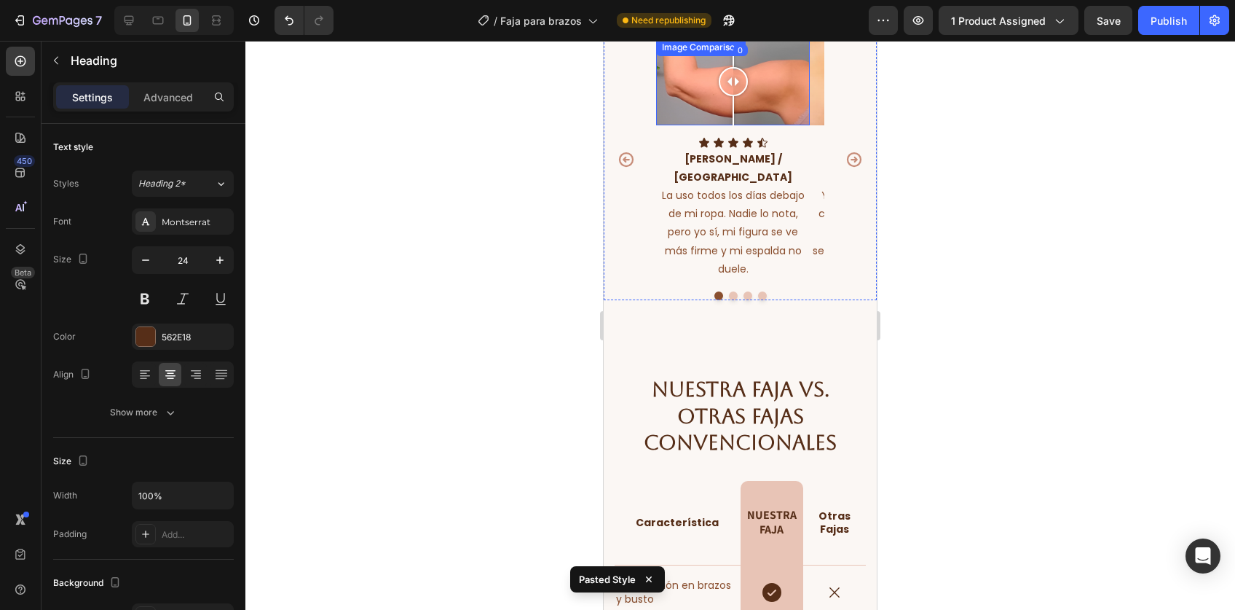
scroll to position [5972, 0]
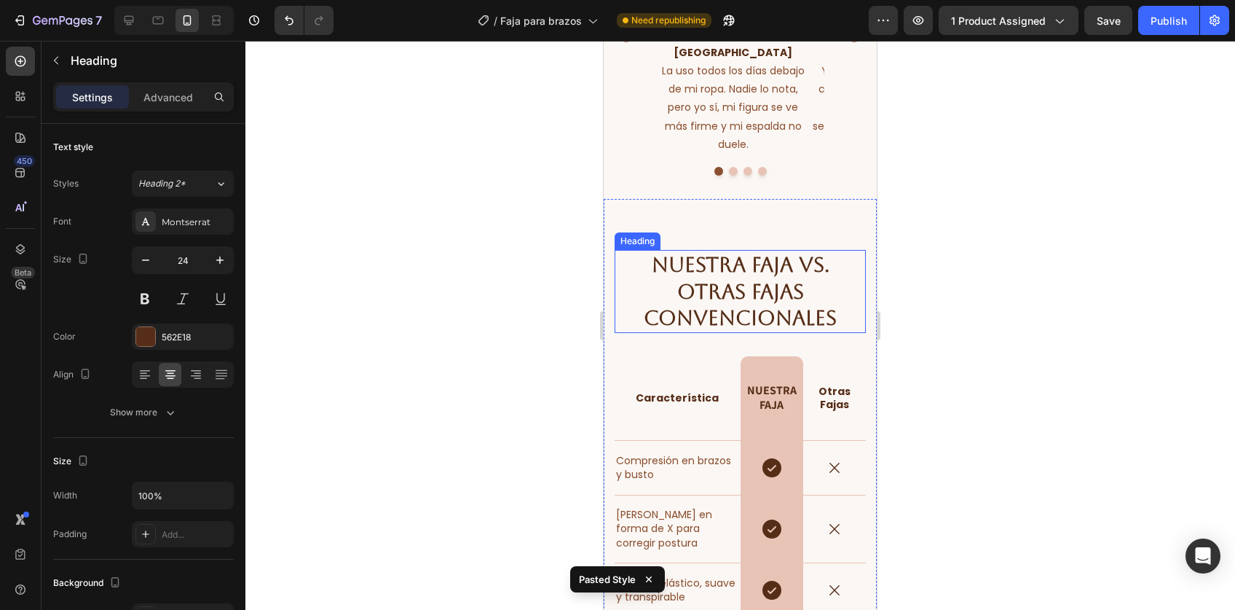
click at [727, 279] on h2 "Nuestra Faja vs. Otras Fajas Convencionales" at bounding box center [740, 291] width 251 height 82
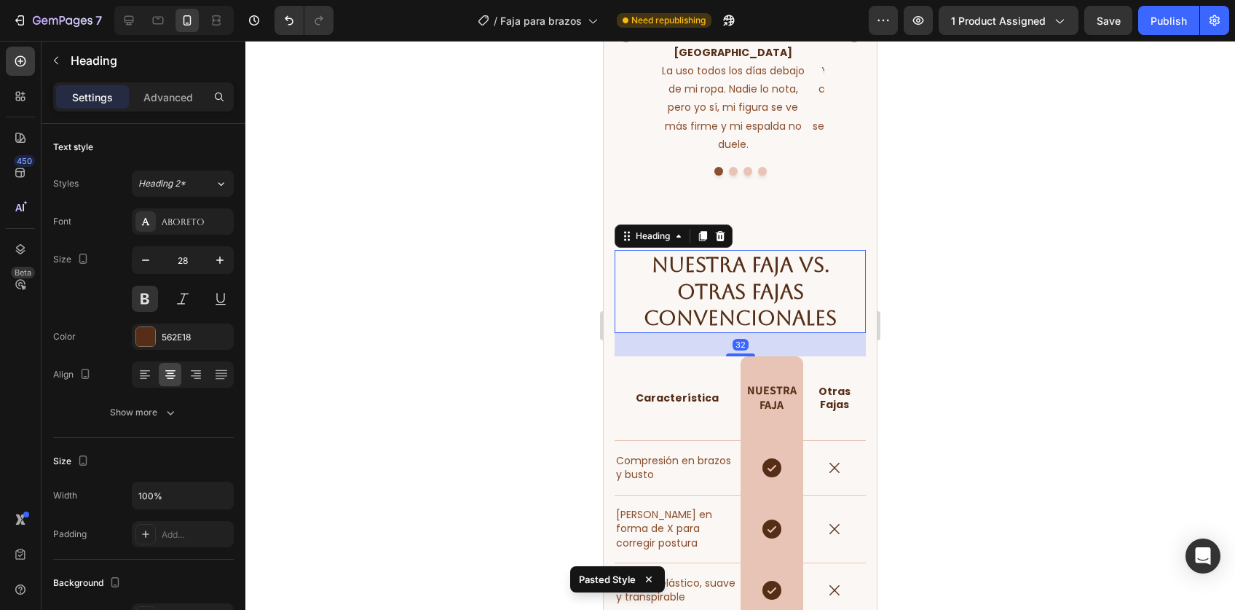
type input "24"
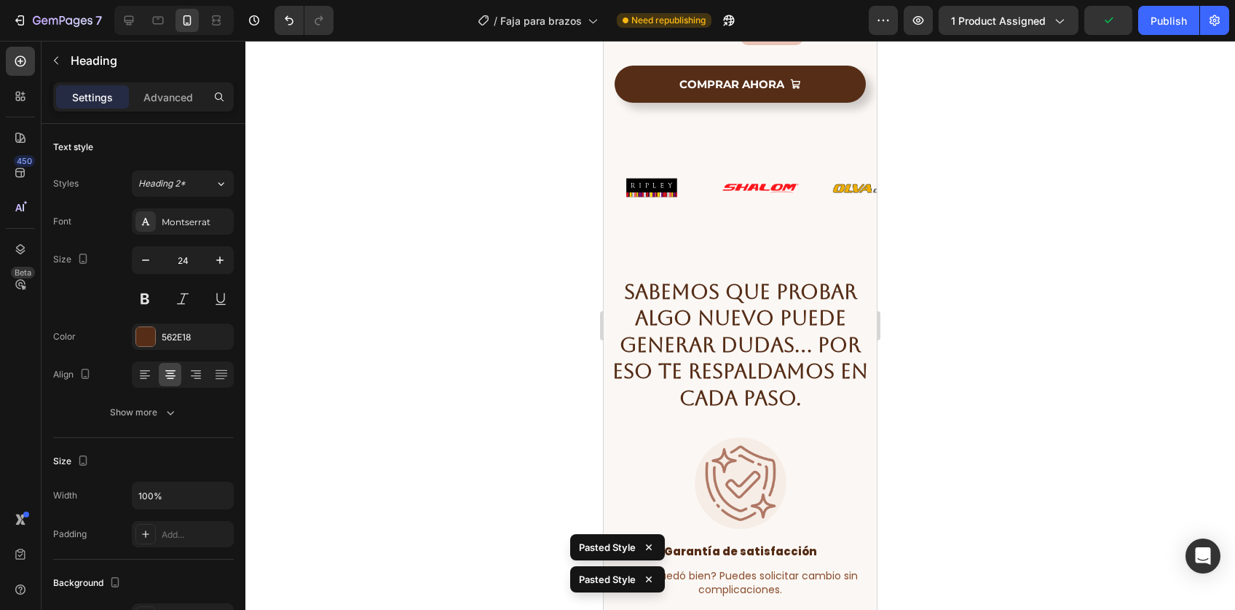
scroll to position [6660, 0]
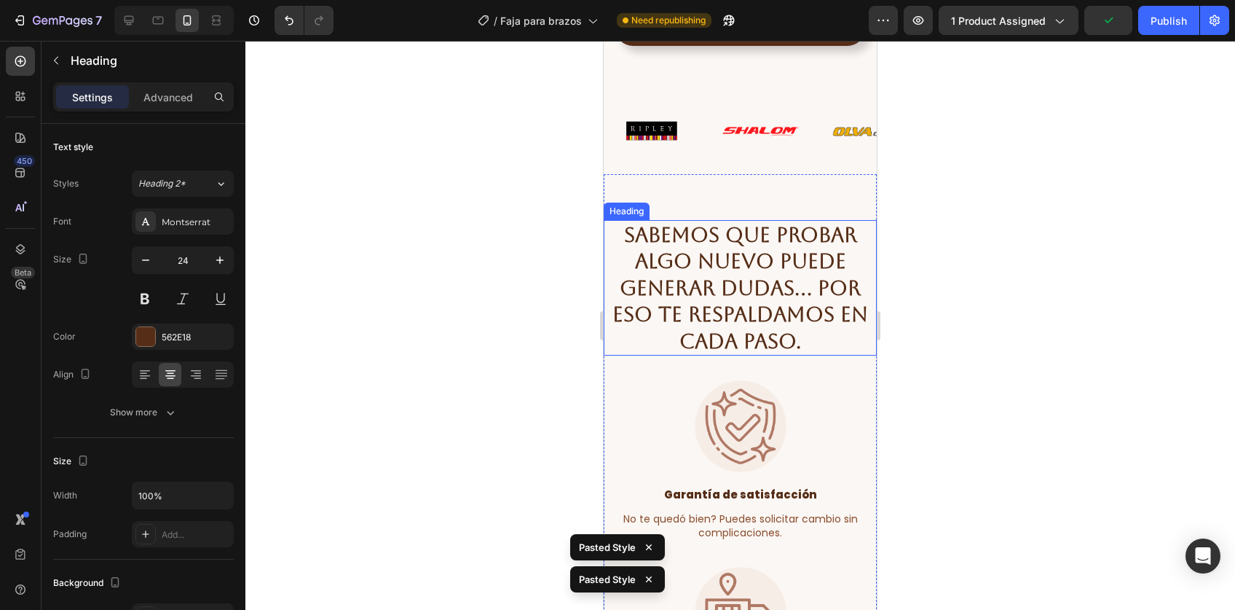
click at [738, 307] on h2 "Sabemos que probar algo nuevo puede generar dudas… por eso te respaldamos en ca…" at bounding box center [740, 287] width 273 height 135
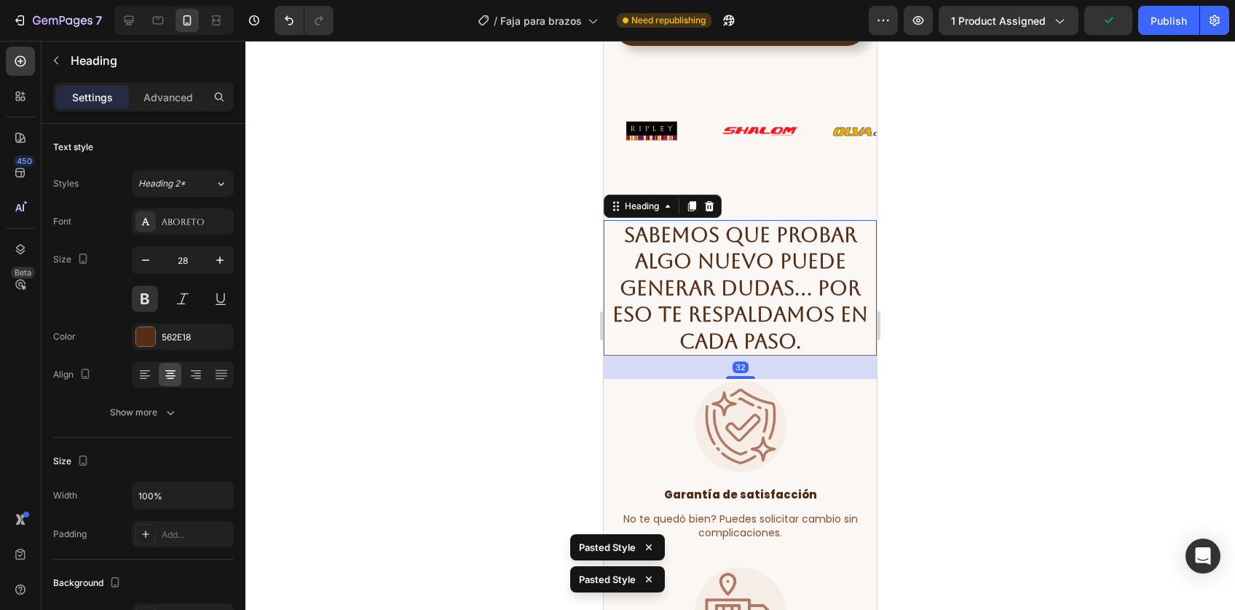
type input "24"
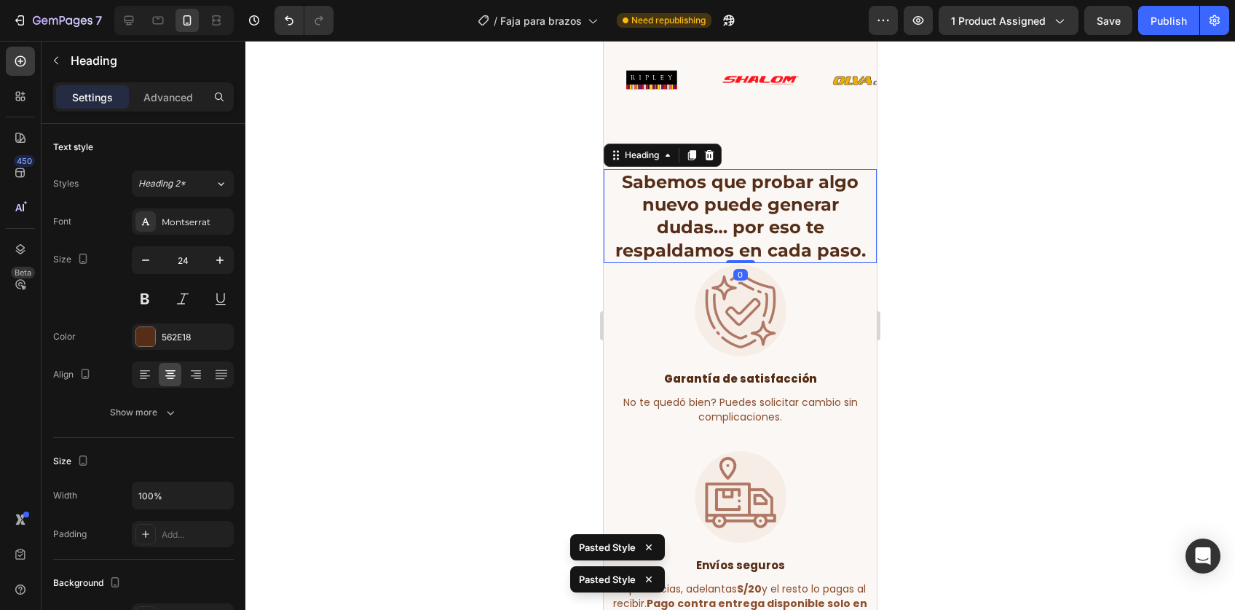
scroll to position [6686, 0]
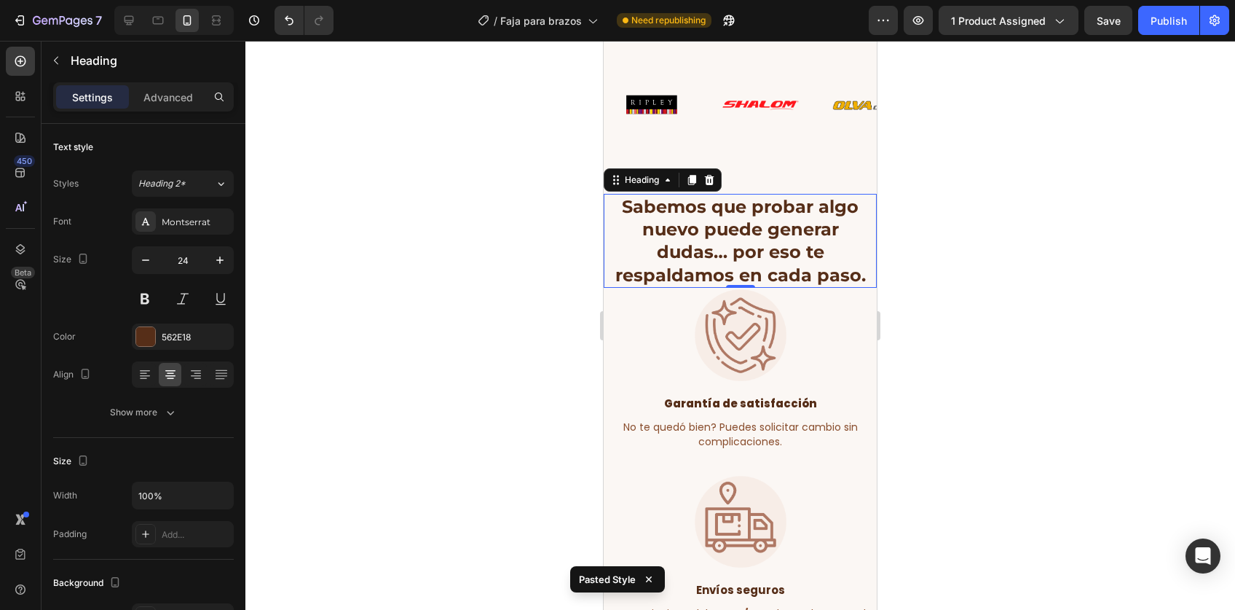
click at [741, 259] on h2 "Sabemos que probar algo nuevo puede generar dudas… por eso te respaldamos en ca…" at bounding box center [740, 241] width 273 height 94
click at [727, 256] on p "Sabemos que probar algo nuevo puede generar dudas… por eso te respaldamos en ca…" at bounding box center [740, 240] width 270 height 91
click at [735, 256] on p "Sabemos que probar algo nuevo puede generar dudas… por eso te respaldamos en ca…" at bounding box center [740, 240] width 270 height 91
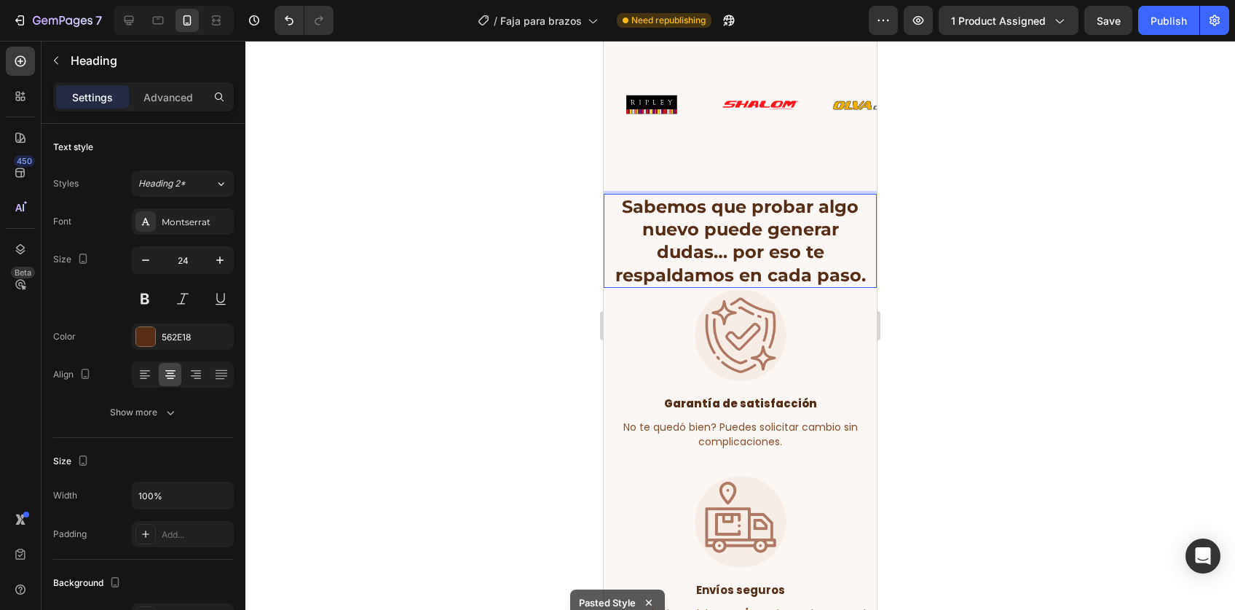
click at [735, 256] on p "Sabemos que probar algo nuevo puede generar dudas… por eso te respaldamos en ca…" at bounding box center [740, 240] width 270 height 91
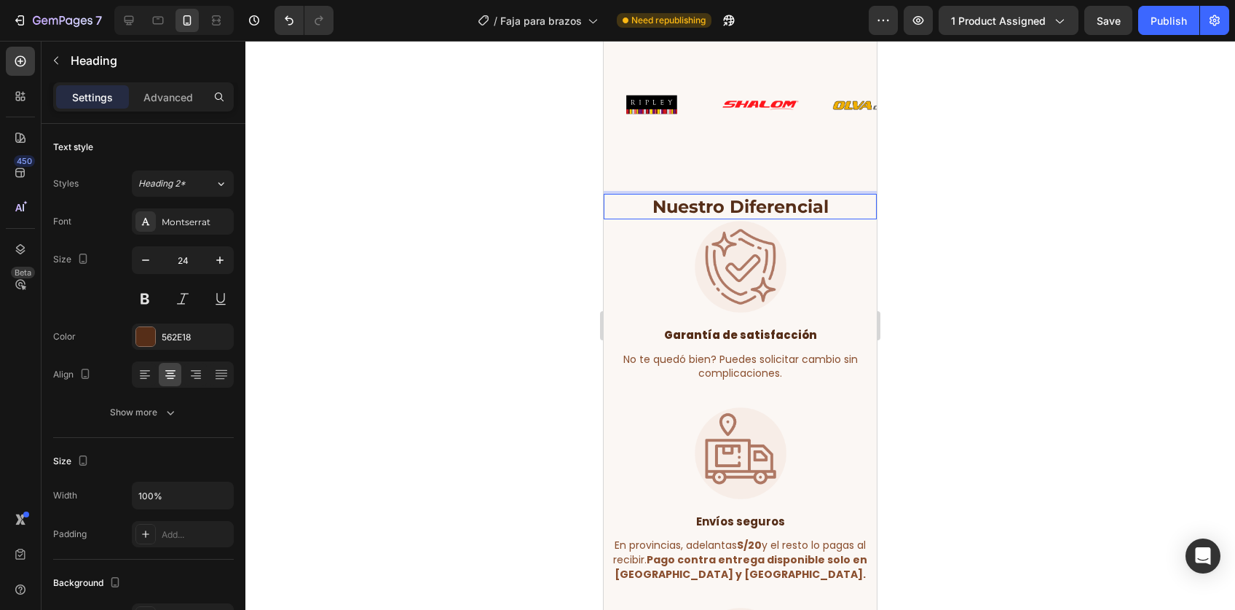
click at [1002, 250] on div at bounding box center [740, 325] width 990 height 569
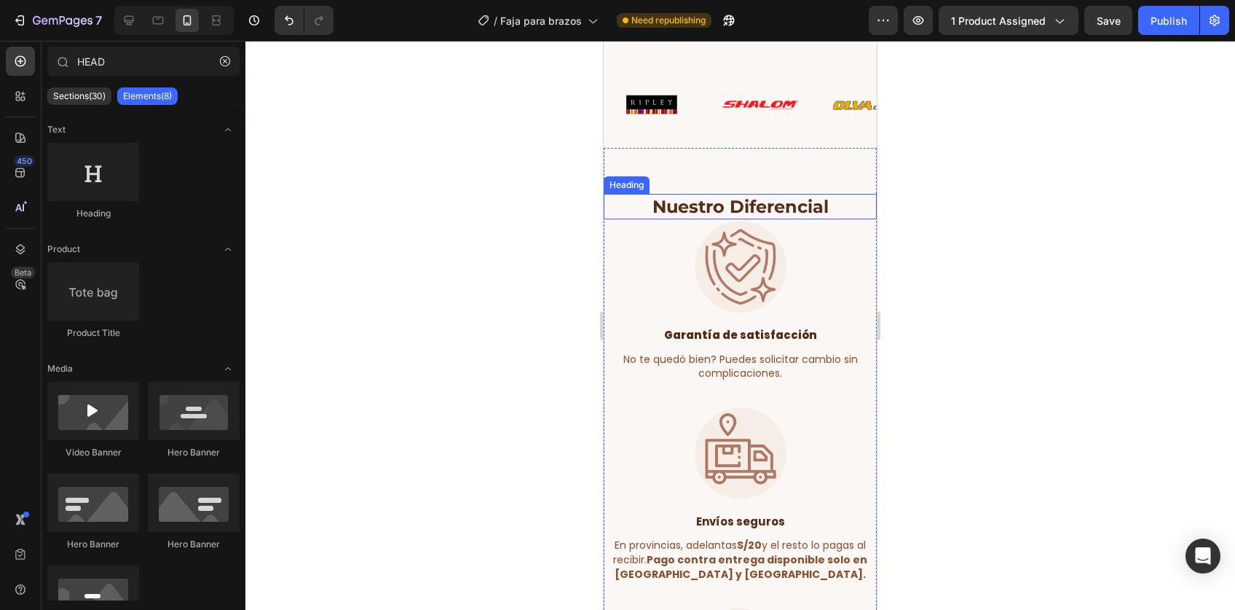
click at [776, 208] on p "Nuestro Diferencial" at bounding box center [740, 206] width 270 height 23
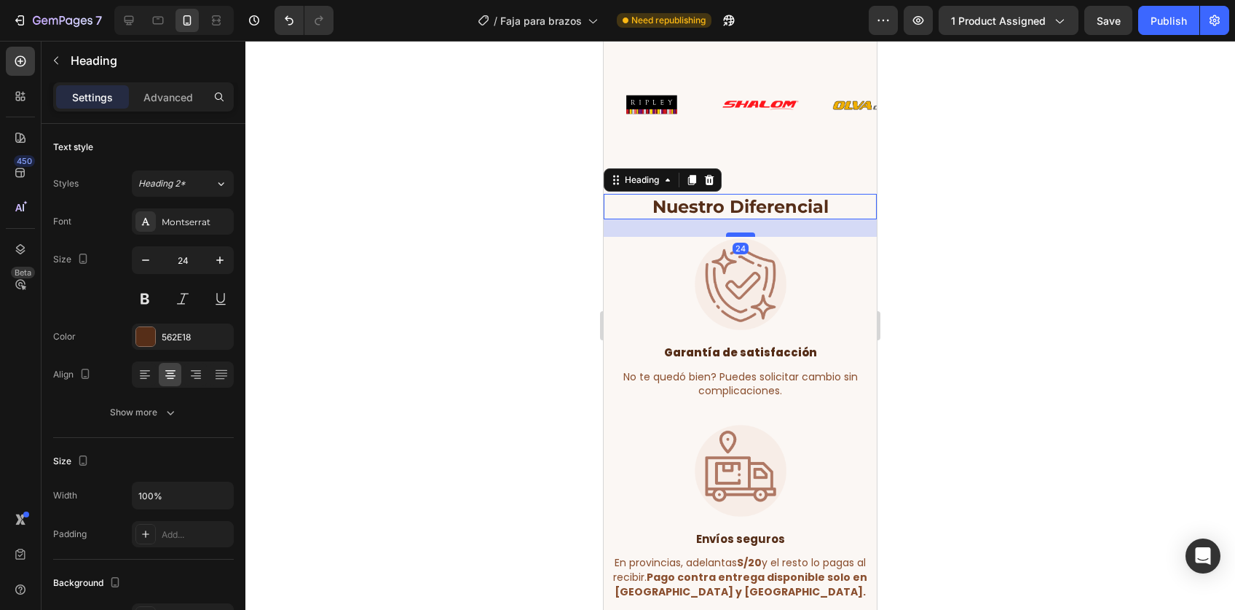
drag, startPoint x: 738, startPoint y: 215, endPoint x: 738, endPoint y: 232, distance: 17.5
click at [738, 232] on div at bounding box center [740, 234] width 29 height 4
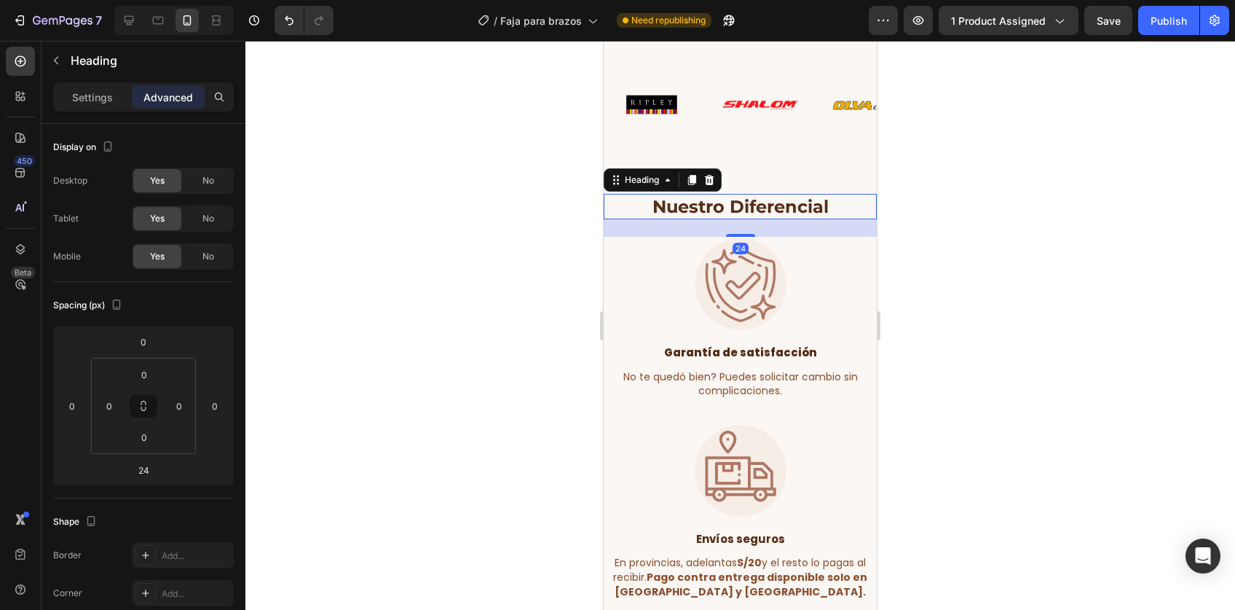
click at [964, 273] on div at bounding box center [740, 325] width 990 height 569
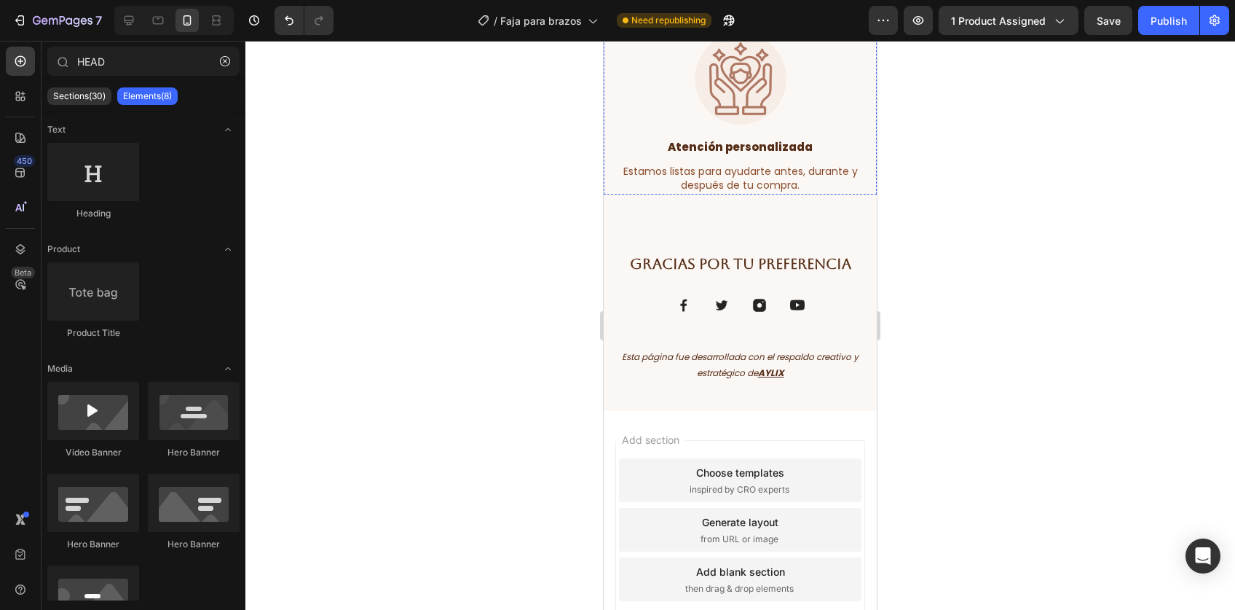
scroll to position [7466, 0]
click at [746, 261] on h2 "Gracias por tu preferencia" at bounding box center [740, 262] width 251 height 22
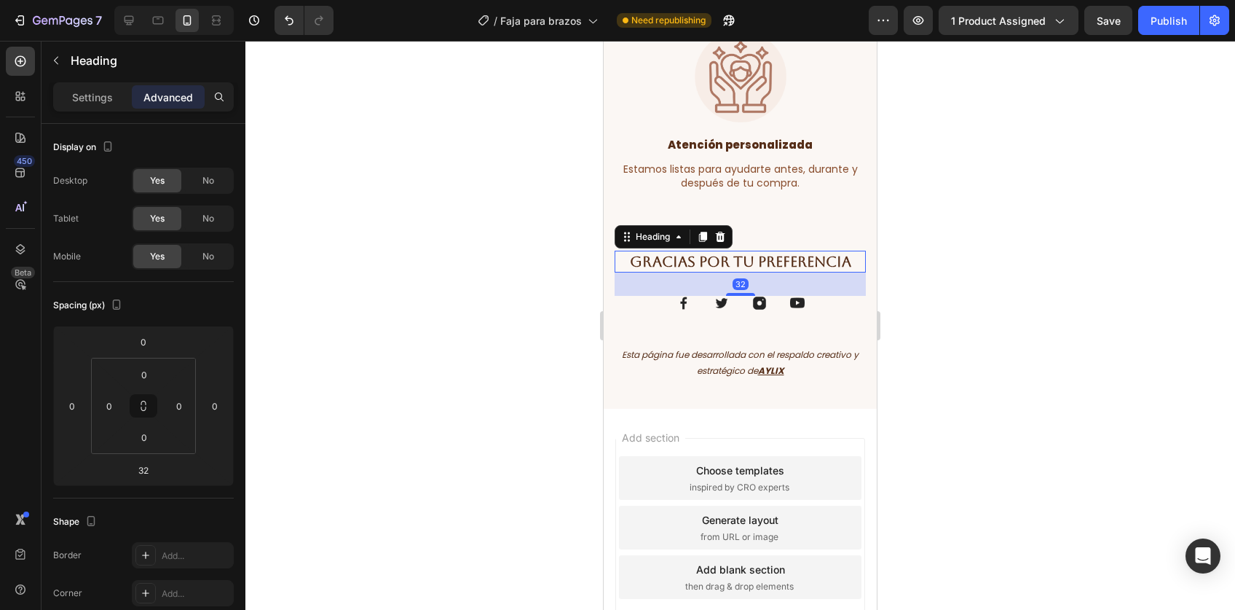
type input "0"
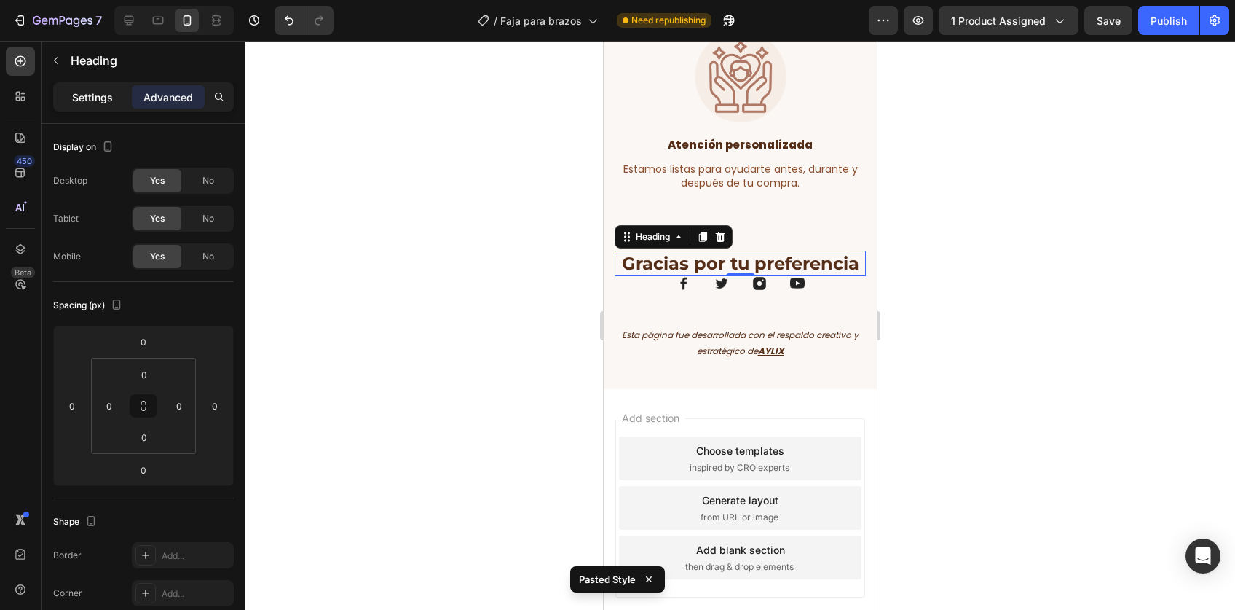
click at [86, 90] on p "Settings" at bounding box center [92, 97] width 41 height 15
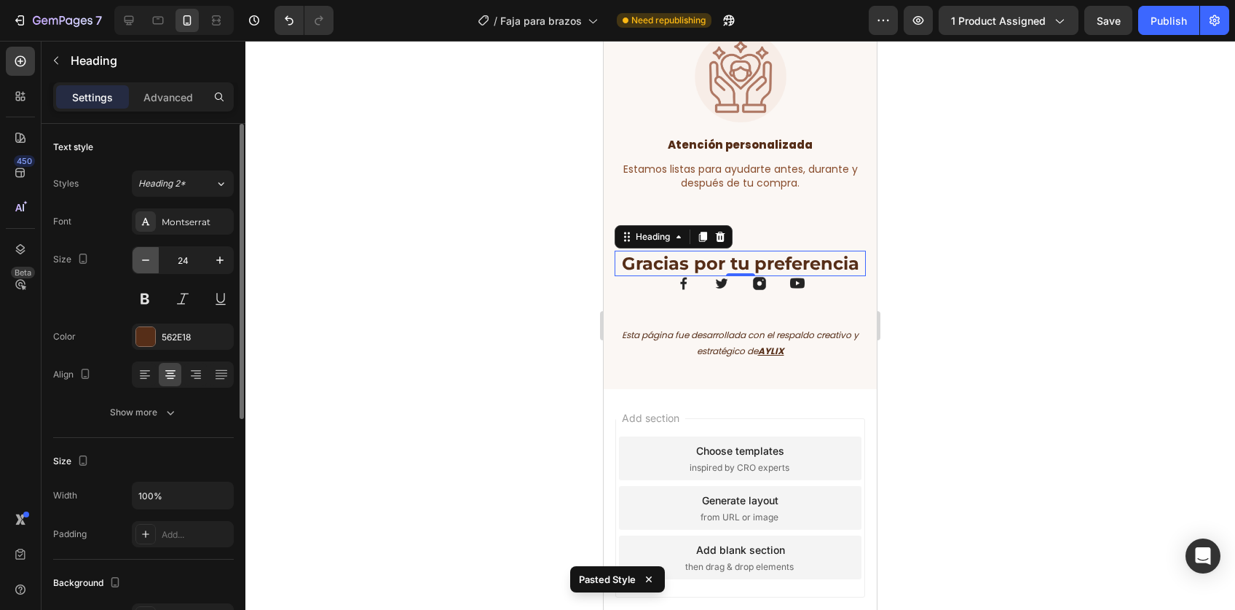
click at [148, 259] on icon "button" at bounding box center [145, 259] width 7 height 1
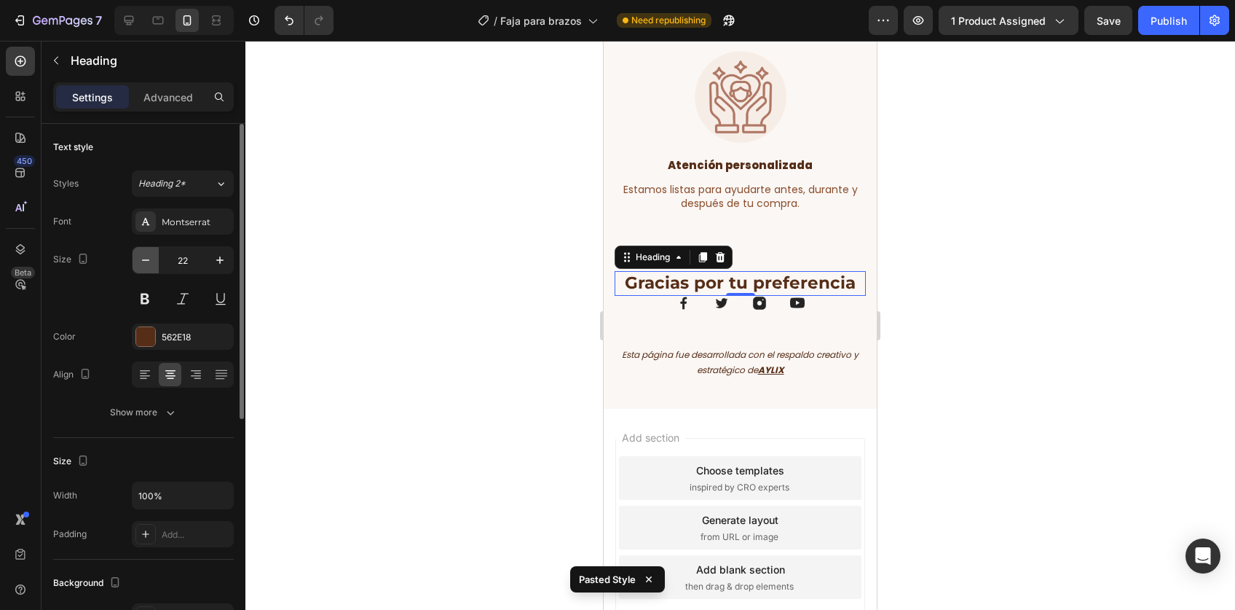
scroll to position [7444, 0]
click at [147, 259] on icon "button" at bounding box center [145, 259] width 7 height 1
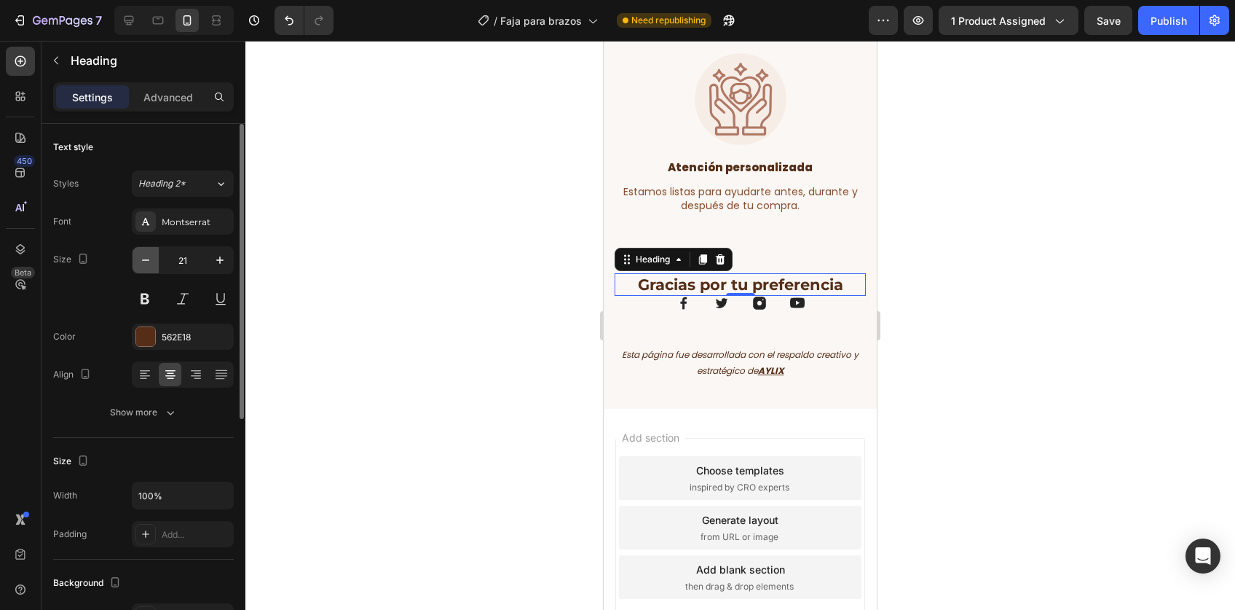
click at [144, 259] on icon "button" at bounding box center [145, 259] width 7 height 1
type input "18"
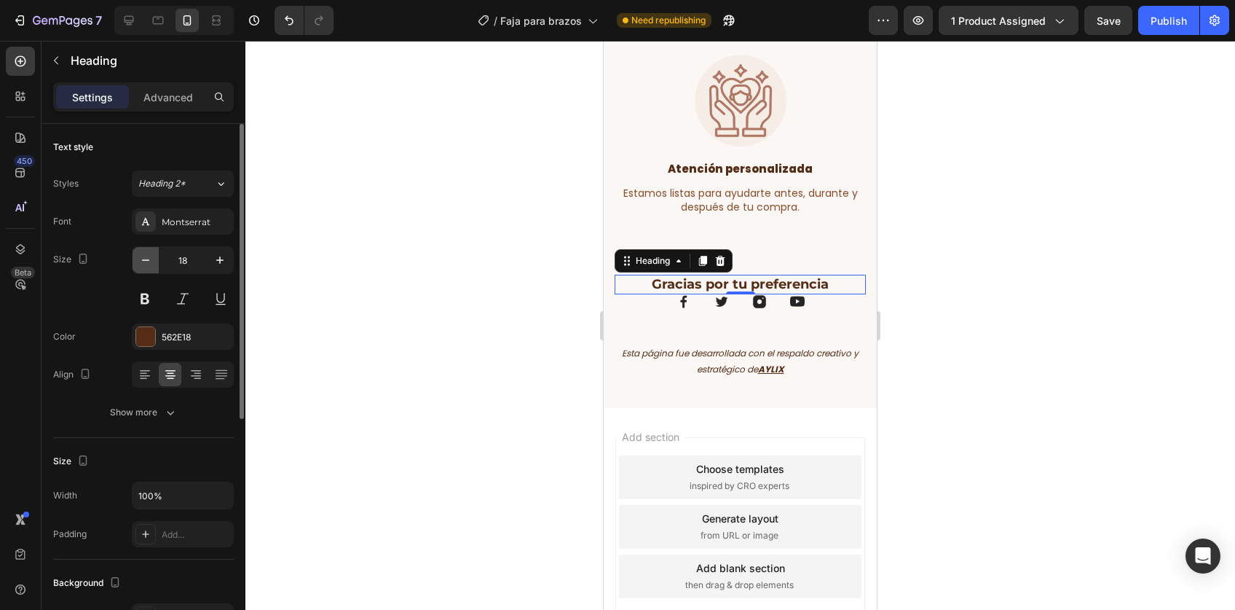
scroll to position [7441, 0]
click at [1054, 375] on div at bounding box center [740, 325] width 990 height 569
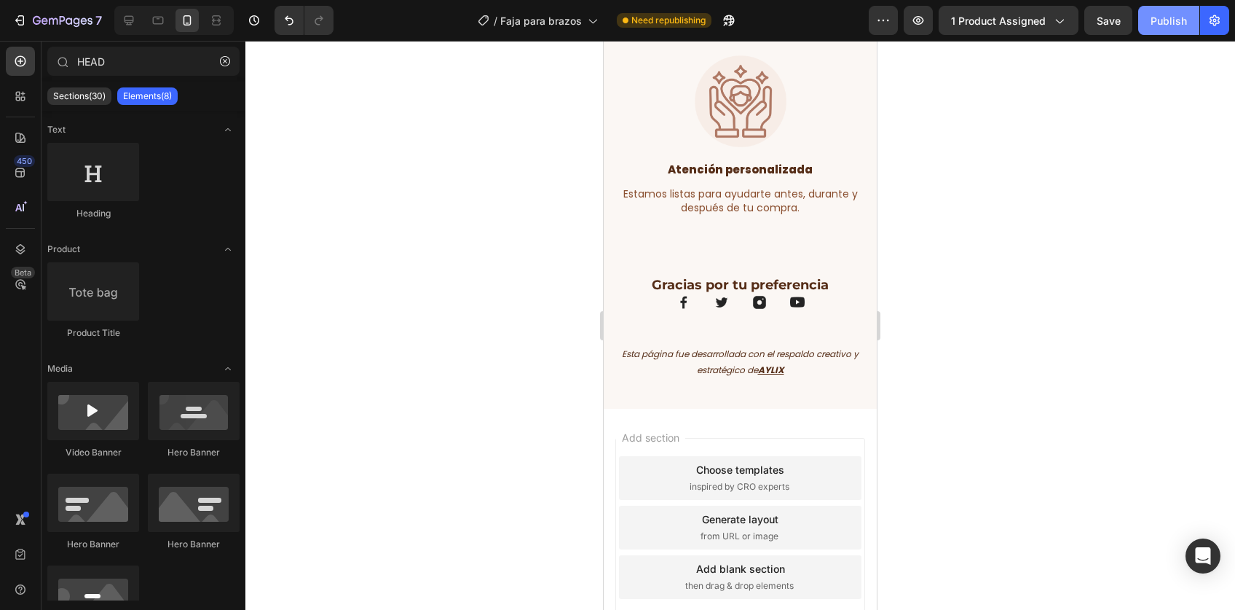
click at [1156, 21] on div "Publish" at bounding box center [1169, 20] width 36 height 15
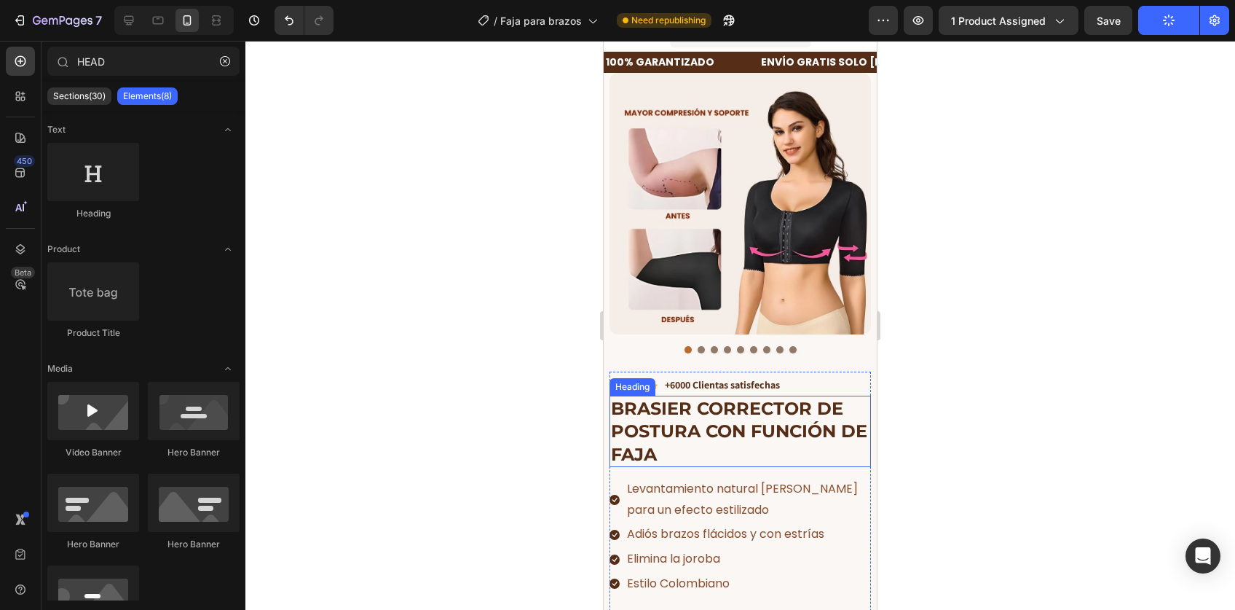
scroll to position [0, 0]
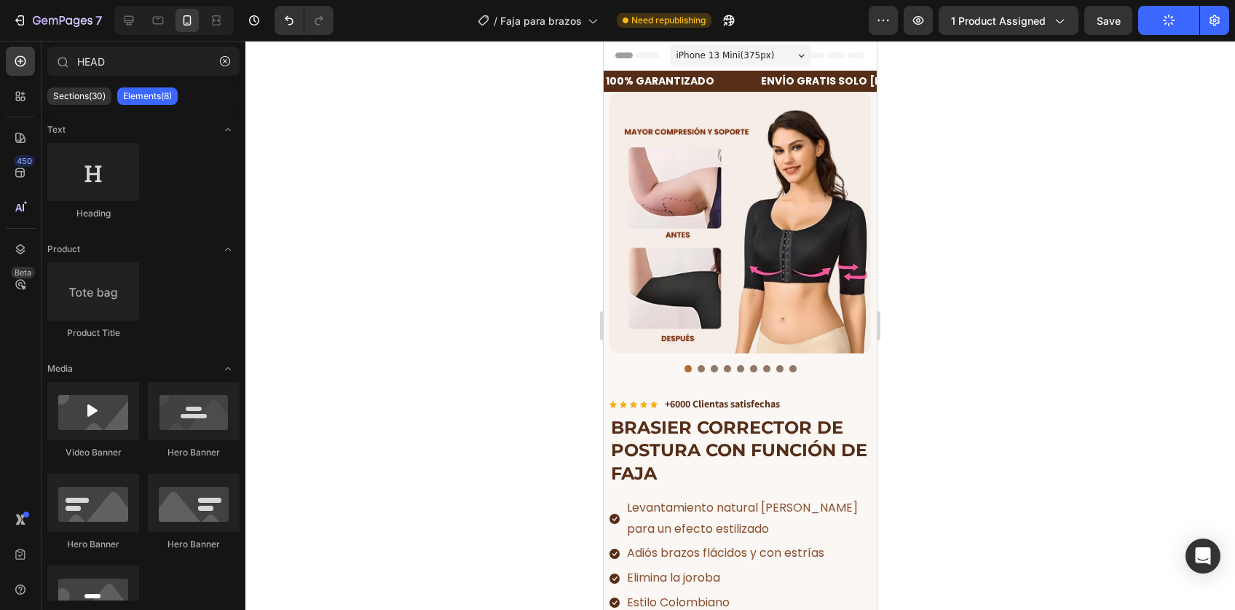
click at [1127, 408] on div at bounding box center [740, 325] width 990 height 569
click at [947, 265] on div at bounding box center [740, 325] width 990 height 569
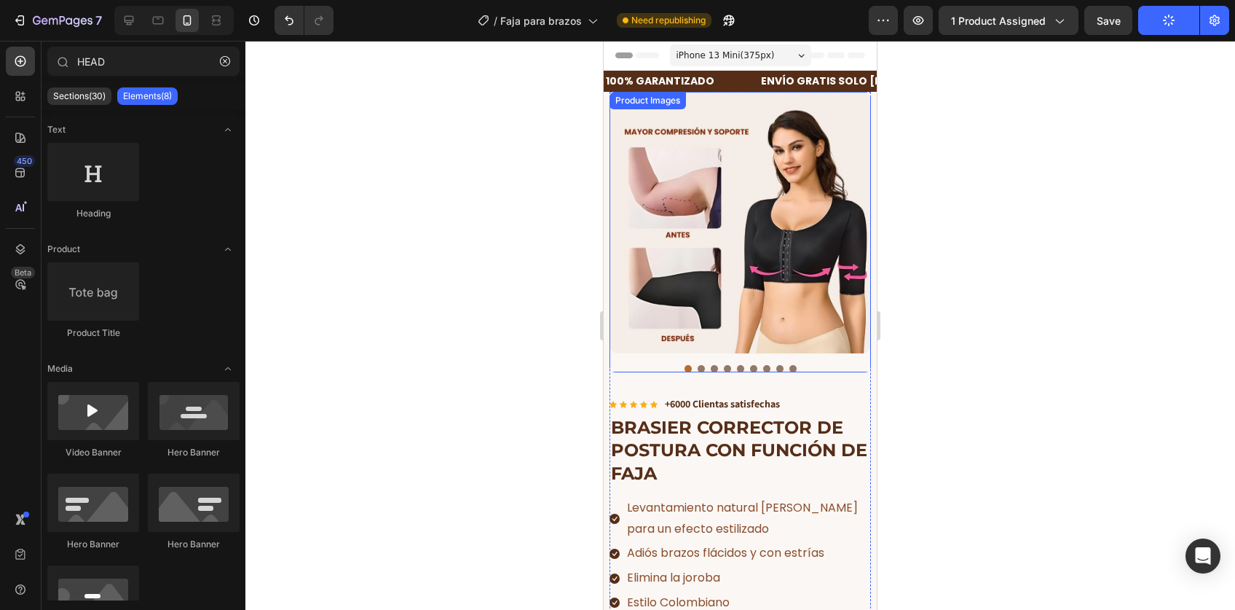
click at [736, 208] on img at bounding box center [740, 222] width 261 height 261
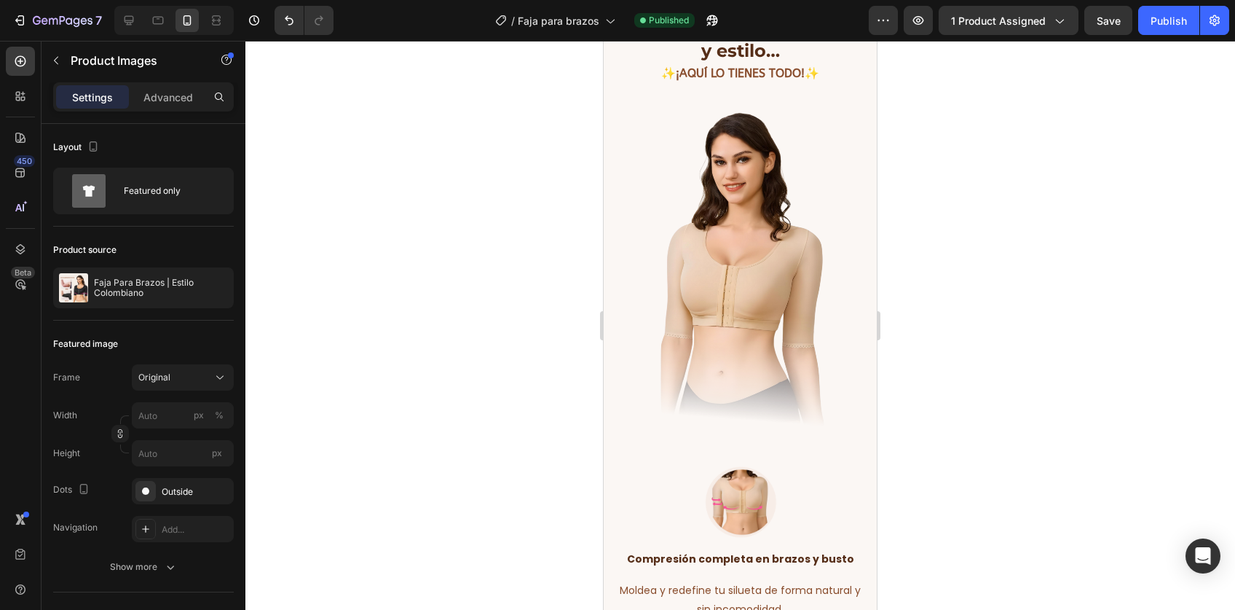
scroll to position [2130, 0]
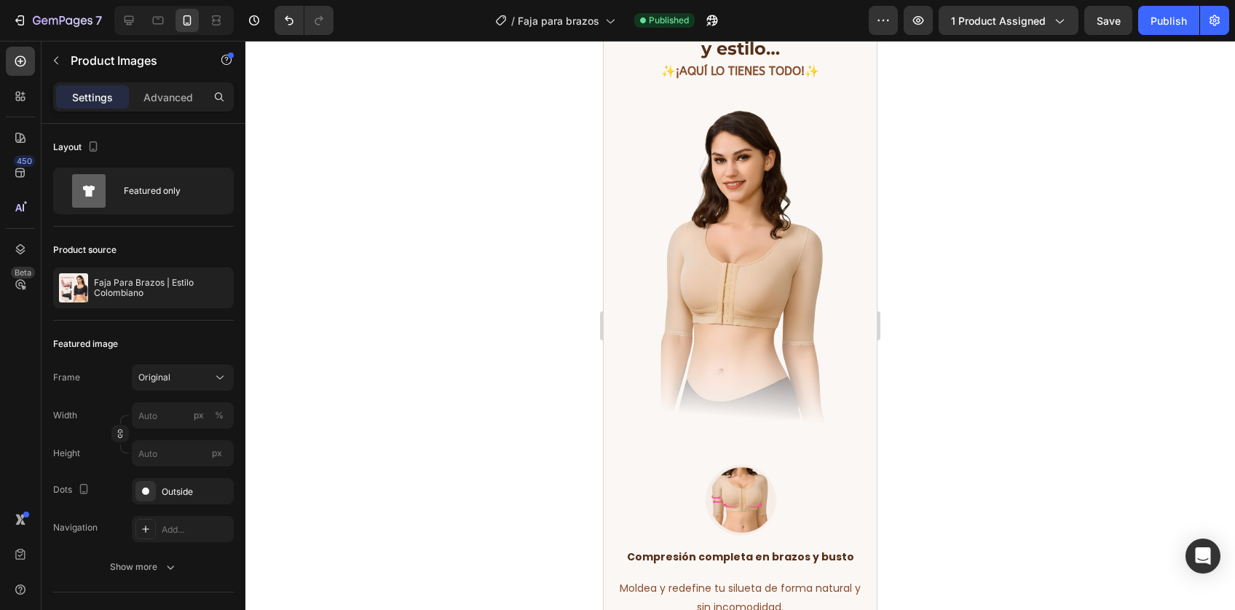
click at [739, 241] on img at bounding box center [740, 272] width 251 height 335
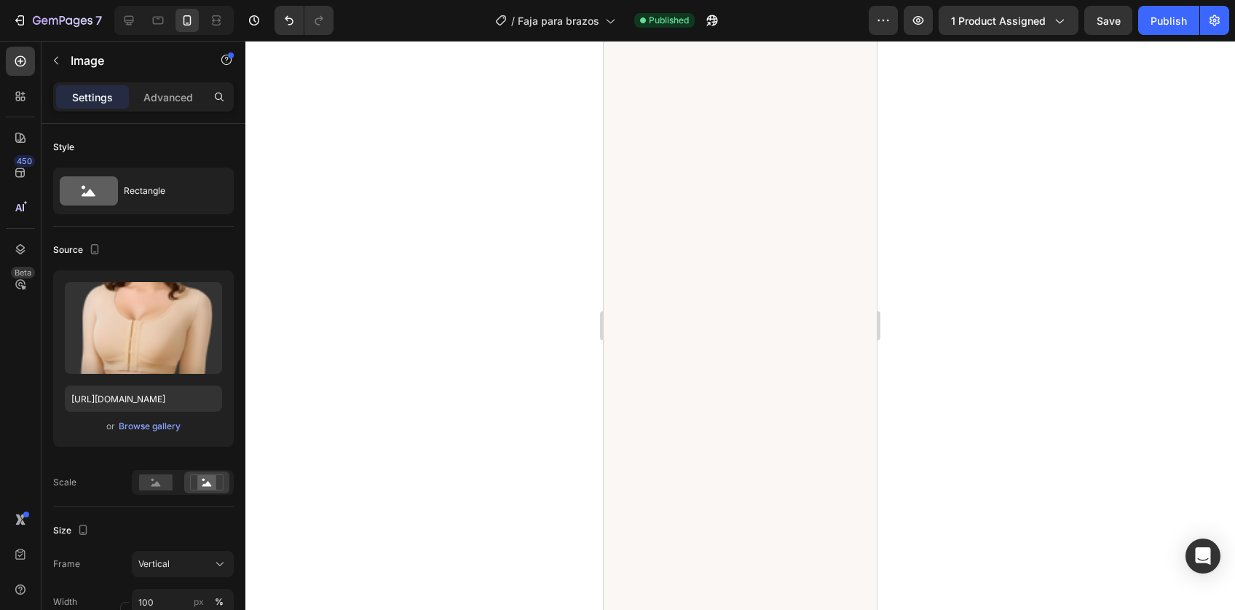
scroll to position [0, 0]
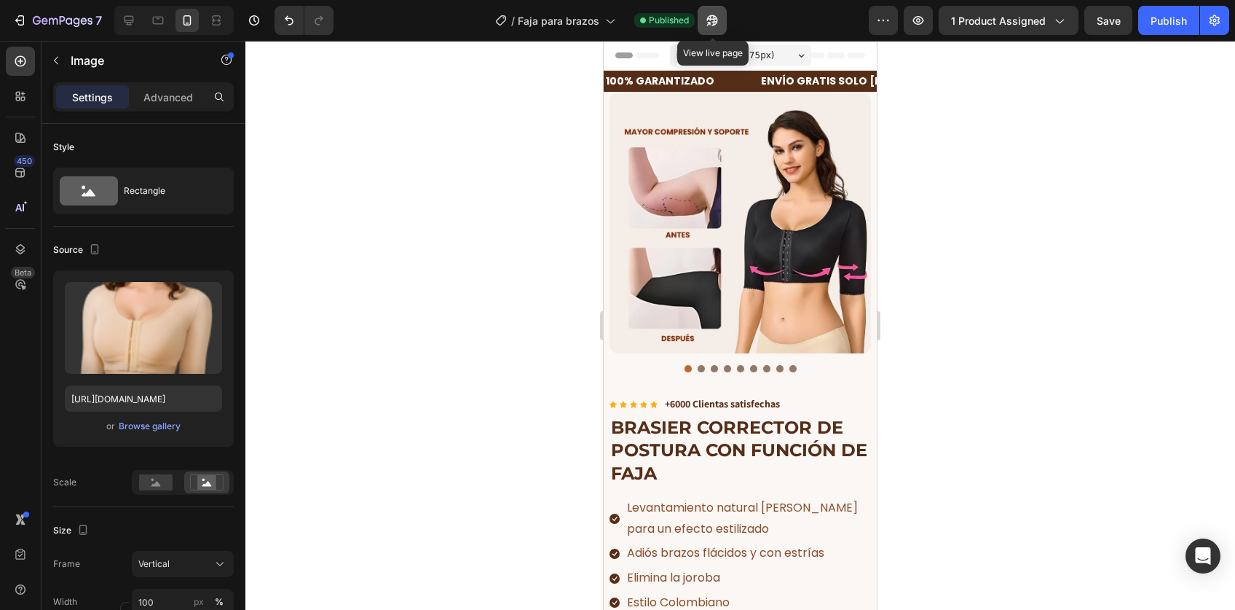
click at [718, 23] on icon "button" at bounding box center [712, 20] width 15 height 15
click at [726, 23] on button "button" at bounding box center [712, 20] width 29 height 29
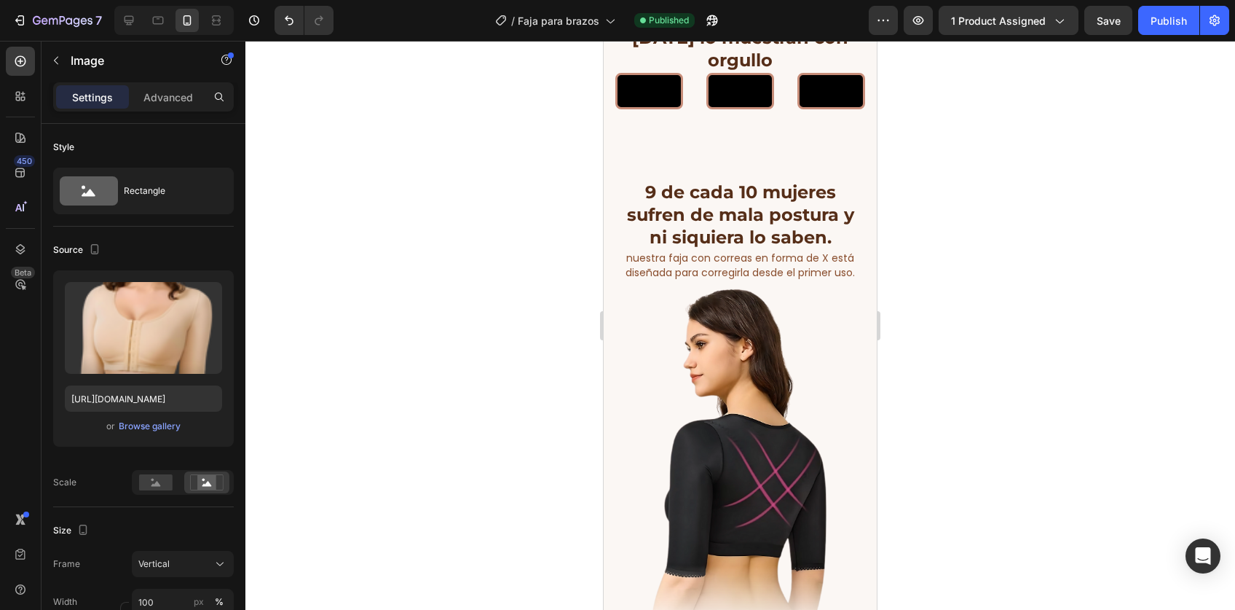
scroll to position [3166, 0]
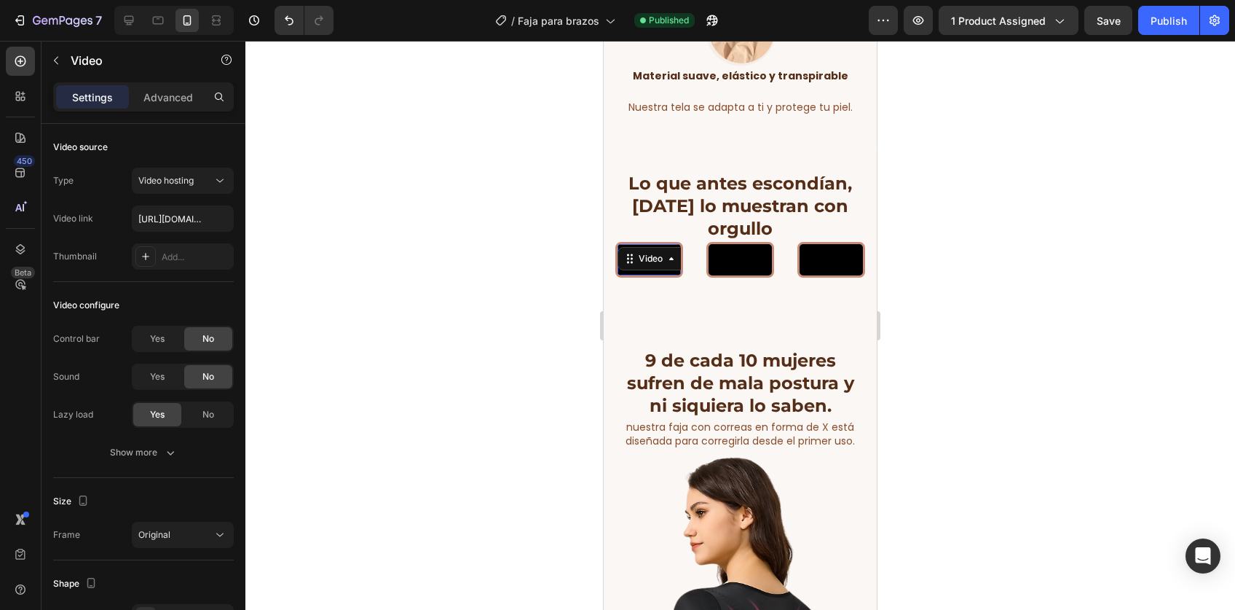
click at [664, 261] on video at bounding box center [649, 260] width 63 height 32
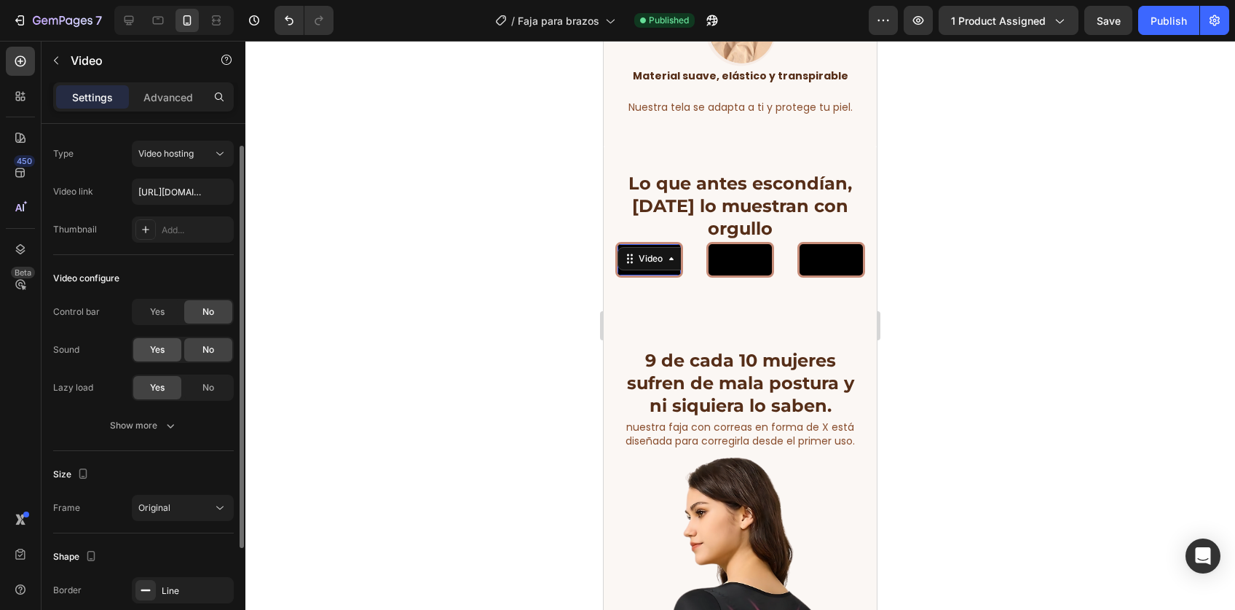
scroll to position [28, 0]
click at [168, 423] on icon "button" at bounding box center [170, 424] width 15 height 15
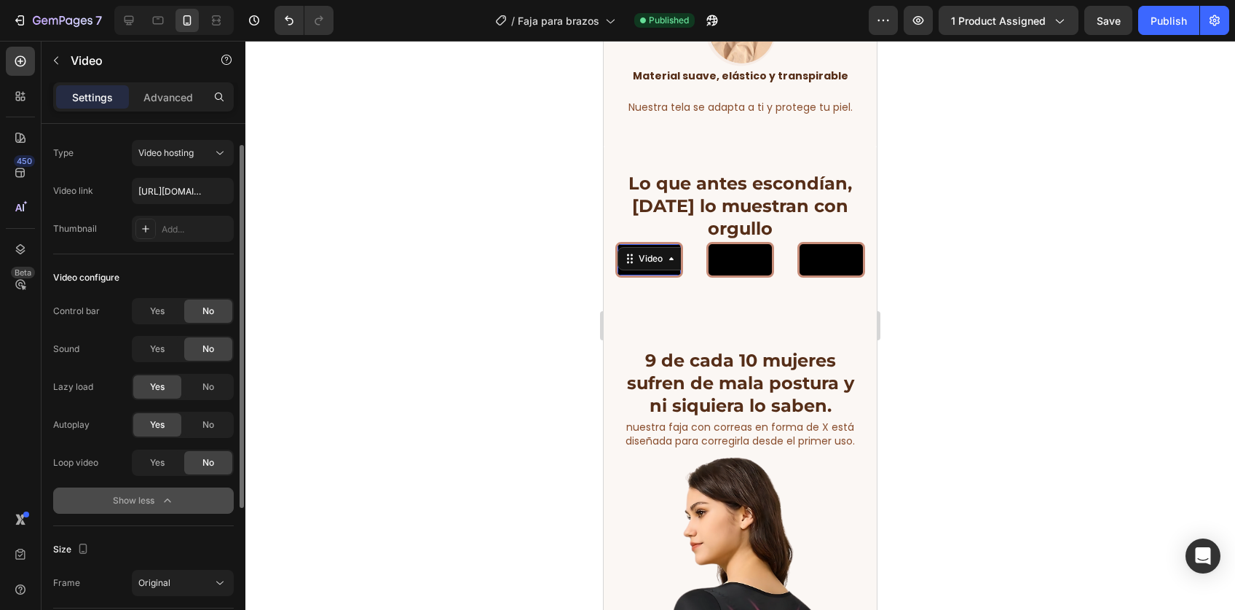
scroll to position [39, 0]
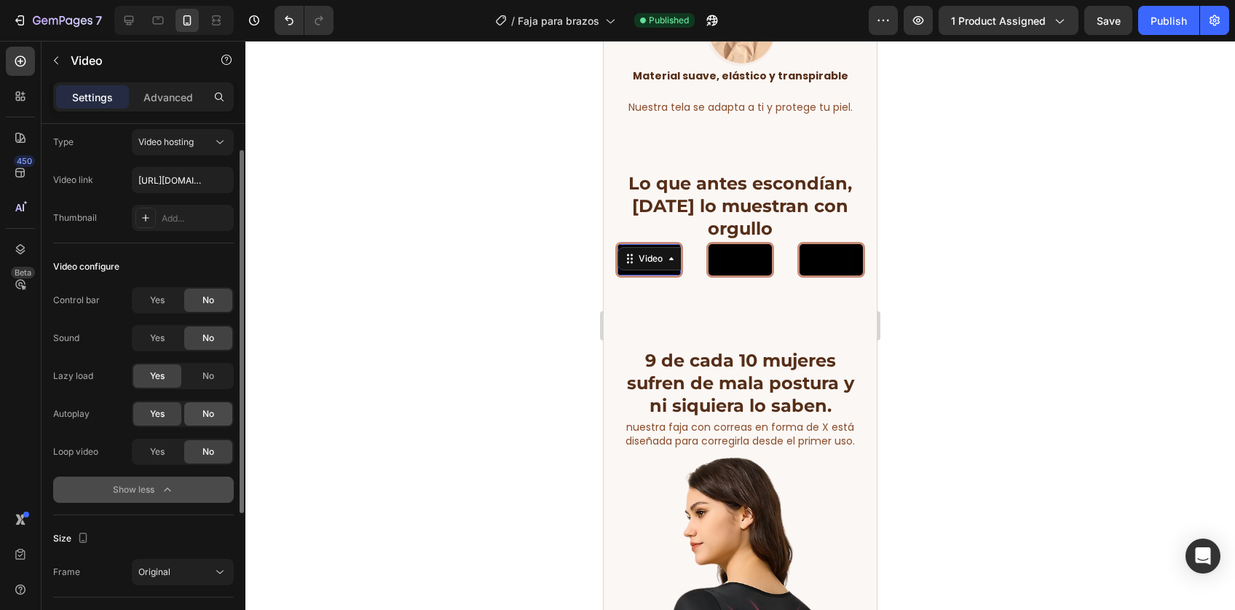
click at [202, 407] on span "No" at bounding box center [208, 413] width 12 height 13
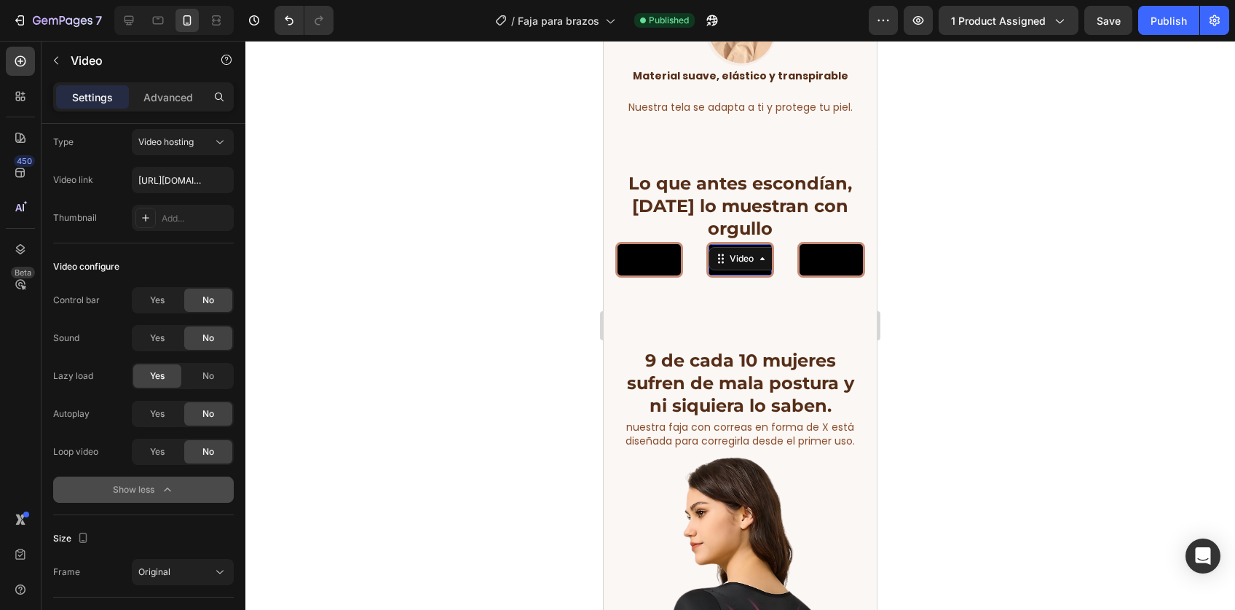
click at [709, 276] on video at bounding box center [740, 260] width 63 height 32
click at [208, 407] on span "No" at bounding box center [208, 413] width 12 height 13
click at [811, 276] on video at bounding box center [831, 260] width 63 height 32
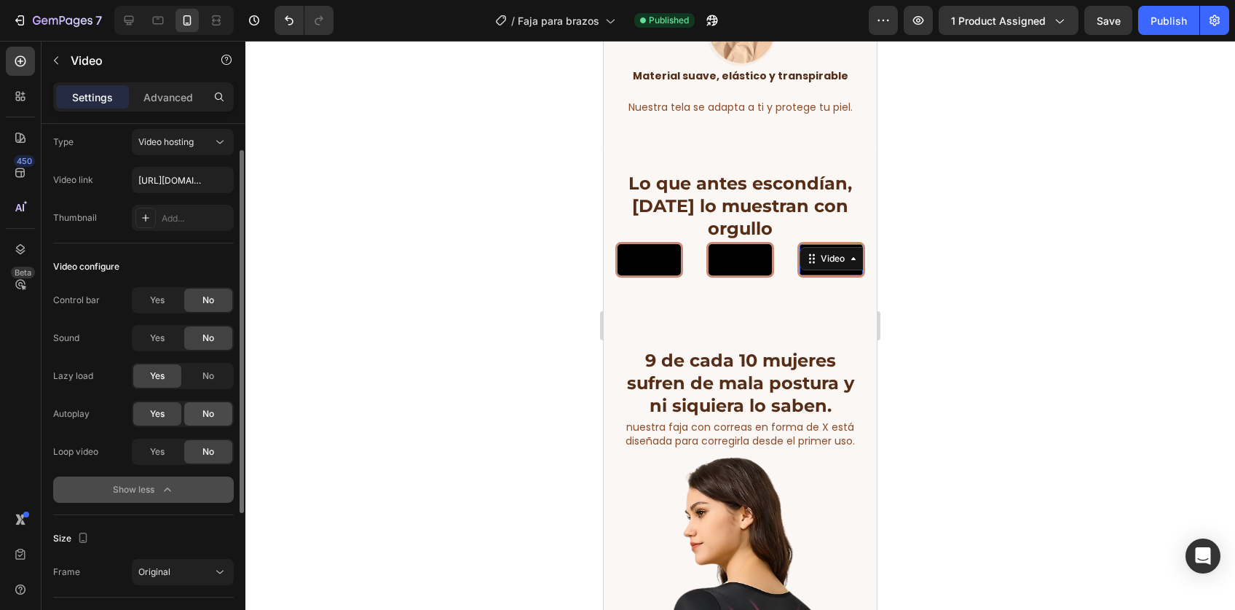
click at [215, 416] on div "No" at bounding box center [208, 413] width 48 height 23
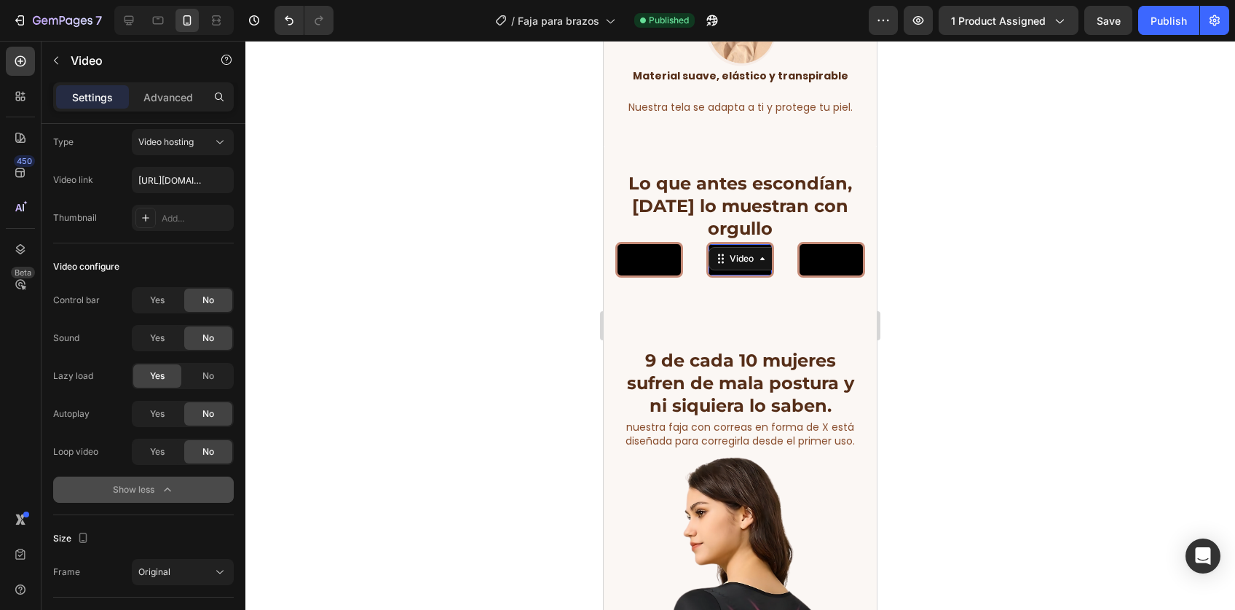
click at [729, 276] on video at bounding box center [740, 260] width 63 height 32
click at [114, 411] on div "Autoplay Yes No" at bounding box center [143, 414] width 181 height 26
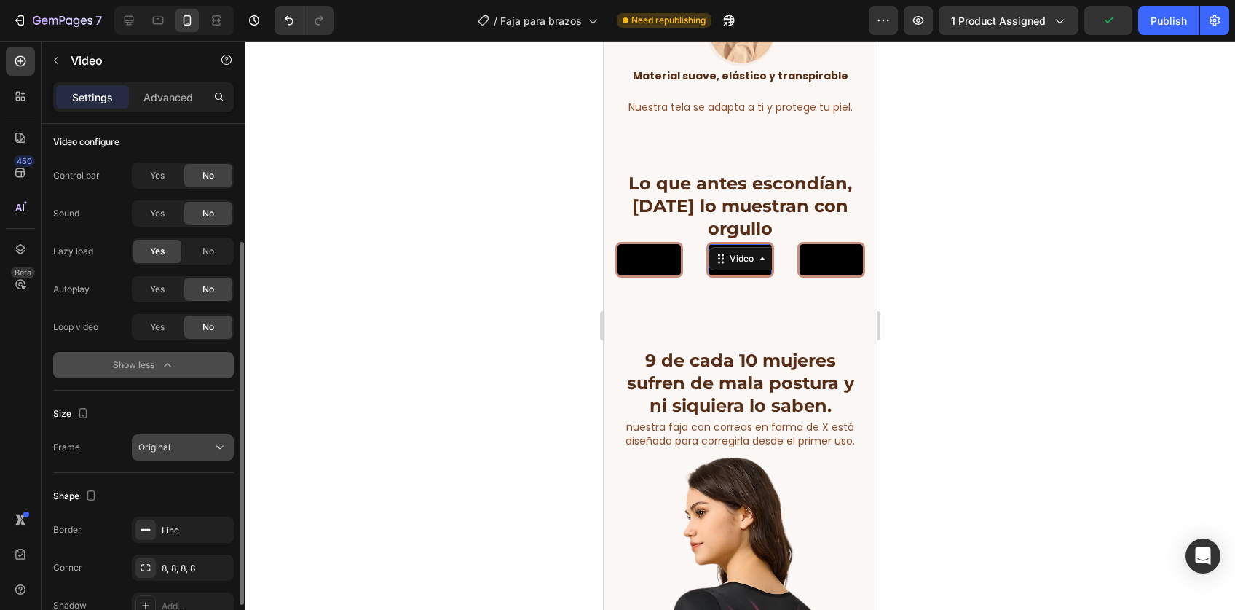
scroll to position [216, 0]
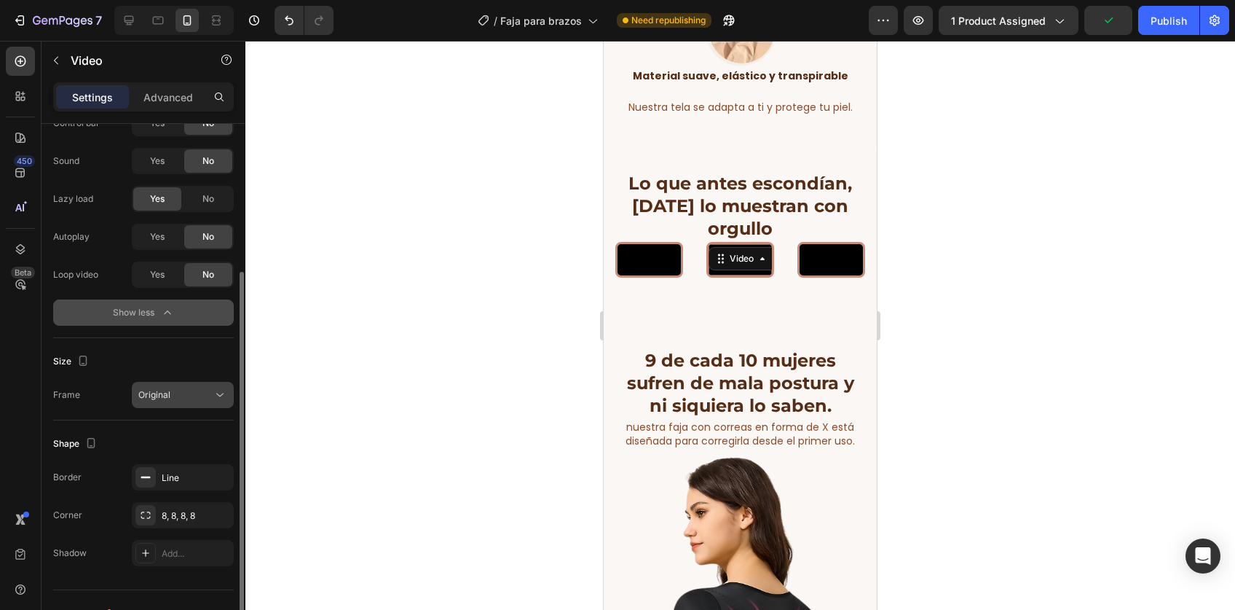
click at [167, 401] on button "Original" at bounding box center [183, 395] width 102 height 26
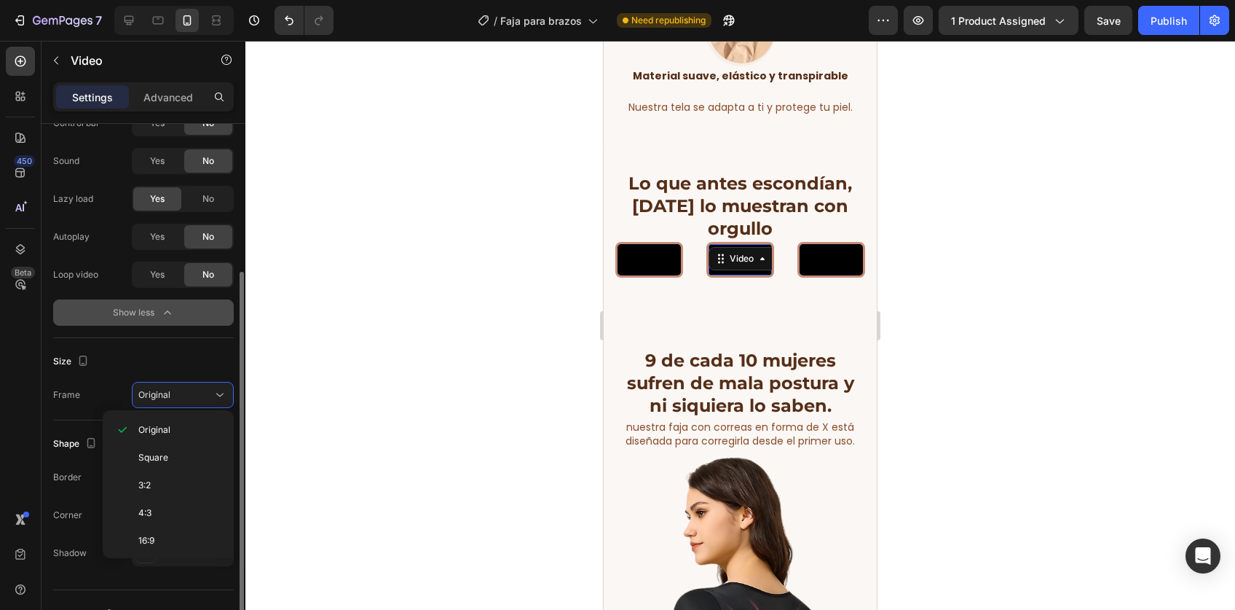
click at [68, 405] on div "Frame Original" at bounding box center [143, 395] width 181 height 26
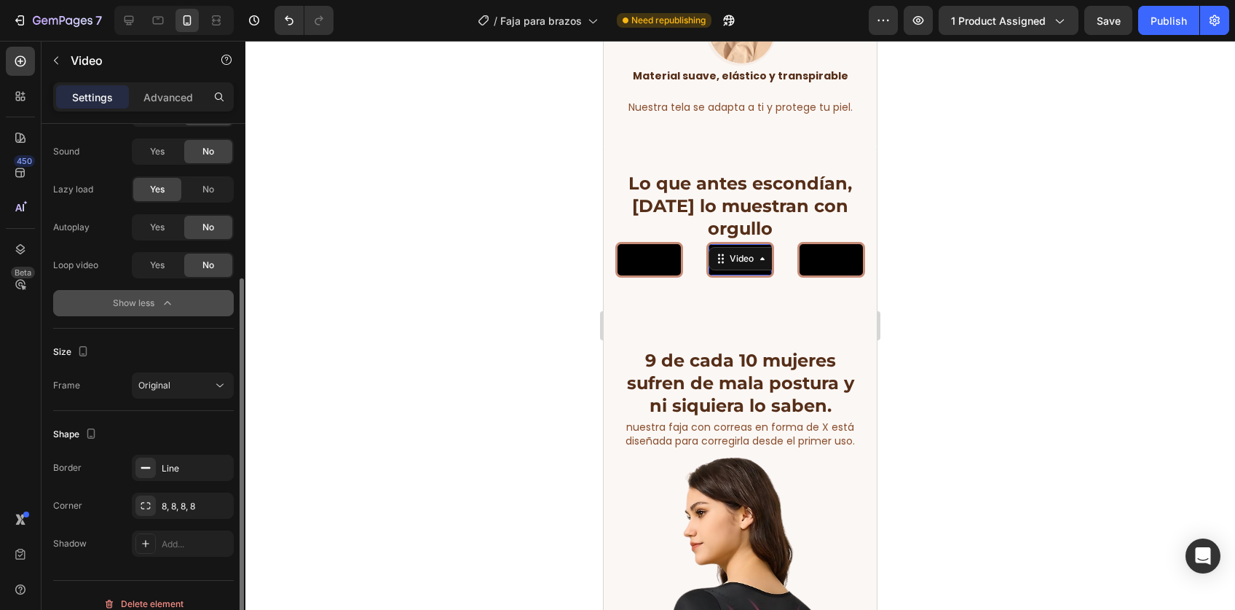
scroll to position [0, 0]
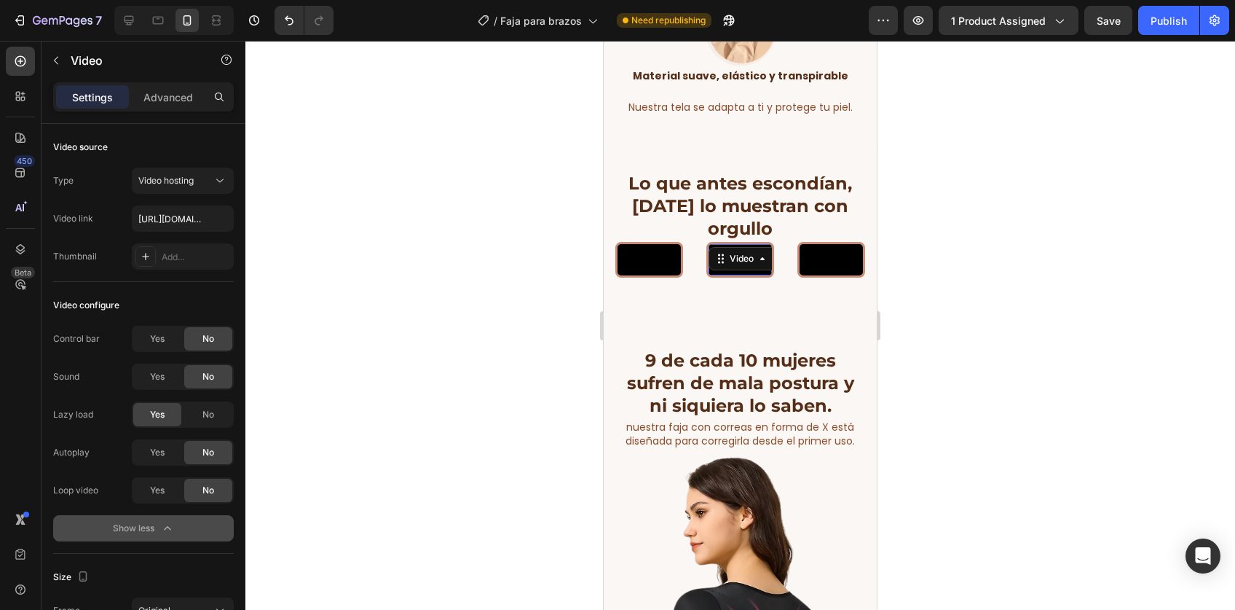
click at [1166, 36] on div "7 Version history / Faja para brazos Need republishing Preview 1 product assign…" at bounding box center [617, 21] width 1235 height 42
click at [1167, 21] on div "Publish" at bounding box center [1169, 20] width 36 height 15
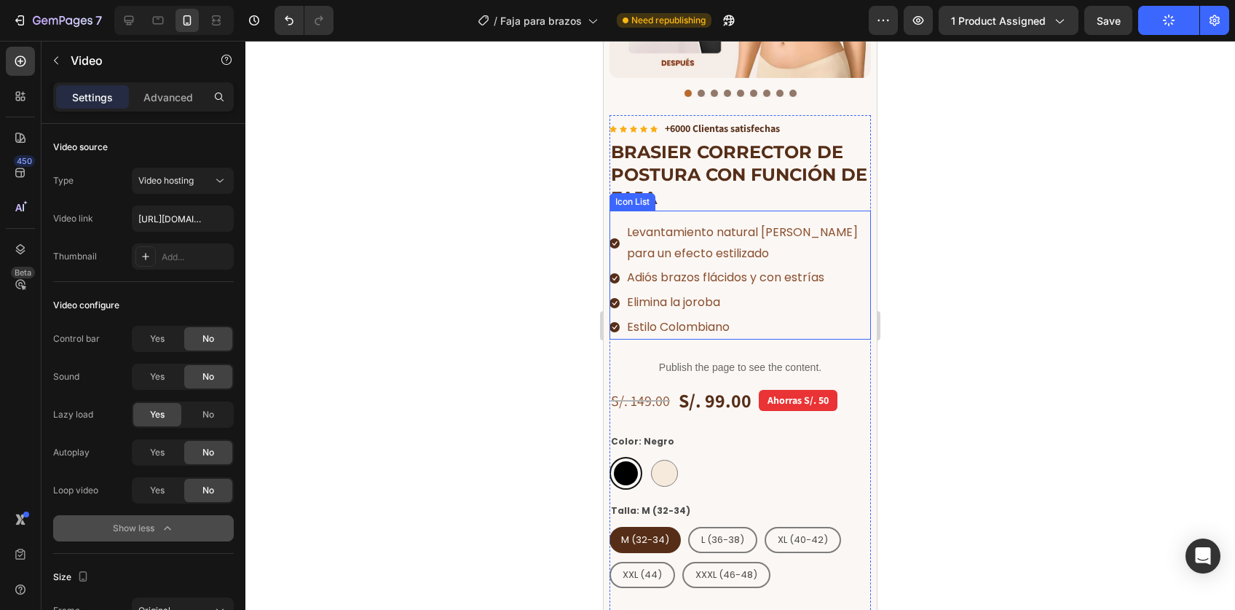
scroll to position [272, 0]
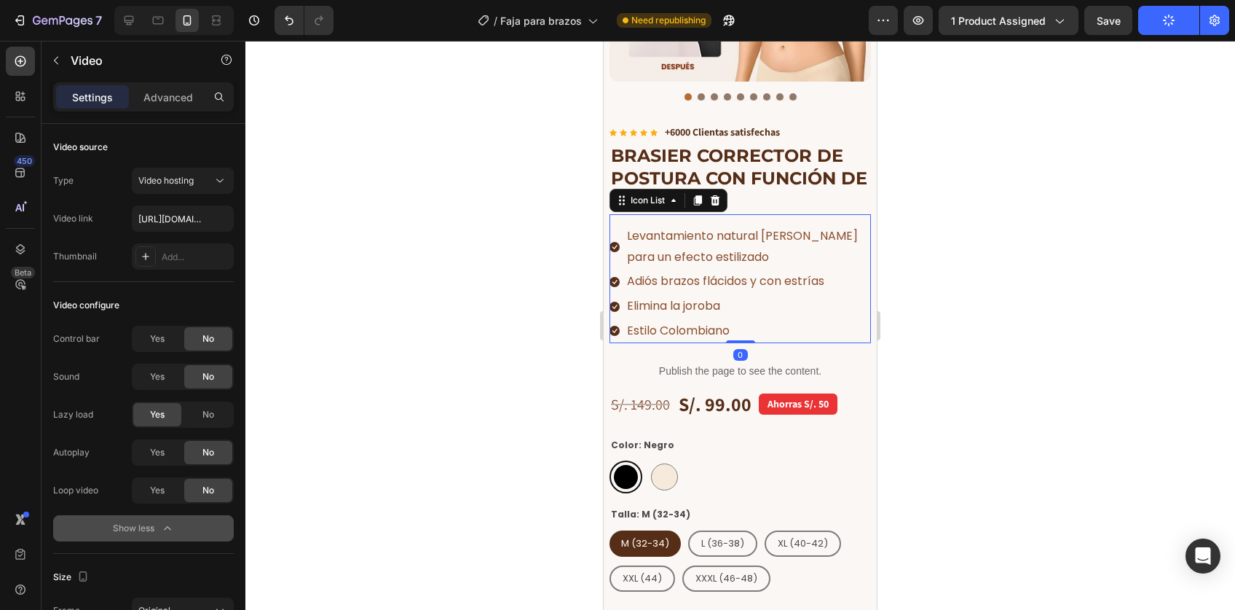
click at [620, 224] on li "Icon Levantamiento natural del busto para un efecto estilizado Text block" at bounding box center [740, 246] width 261 height 45
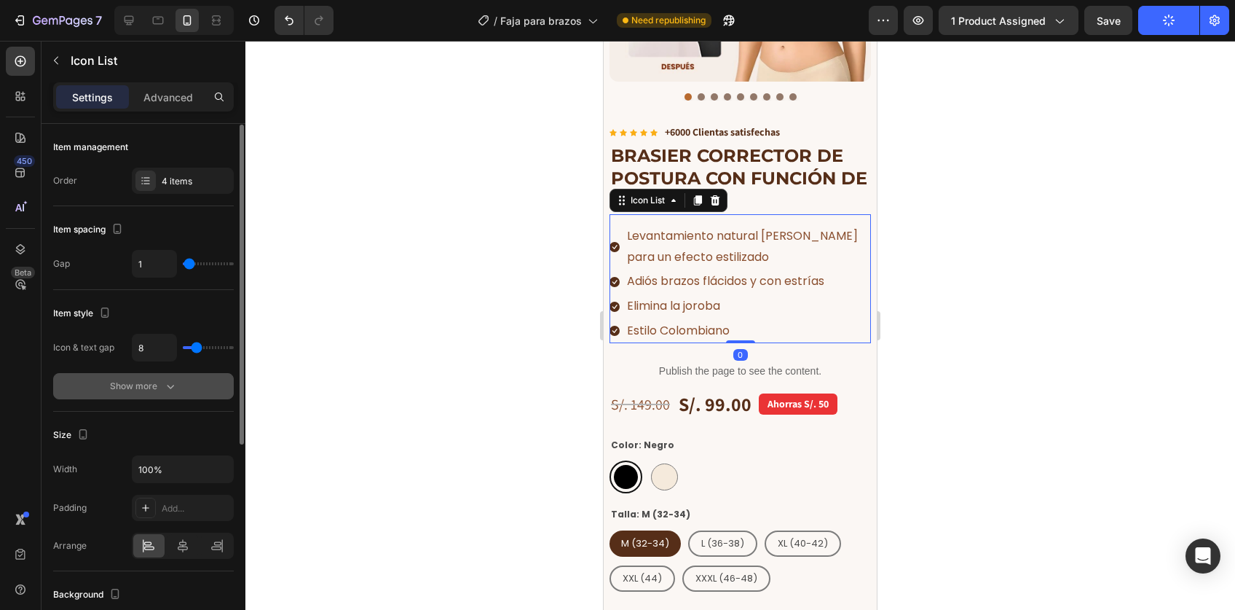
scroll to position [114, 0]
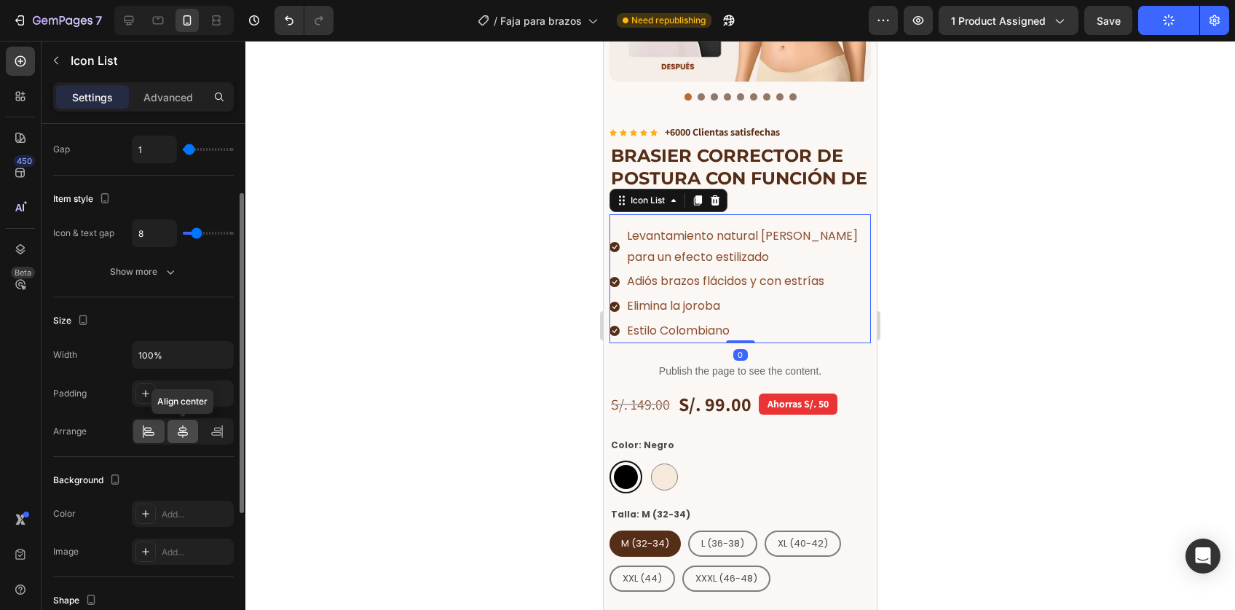
click at [177, 429] on icon at bounding box center [182, 431] width 15 height 15
click at [162, 431] on div at bounding box center [148, 430] width 31 height 23
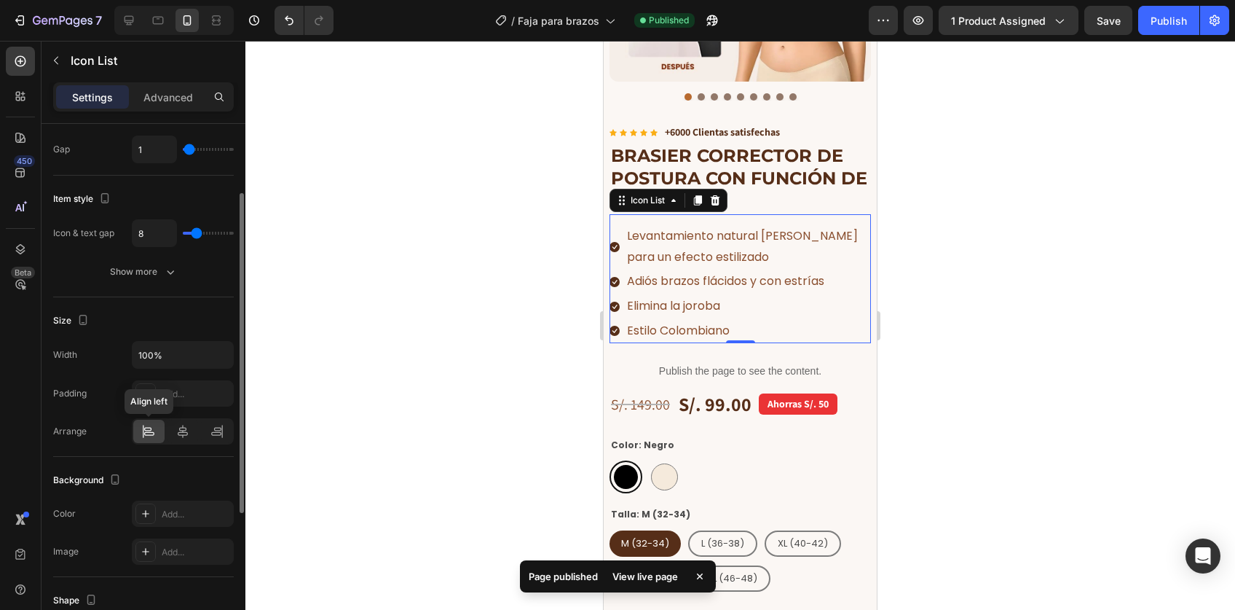
click at [151, 427] on icon at bounding box center [148, 431] width 15 height 15
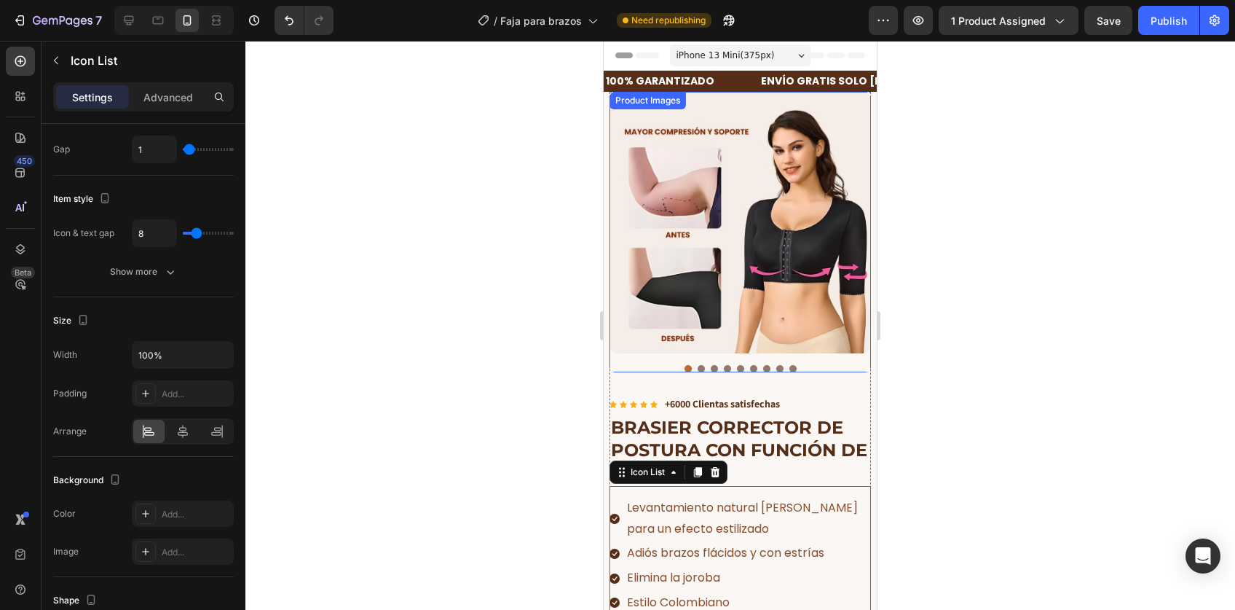
scroll to position [0, 0]
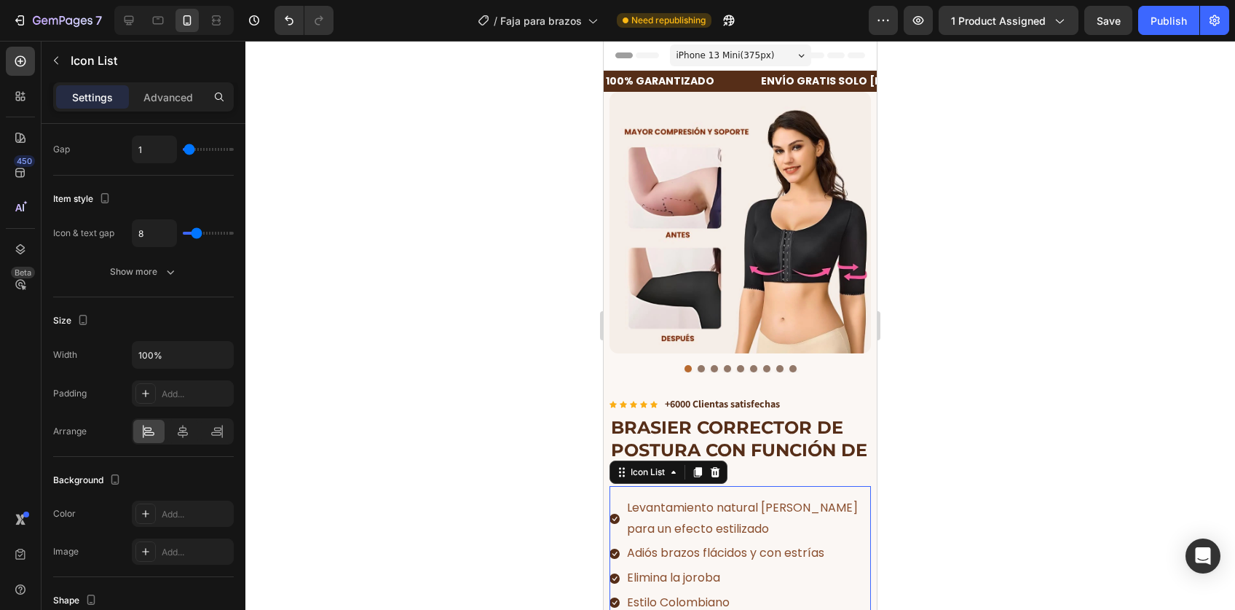
click at [974, 259] on div at bounding box center [740, 325] width 990 height 569
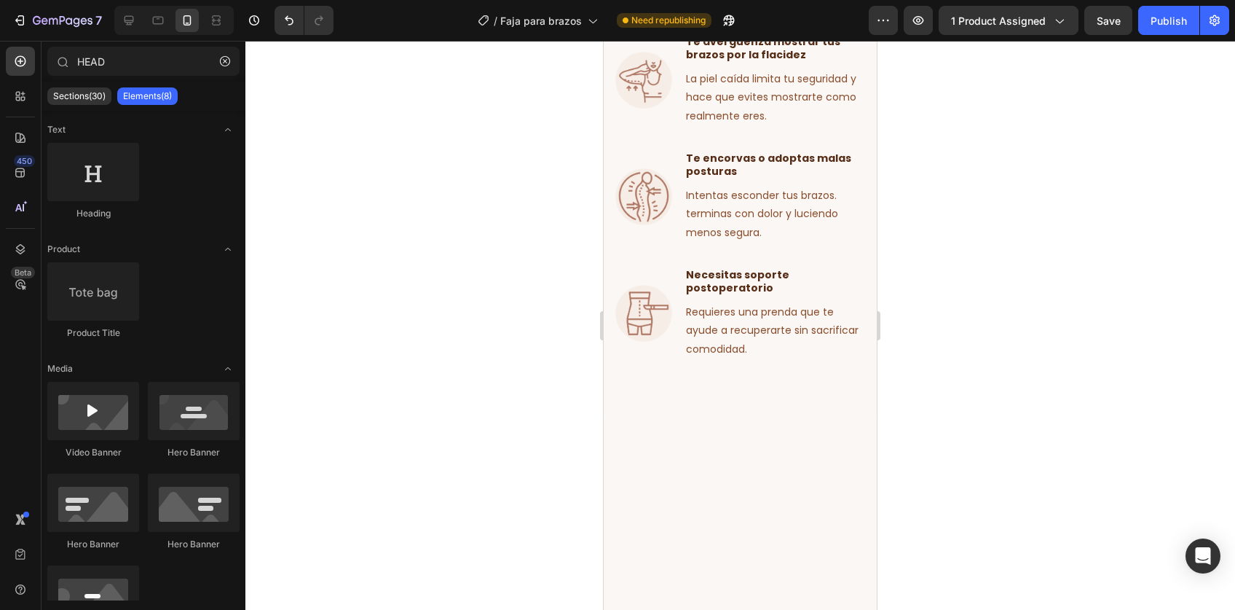
scroll to position [97, 0]
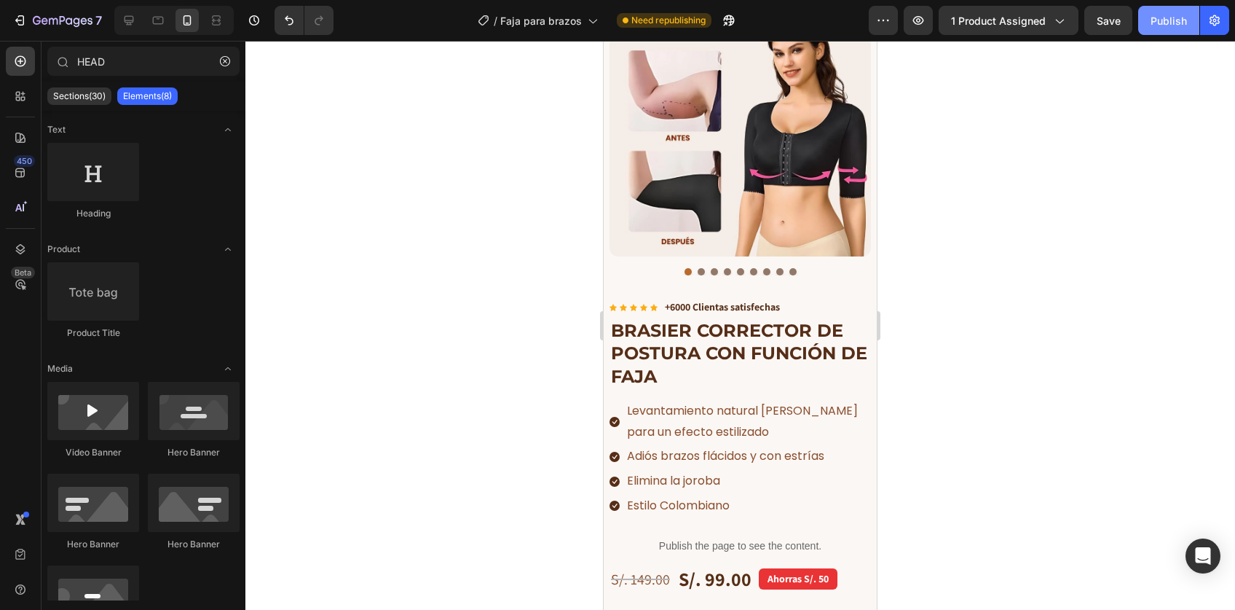
click at [1149, 24] on button "Publish" at bounding box center [1168, 20] width 61 height 29
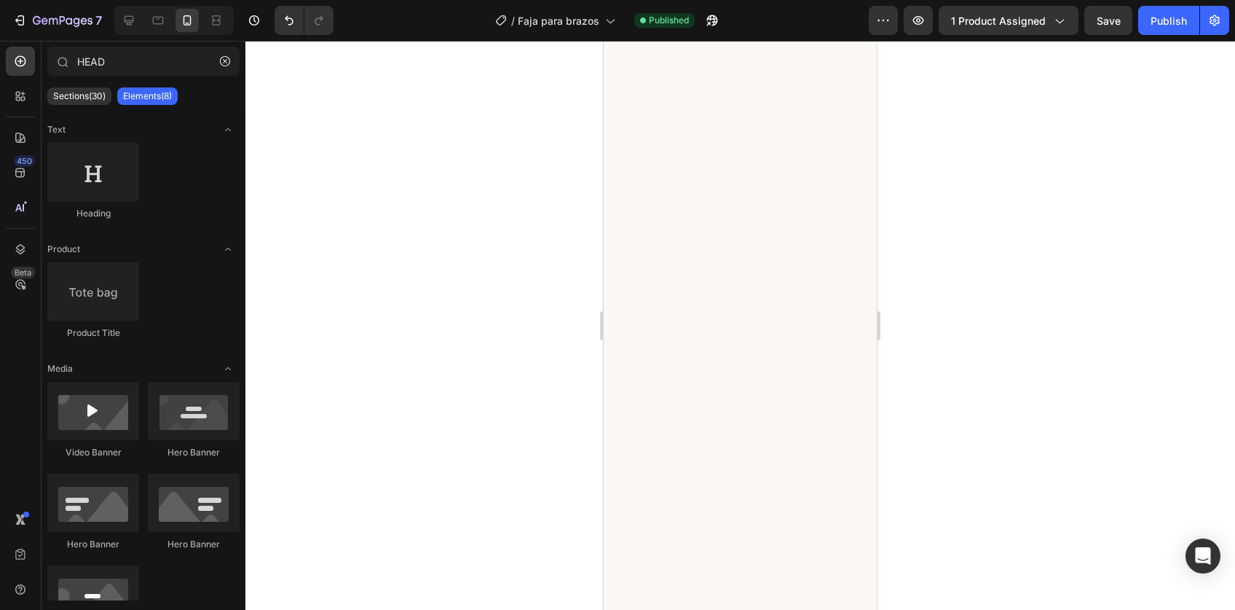
scroll to position [2866, 0]
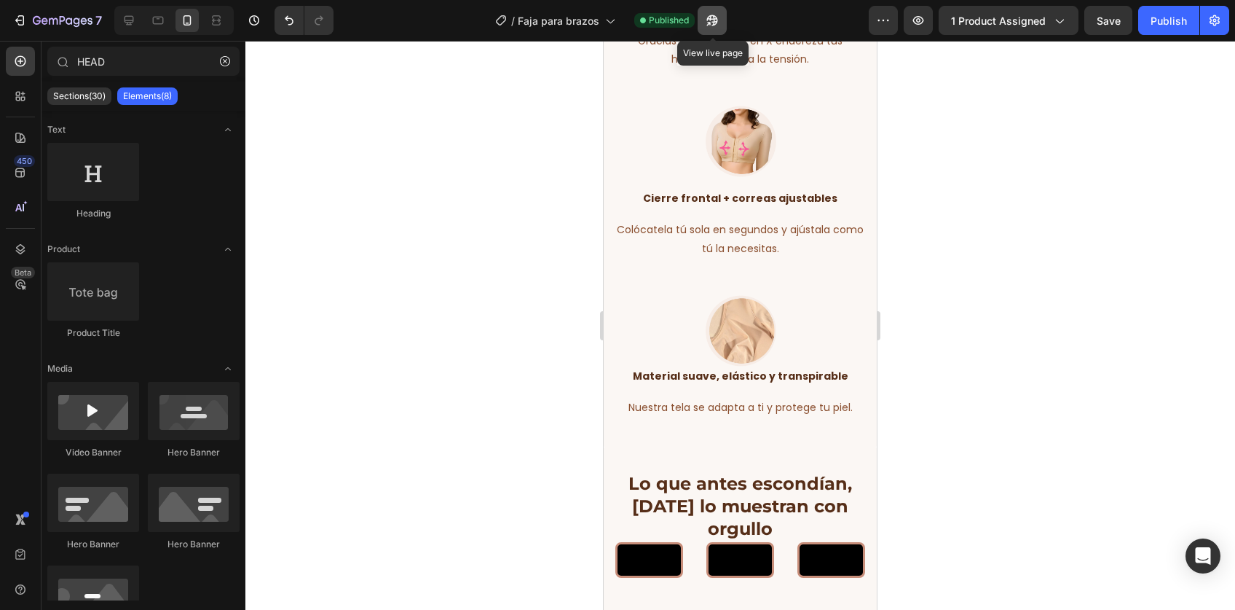
click at [704, 19] on button "button" at bounding box center [712, 20] width 29 height 29
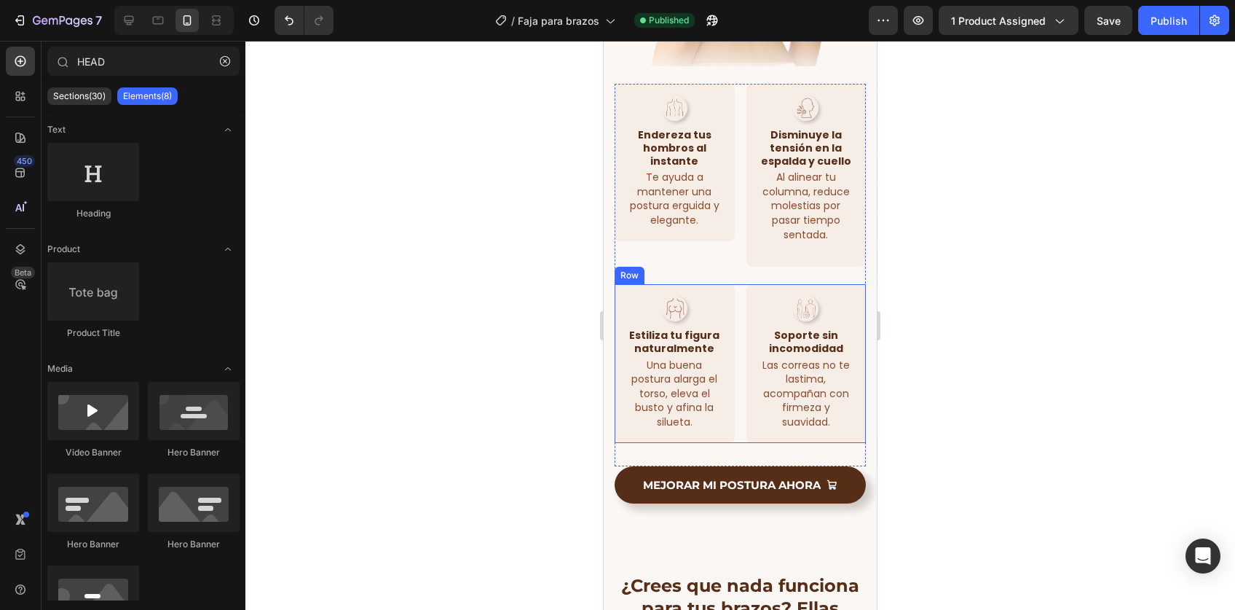
scroll to position [3950, 0]
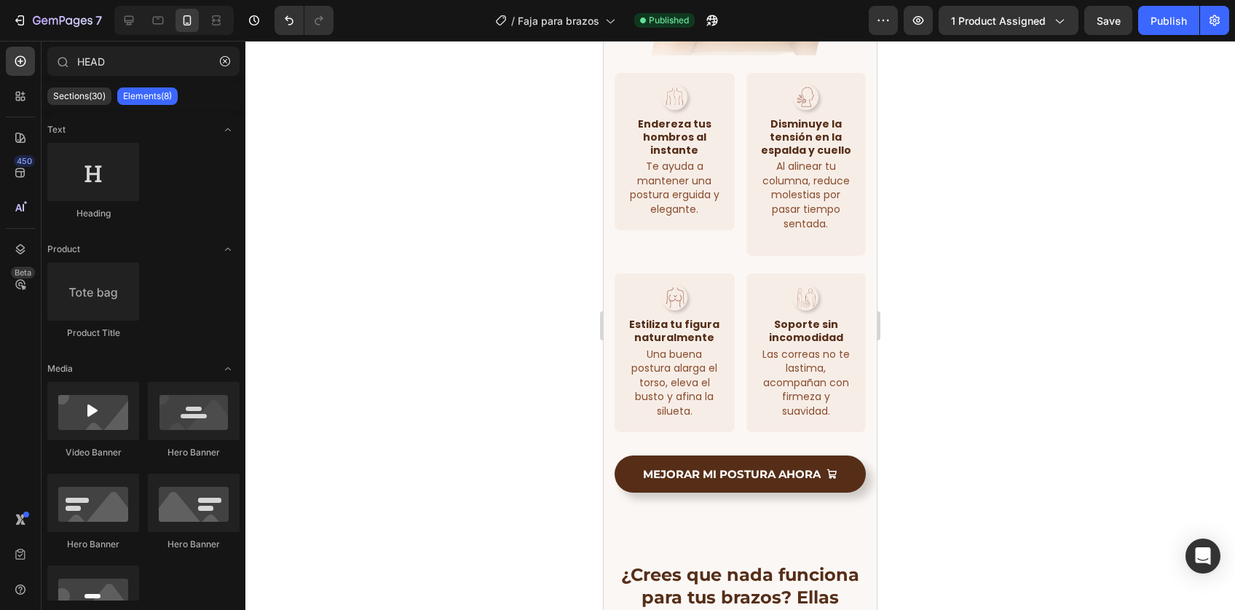
click at [945, 473] on div at bounding box center [740, 325] width 990 height 569
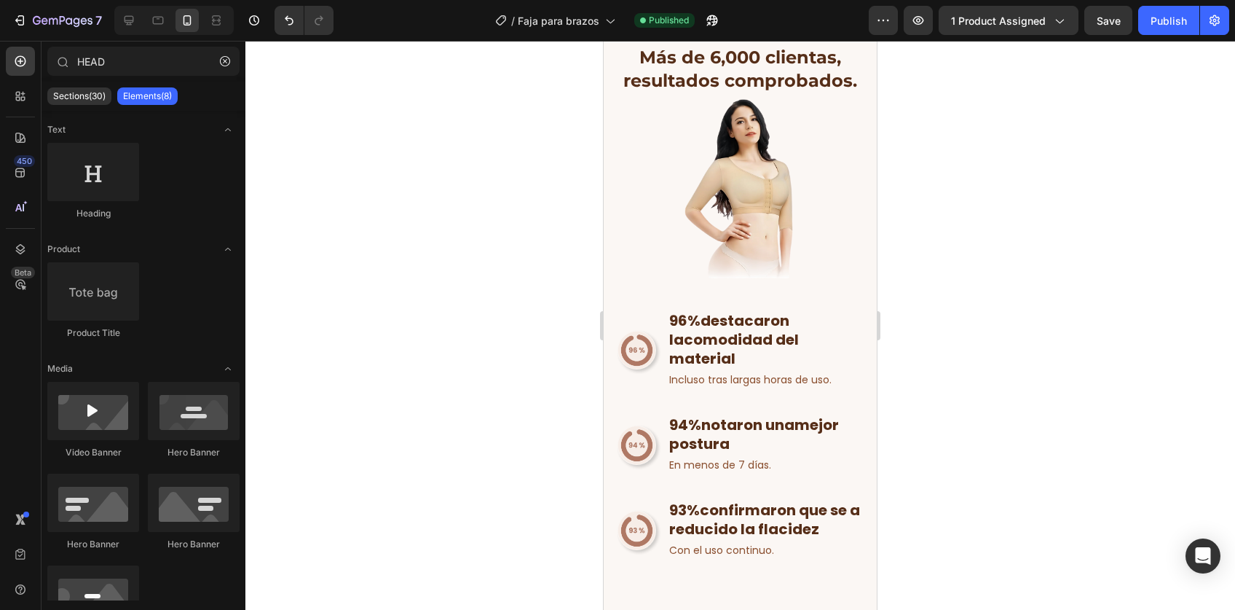
scroll to position [5210, 0]
